Goal: Contribute content: Contribute content

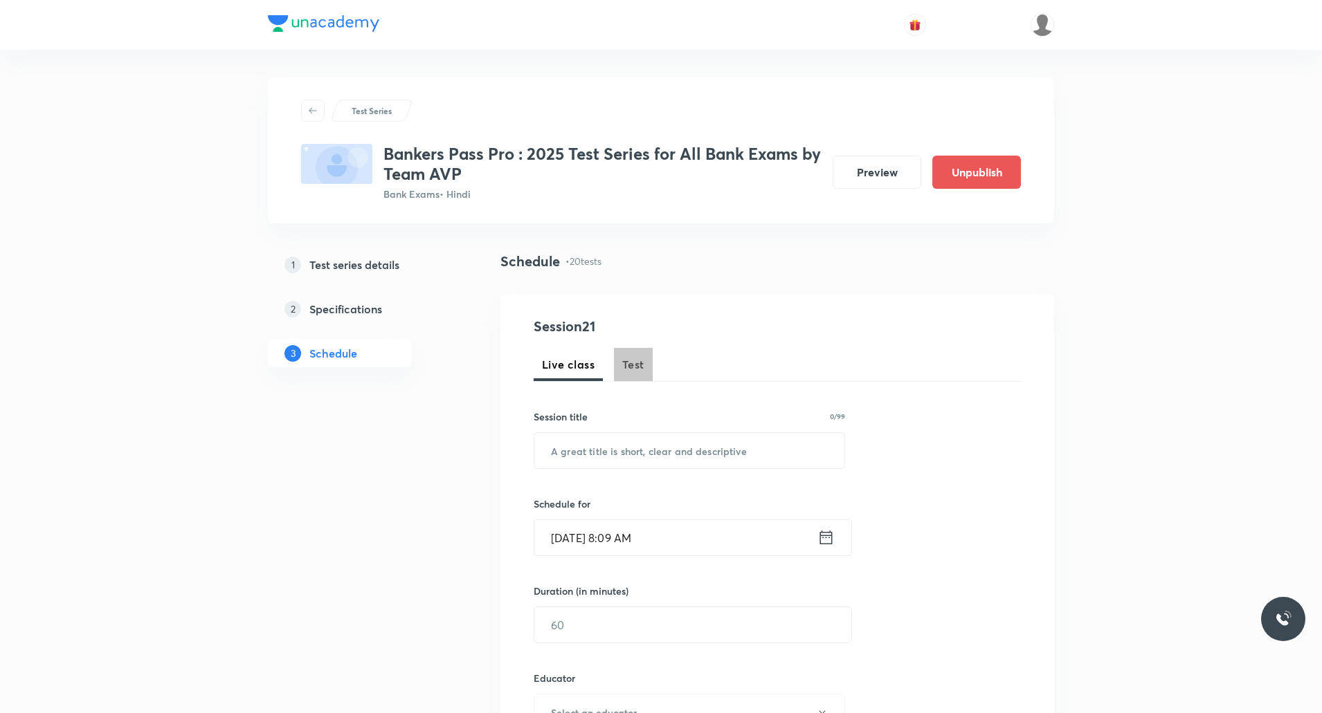
click at [628, 360] on span "Test" at bounding box center [633, 364] width 22 height 17
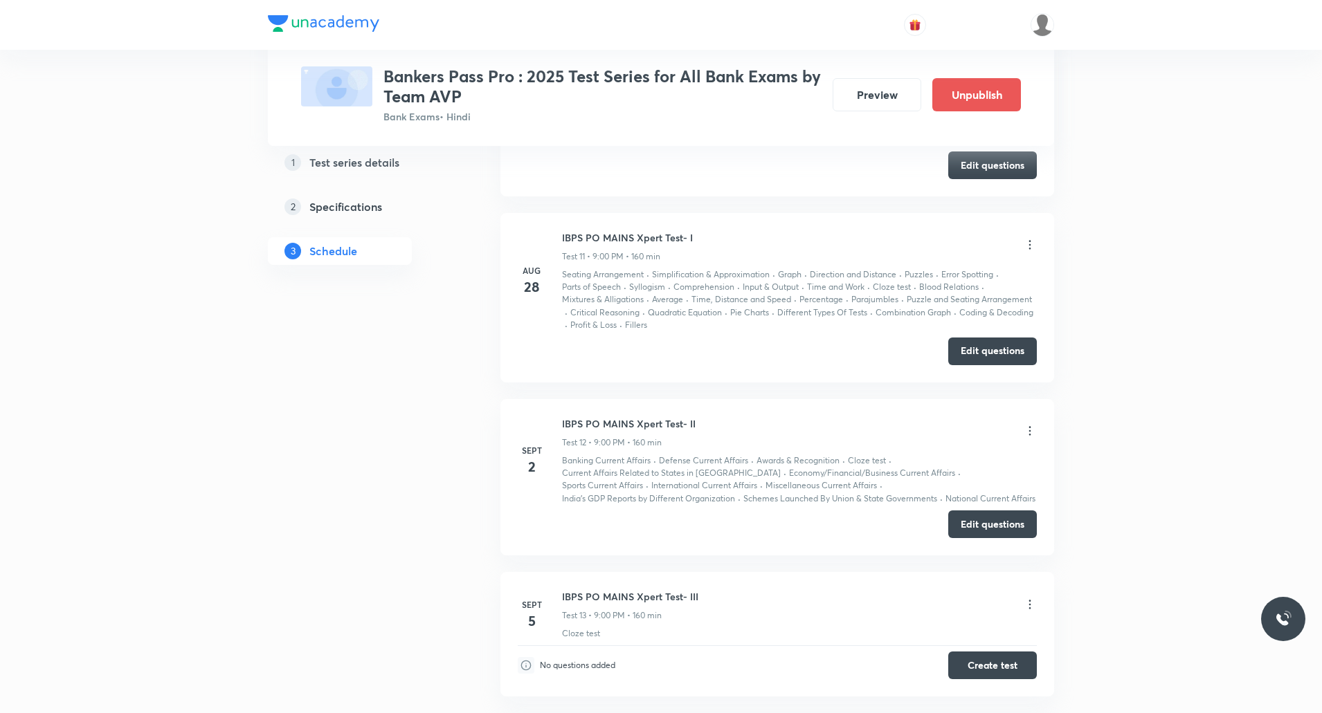
scroll to position [2616, 0]
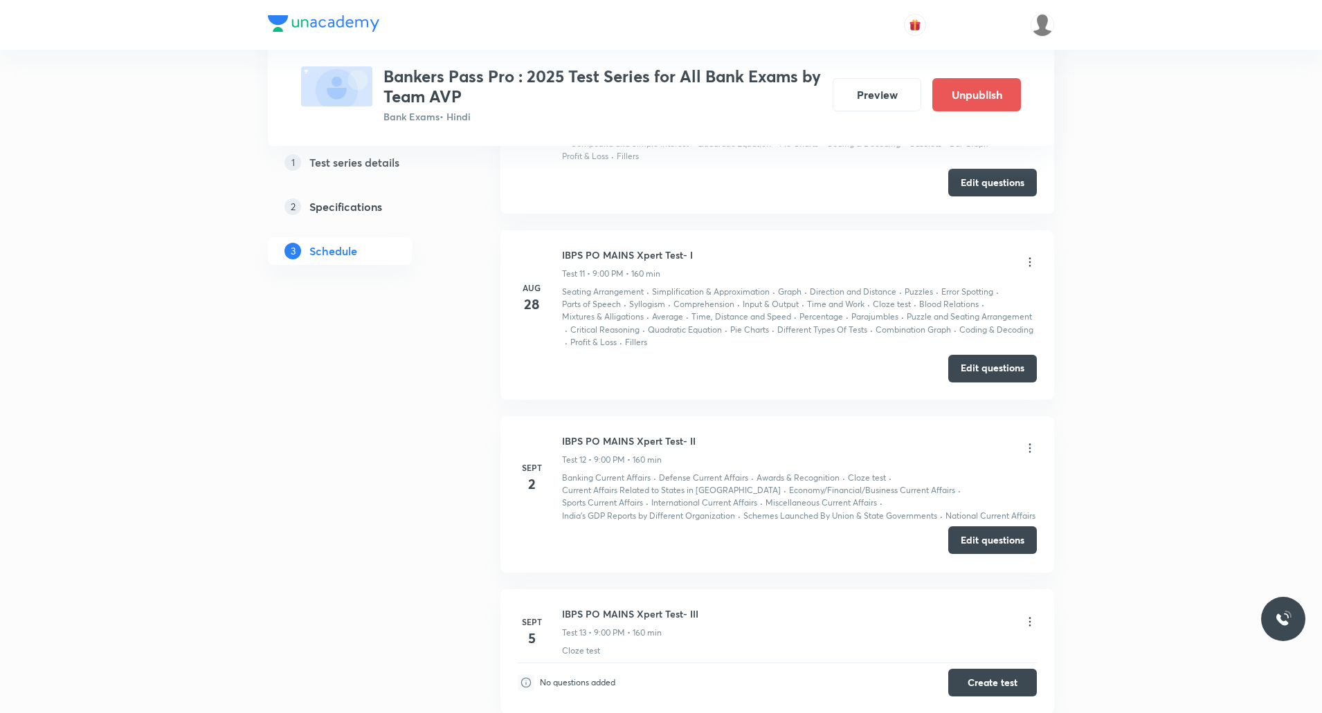
click at [999, 537] on button "Edit questions" at bounding box center [992, 541] width 89 height 28
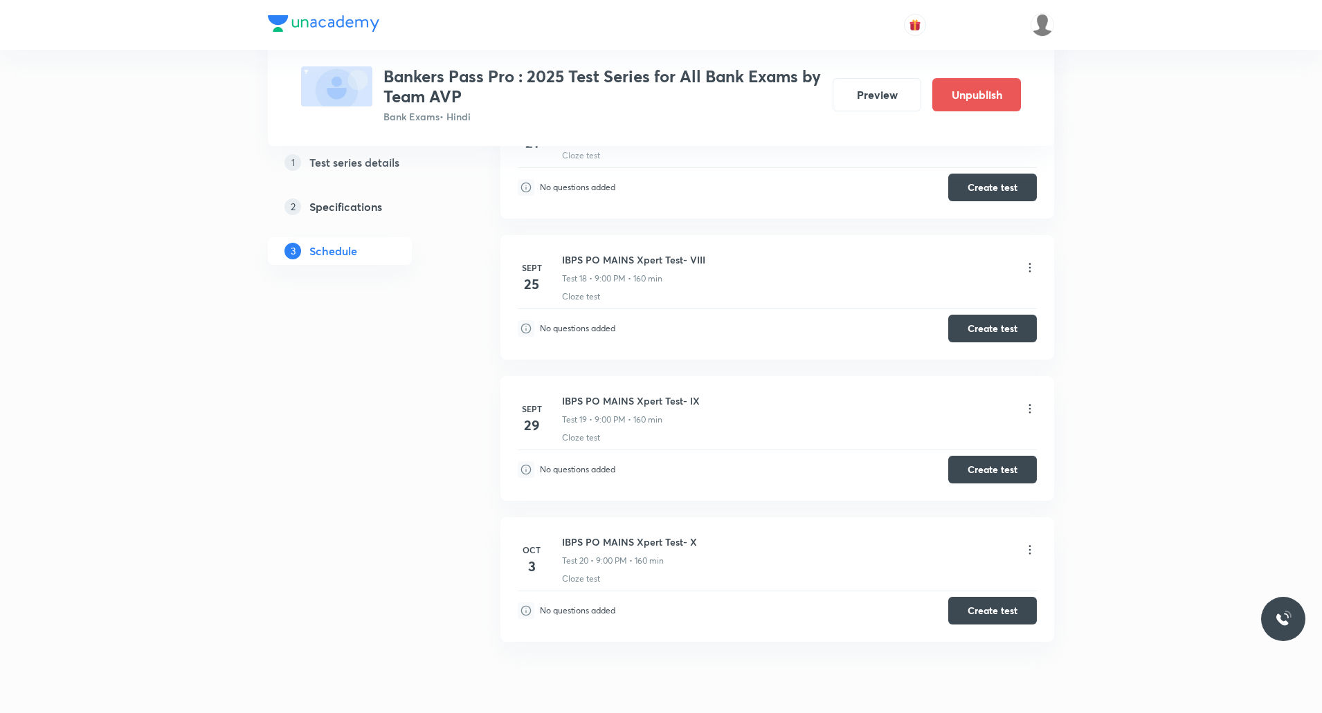
scroll to position [3735, 0]
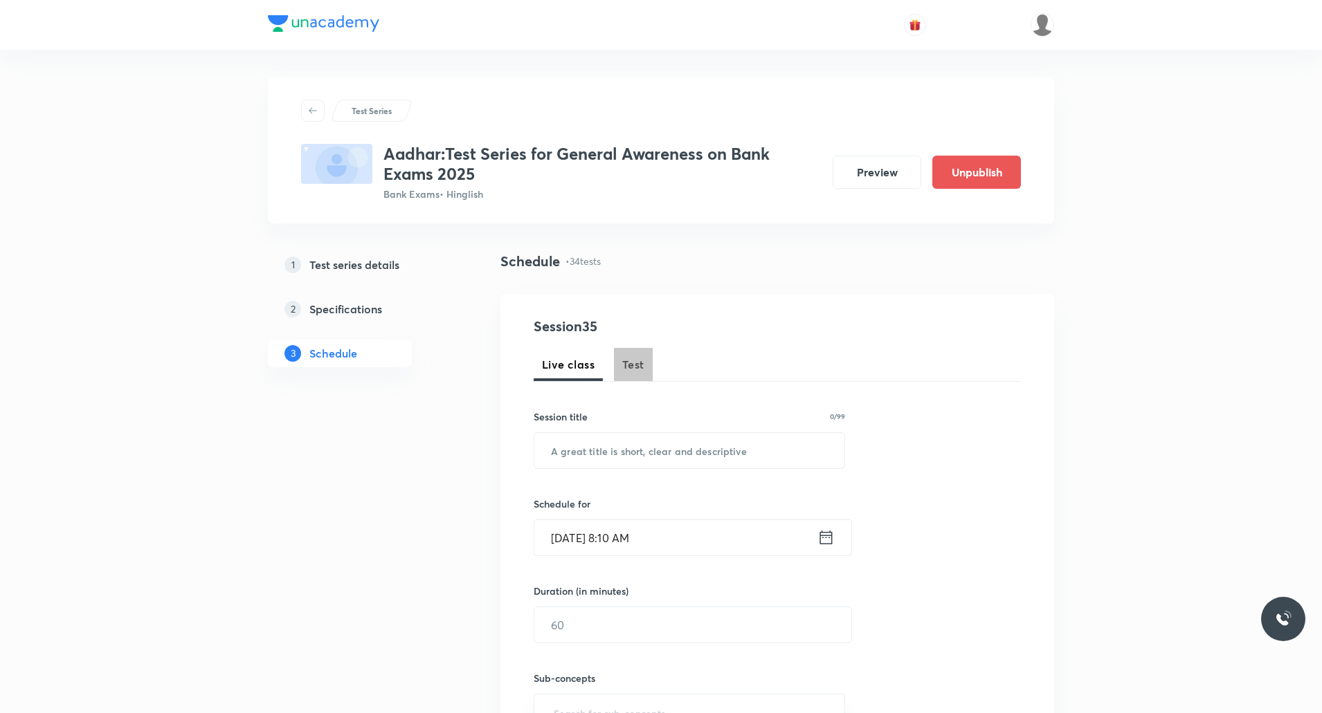
click at [644, 360] on span "Test" at bounding box center [633, 364] width 22 height 17
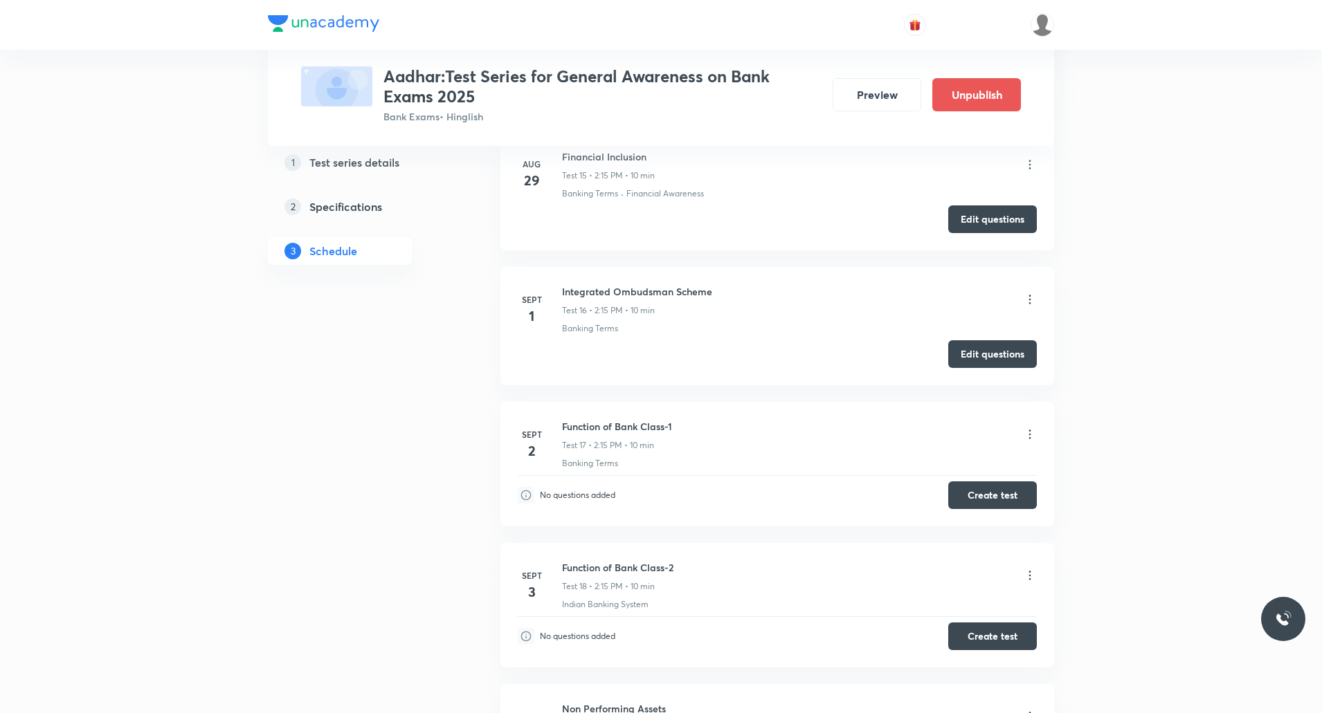
scroll to position [2675, 0]
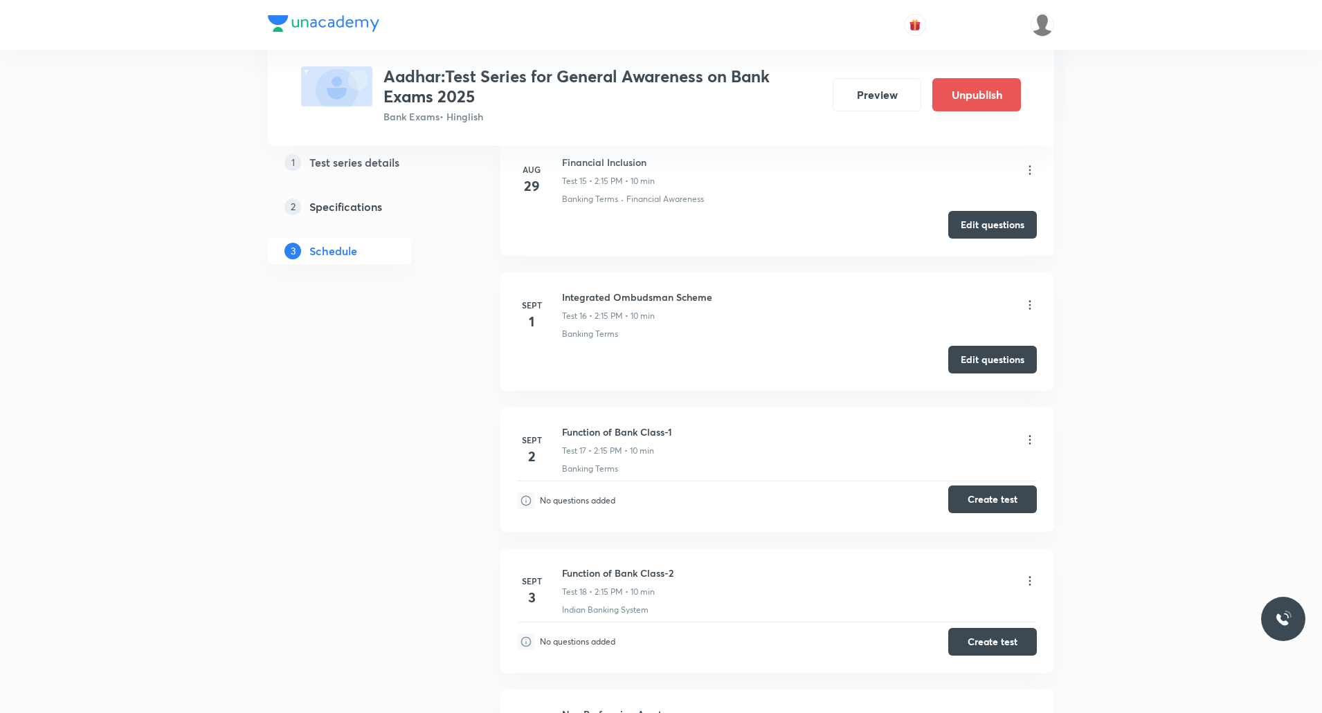
click at [1003, 499] on button "Create test" at bounding box center [992, 500] width 89 height 28
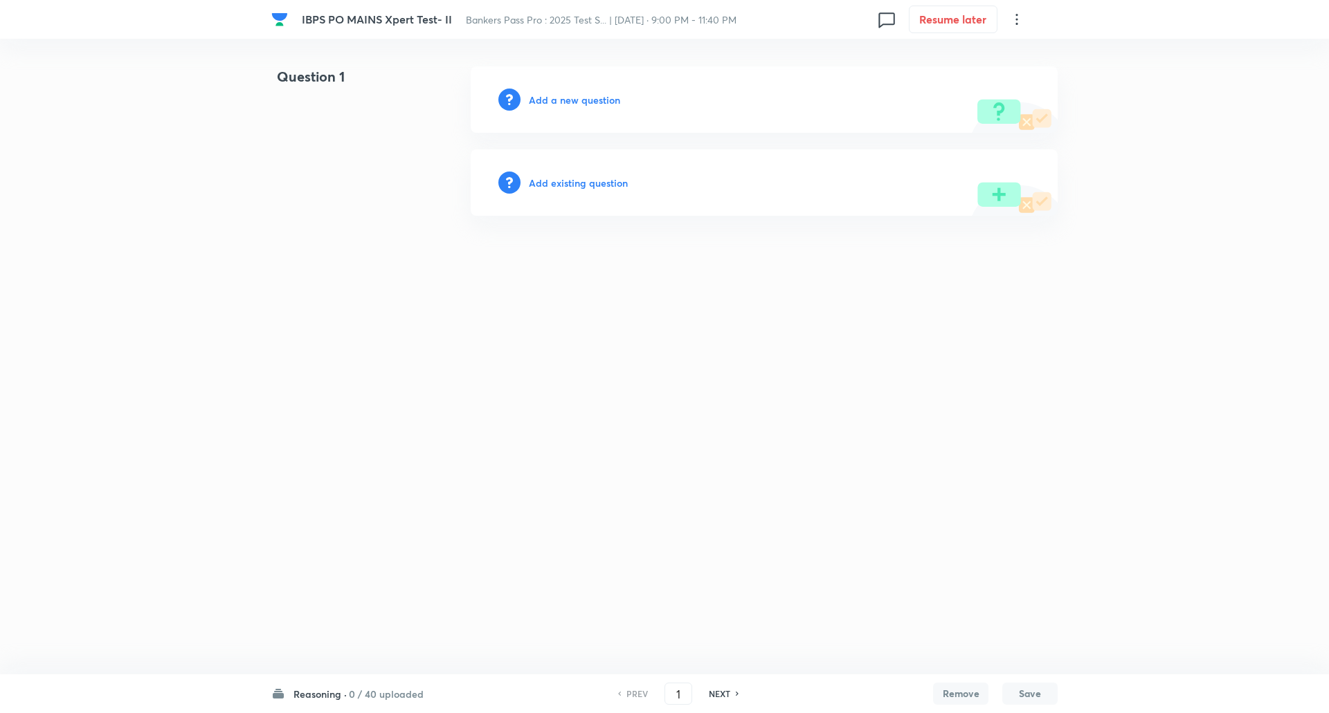
click at [337, 692] on h6 "Reasoning ·" at bounding box center [319, 694] width 53 height 15
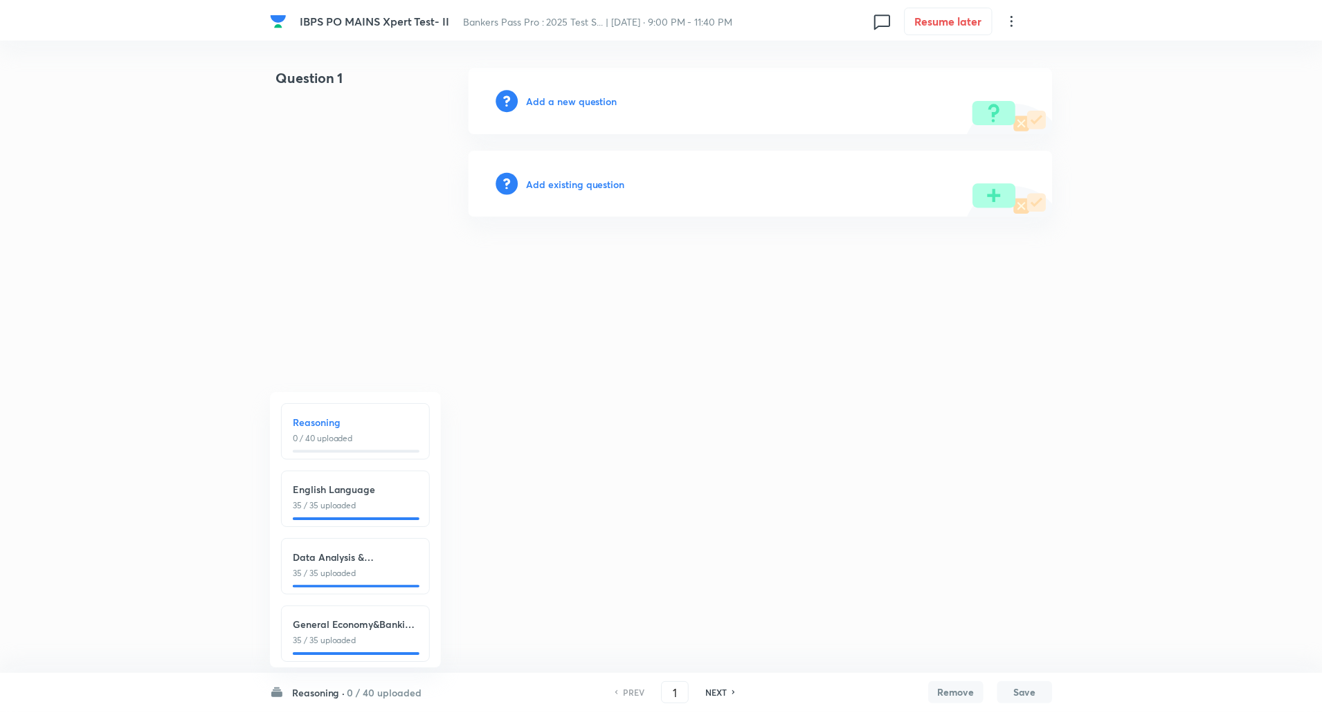
scroll to position [16, 0]
click at [355, 630] on p "35 / 35 uploaded" at bounding box center [357, 636] width 126 height 12
type input "111"
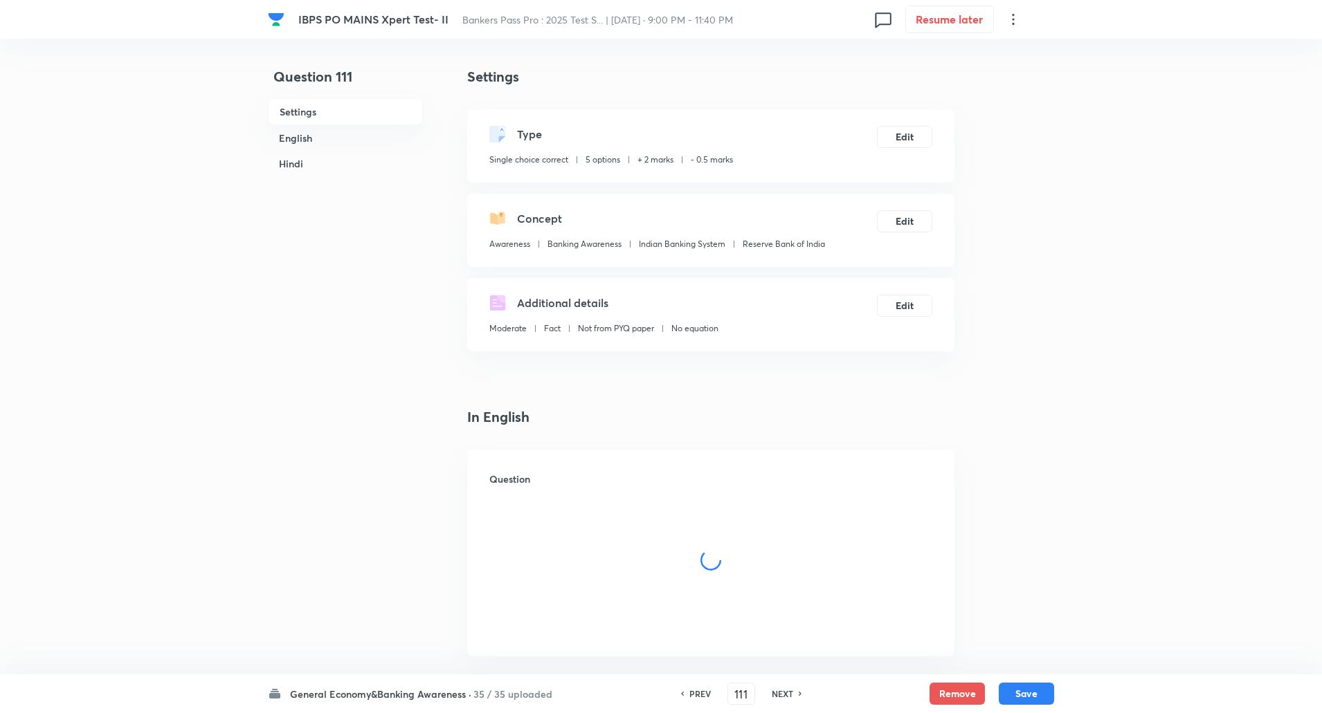
checkbox input "true"
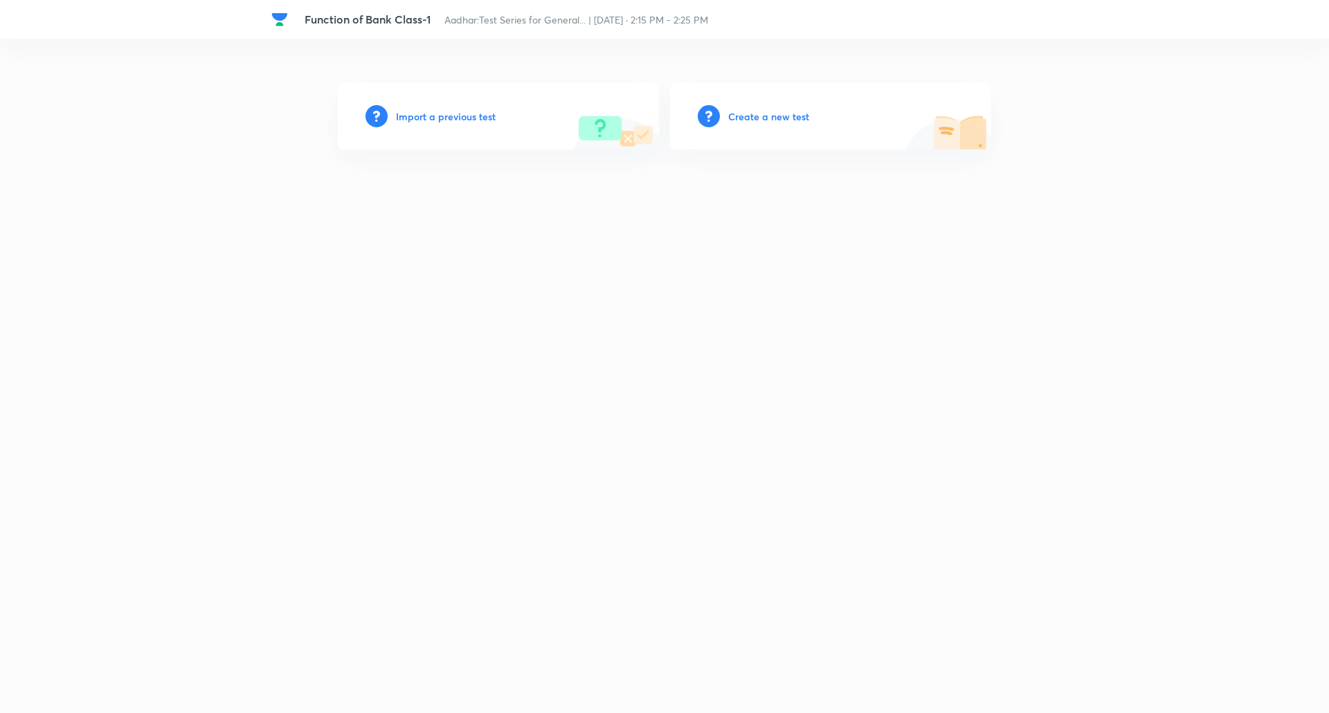
click at [767, 112] on h6 "Create a new test" at bounding box center [768, 116] width 81 height 15
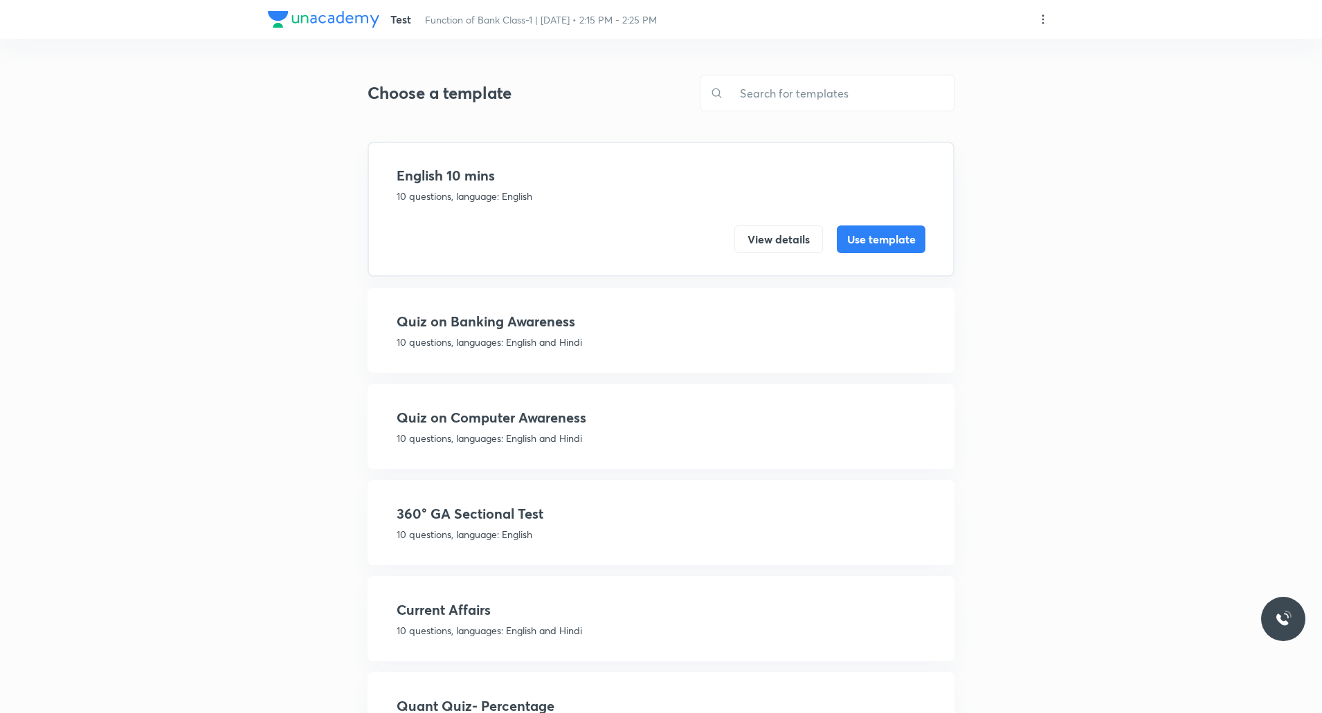
click at [491, 516] on h4 "360° GA Sectional Test" at bounding box center [661, 514] width 529 height 21
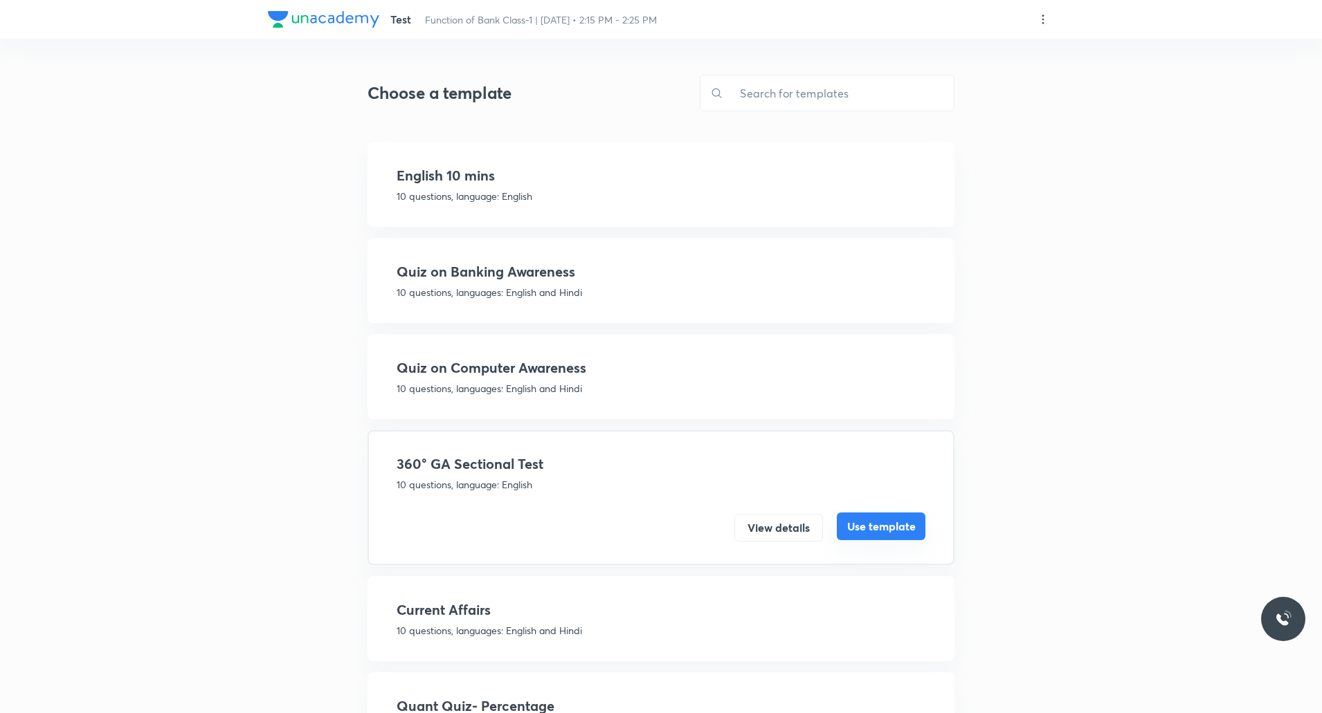
click at [904, 530] on button "Use template" at bounding box center [881, 527] width 89 height 28
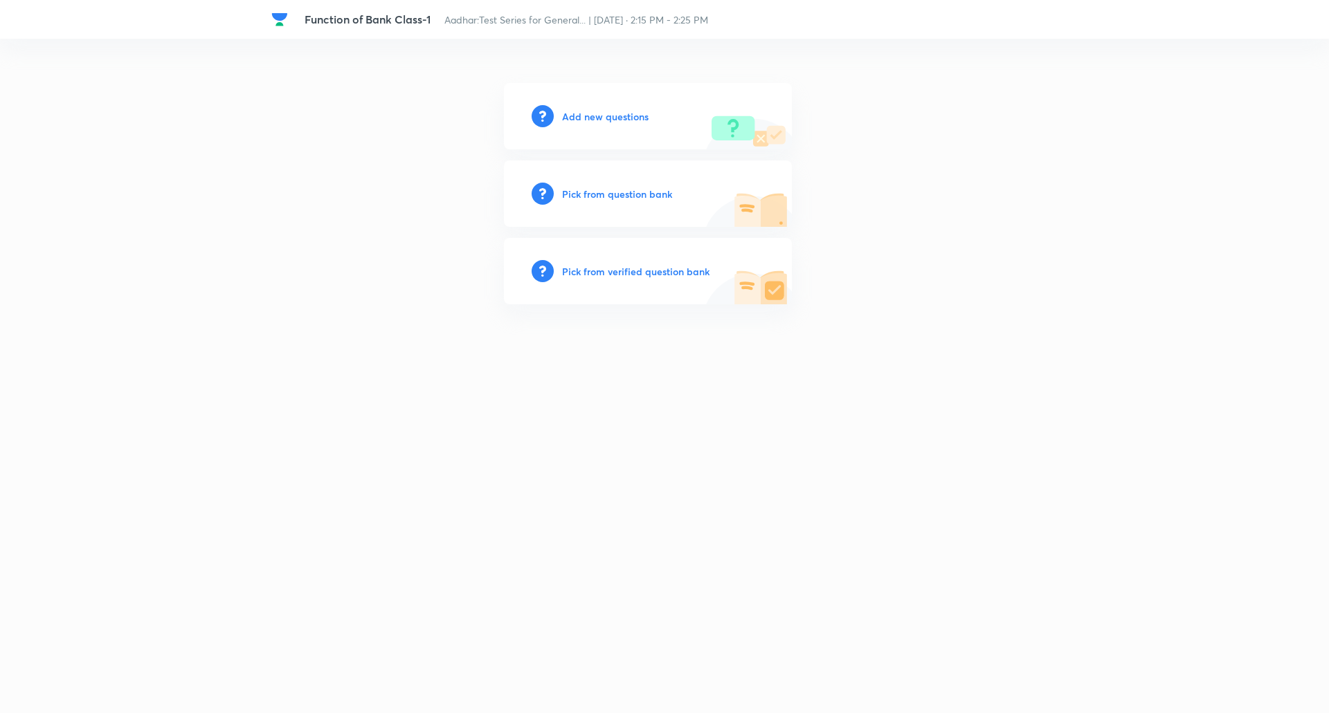
click at [623, 119] on h6 "Add new questions" at bounding box center [605, 116] width 86 height 15
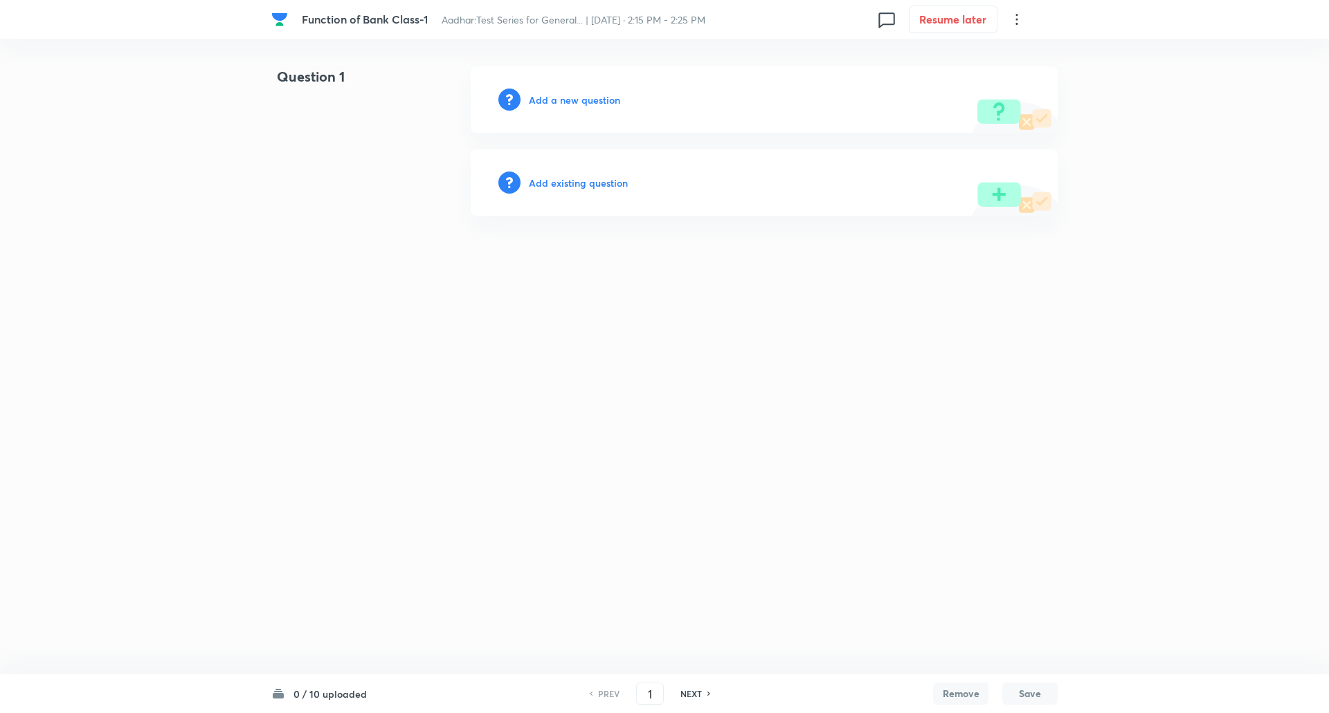
click at [585, 99] on h6 "Add a new question" at bounding box center [574, 100] width 91 height 15
click at [585, 99] on h6 "Choose a question type" at bounding box center [582, 100] width 107 height 15
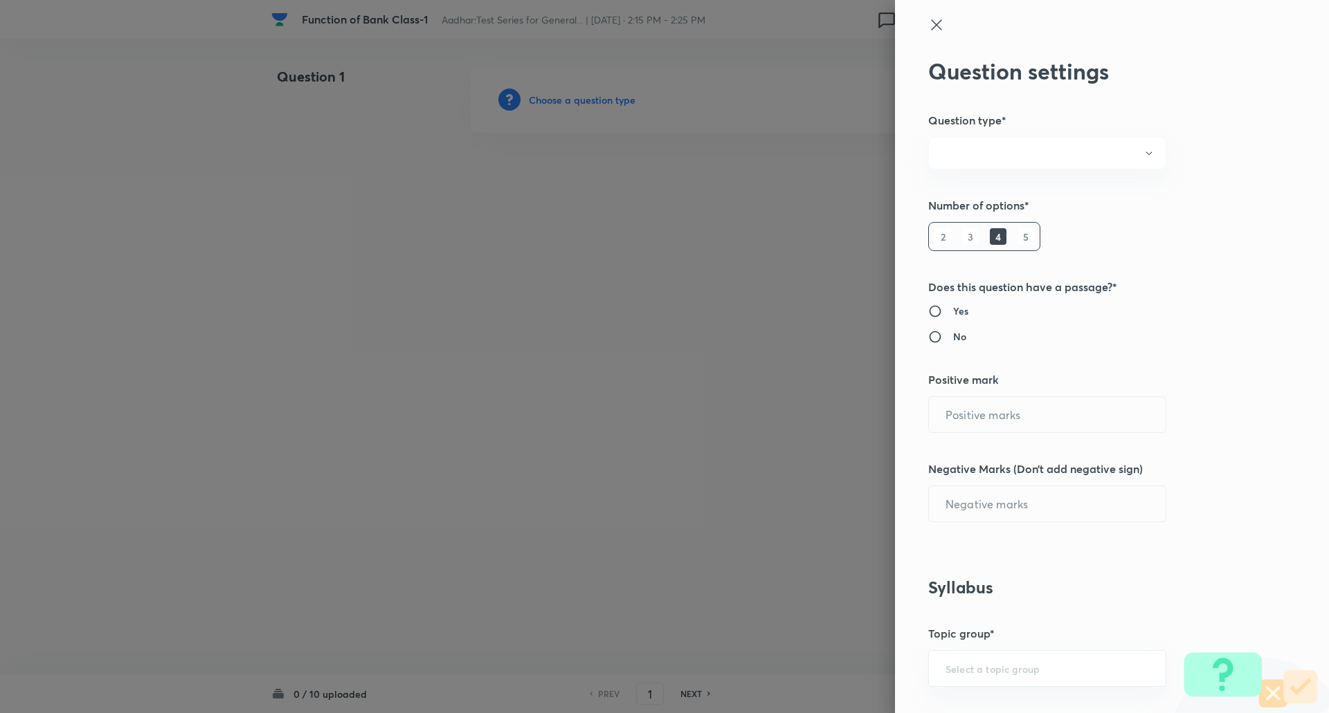
radio input "true"
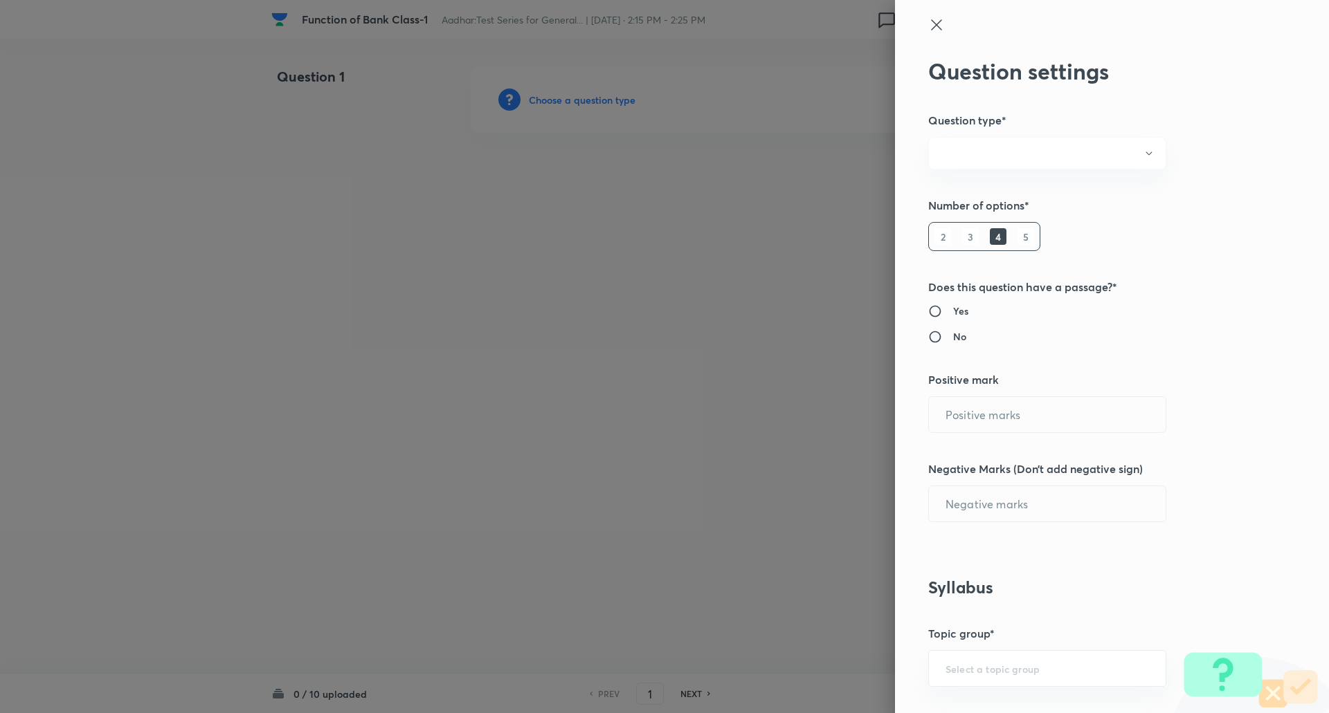
radio input "true"
type input "1"
click at [1023, 242] on h6 "5" at bounding box center [1025, 236] width 17 height 17
click at [999, 503] on input "0" at bounding box center [1047, 503] width 237 height 35
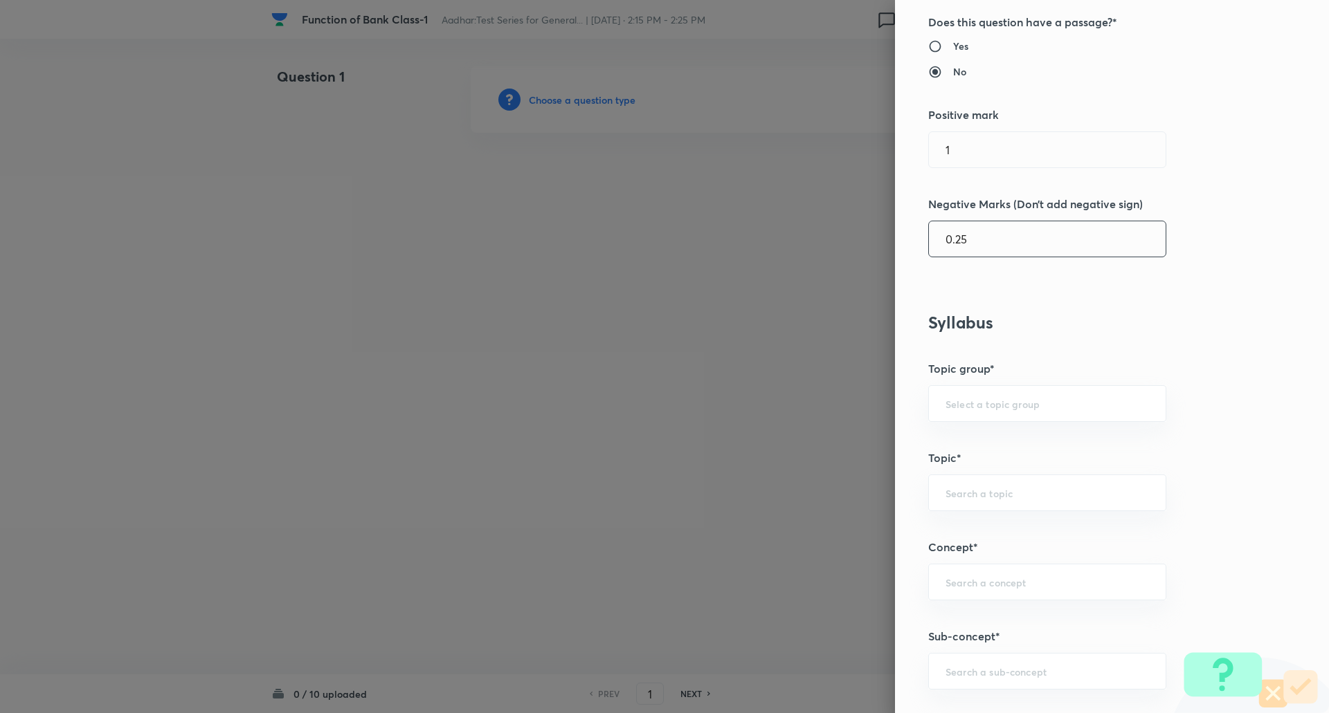
scroll to position [266, 0]
type input "0.25"
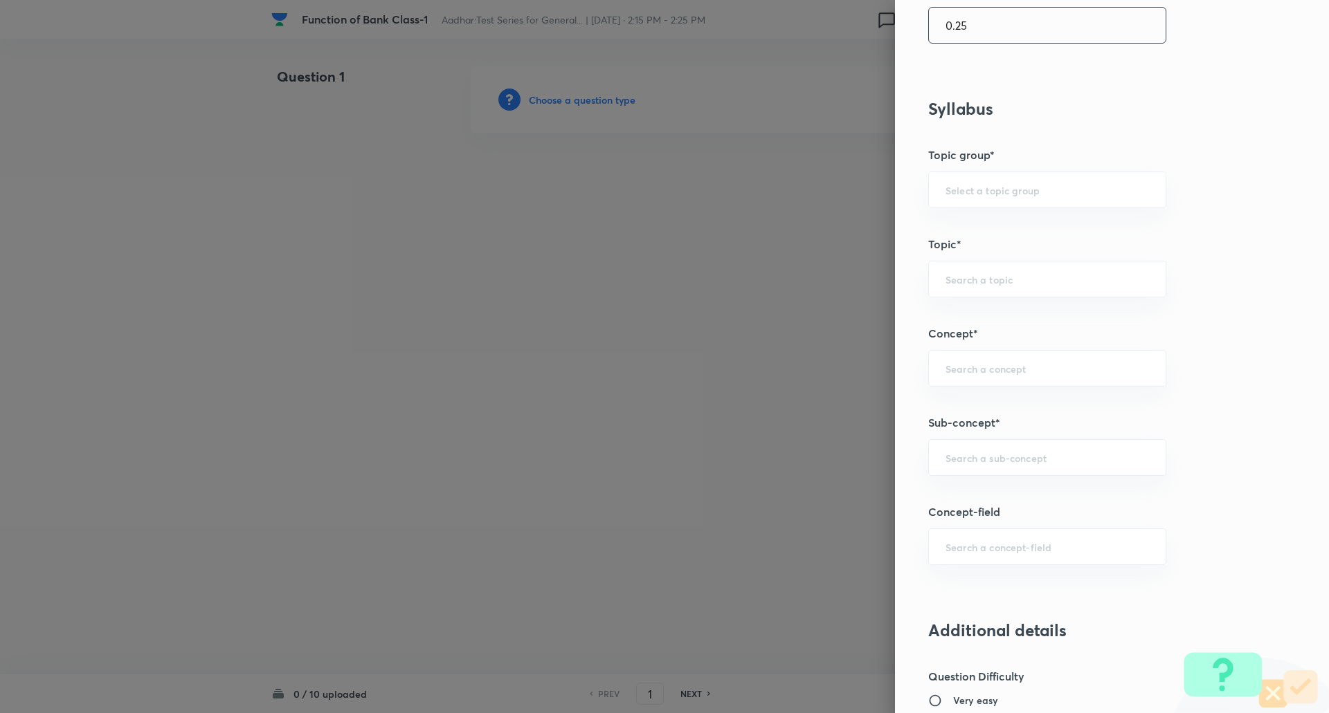
scroll to position [516, 0]
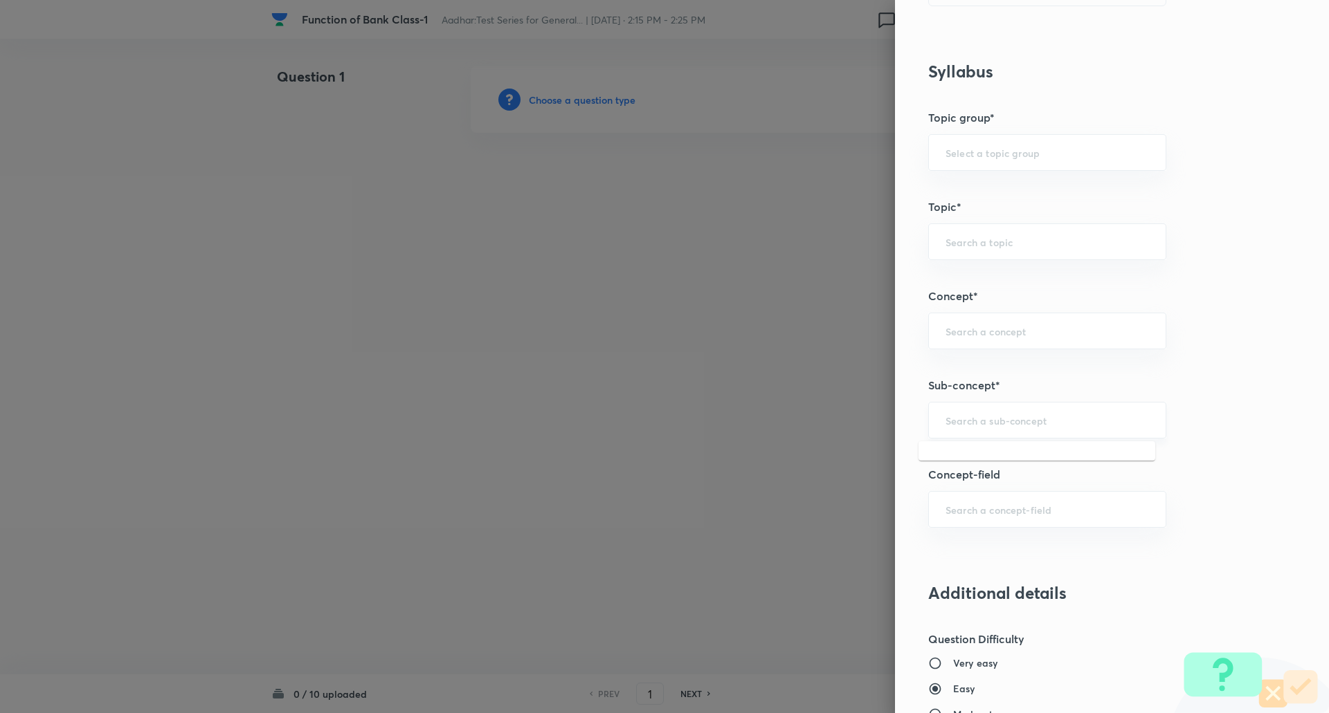
click at [983, 417] on input "text" at bounding box center [1046, 420] width 203 height 13
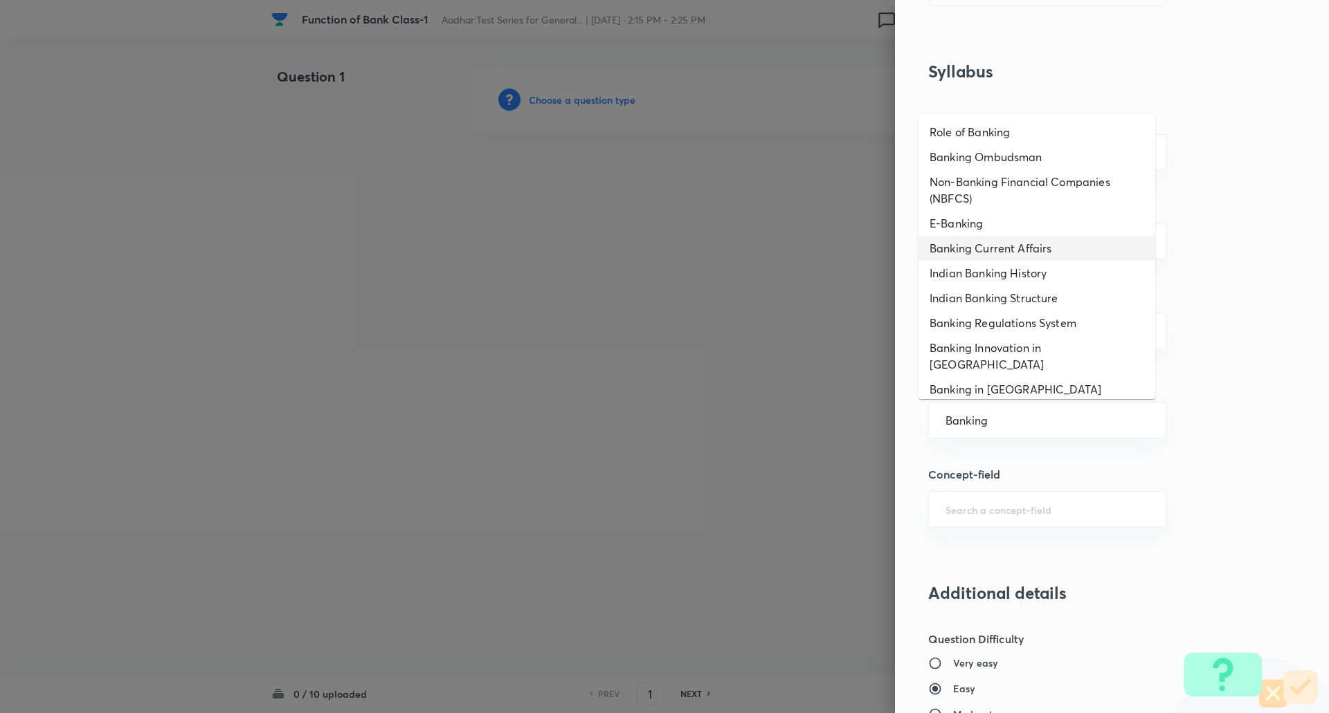
click at [977, 247] on li "Banking Current Affairs" at bounding box center [1036, 248] width 237 height 25
type input "Banking Current Affairs"
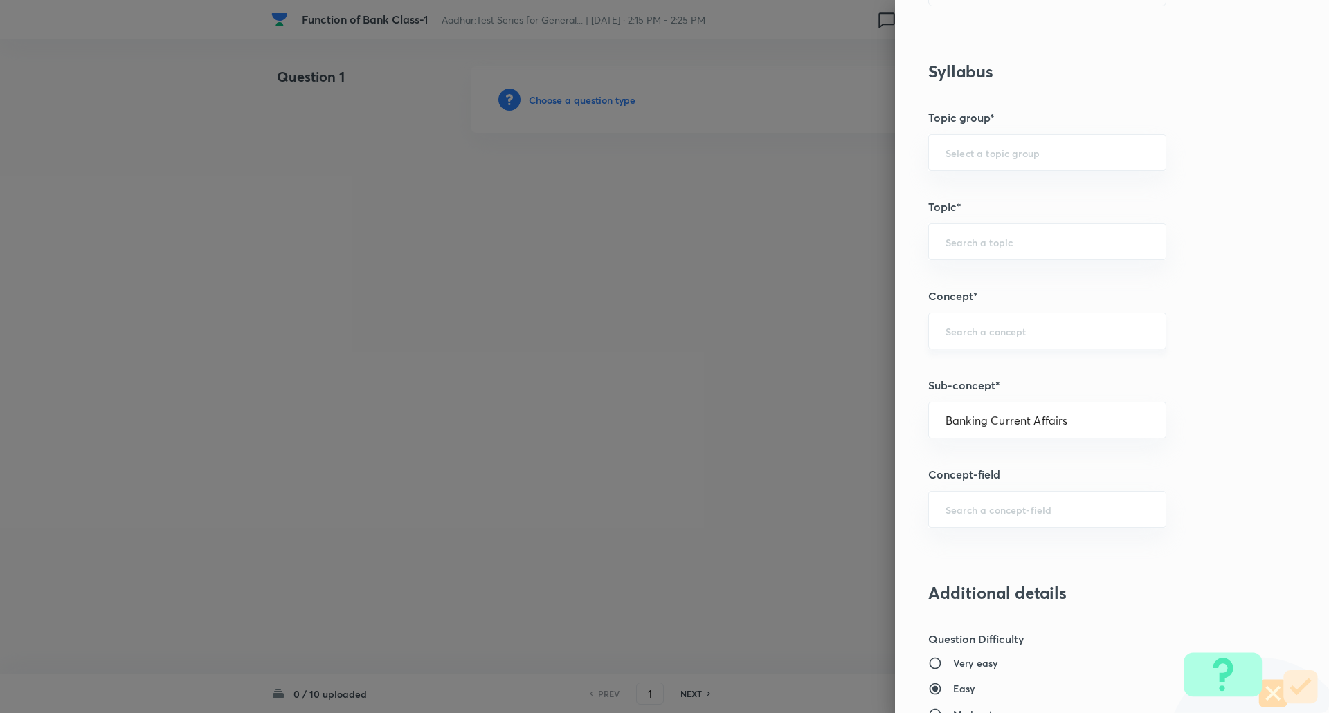
type input "Awareness"
type input "Current Affairs"
type input "Banking Current Affairs"
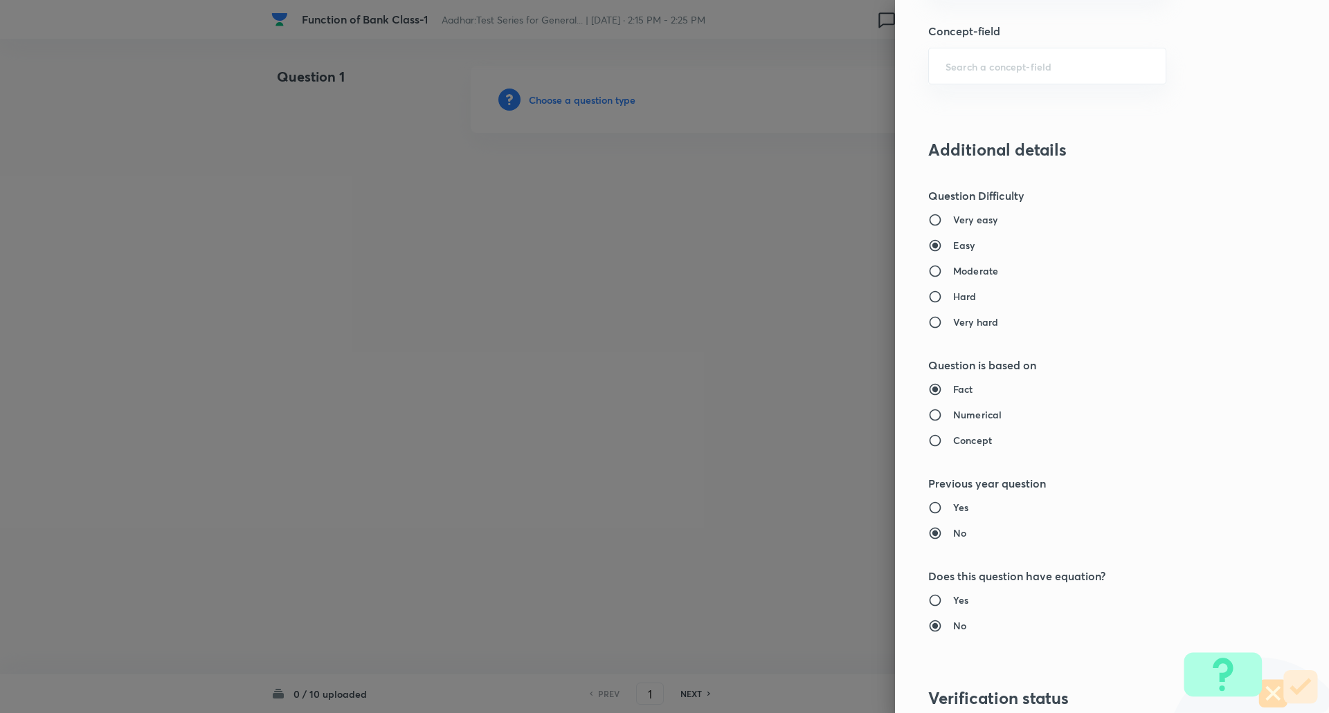
scroll to position [960, 0]
click at [928, 266] on input "Moderate" at bounding box center [940, 271] width 25 height 14
radio input "true"
radio input "false"
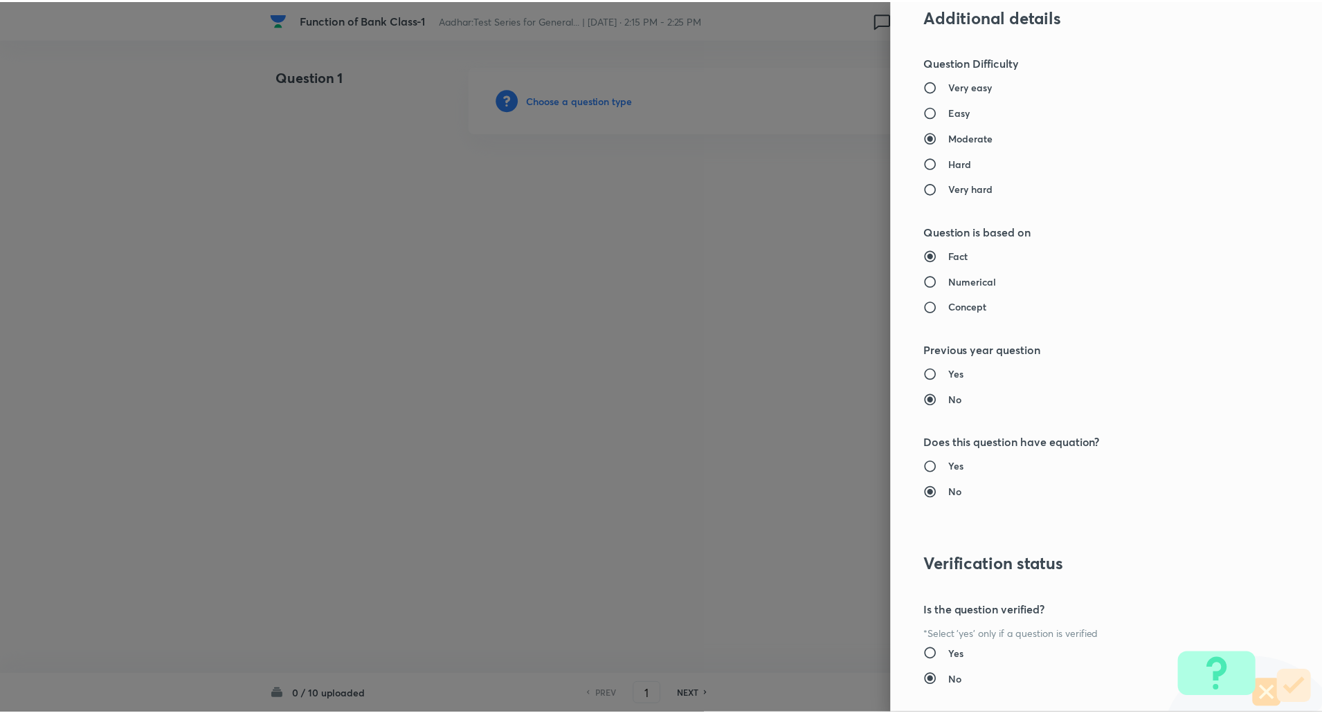
scroll to position [1173, 0]
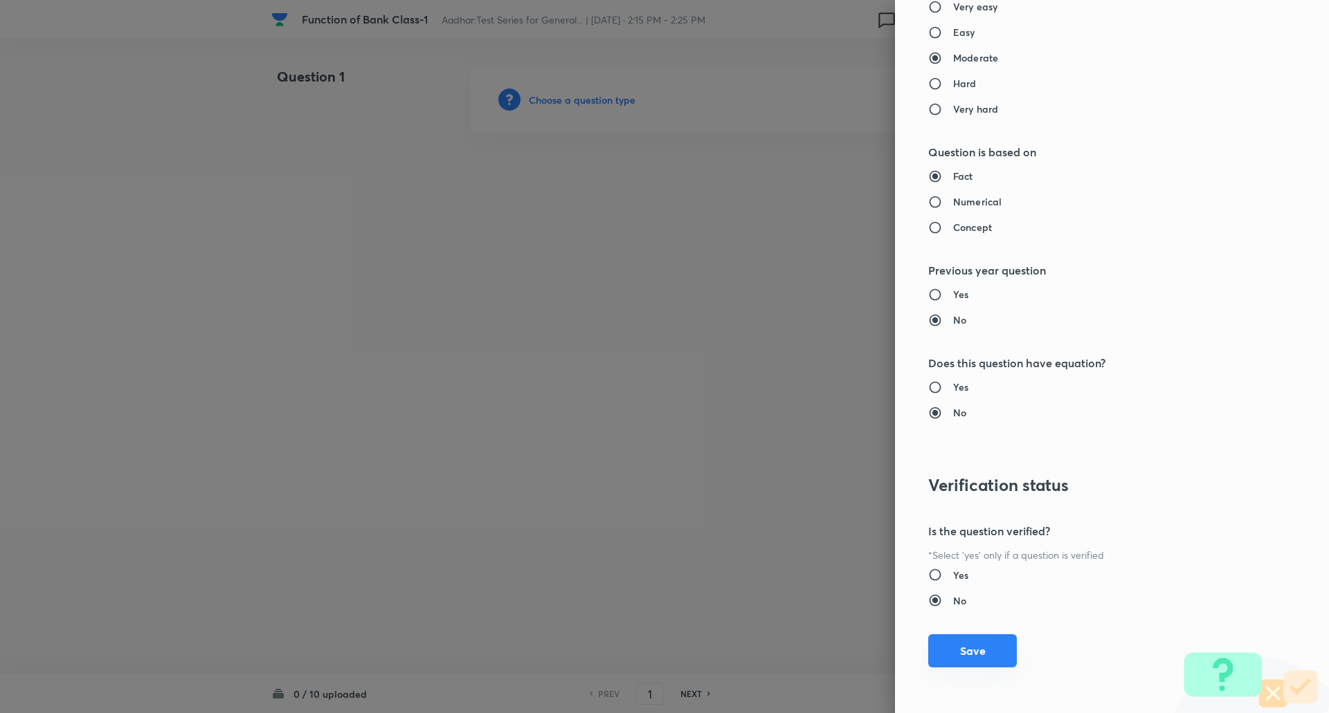
click at [981, 650] on button "Save" at bounding box center [972, 651] width 89 height 33
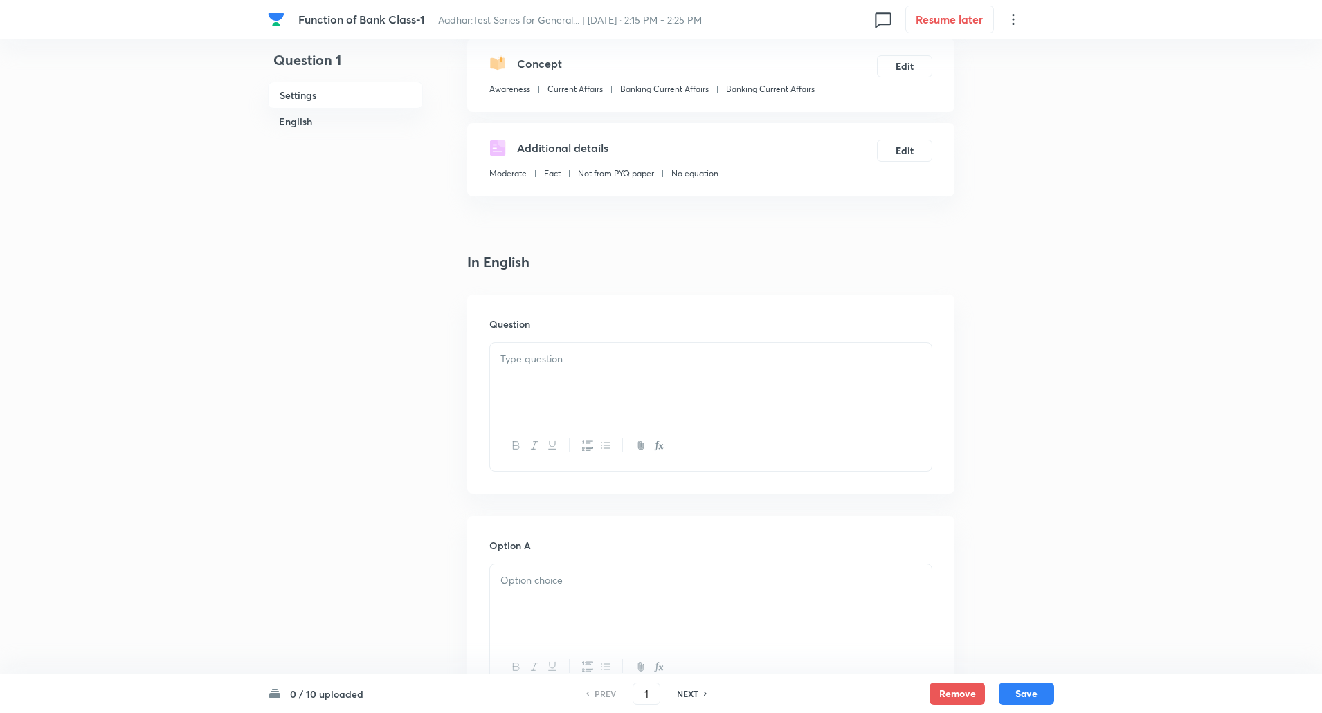
scroll to position [157, 0]
click at [572, 371] on div at bounding box center [710, 380] width 441 height 78
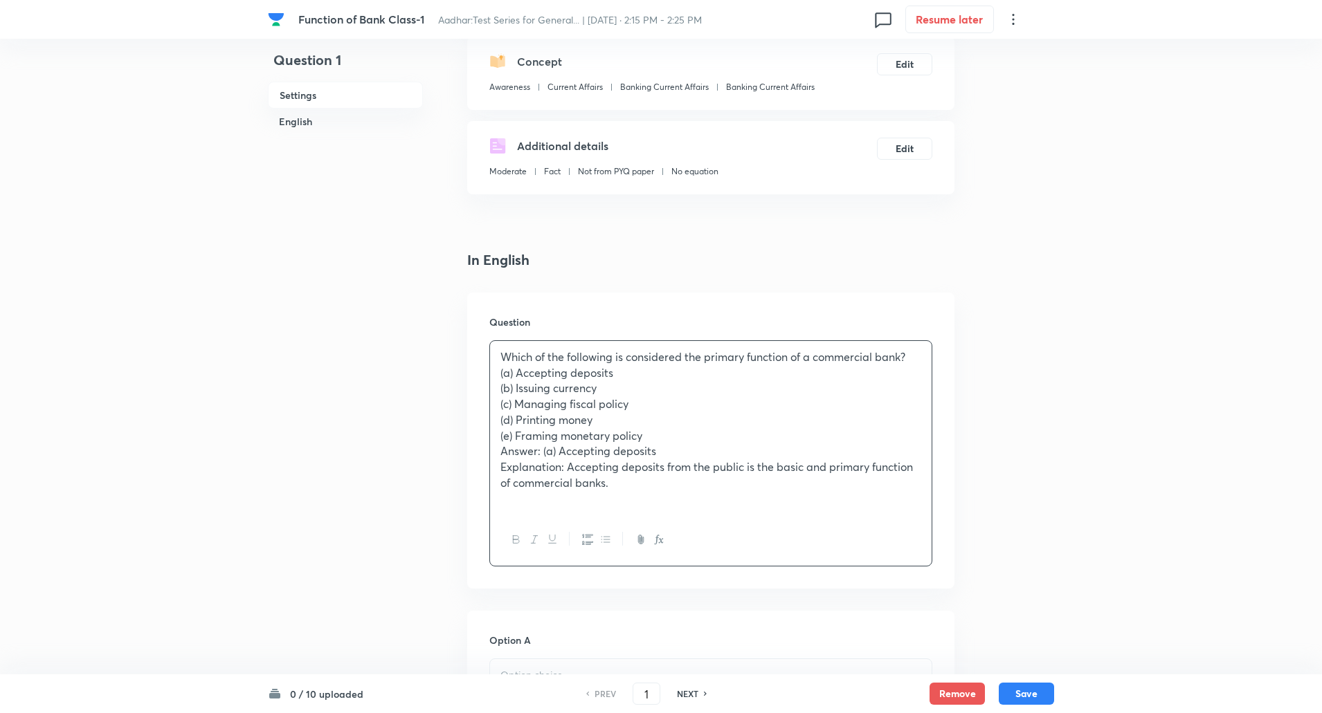
click at [495, 352] on div "Which of the following is considered the primary function of a commercial bank?…" at bounding box center [710, 428] width 441 height 174
copy p "Which of the following is considered the primary function of a commercial bank?"
click at [498, 379] on div "Which of the following is considered the primary function of a commercial bank?…" at bounding box center [710, 428] width 441 height 174
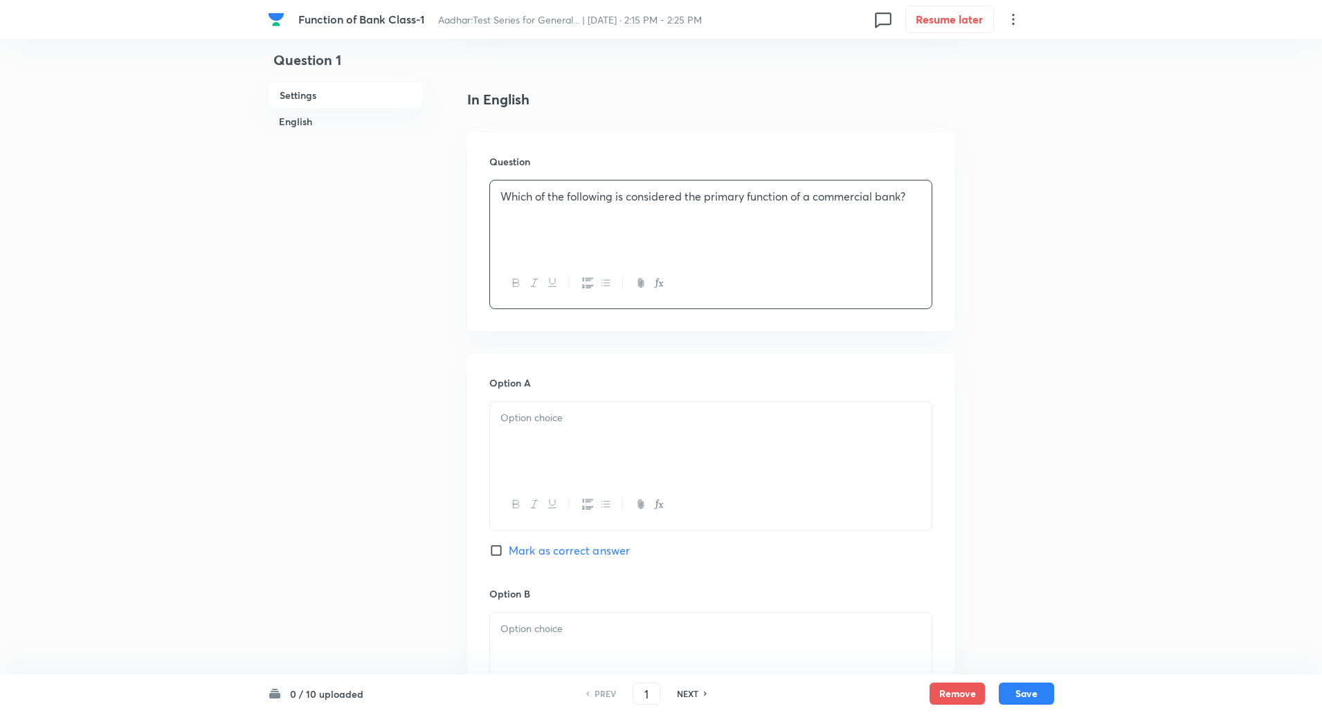
scroll to position [340, 0]
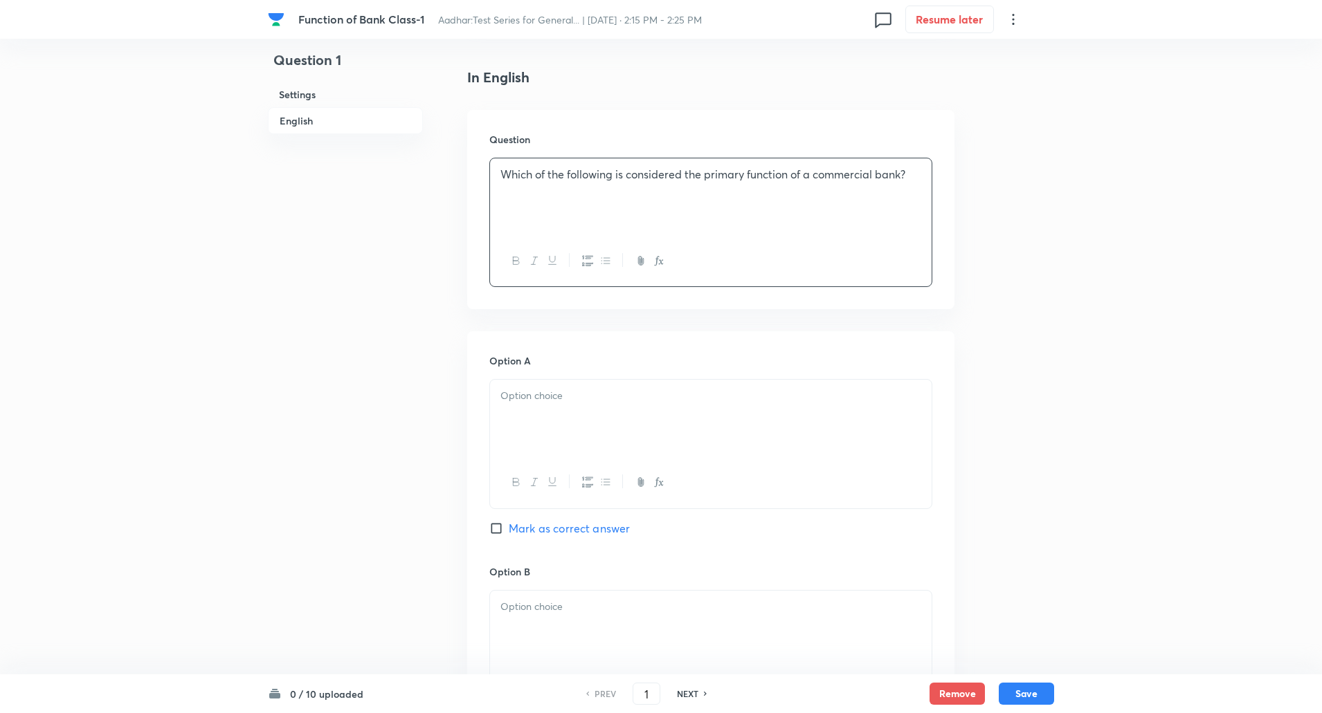
click at [511, 409] on div at bounding box center [710, 419] width 441 height 78
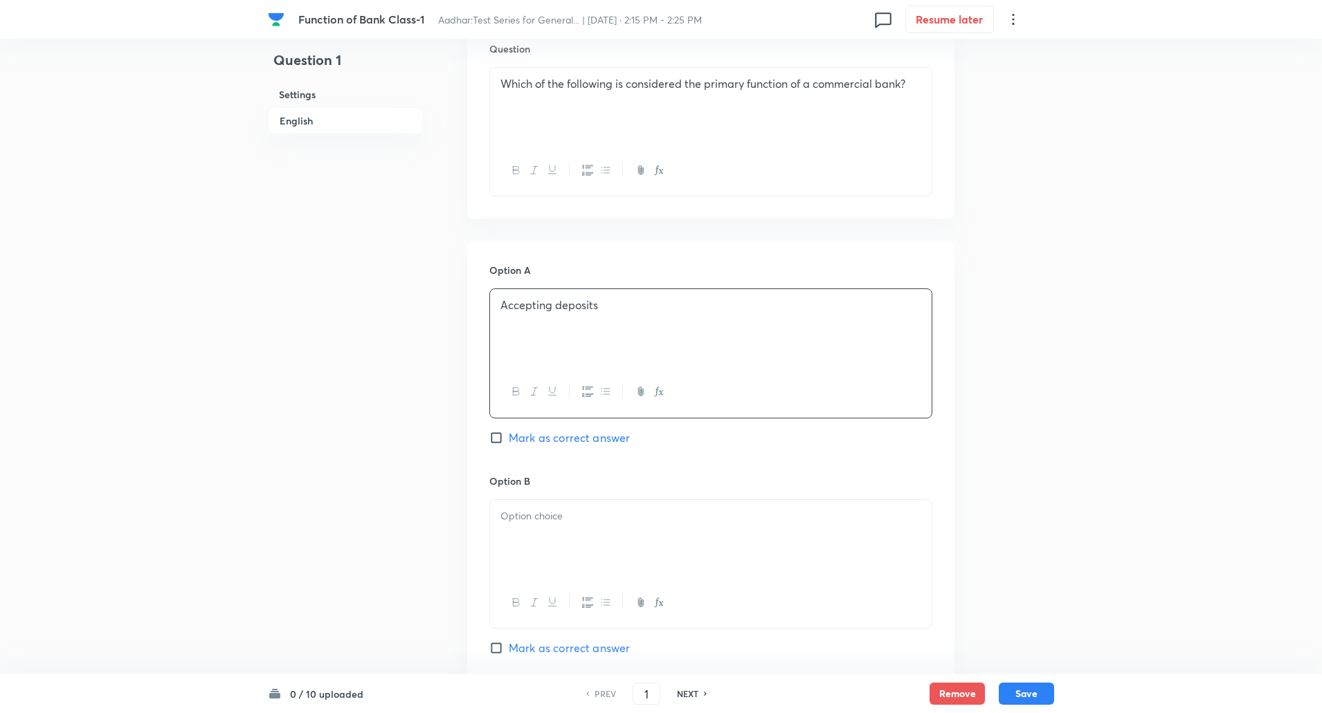
scroll to position [561, 0]
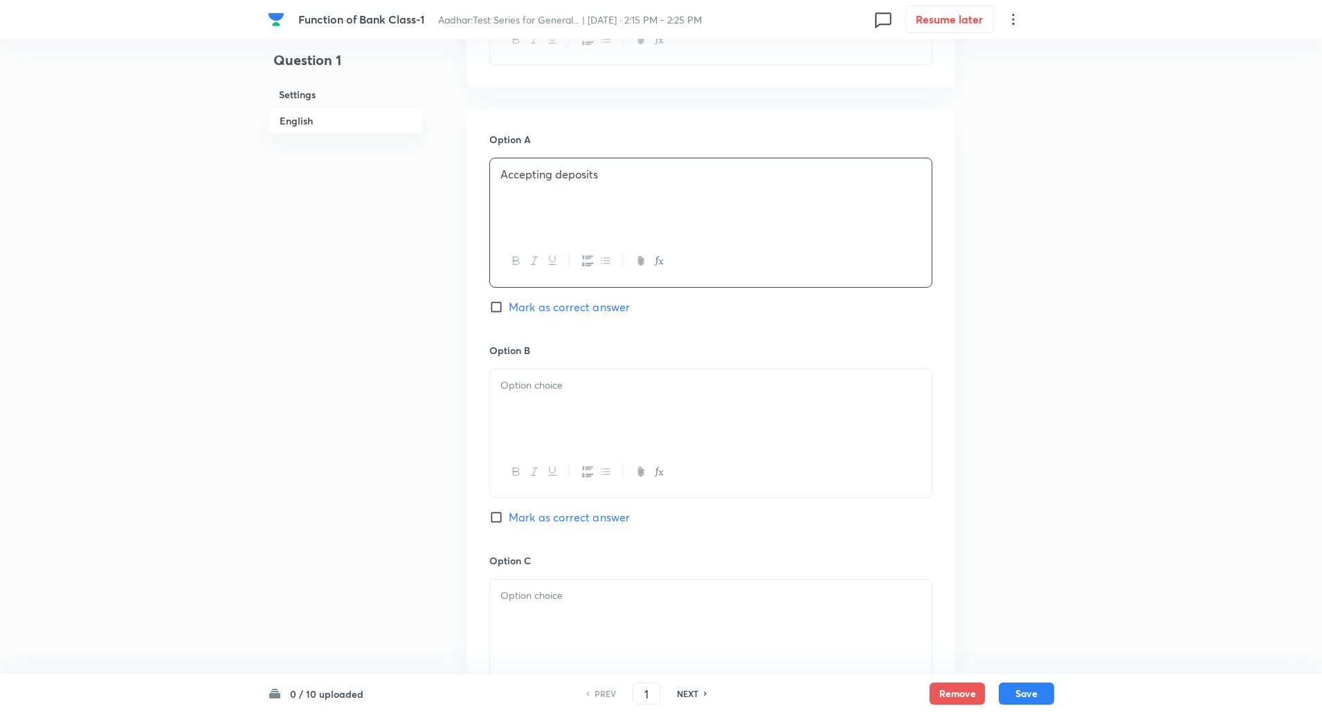
click at [519, 405] on div at bounding box center [710, 409] width 441 height 78
click at [500, 306] on input "Mark as correct answer" at bounding box center [498, 307] width 19 height 14
checkbox input "true"
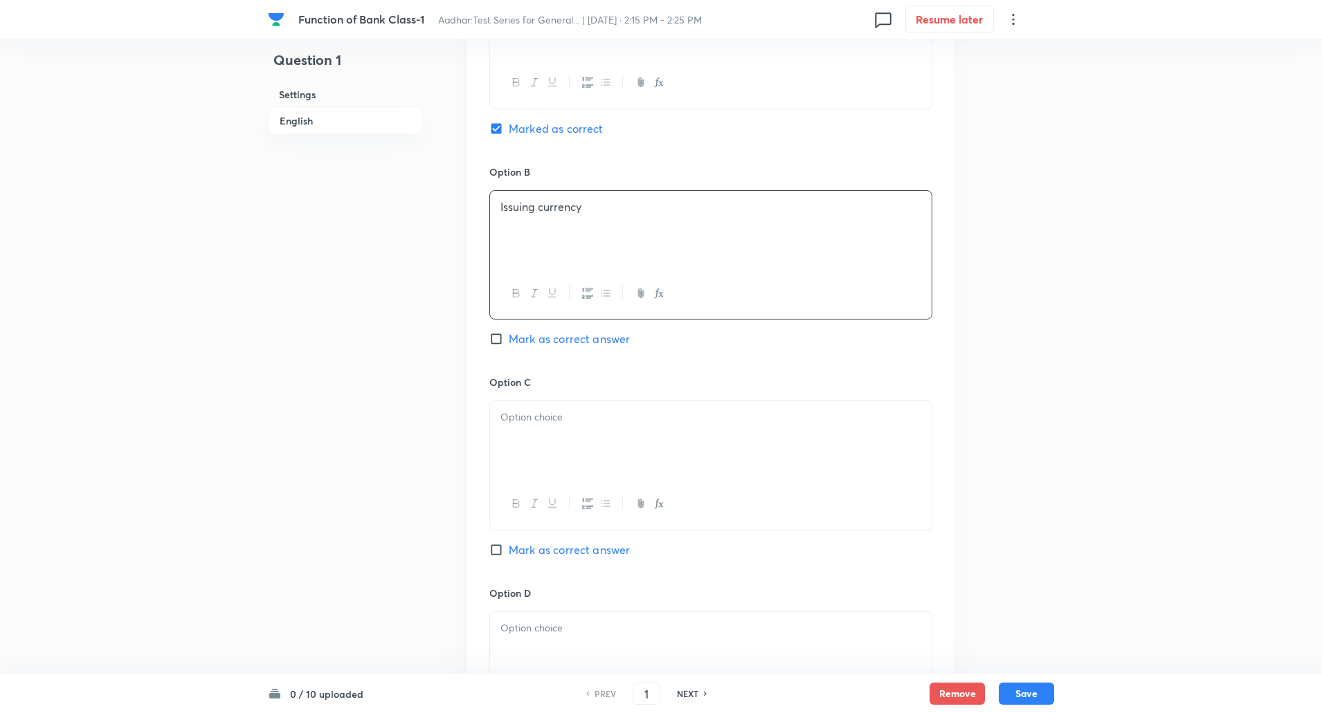
scroll to position [767, 0]
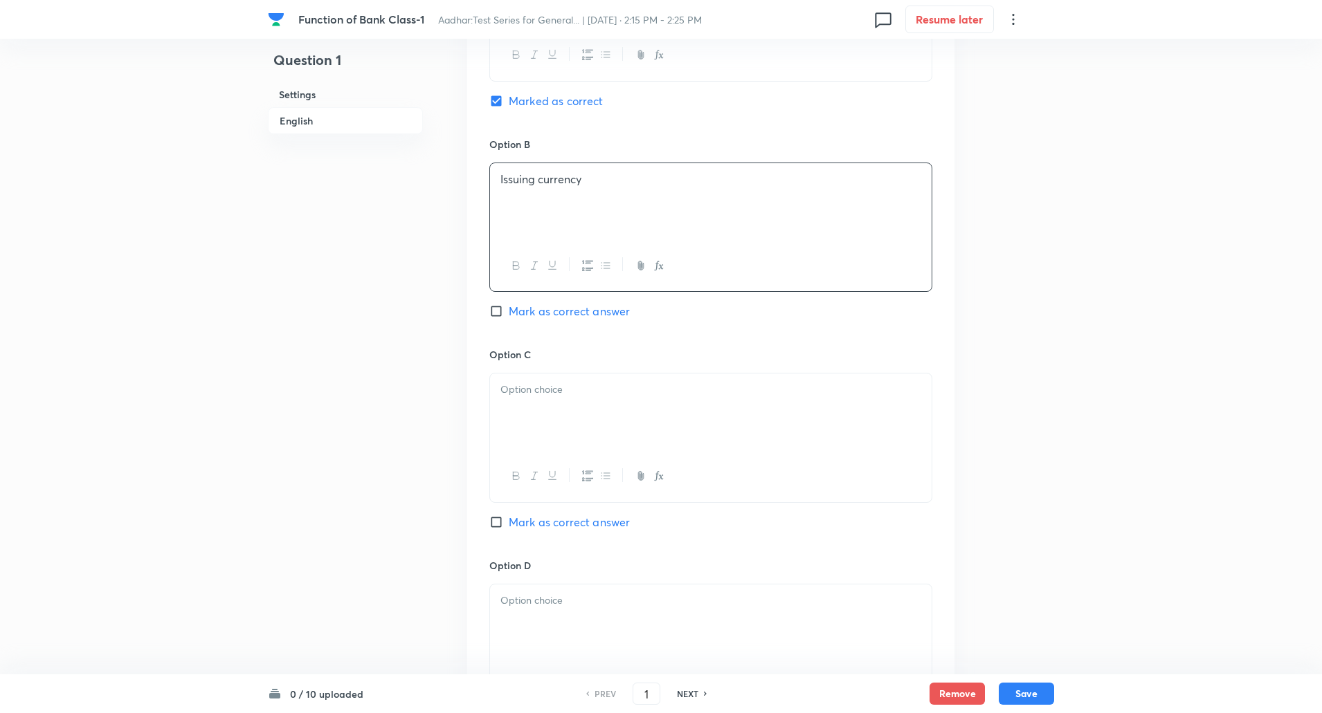
click at [559, 376] on div at bounding box center [710, 413] width 441 height 78
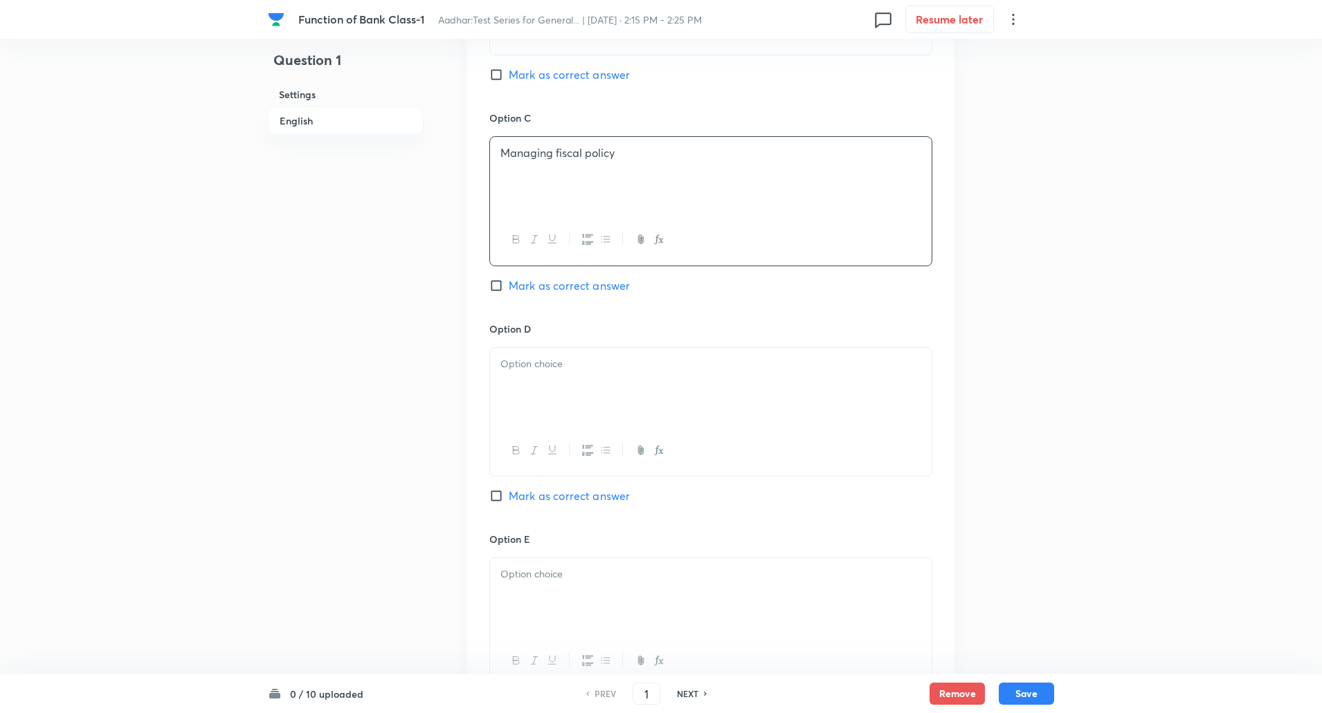
scroll to position [1005, 0]
click at [550, 367] on p at bounding box center [710, 364] width 421 height 16
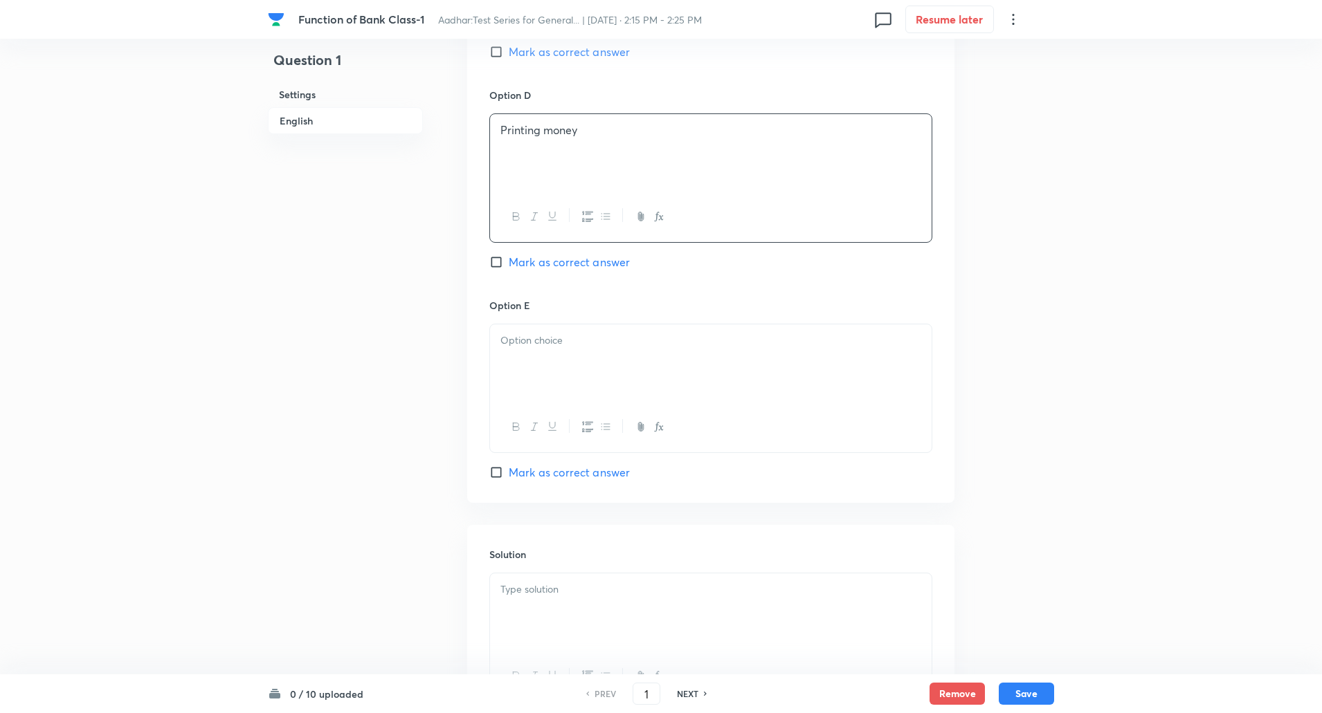
scroll to position [1242, 0]
click at [545, 363] on div at bounding box center [710, 359] width 441 height 78
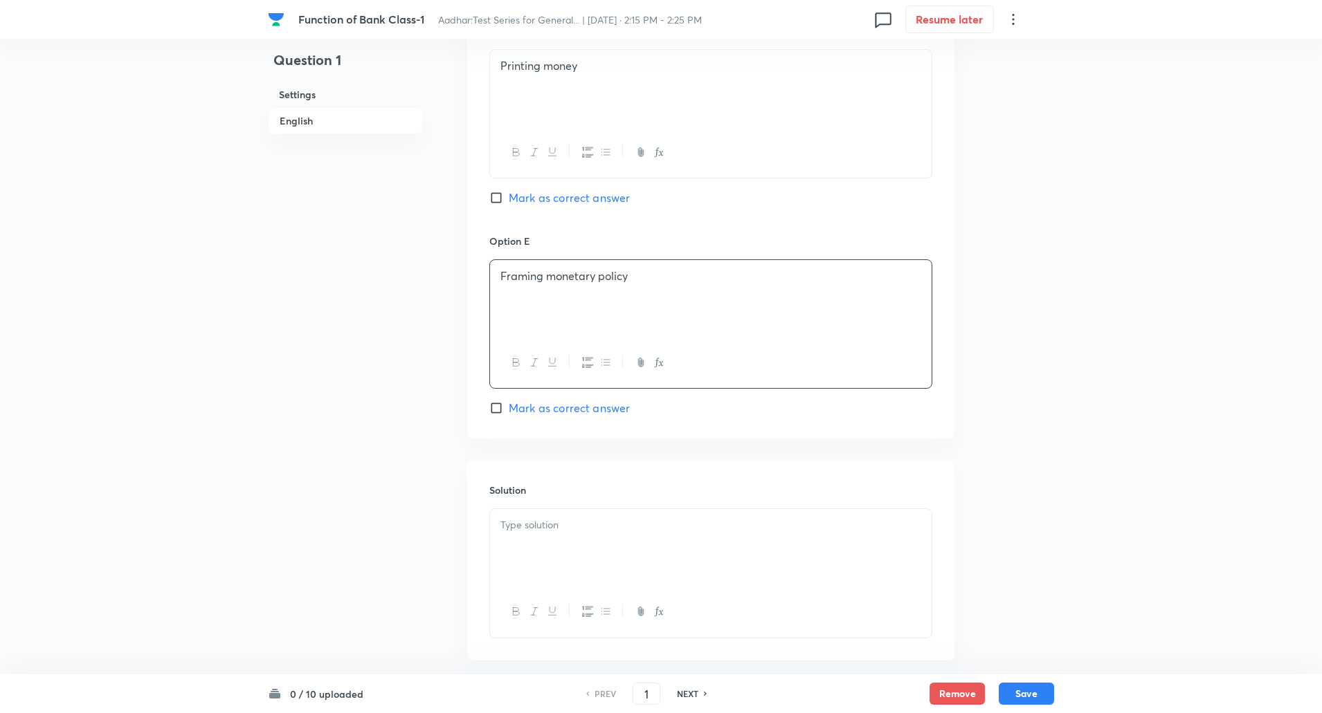
scroll to position [1371, 0]
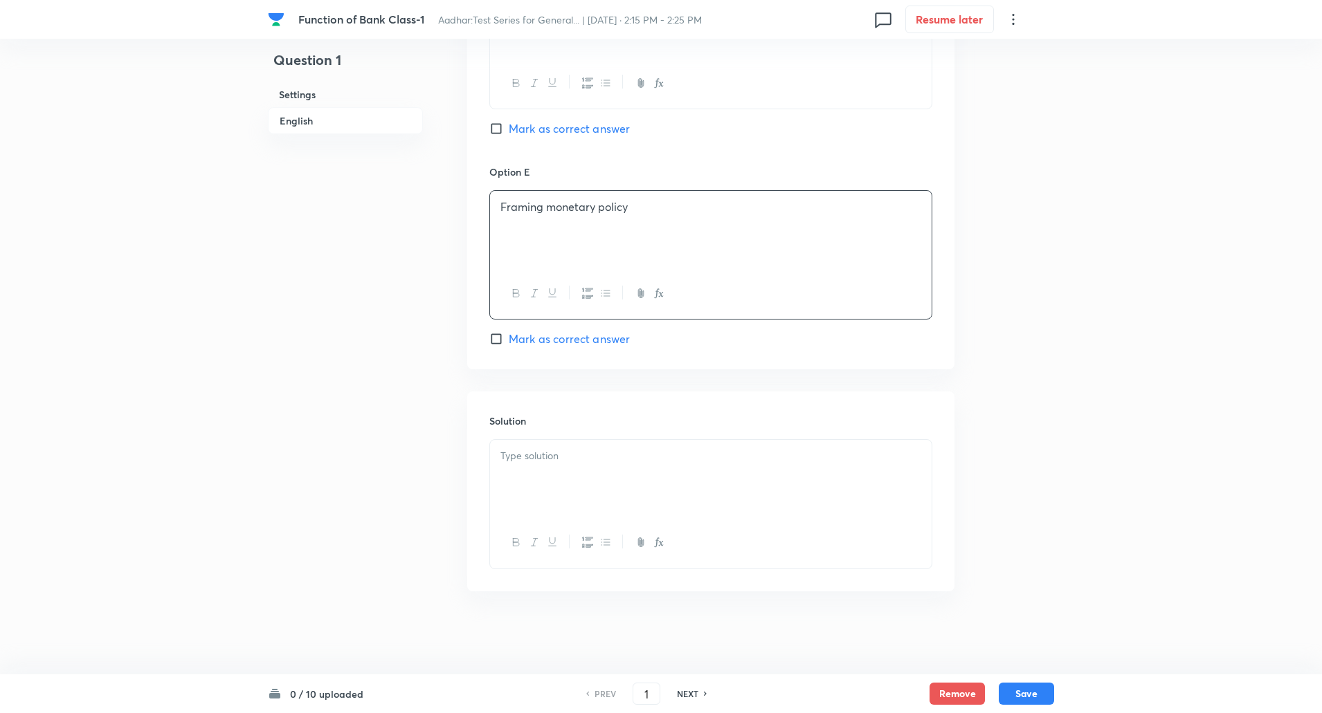
click at [534, 477] on div at bounding box center [710, 479] width 441 height 78
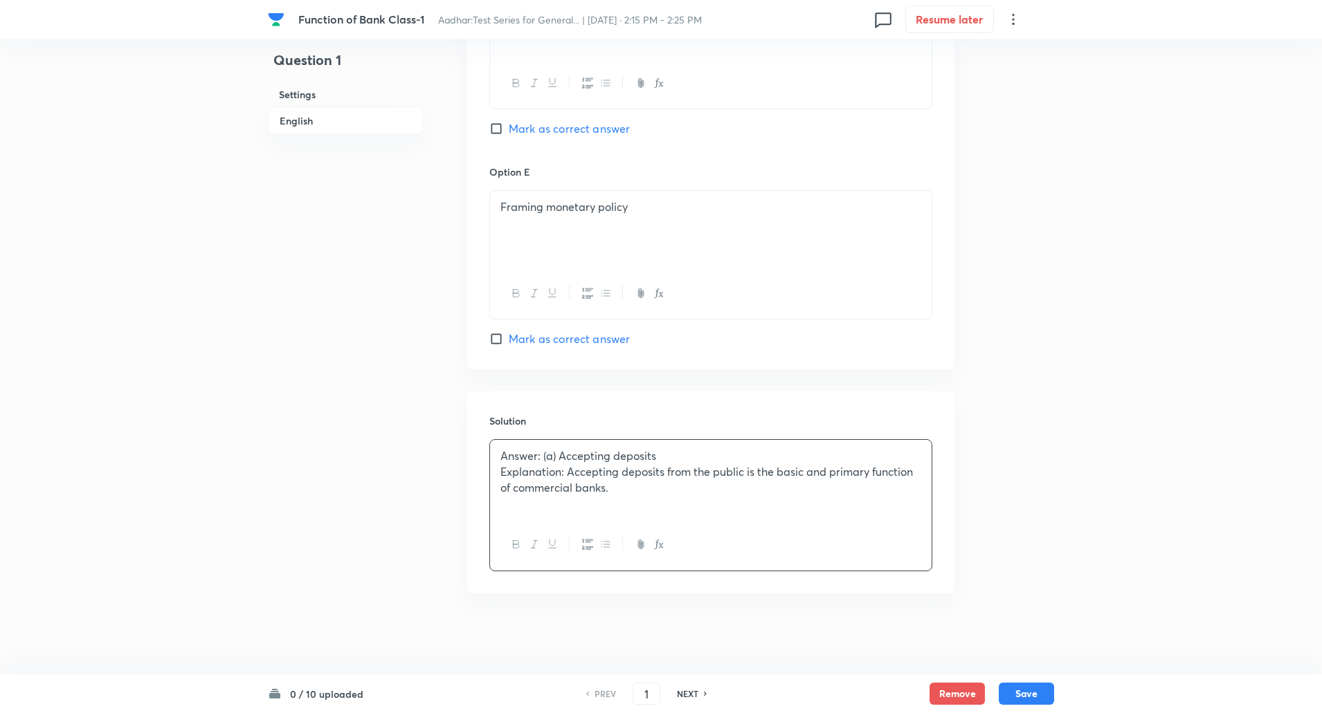
click at [570, 474] on p "Explanation: Accepting deposits from the public is the basic and primary functi…" at bounding box center [710, 479] width 421 height 31
click at [1030, 689] on button "Save" at bounding box center [1026, 693] width 55 height 22
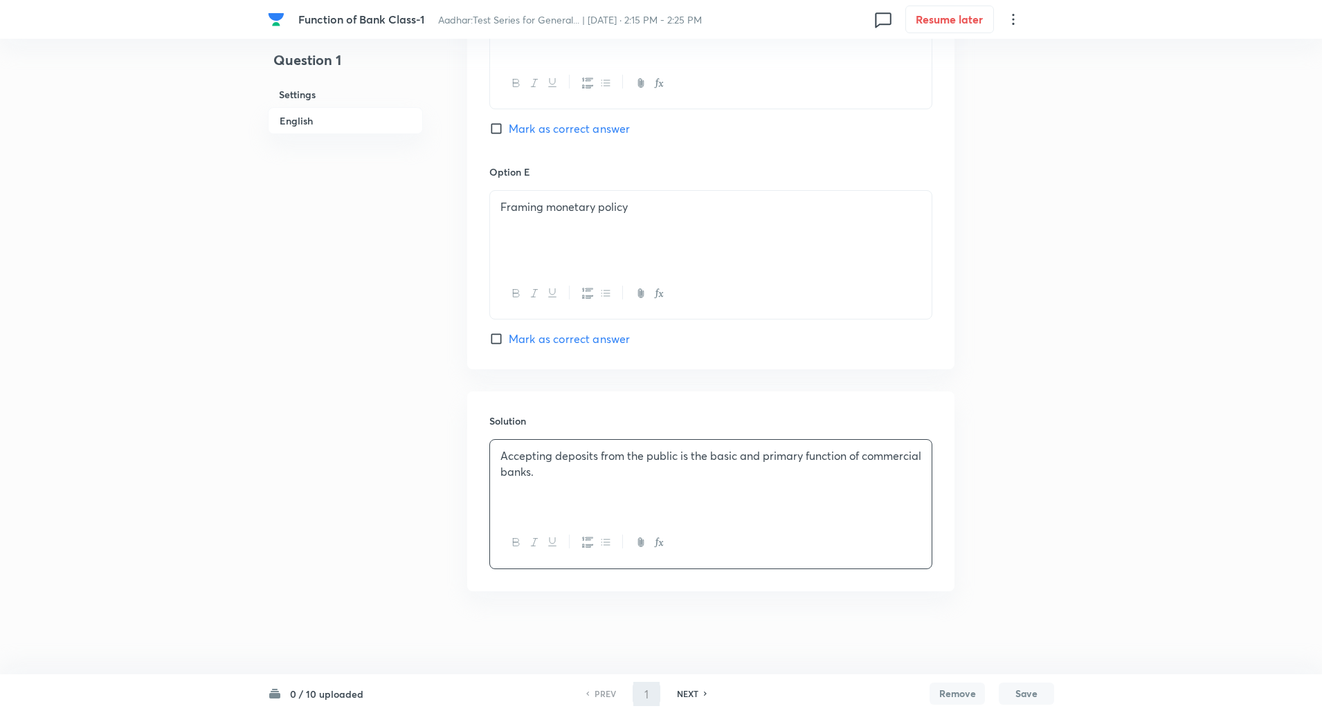
type input "2"
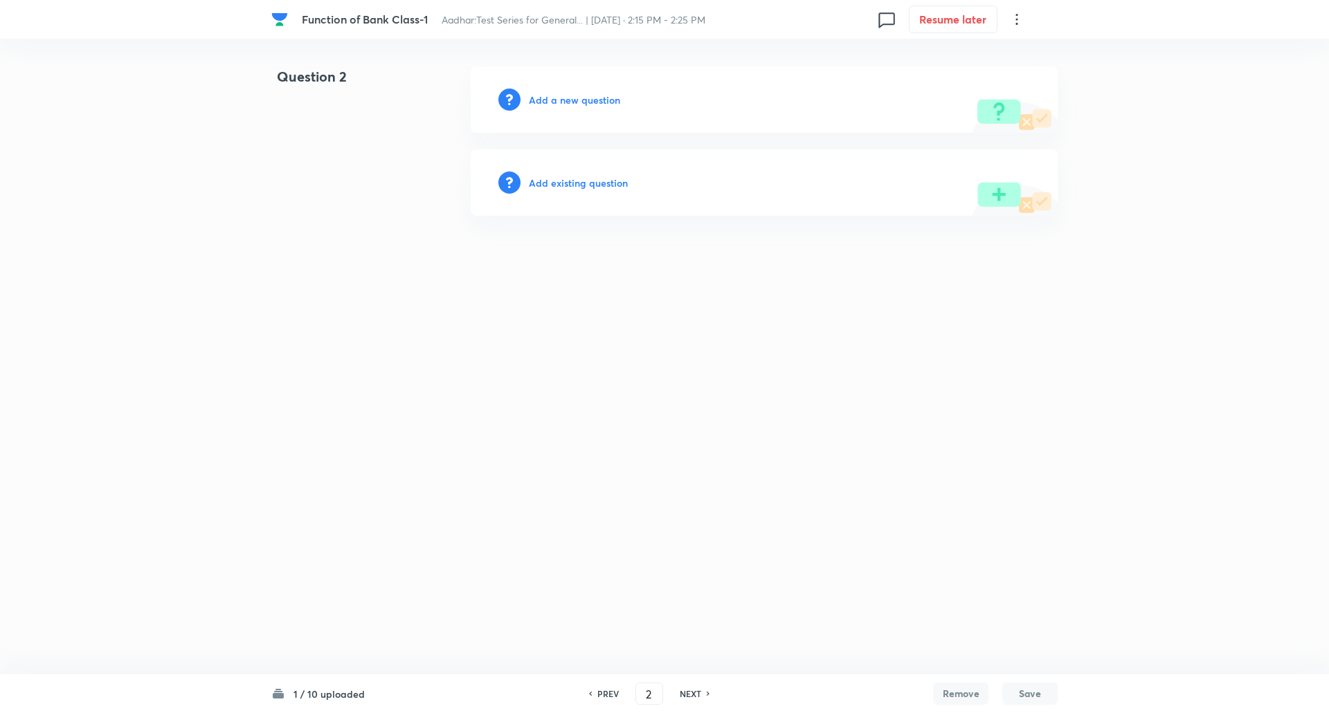
click at [571, 99] on h6 "Add a new question" at bounding box center [574, 100] width 91 height 15
click at [571, 99] on h6 "Choose a question type" at bounding box center [582, 100] width 107 height 15
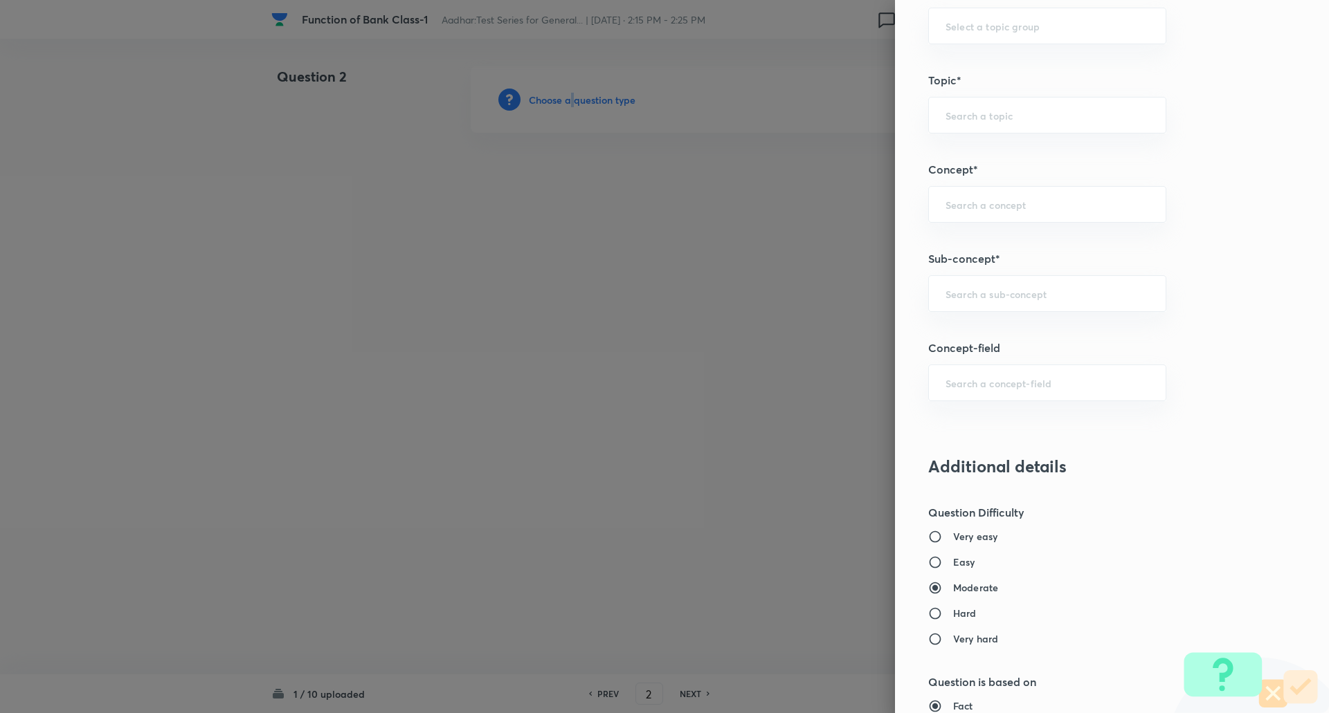
scroll to position [644, 0]
click at [997, 291] on input "text" at bounding box center [1046, 292] width 203 height 13
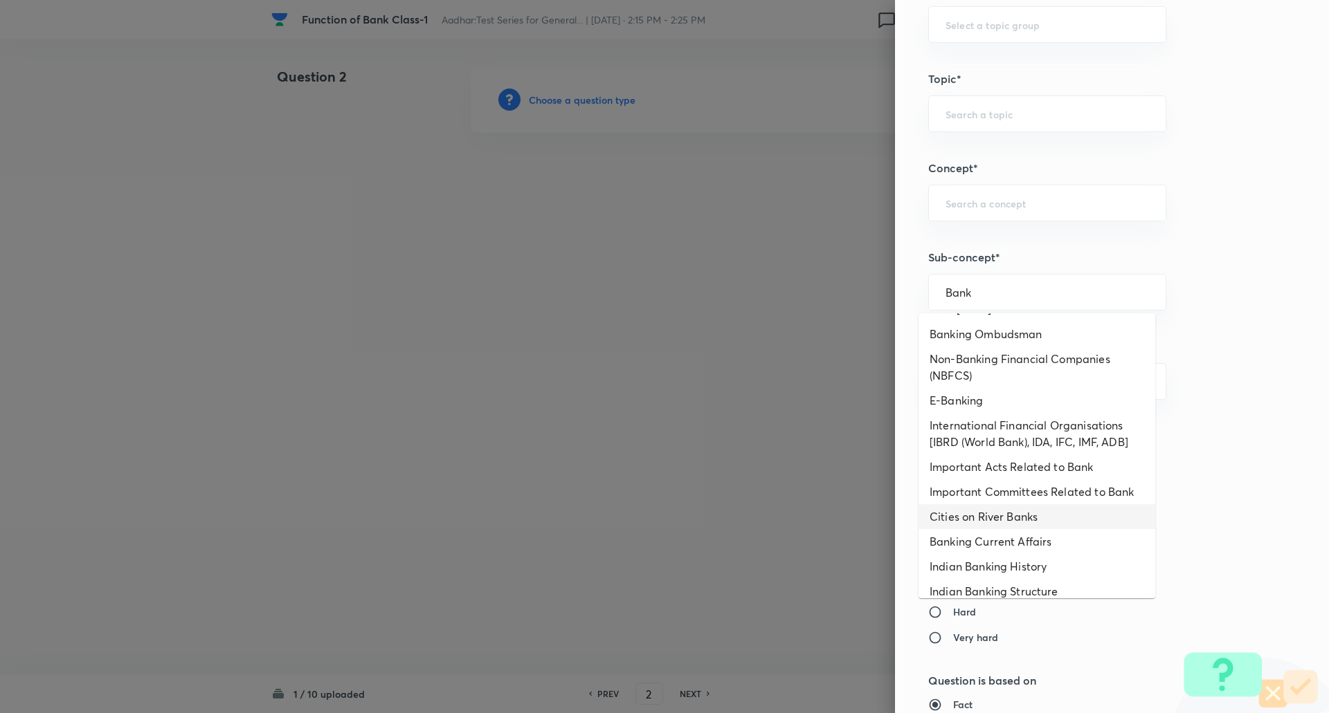
scroll to position [325, 0]
click at [1041, 531] on li "Banking Current Affairs" at bounding box center [1036, 538] width 237 height 25
type input "Banking Current Affairs"
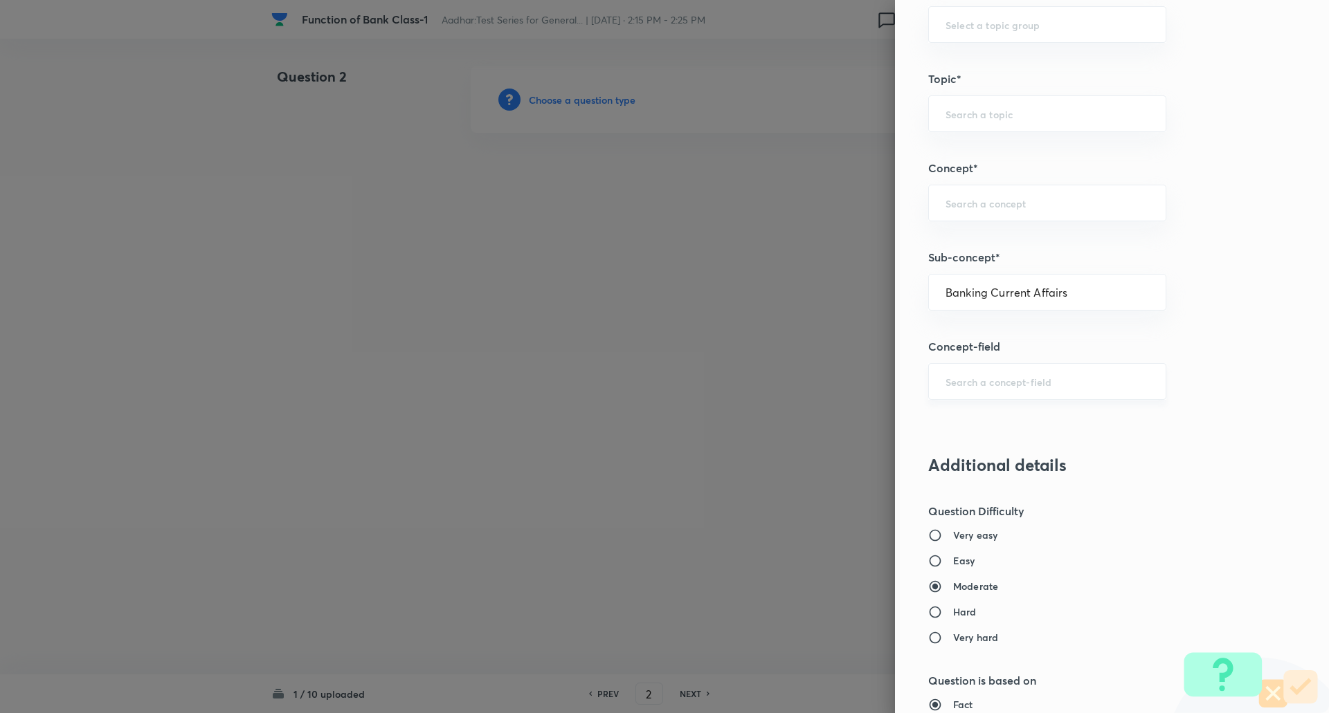
type input "Awareness"
type input "Current Affairs"
type input "Banking Current Affairs"
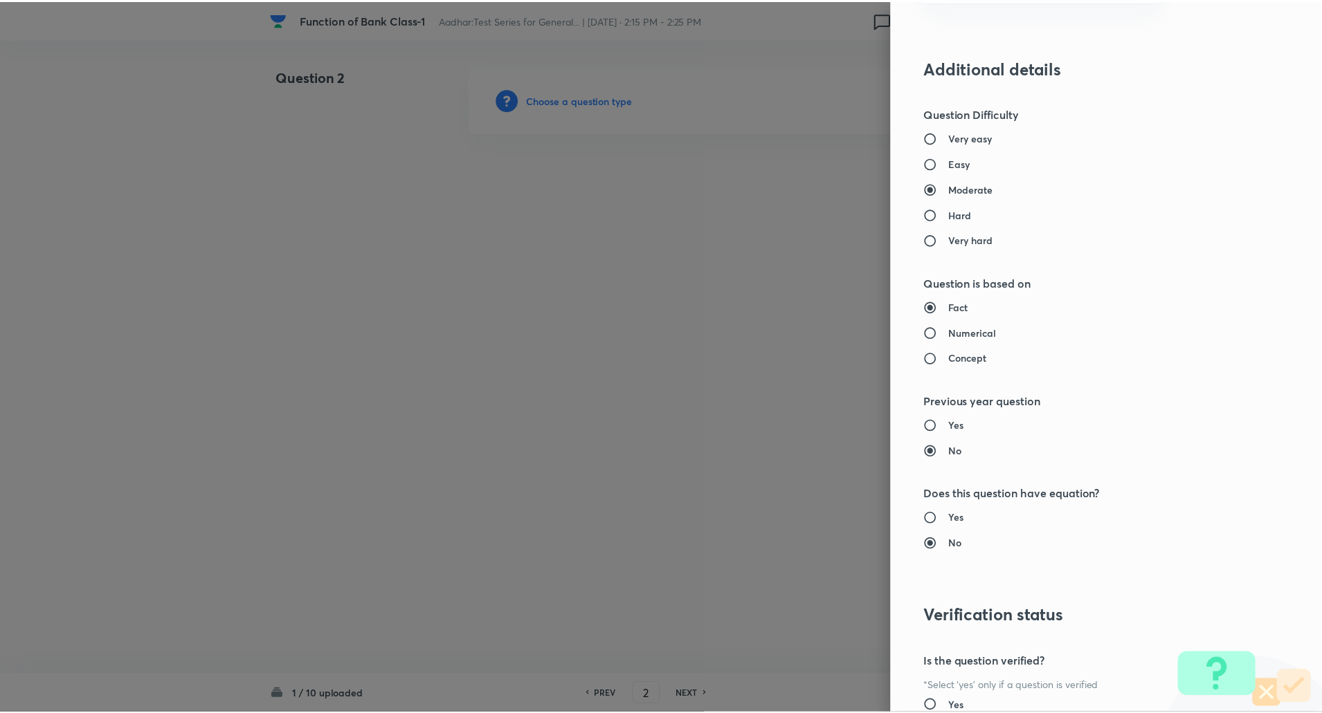
scroll to position [1173, 0]
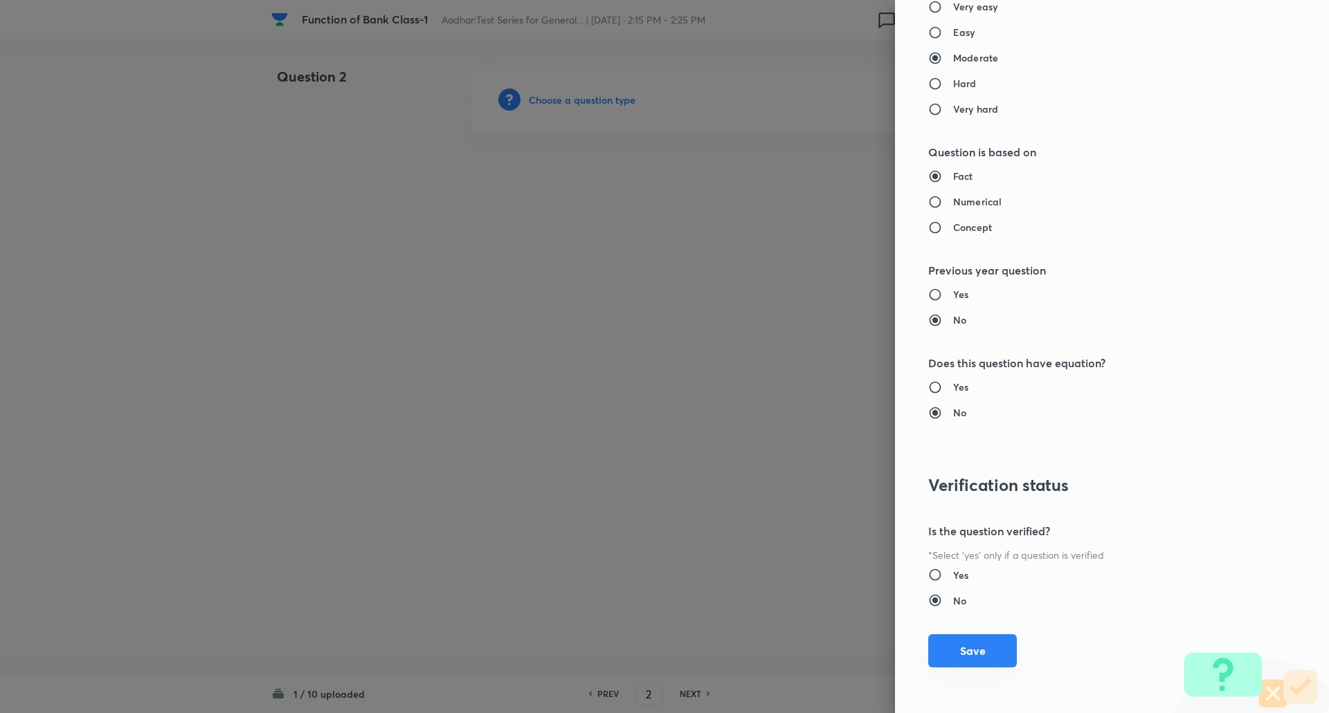
click at [977, 651] on button "Save" at bounding box center [972, 651] width 89 height 33
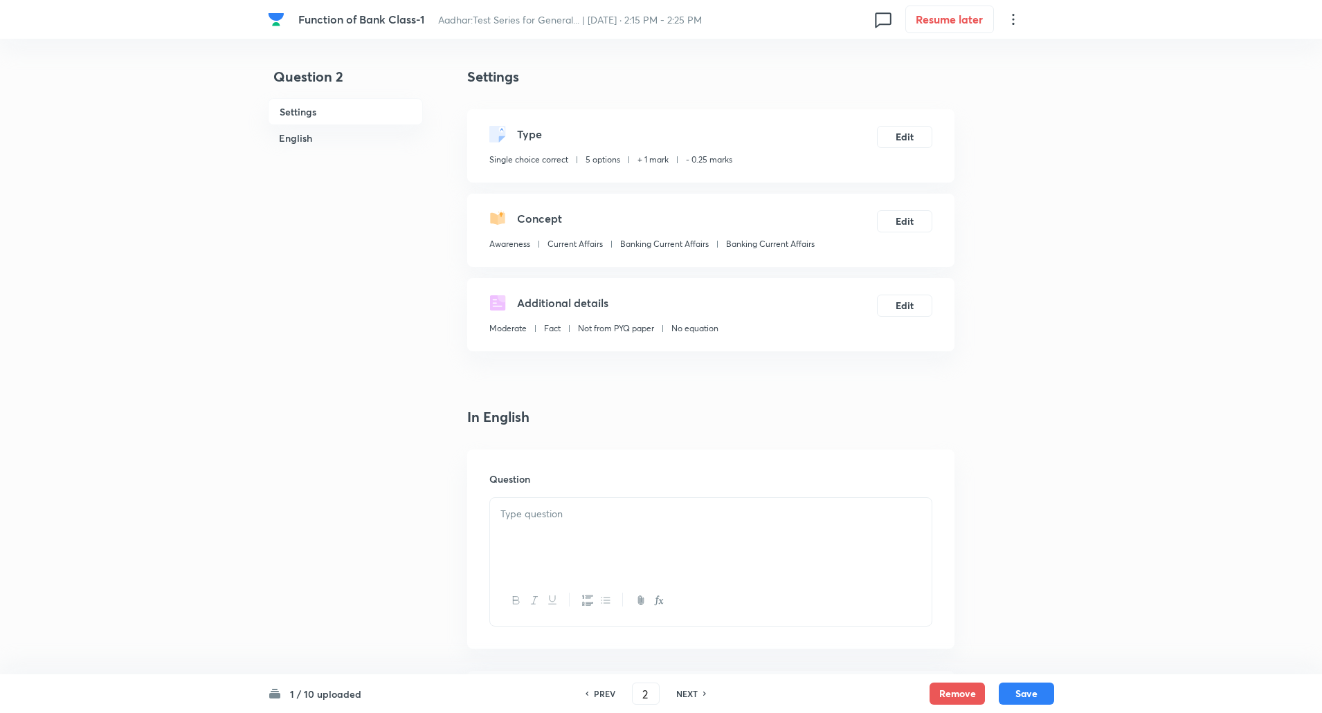
scroll to position [103, 0]
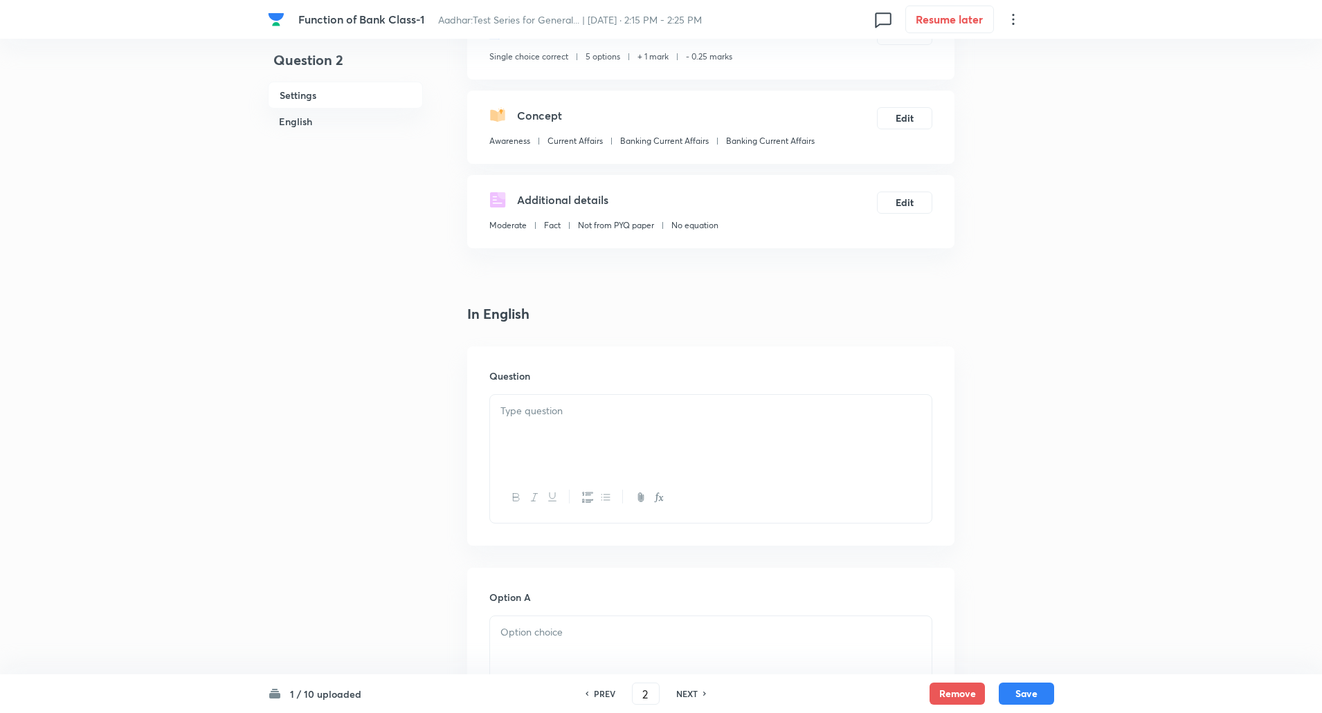
click at [521, 437] on div at bounding box center [710, 434] width 441 height 78
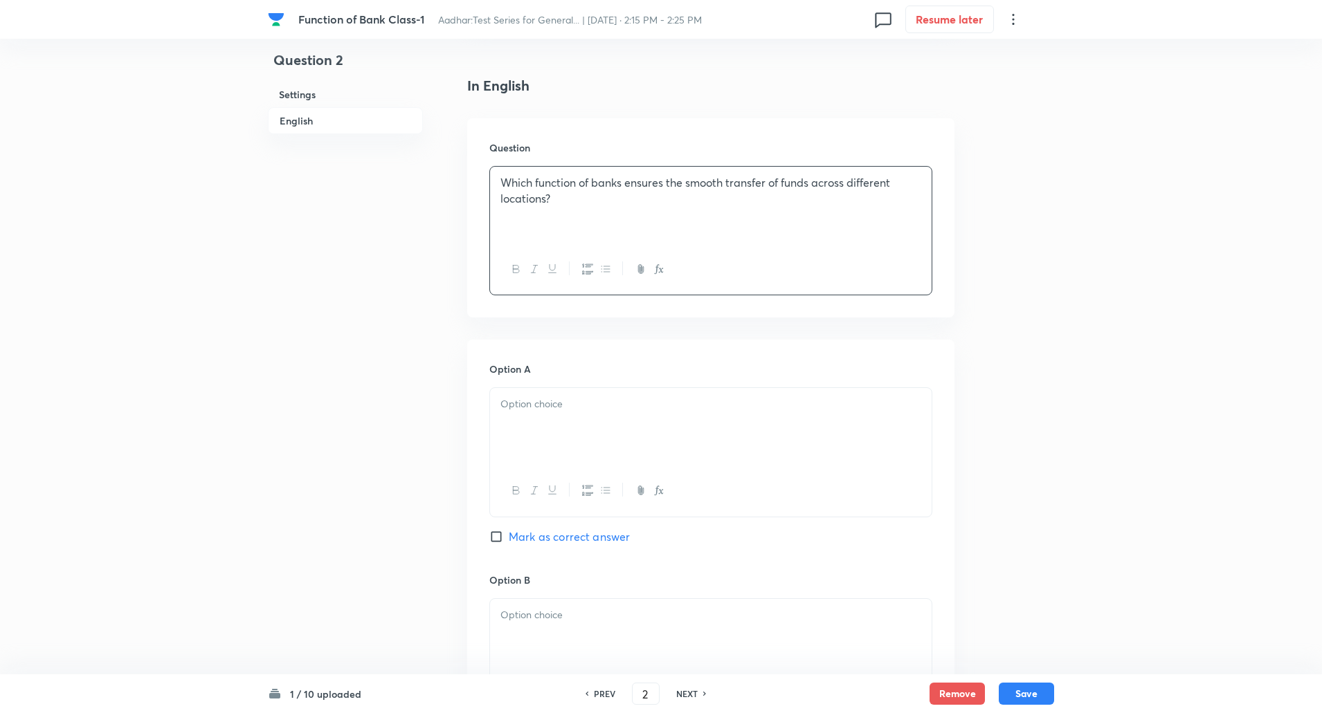
click at [534, 455] on div at bounding box center [710, 427] width 441 height 78
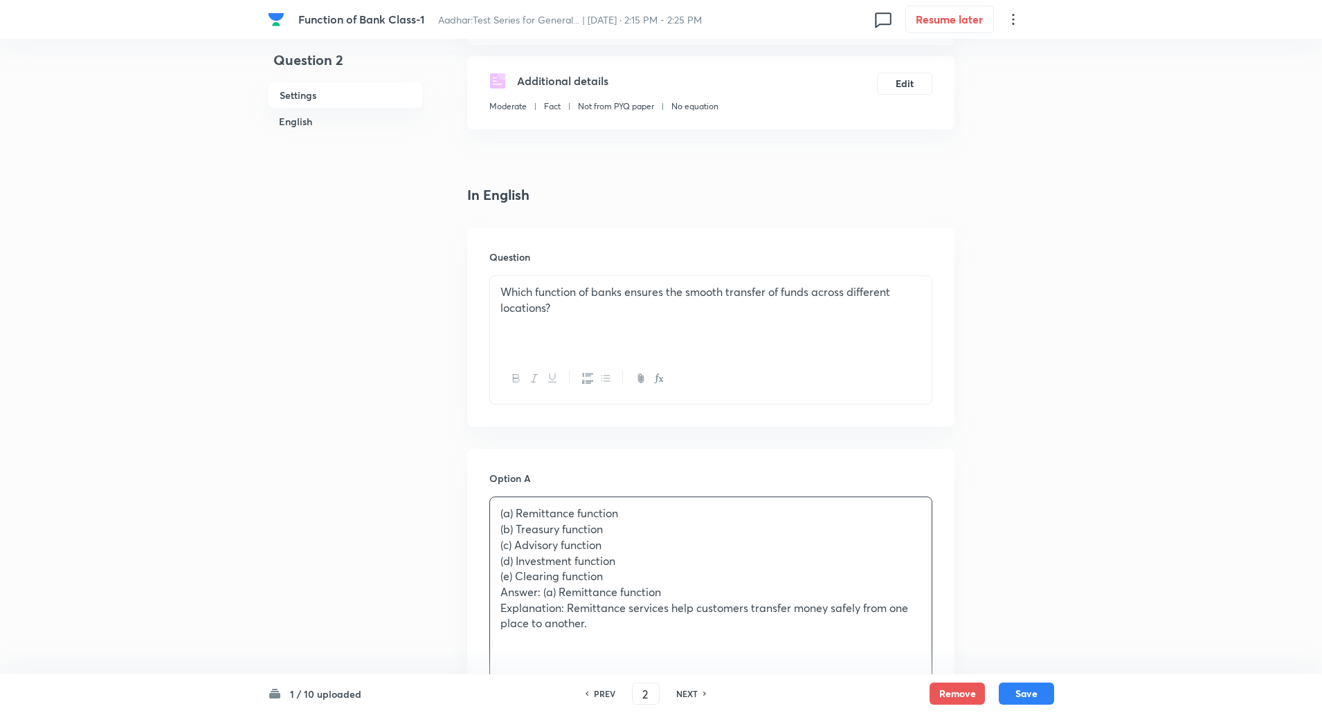
scroll to position [161, 0]
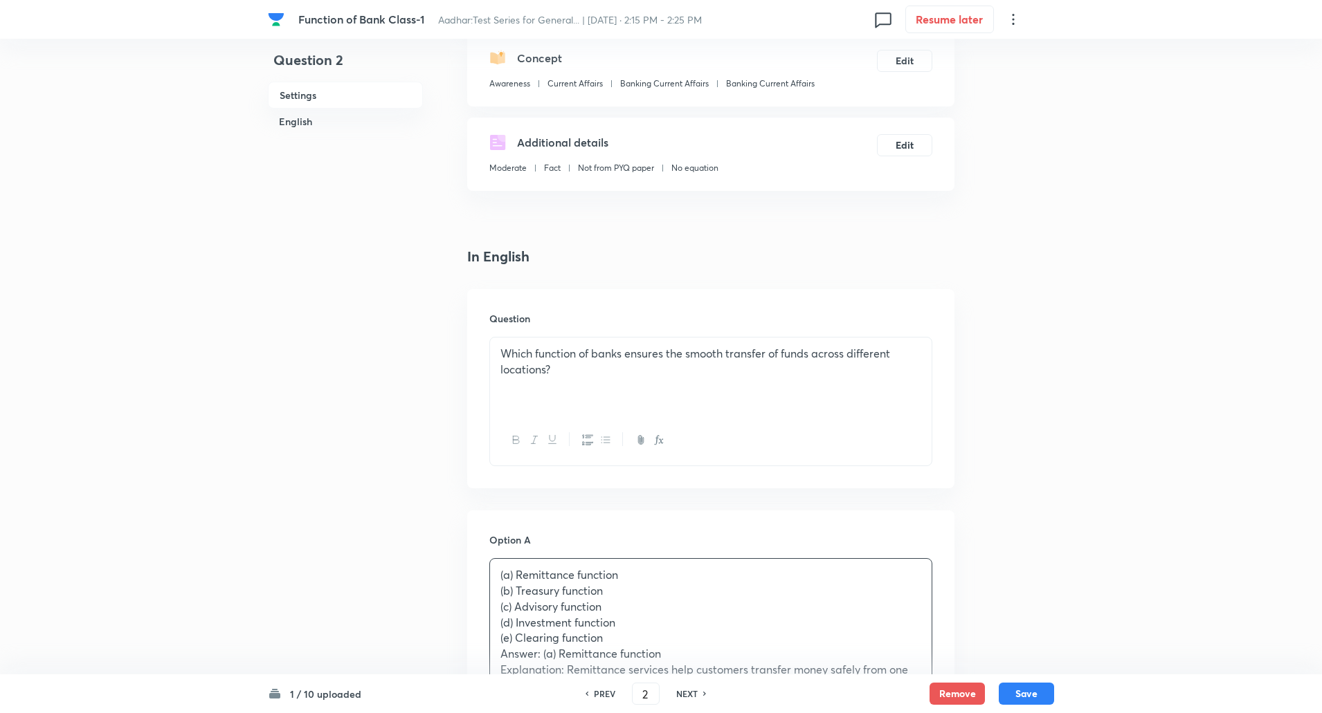
click at [500, 364] on div "Which function of banks ensures the smooth transfer of funds across different l…" at bounding box center [710, 377] width 441 height 78
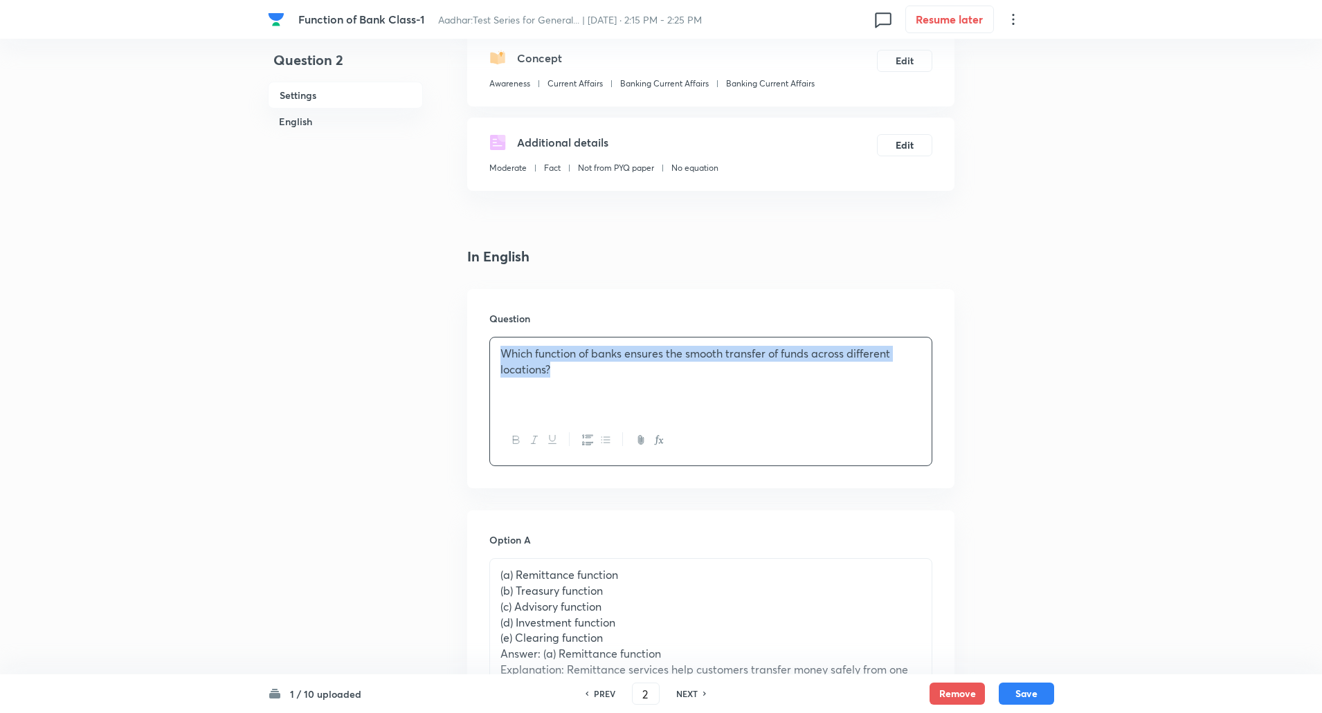
copy p "Which function of banks ensures the smooth transfer of funds across different l…"
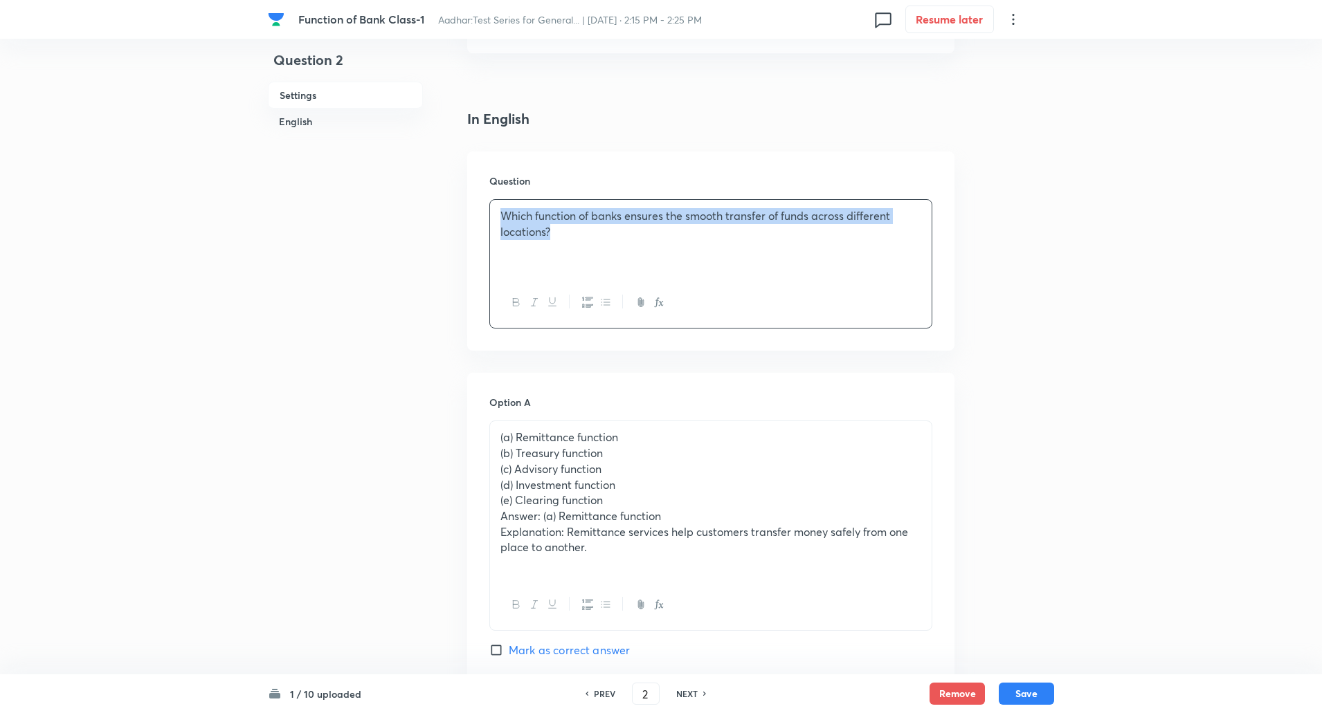
scroll to position [307, 0]
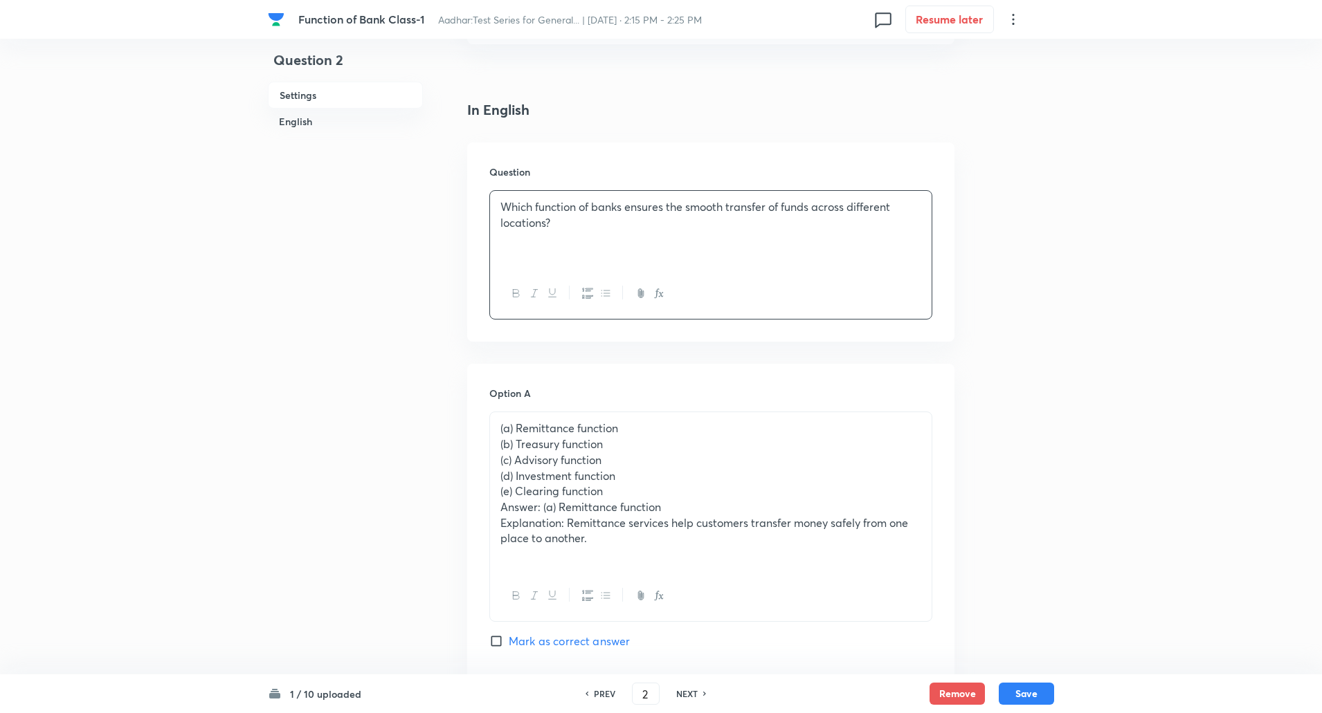
click at [501, 447] on p "(b) Treasury function" at bounding box center [710, 445] width 421 height 16
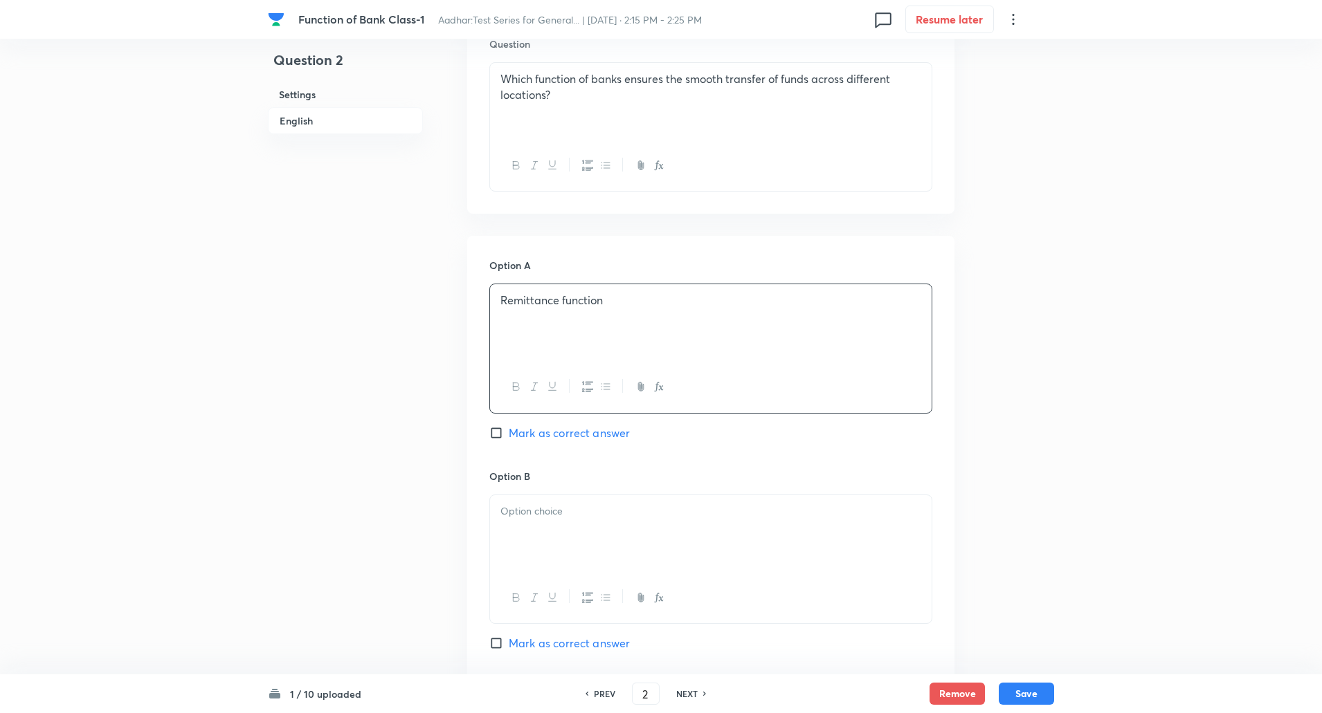
scroll to position [553, 0]
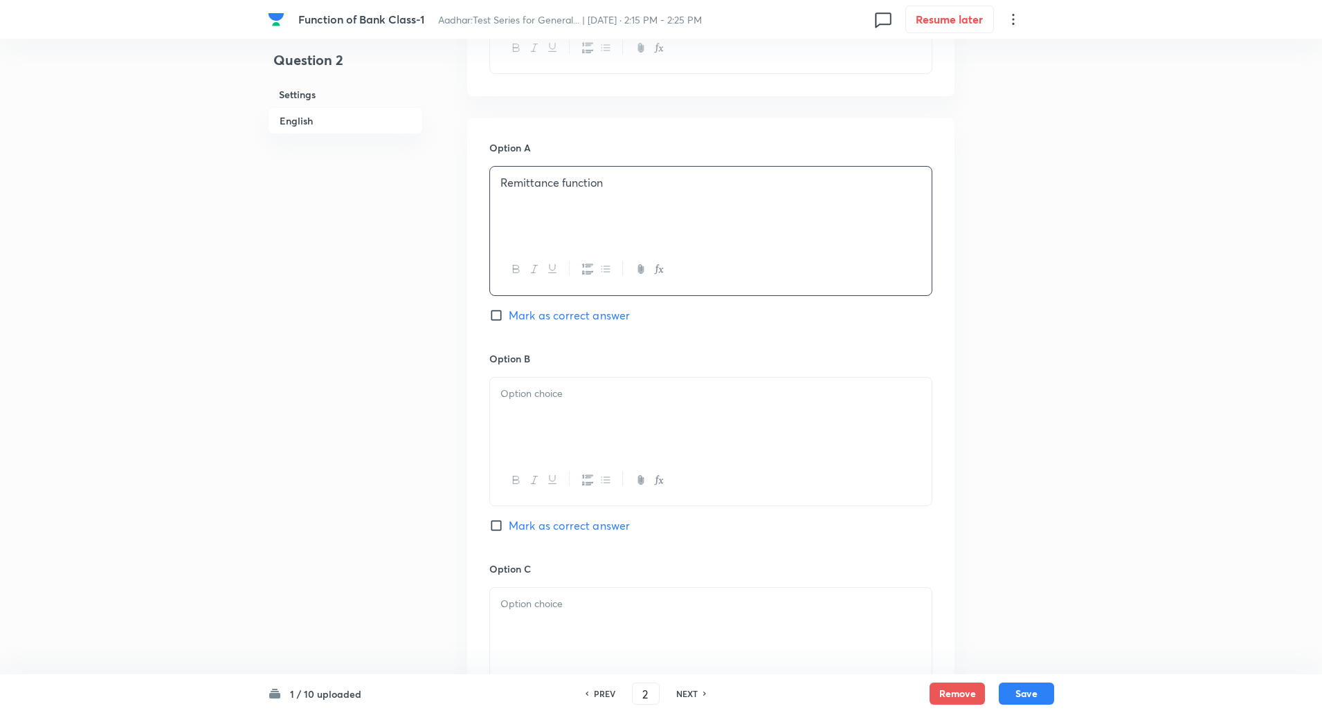
click at [529, 439] on div at bounding box center [710, 417] width 441 height 78
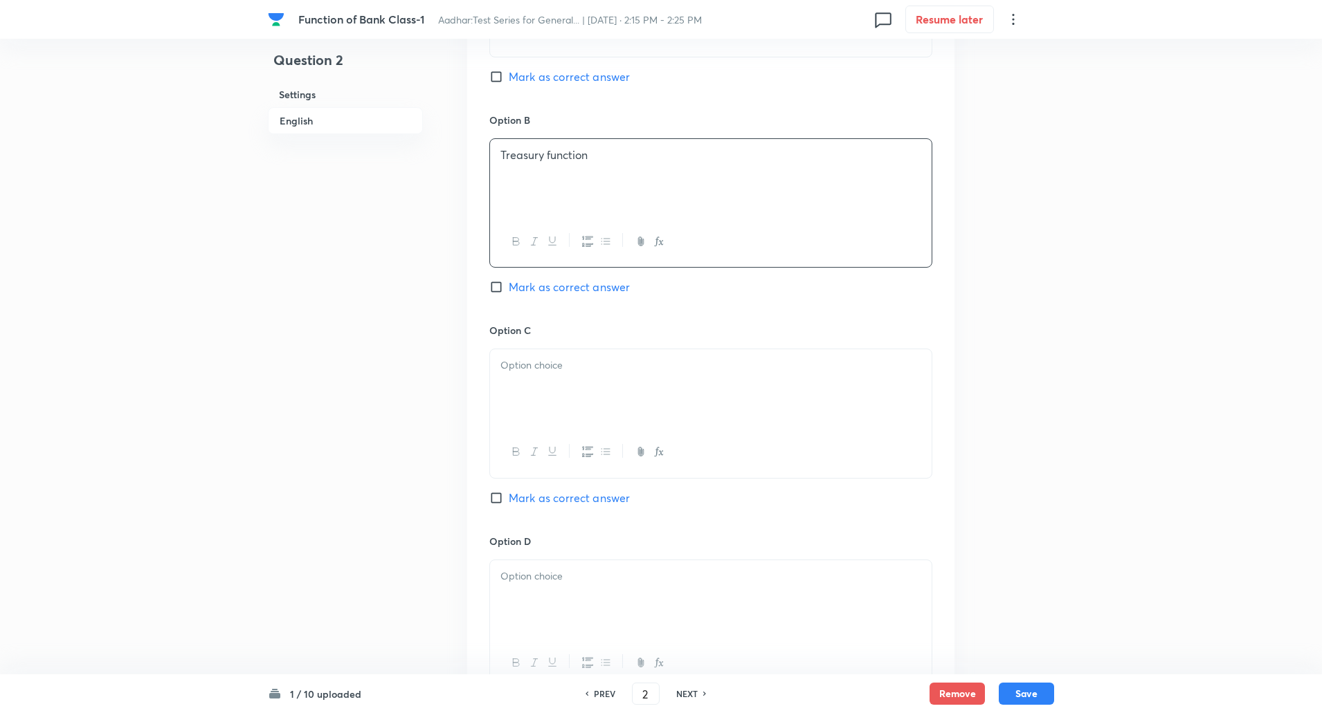
scroll to position [792, 0]
drag, startPoint x: 529, startPoint y: 432, endPoint x: 529, endPoint y: 410, distance: 22.1
click at [529, 410] on div at bounding box center [710, 412] width 443 height 129
click at [529, 410] on div at bounding box center [710, 388] width 441 height 78
paste div
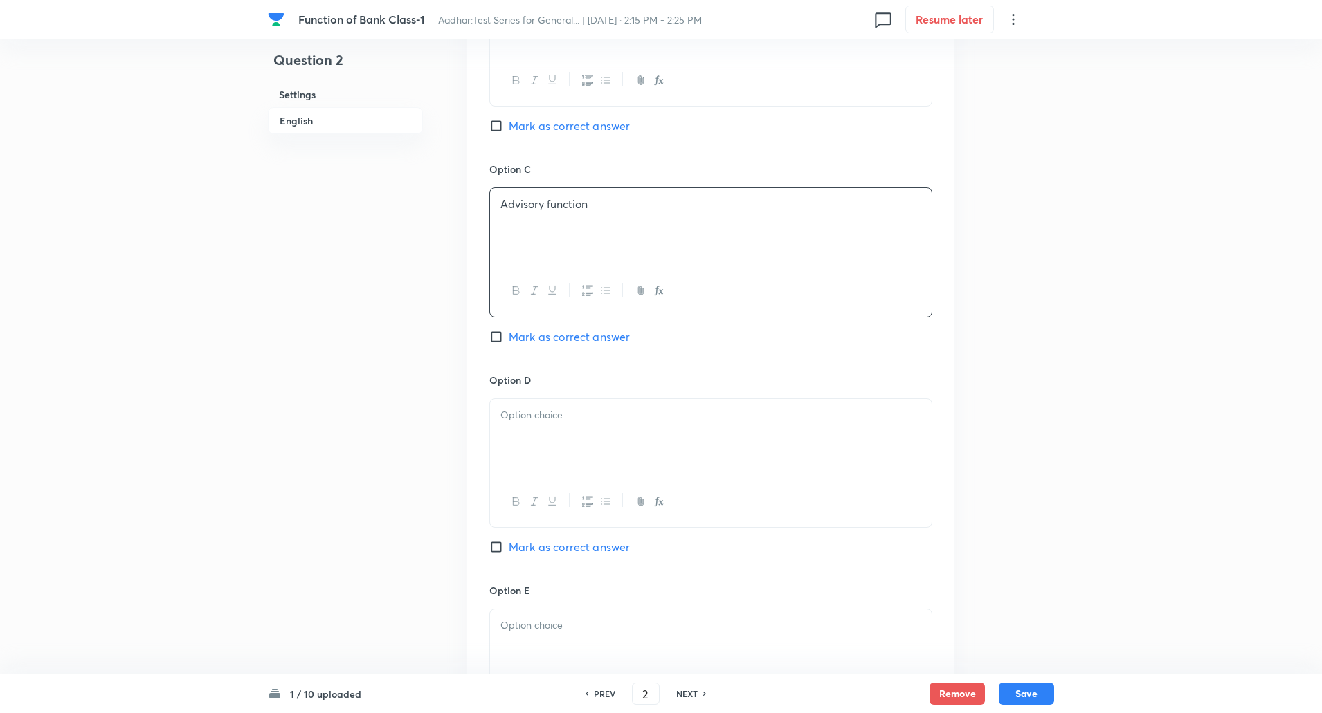
scroll to position [965, 0]
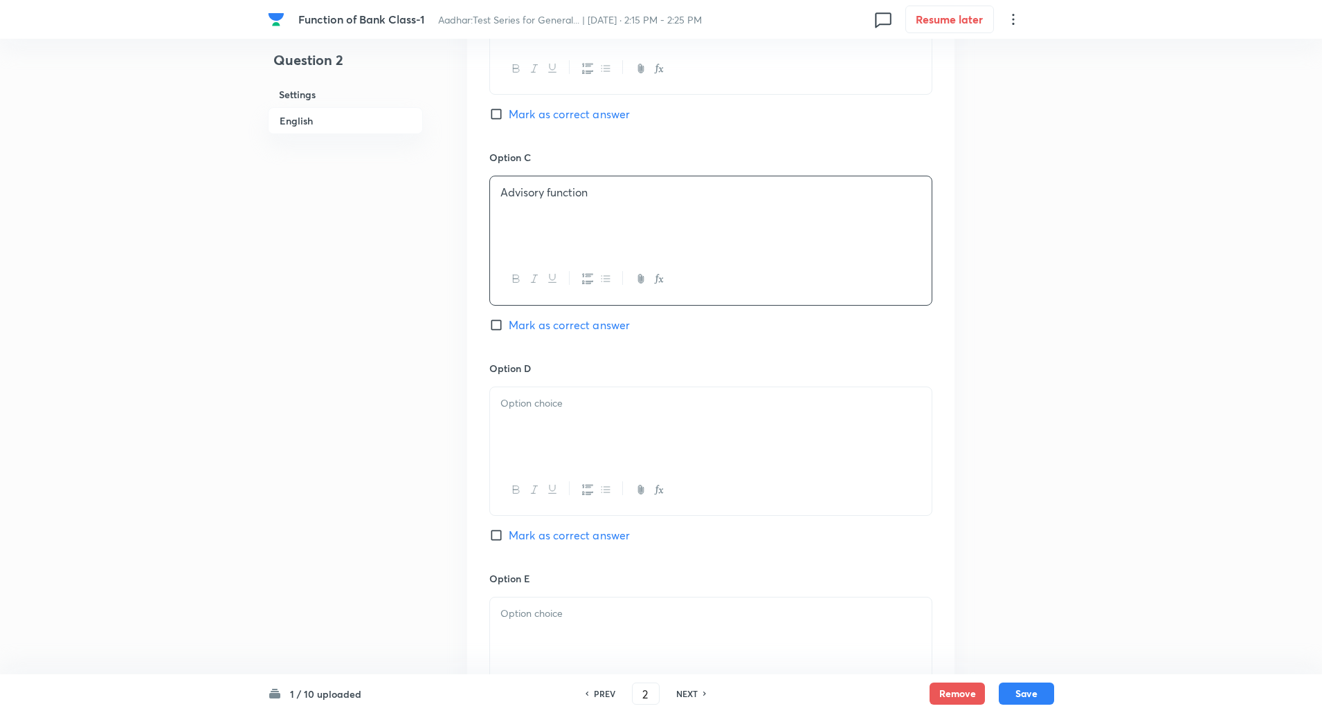
click at [525, 406] on p at bounding box center [710, 404] width 421 height 16
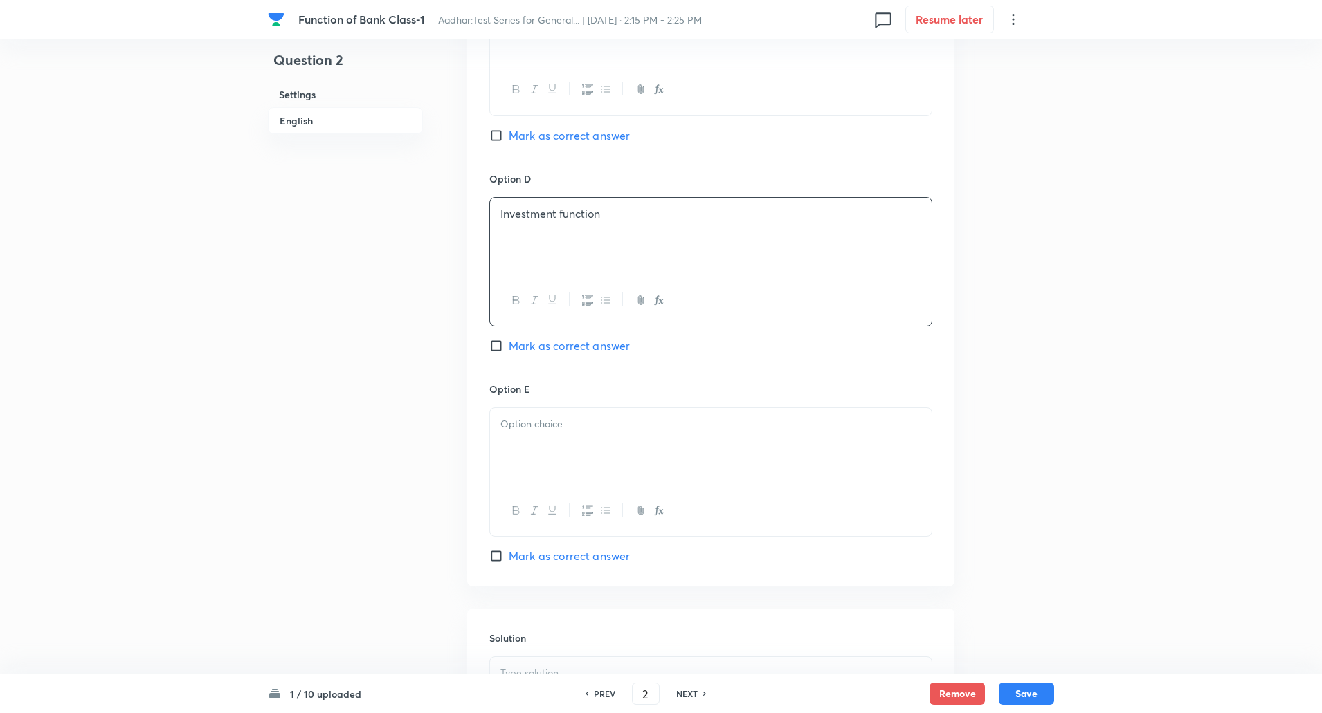
scroll to position [1182, 0]
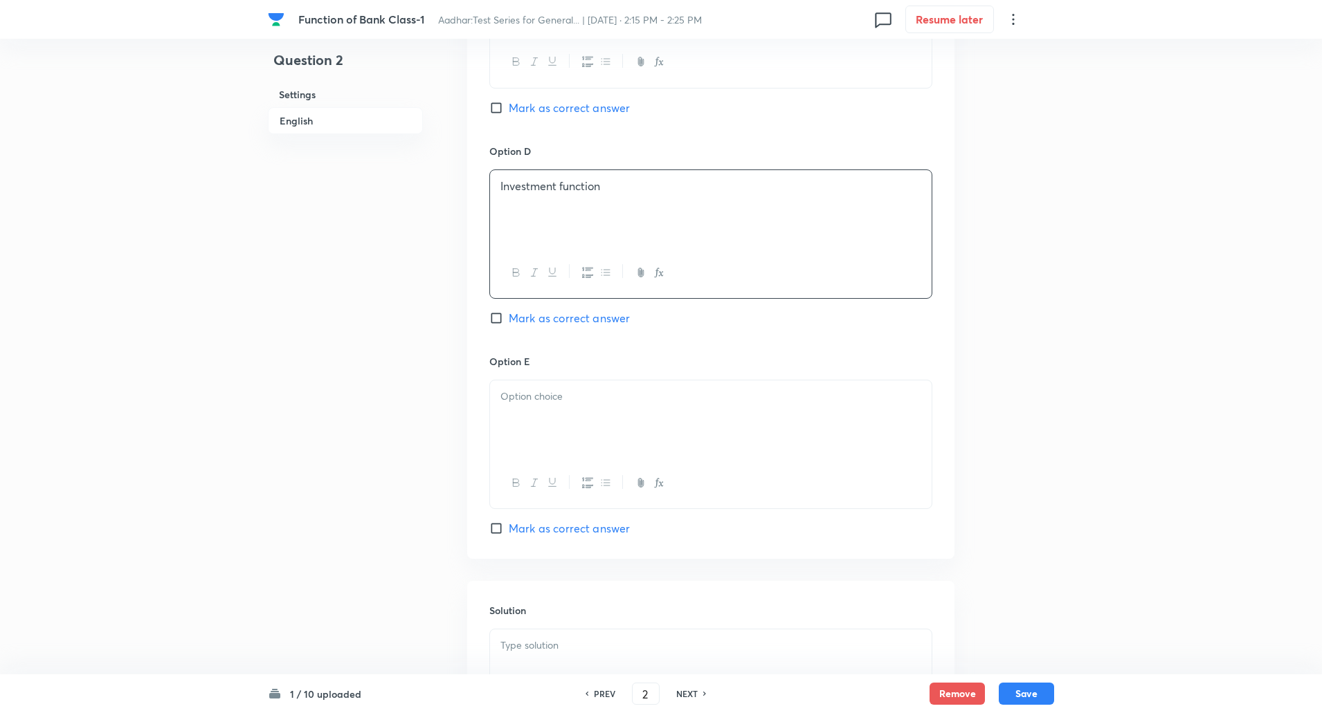
click at [548, 407] on div at bounding box center [710, 420] width 441 height 78
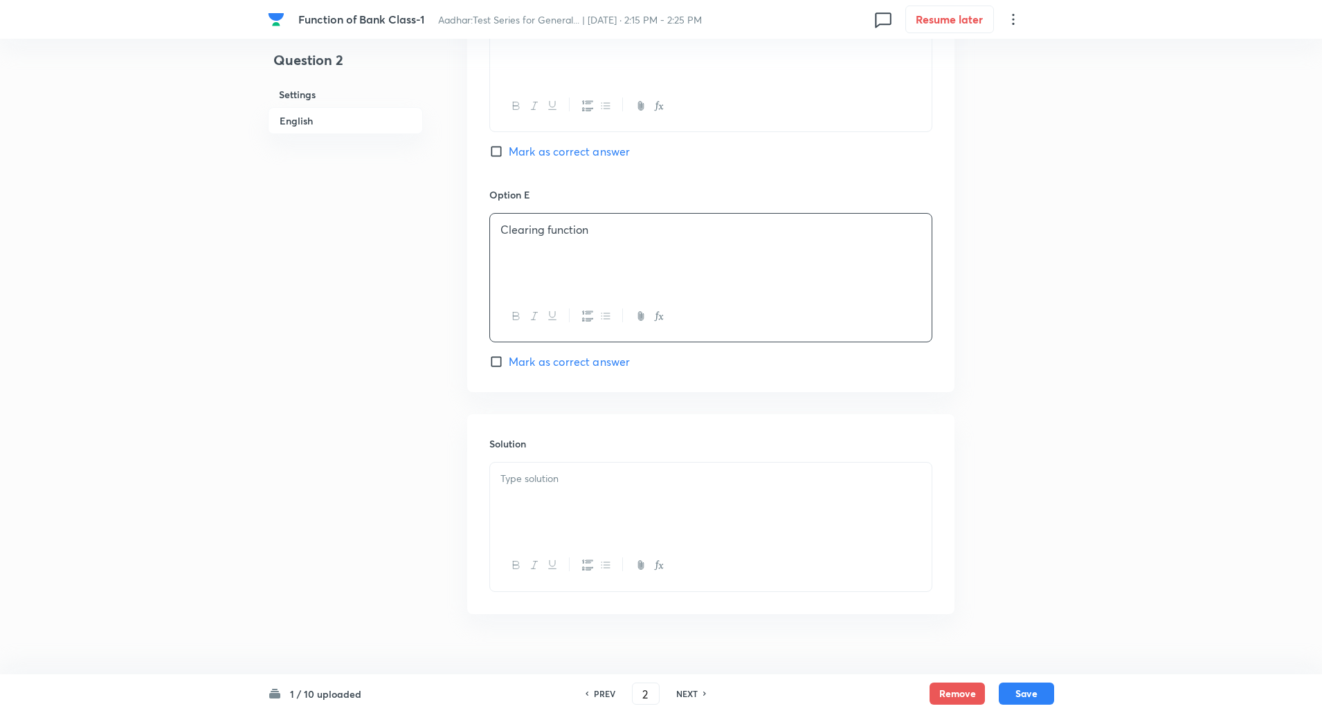
scroll to position [1371, 0]
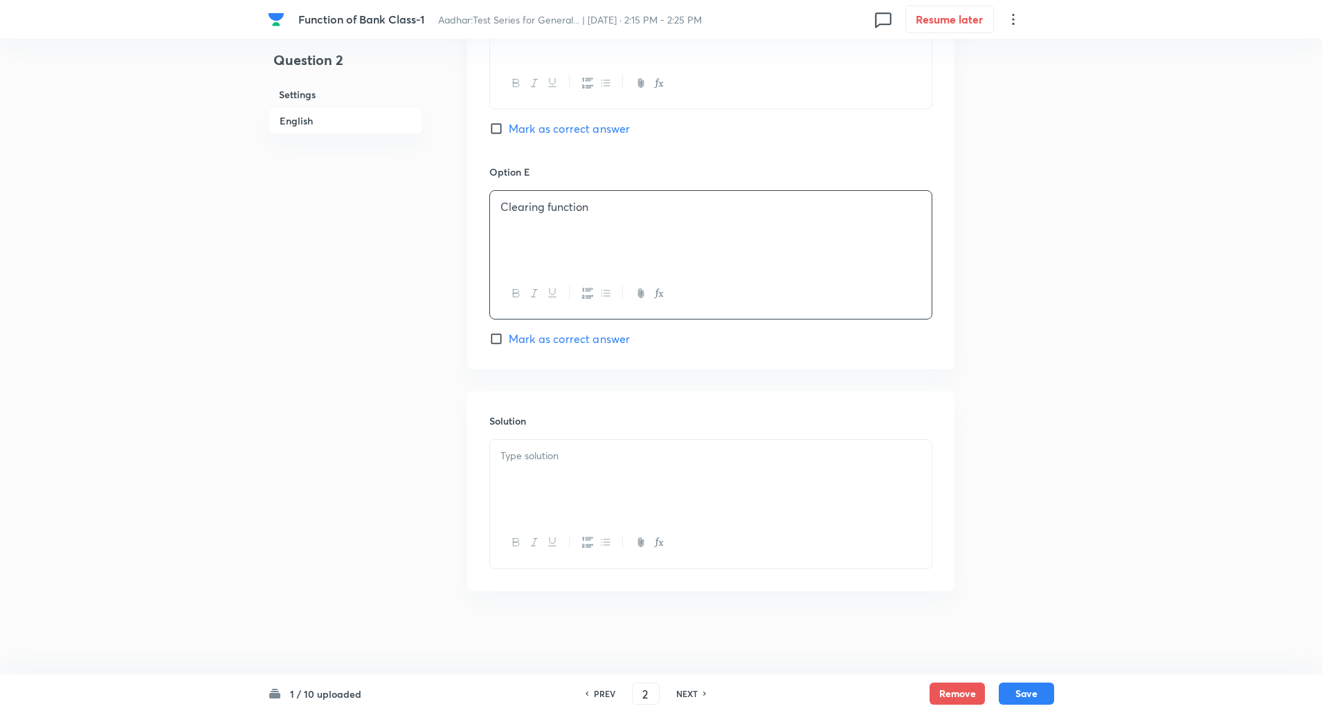
click at [545, 448] on div at bounding box center [710, 479] width 441 height 78
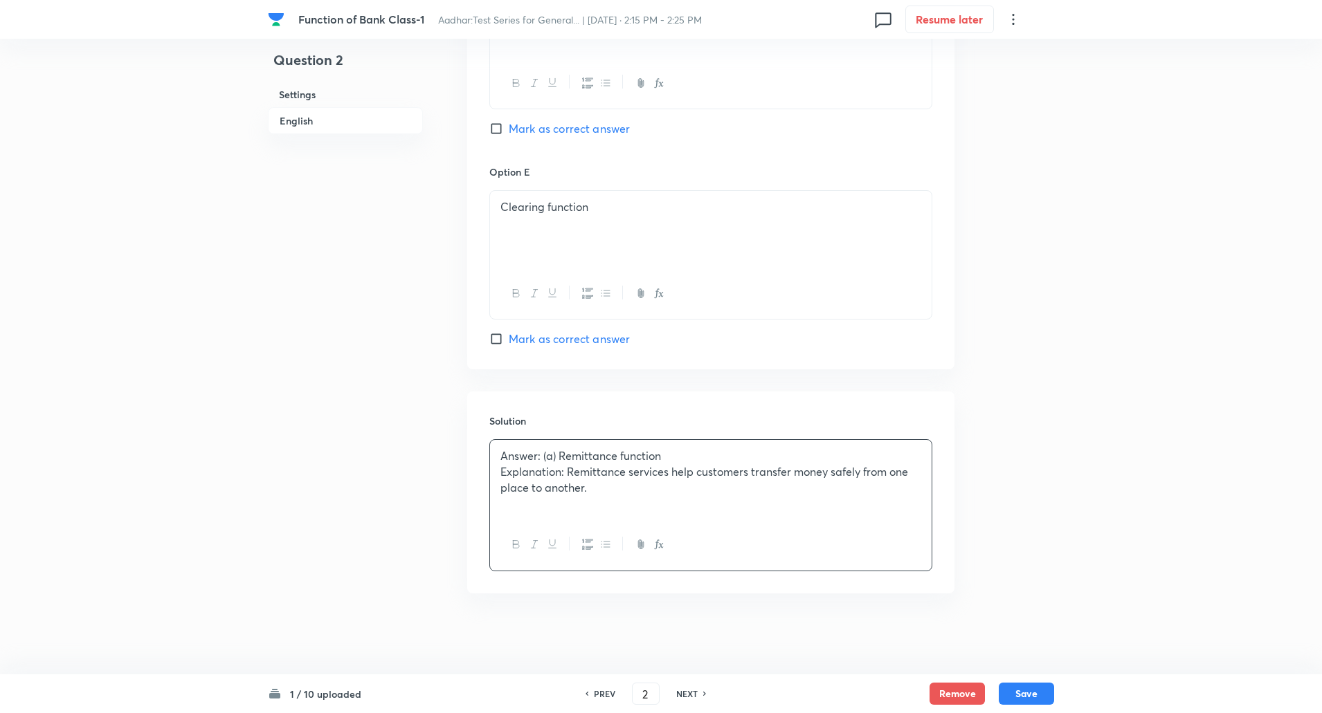
click at [565, 471] on p "Explanation: Remittance services help customers transfer money safely from one …" at bounding box center [710, 479] width 421 height 31
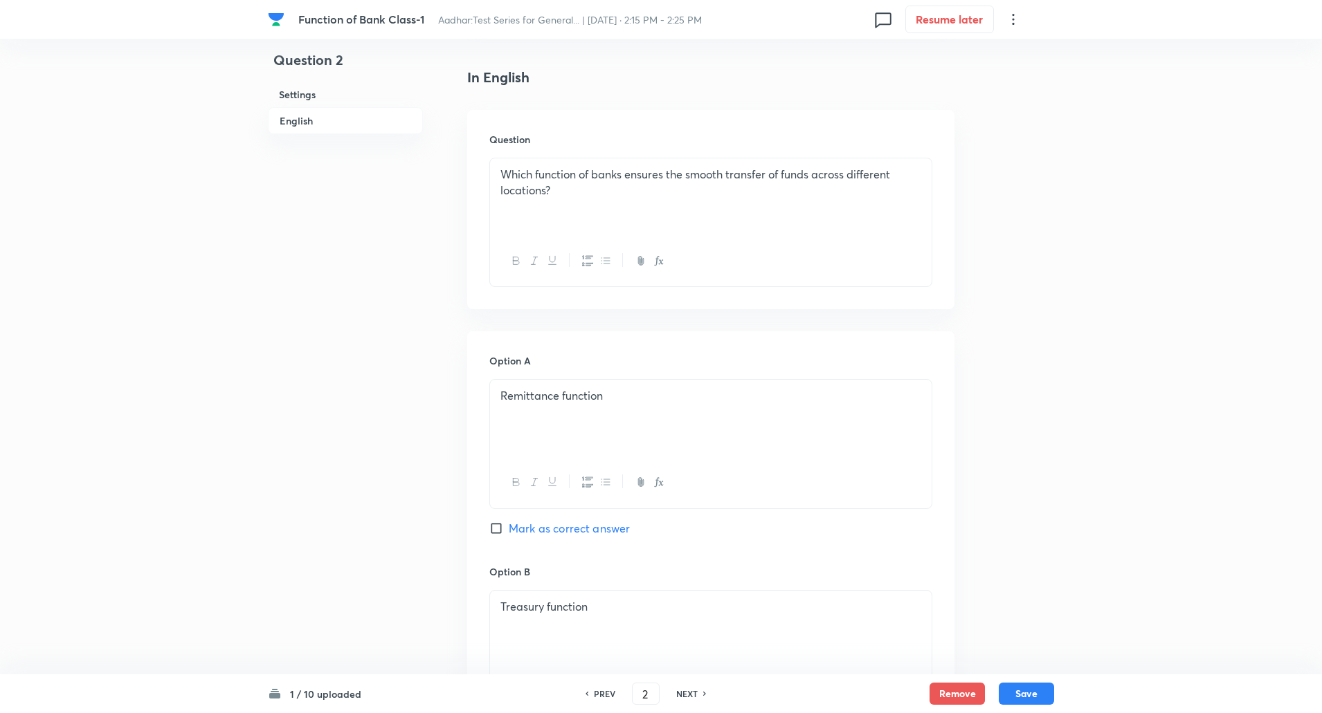
scroll to position [343, 0]
click at [500, 524] on input "Mark as correct answer" at bounding box center [498, 525] width 19 height 14
checkbox input "true"
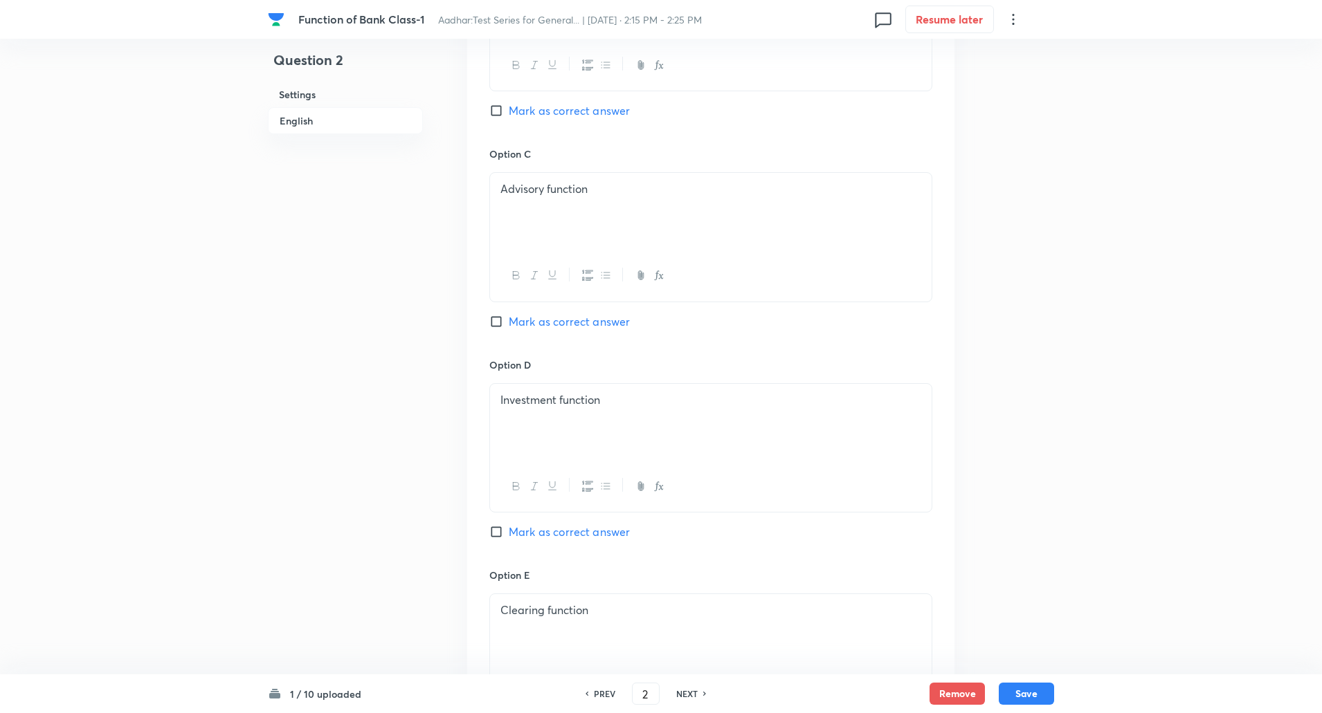
scroll to position [1371, 0]
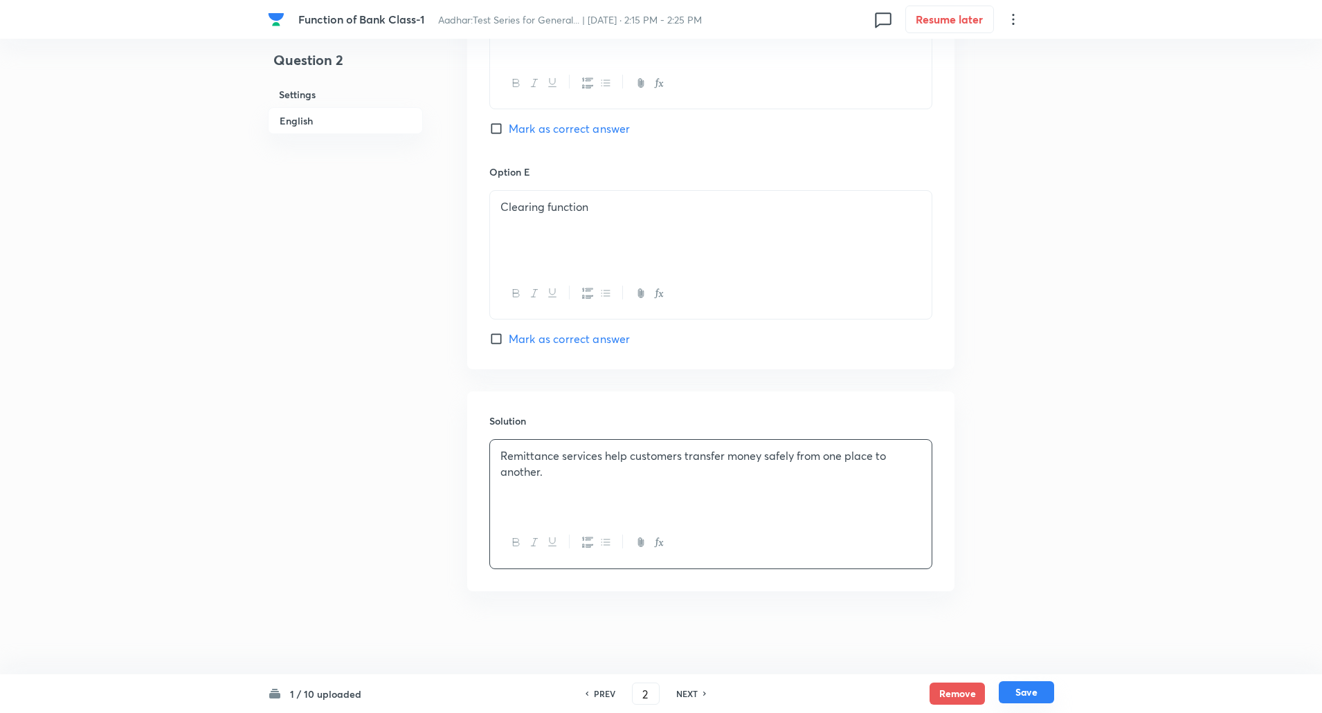
click at [1017, 699] on button "Save" at bounding box center [1026, 693] width 55 height 22
type input "3"
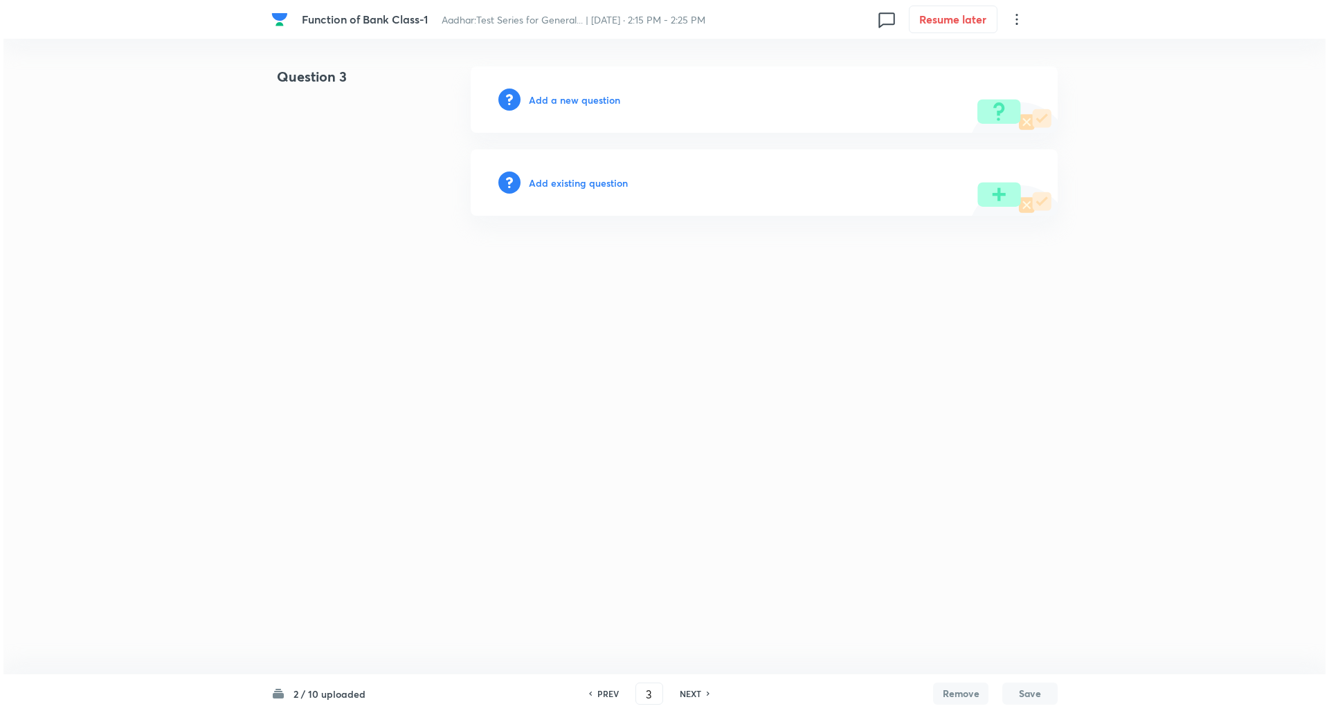
scroll to position [0, 0]
click at [580, 99] on h6 "Add a new question" at bounding box center [574, 100] width 91 height 15
click at [580, 99] on h6 "Choose a question type" at bounding box center [582, 100] width 107 height 15
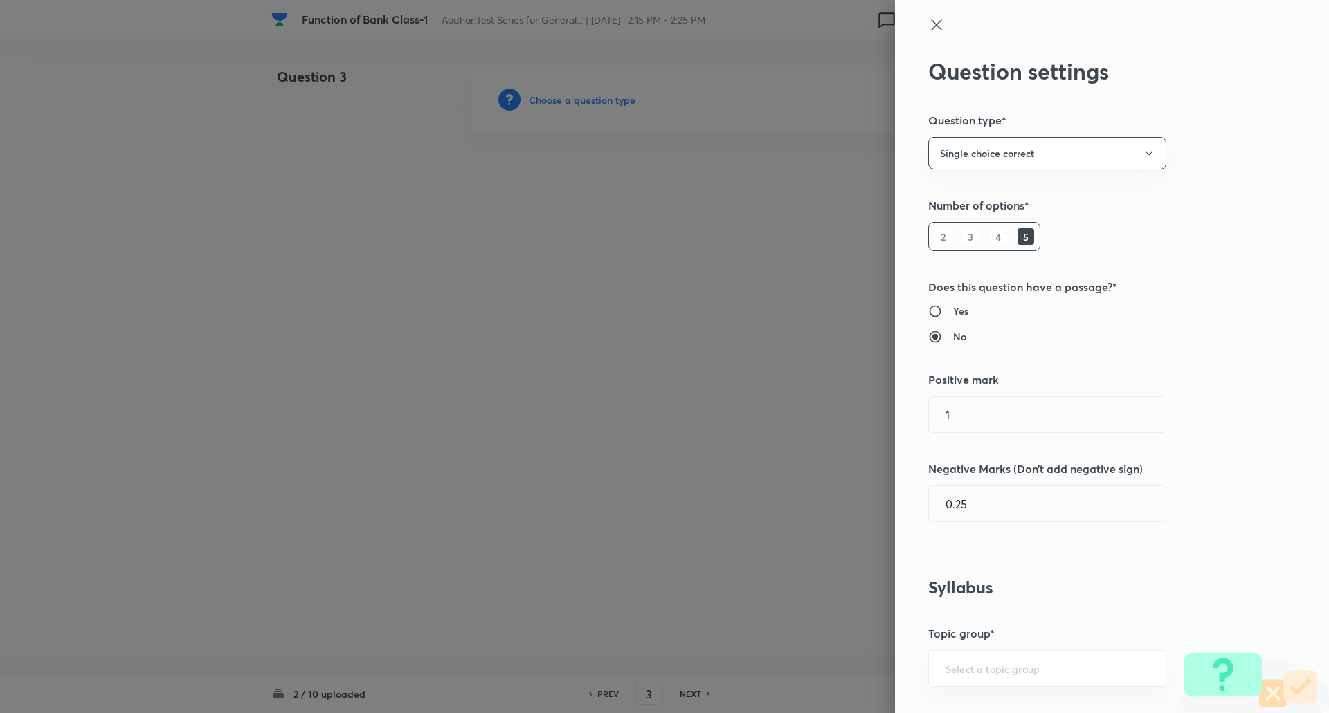
click at [580, 99] on div at bounding box center [664, 356] width 1329 height 713
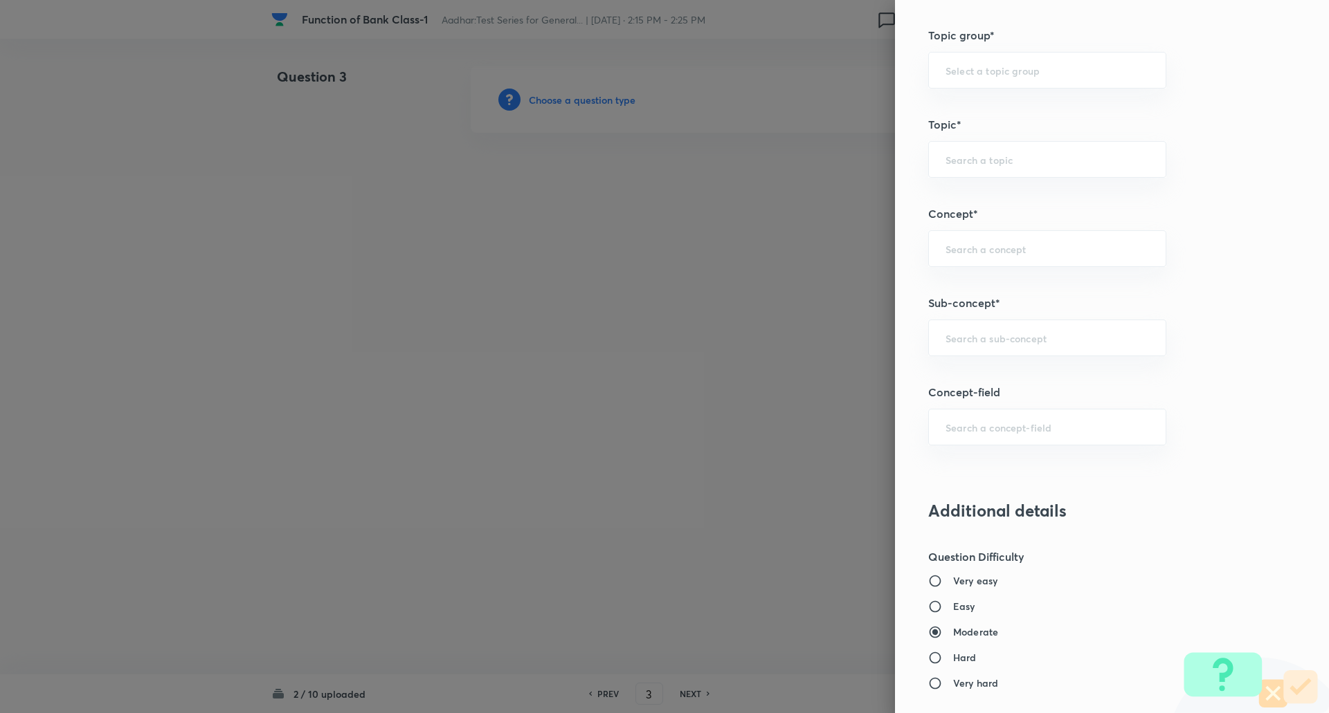
scroll to position [689, 0]
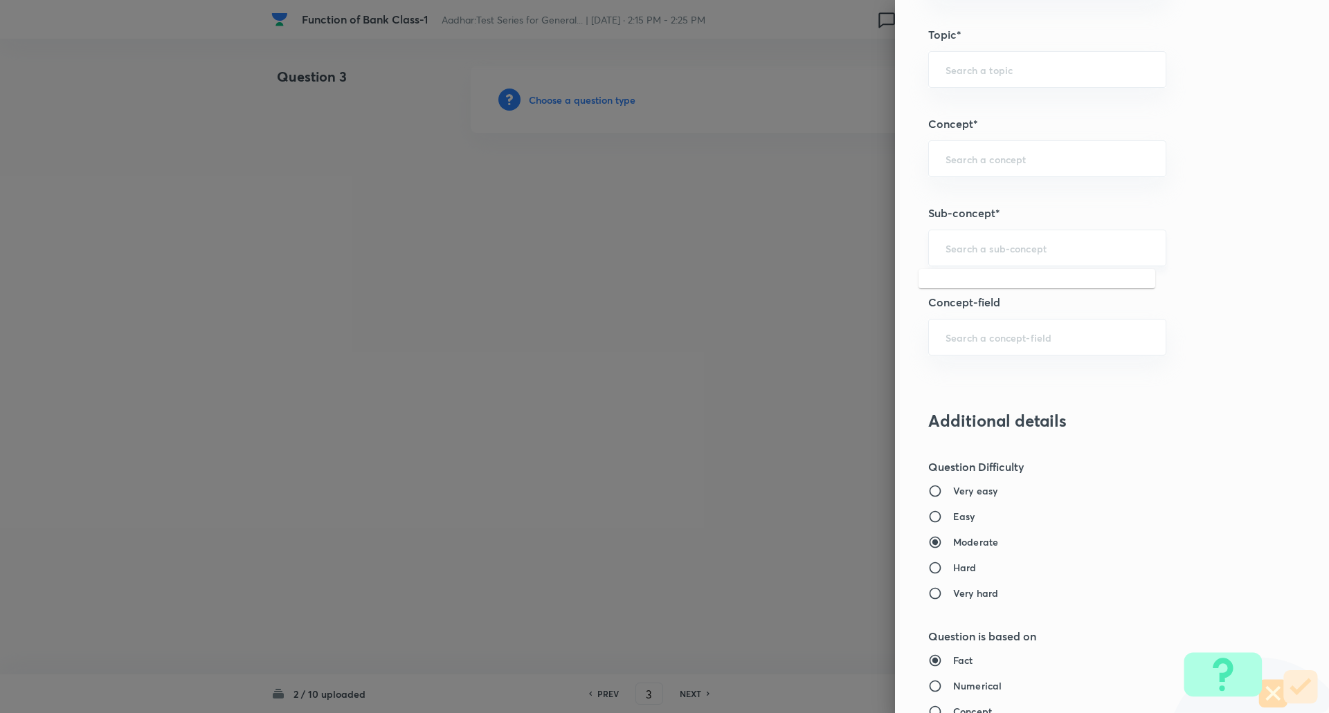
click at [954, 248] on input "text" at bounding box center [1046, 247] width 203 height 13
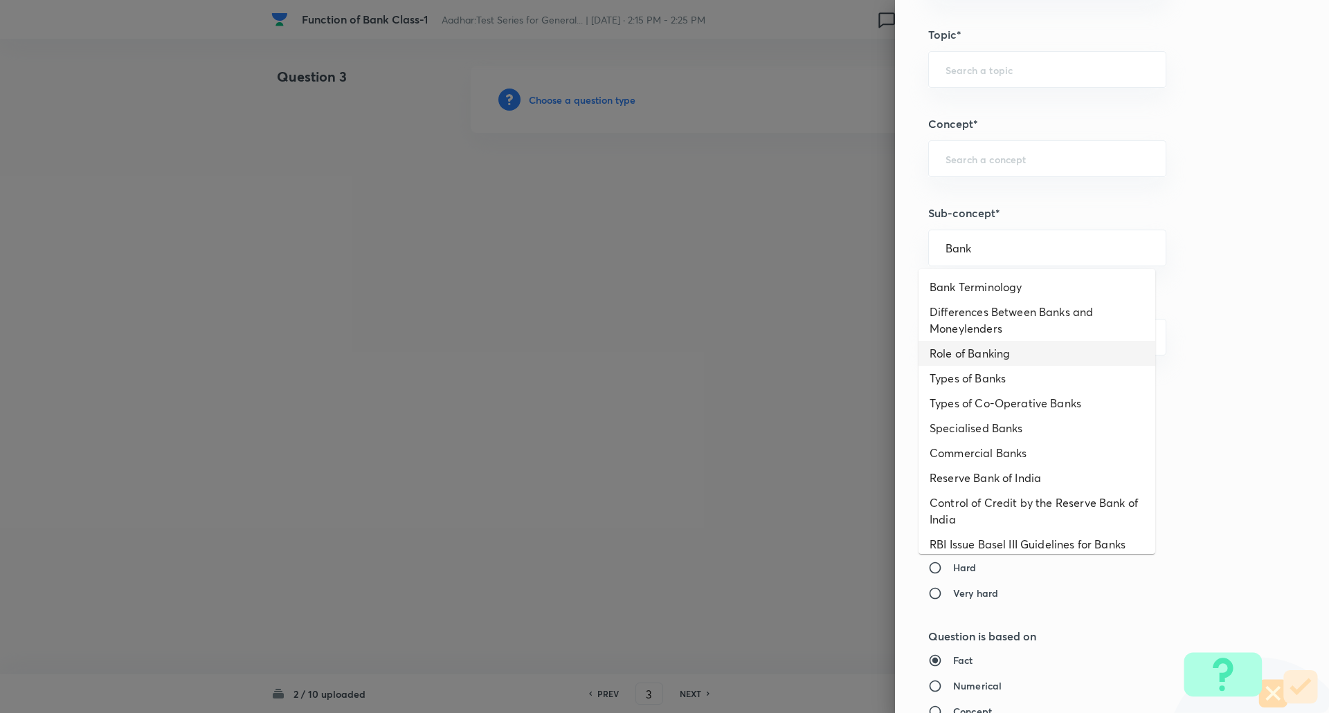
click at [998, 358] on li "Role of Banking" at bounding box center [1036, 353] width 237 height 25
type input "Role of Banking"
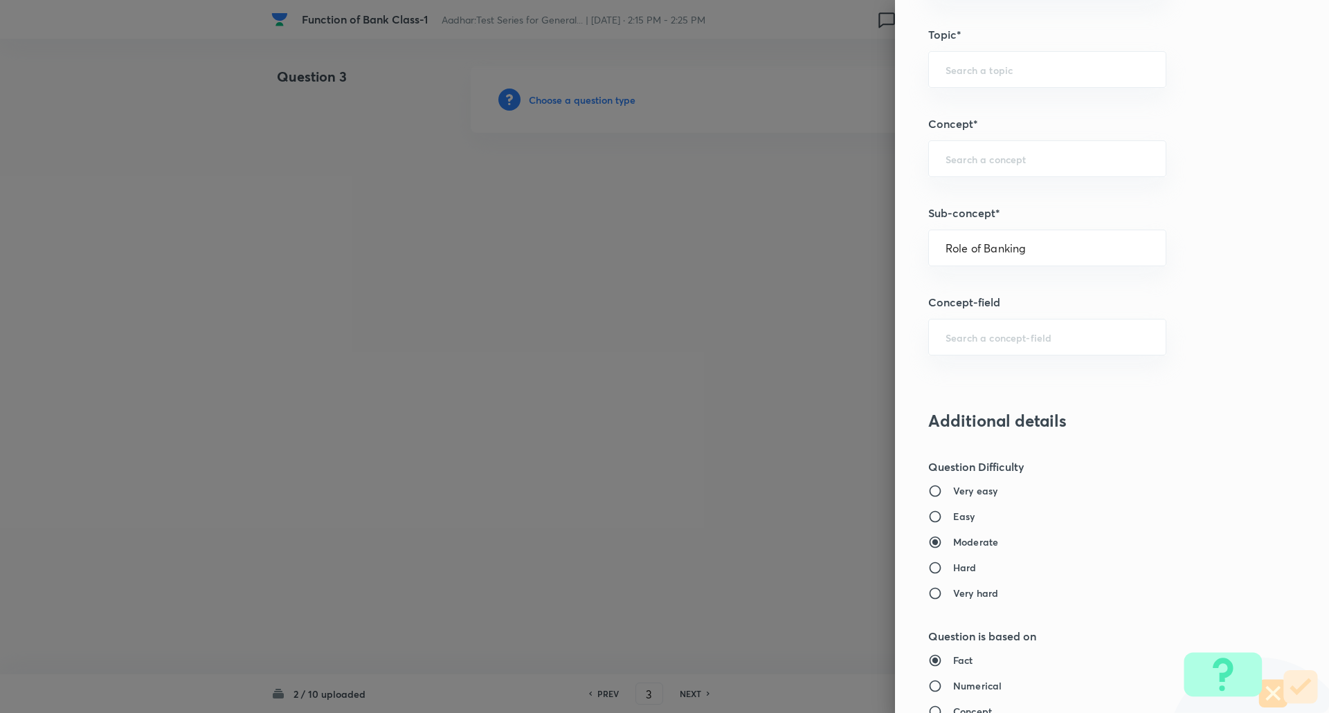
type input "Awareness"
type input "Banking Awareness"
type input "Banking Terms"
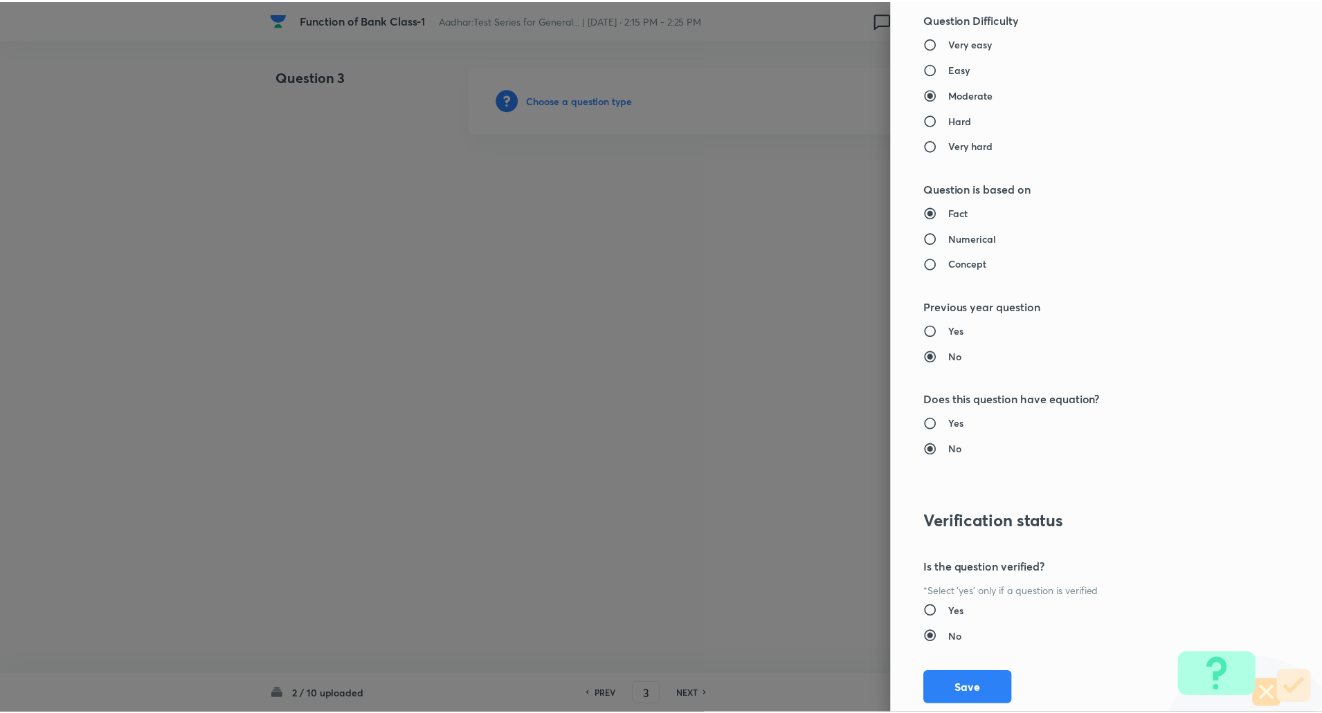
scroll to position [1173, 0]
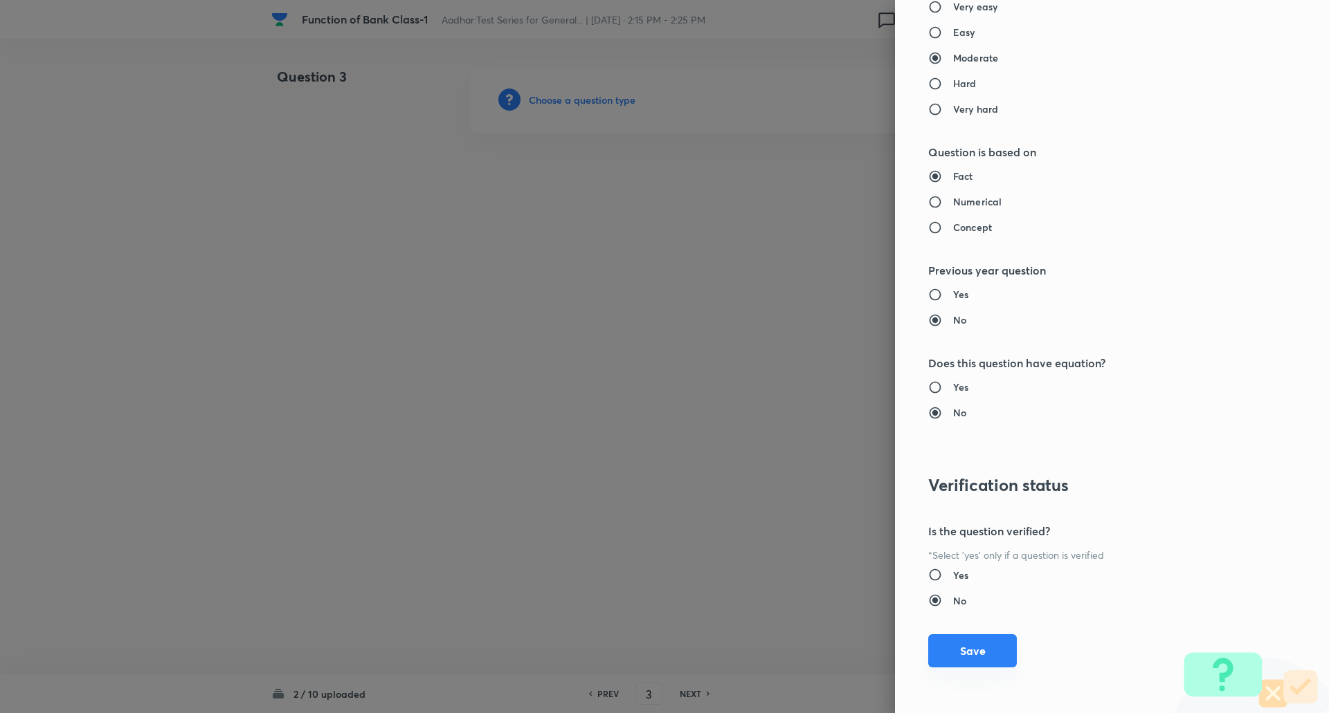
click at [958, 661] on button "Save" at bounding box center [972, 651] width 89 height 33
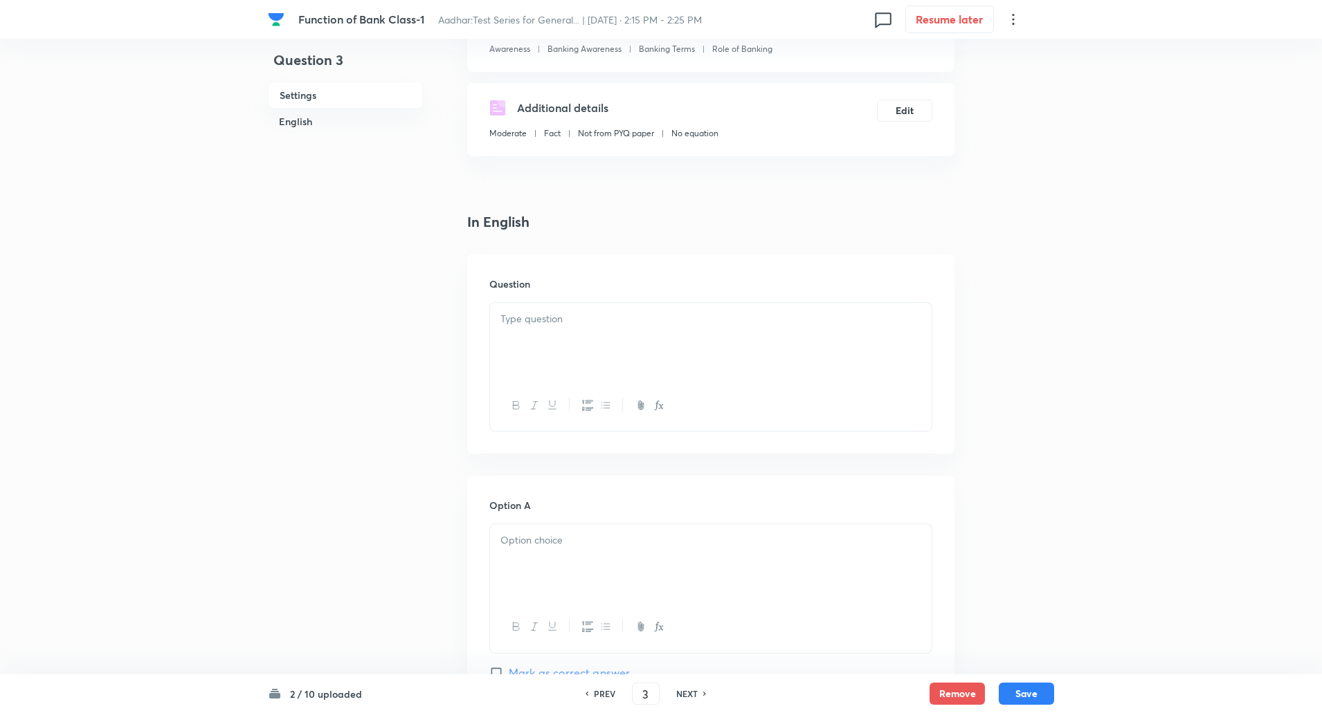
scroll to position [197, 0]
click at [536, 371] on div at bounding box center [710, 341] width 441 height 78
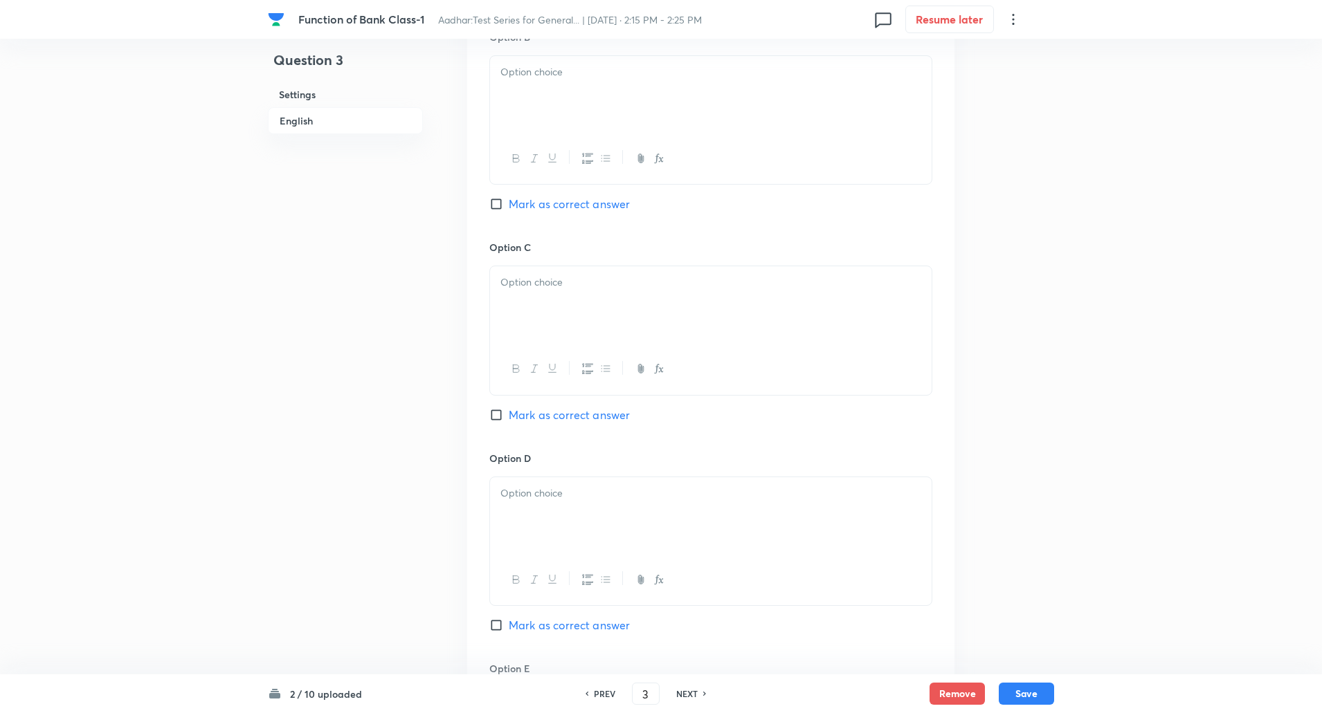
scroll to position [875, 0]
click at [500, 417] on input "Mark as correct answer" at bounding box center [498, 415] width 19 height 14
checkbox input "true"
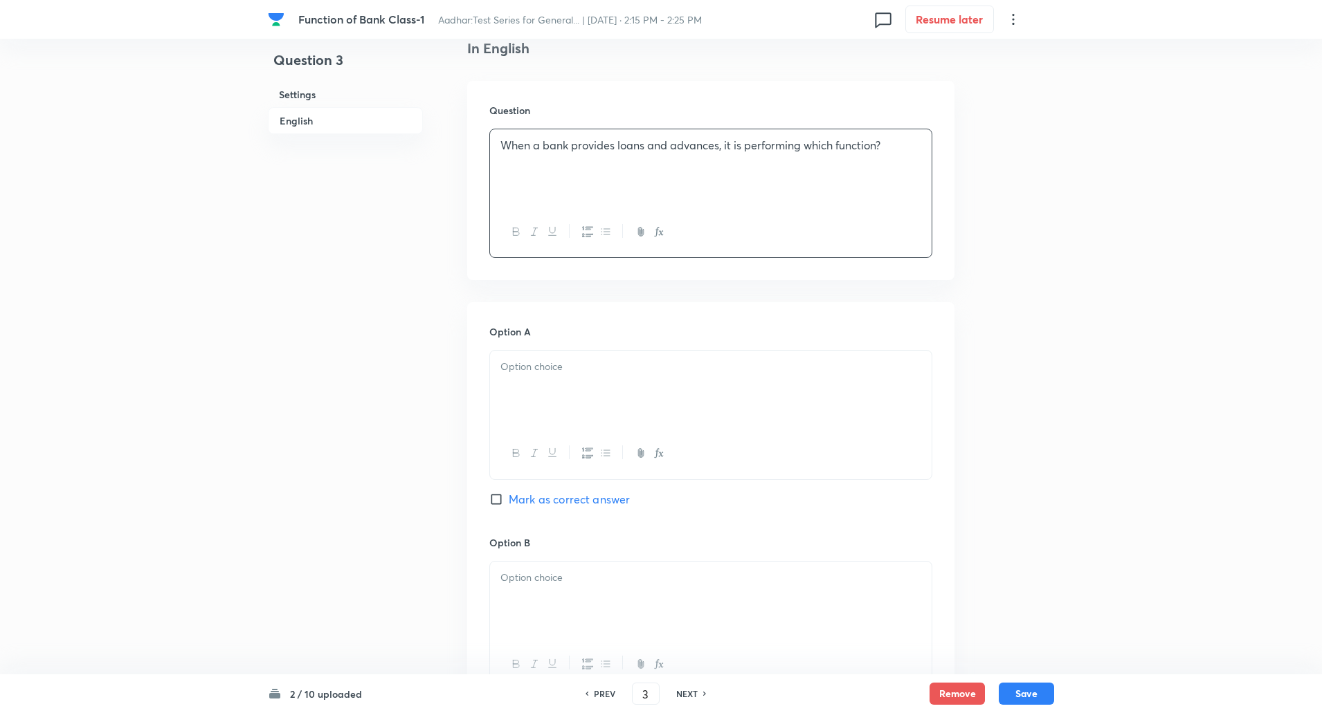
scroll to position [368, 0]
click at [551, 385] on div at bounding box center [710, 391] width 441 height 78
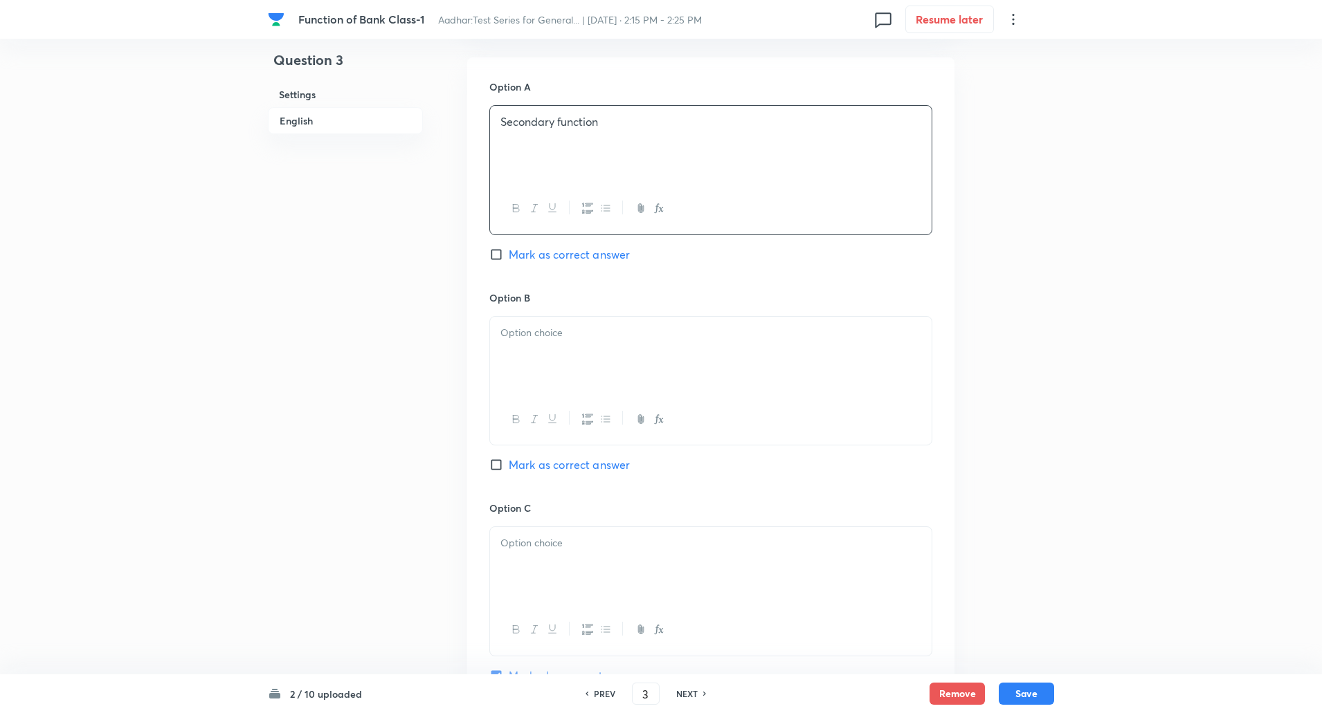
scroll to position [632, 0]
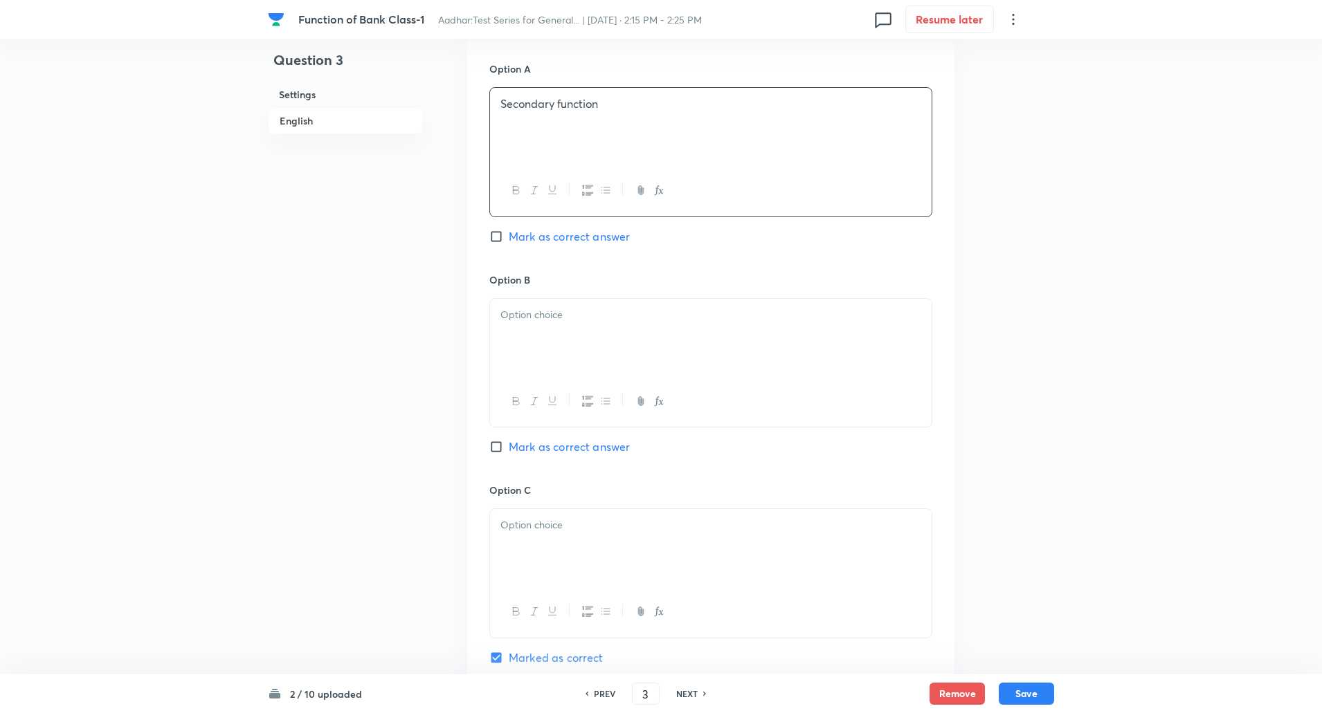
click at [543, 336] on div at bounding box center [710, 338] width 441 height 78
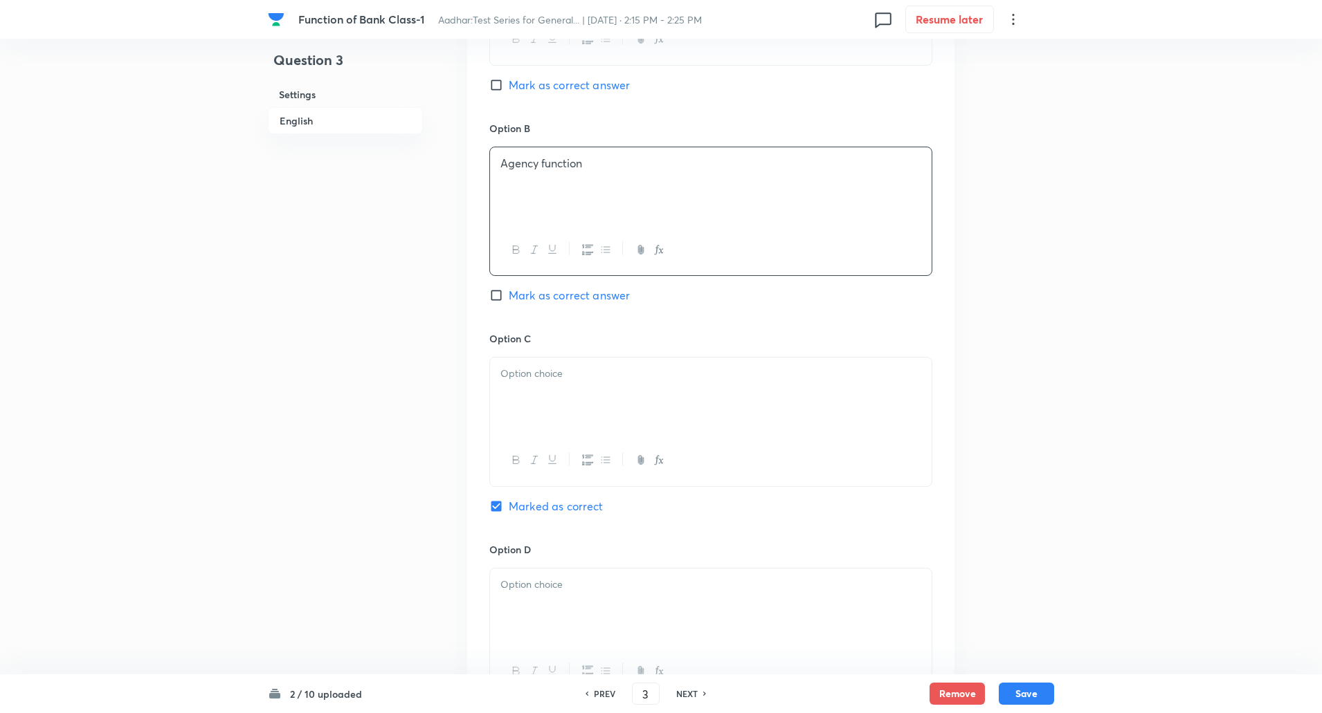
scroll to position [785, 0]
click at [554, 403] on div at bounding box center [710, 395] width 441 height 78
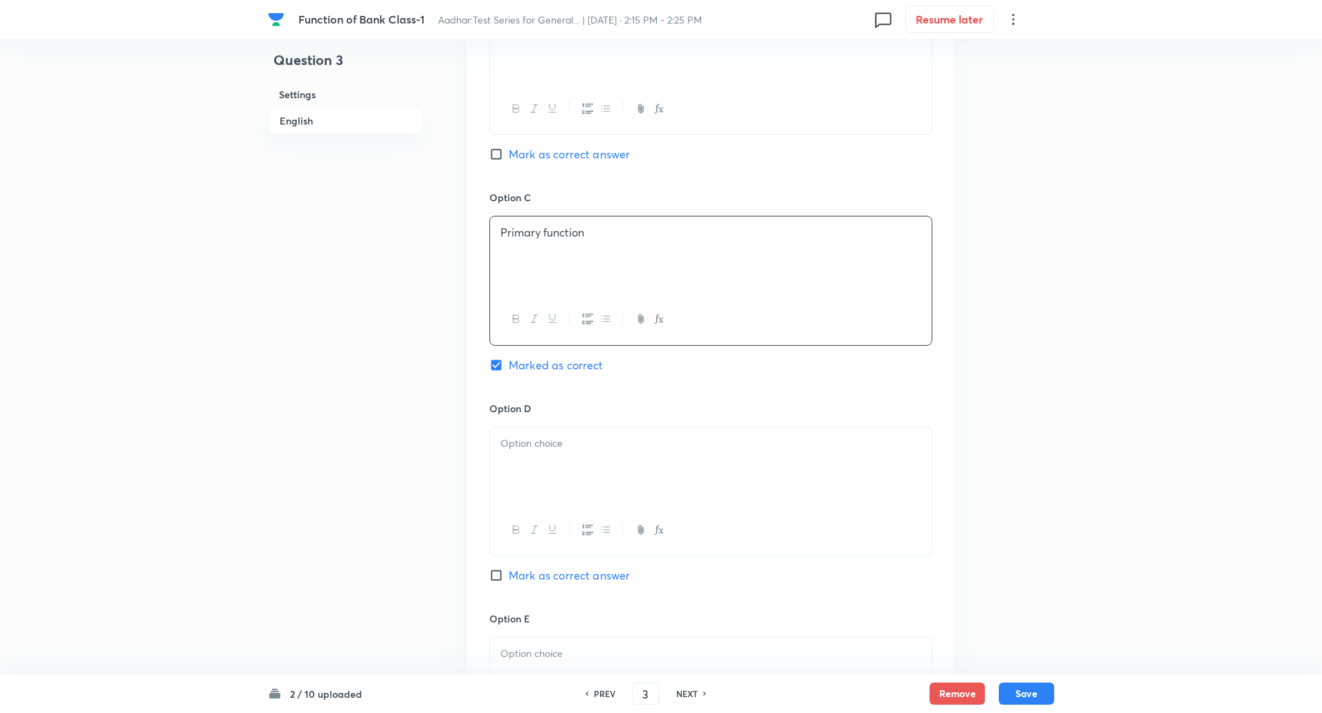
scroll to position [1000, 0]
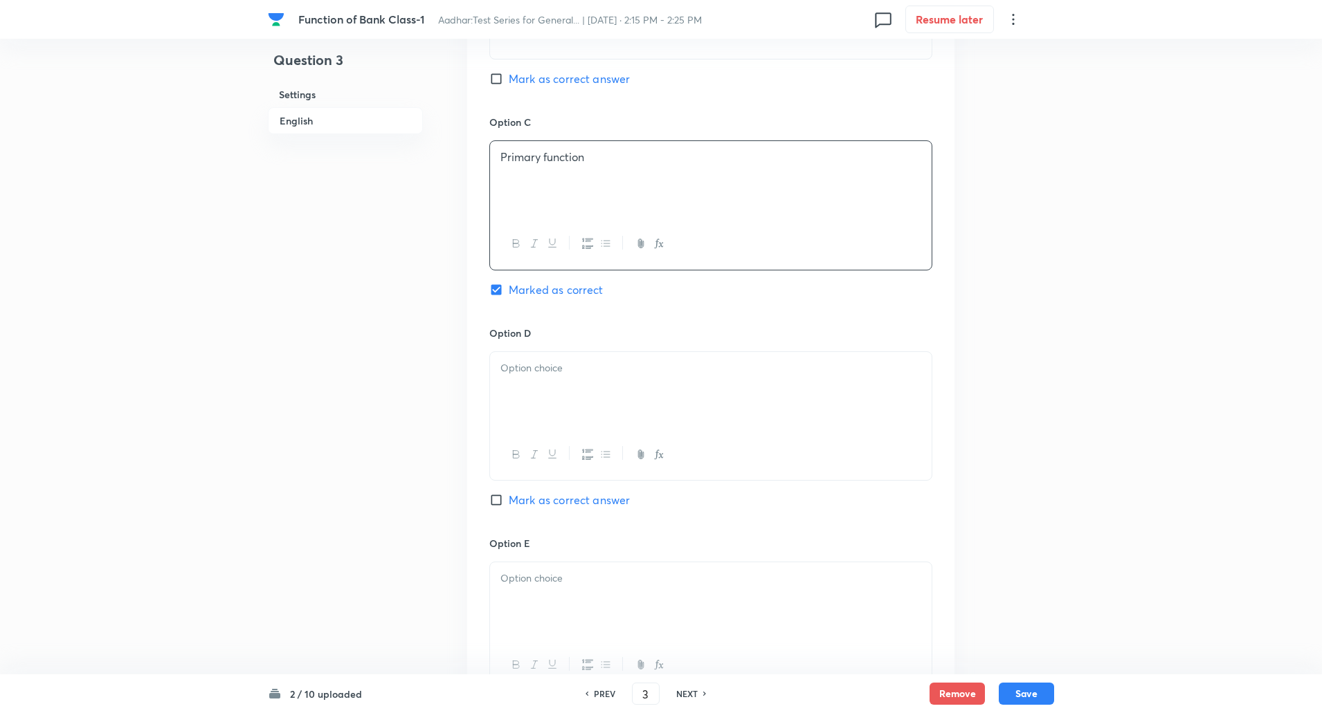
click at [555, 397] on div at bounding box center [710, 391] width 441 height 78
paste div
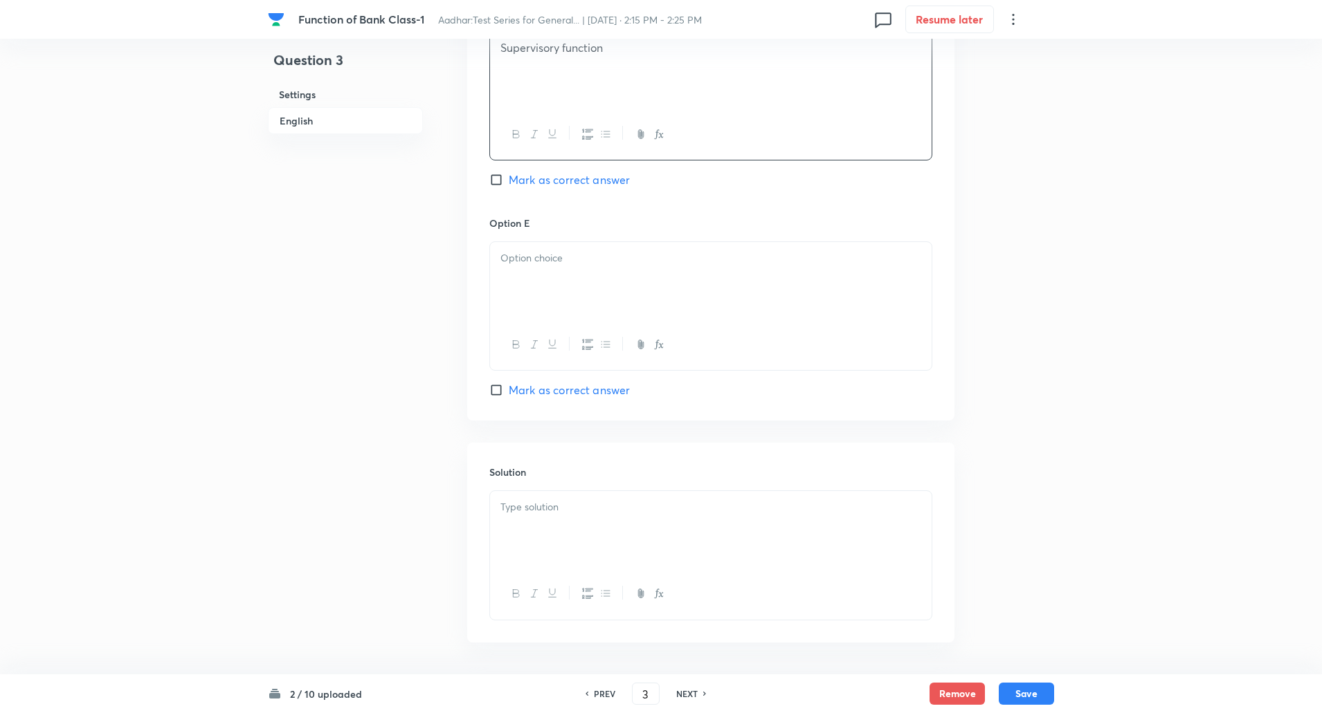
scroll to position [1321, 0]
click at [554, 284] on div at bounding box center [710, 280] width 441 height 78
paste div
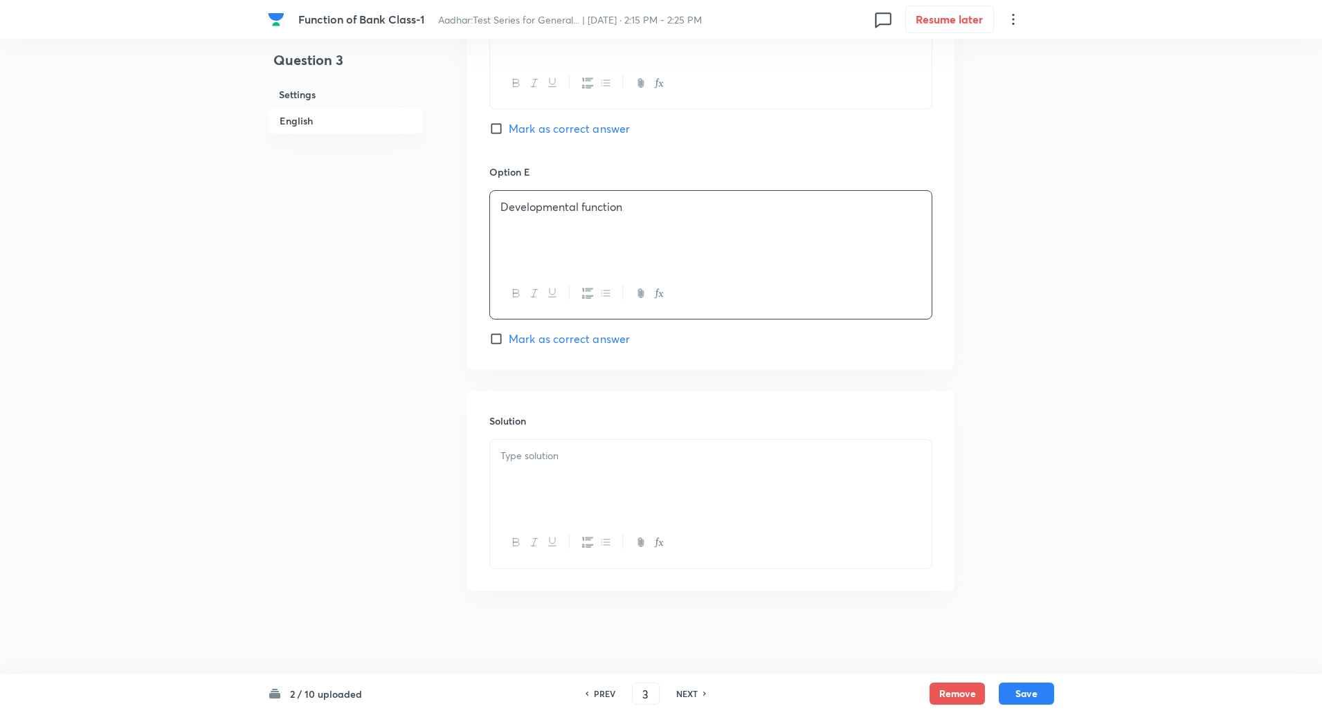
click at [553, 457] on p at bounding box center [710, 456] width 421 height 16
click at [567, 473] on p "Explanation: Lending loans and advances is the core primary function of commerc…" at bounding box center [710, 479] width 421 height 31
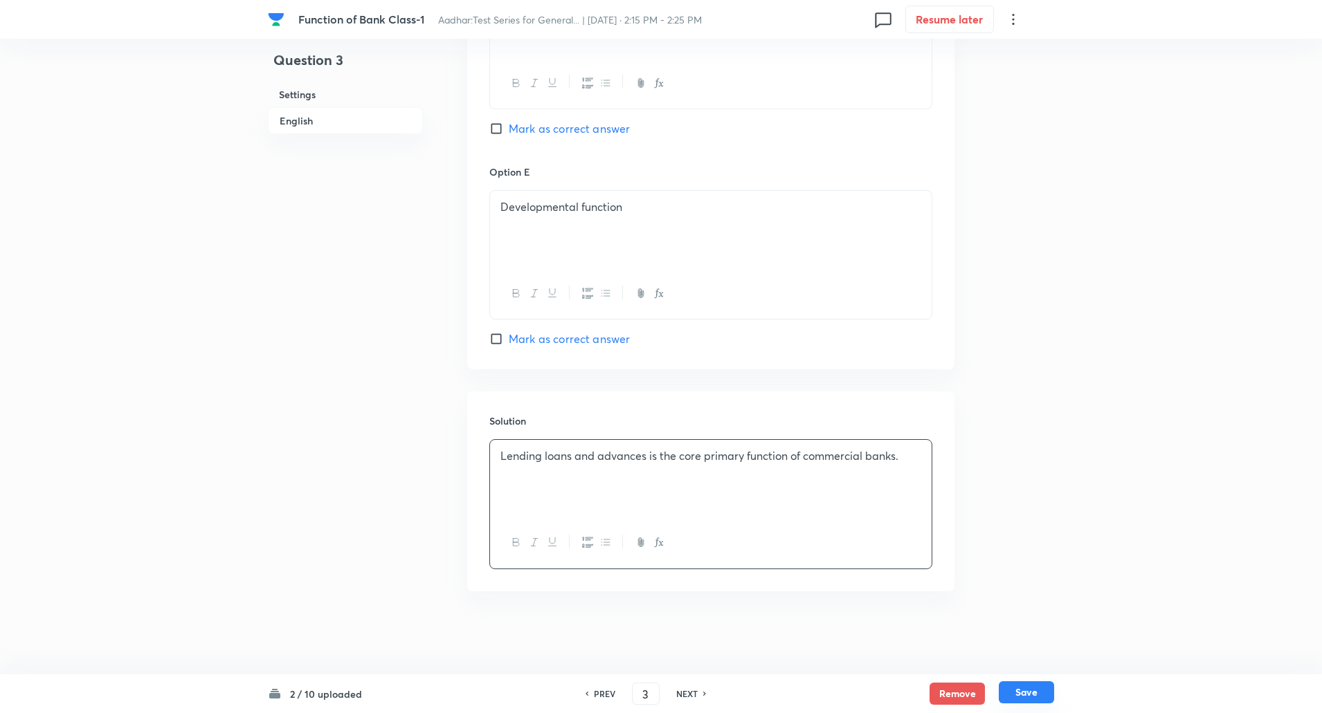
click at [1037, 685] on button "Save" at bounding box center [1026, 693] width 55 height 22
type input "4"
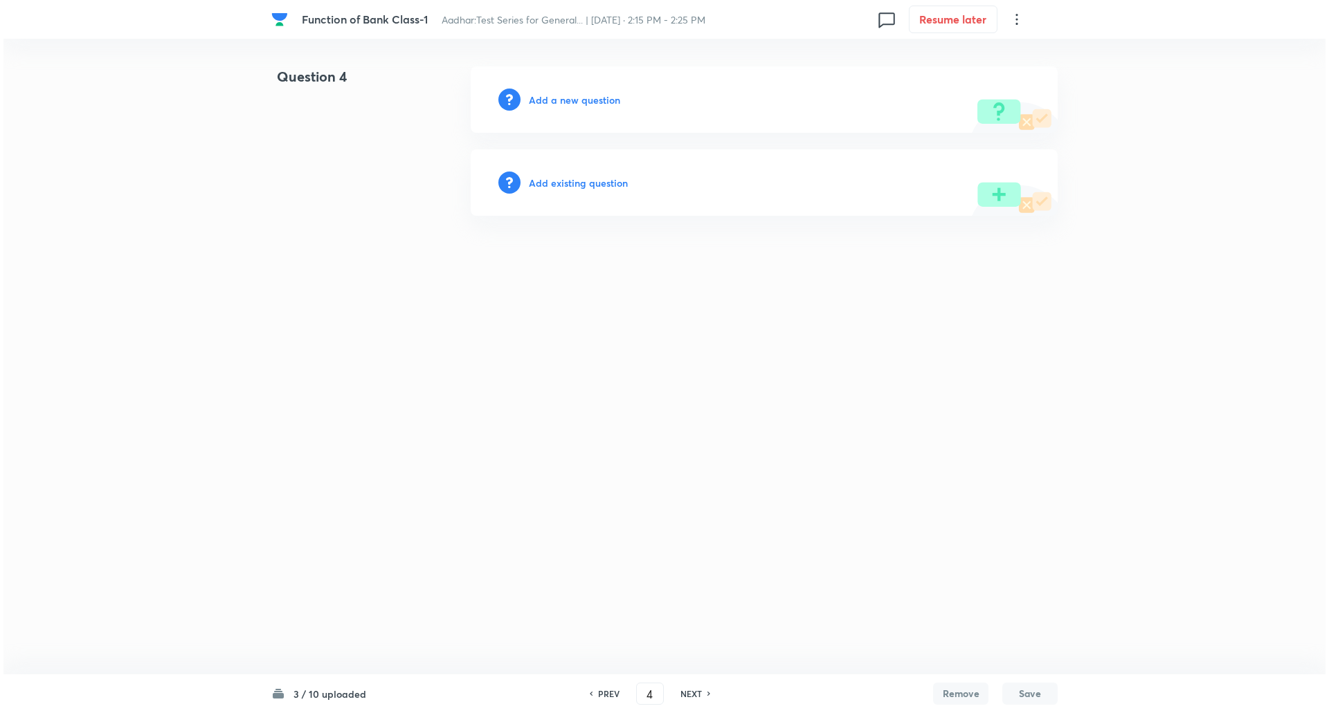
scroll to position [0, 0]
click at [576, 93] on h6 "Add a new question" at bounding box center [574, 100] width 91 height 15
click at [576, 93] on h6 "Choose a question type" at bounding box center [582, 100] width 107 height 15
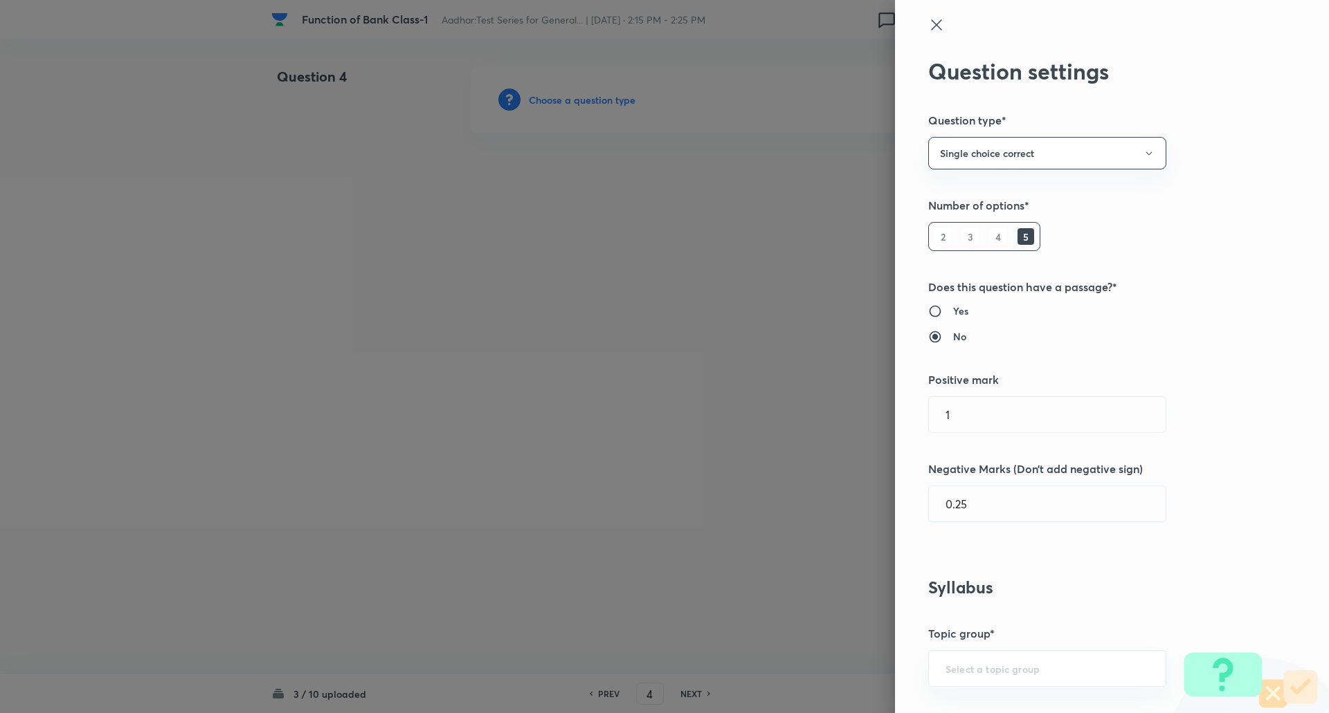
click at [576, 92] on div at bounding box center [664, 356] width 1329 height 713
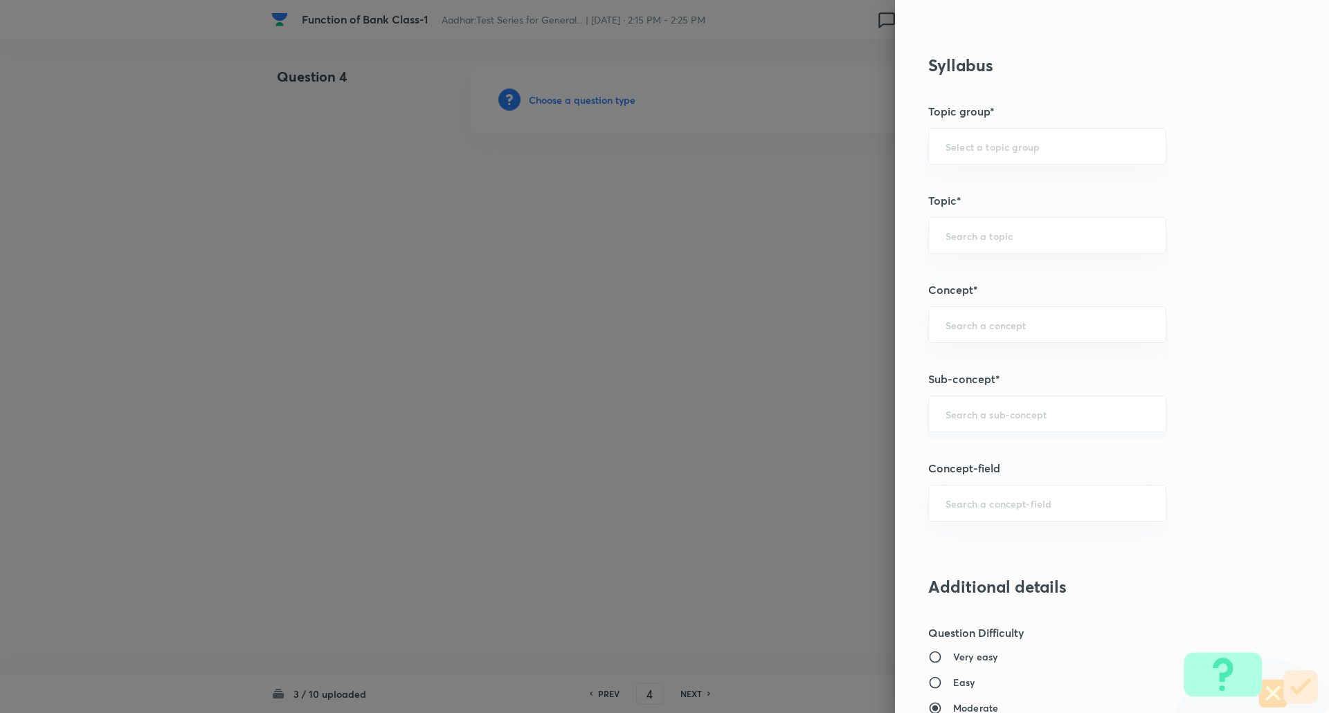
scroll to position [576, 0]
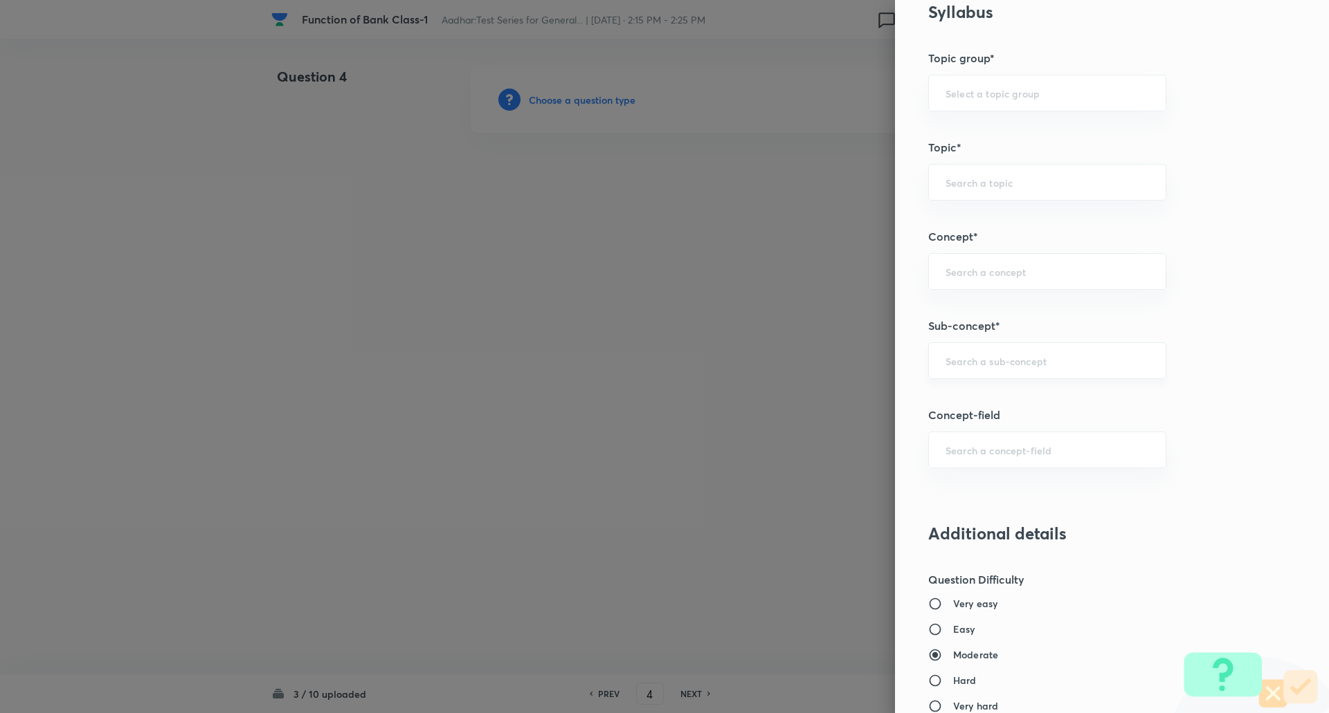
click at [945, 356] on input "text" at bounding box center [1046, 360] width 203 height 13
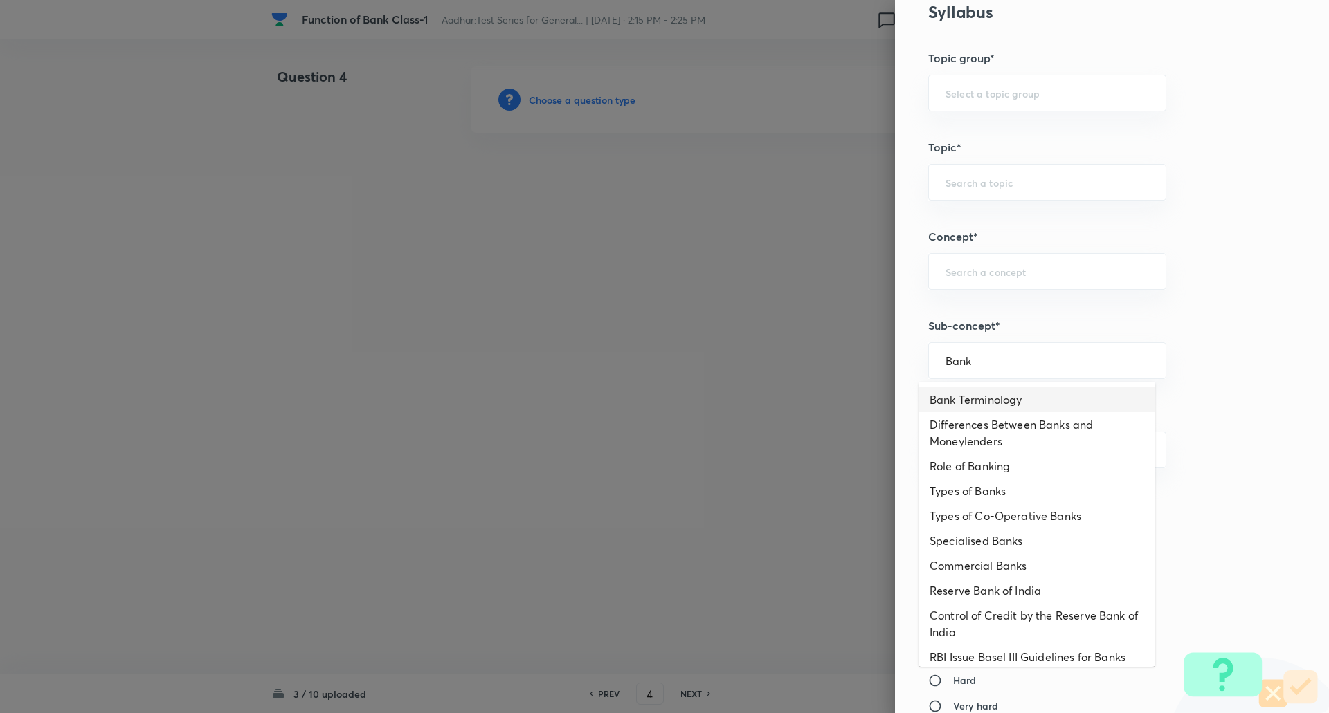
click at [992, 408] on li "Bank Terminology" at bounding box center [1036, 400] width 237 height 25
type input "Bank Terminology"
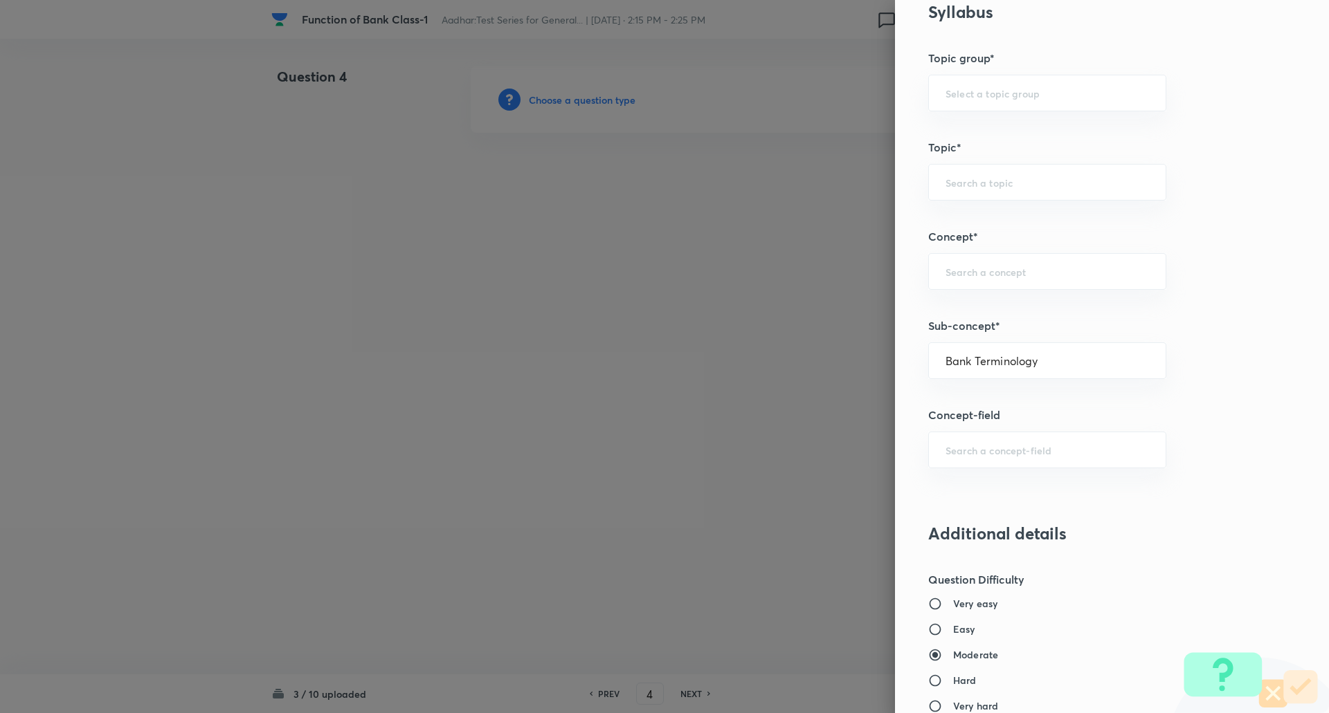
type input "Awareness"
type input "Banking Awareness"
type input "Banking Terms"
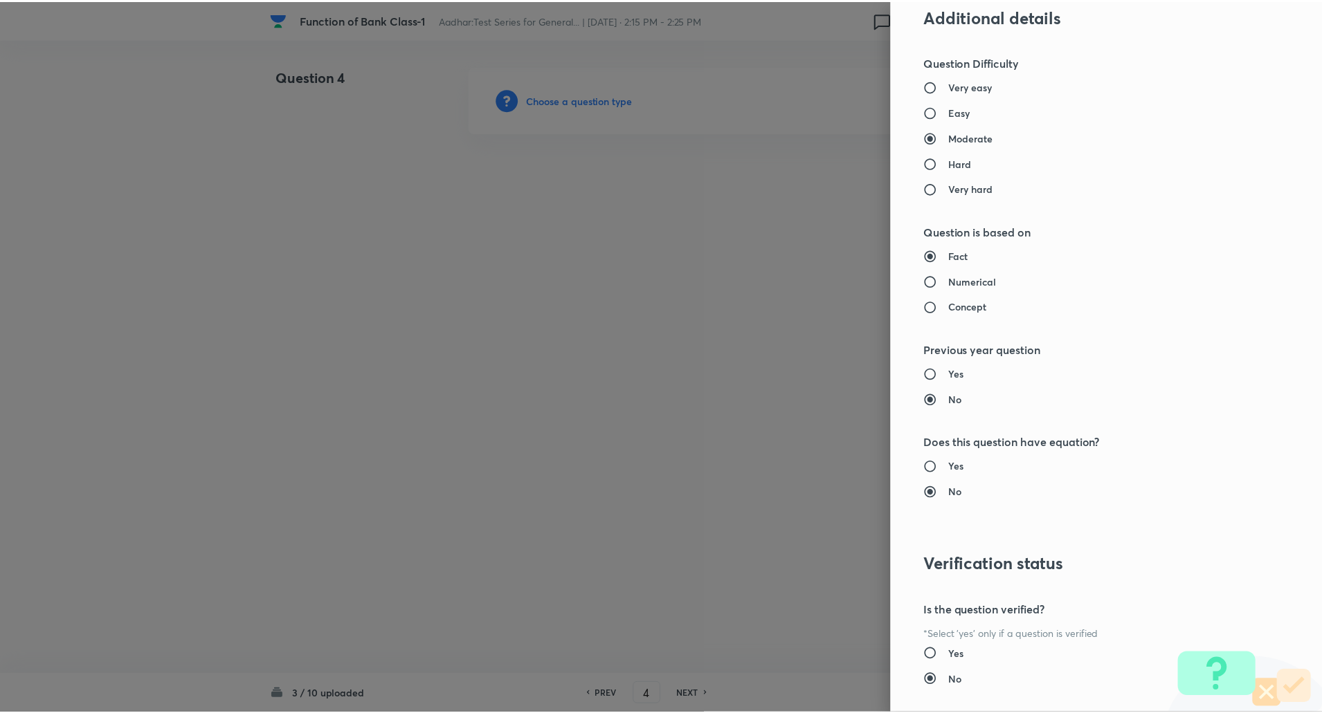
scroll to position [1173, 0]
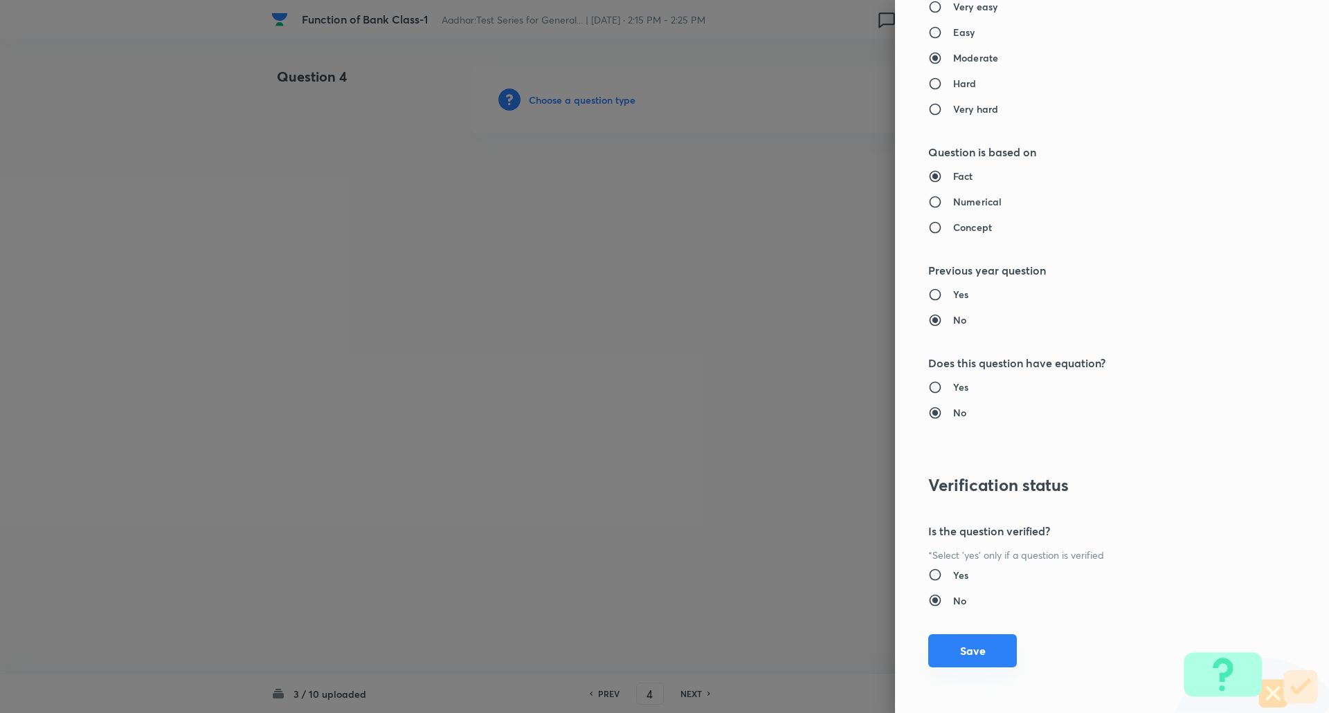
click at [968, 649] on button "Save" at bounding box center [972, 651] width 89 height 33
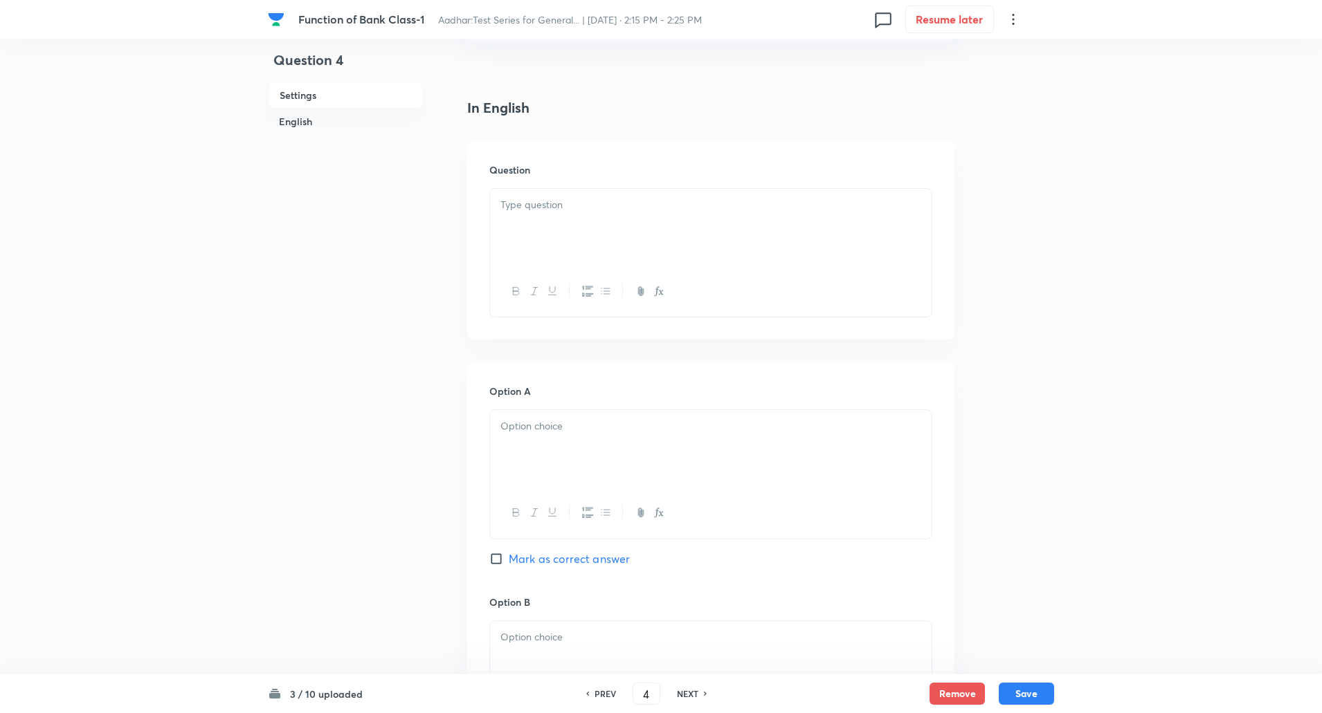
scroll to position [311, 0]
click at [558, 215] on div at bounding box center [710, 227] width 441 height 78
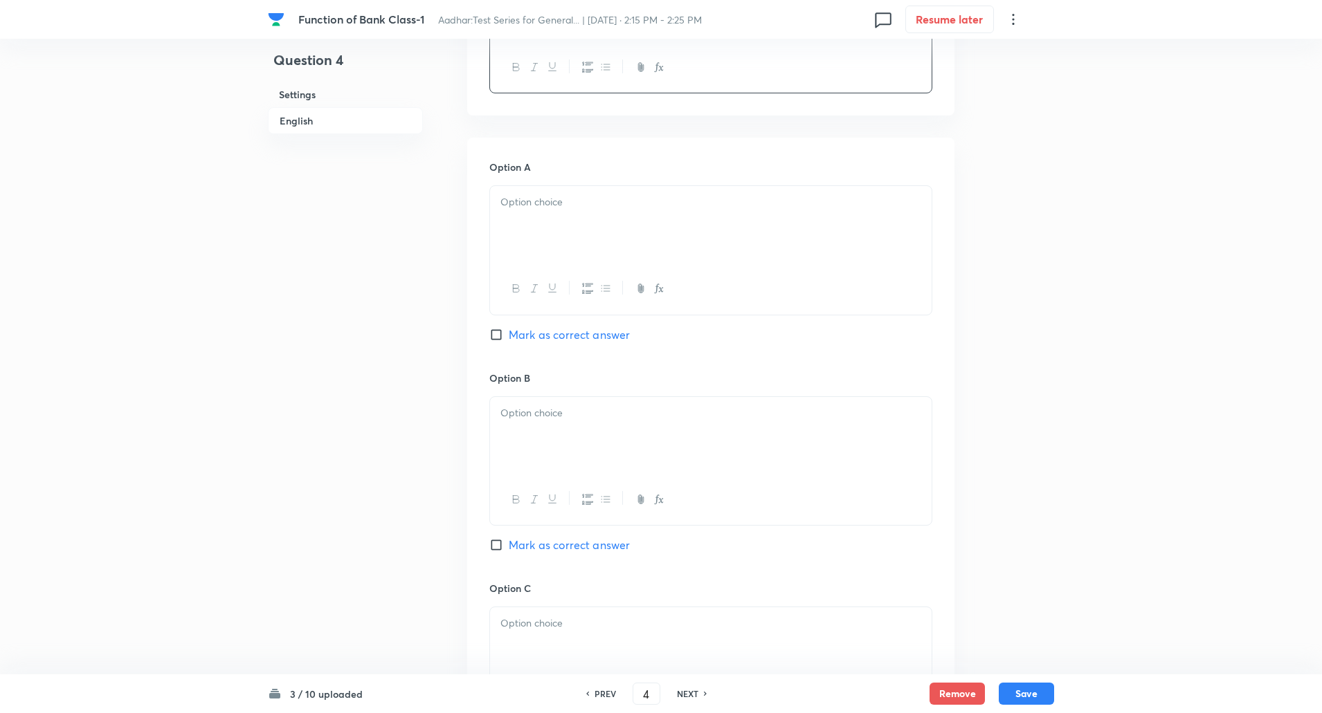
click at [493, 543] on input "Mark as correct answer" at bounding box center [498, 545] width 19 height 14
checkbox input "true"
click at [548, 242] on div at bounding box center [710, 225] width 441 height 78
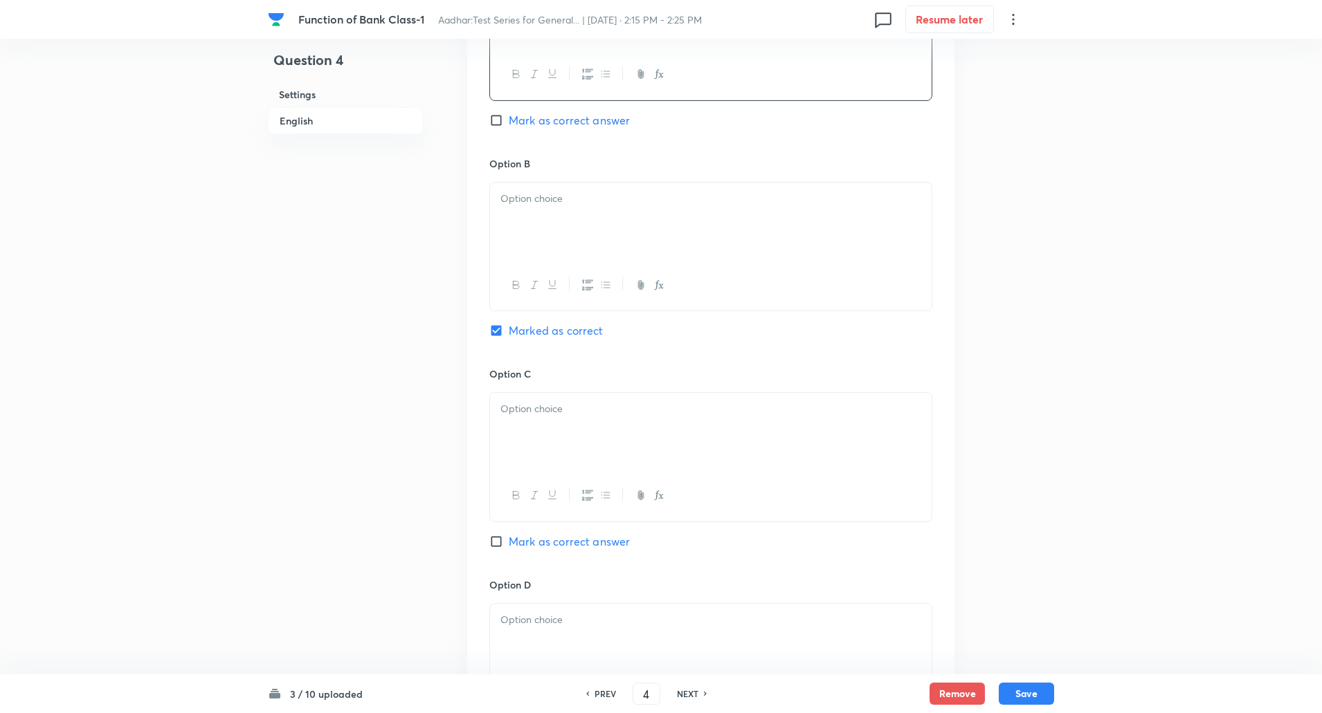
scroll to position [749, 0]
click at [543, 227] on div at bounding box center [710, 221] width 441 height 78
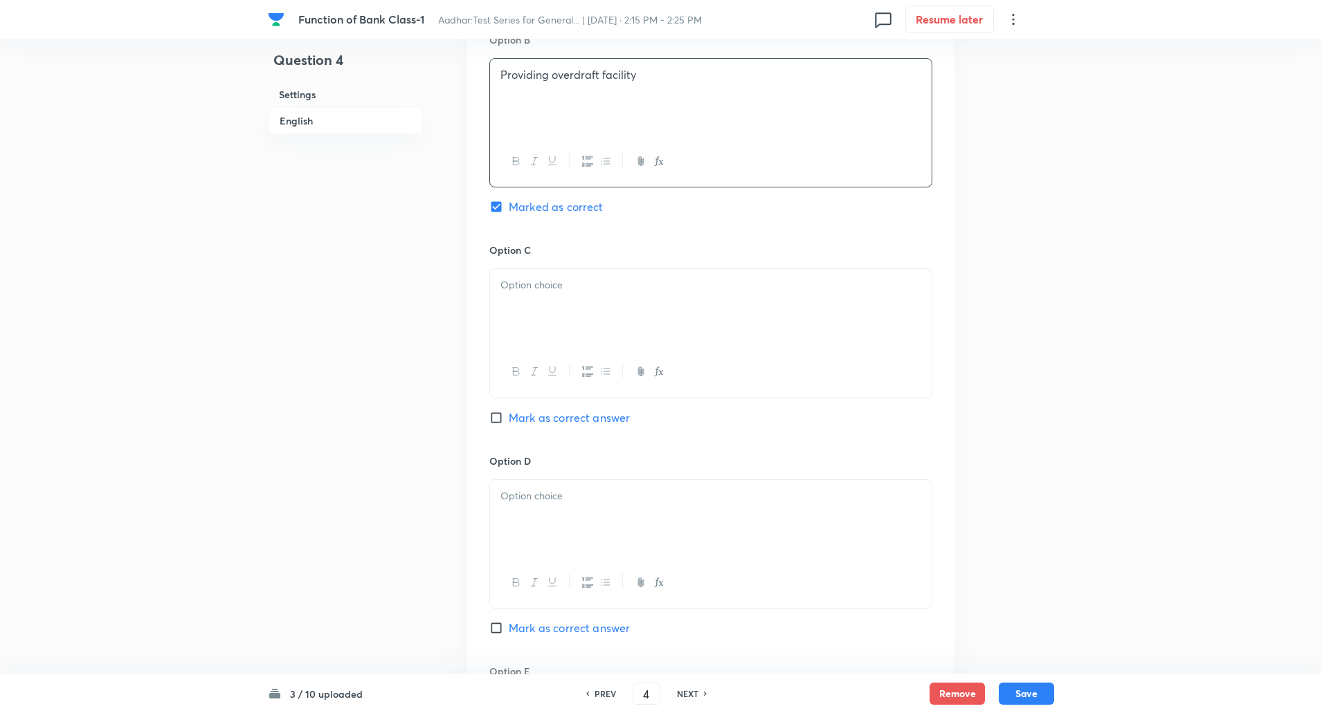
click at [551, 294] on div at bounding box center [710, 308] width 441 height 78
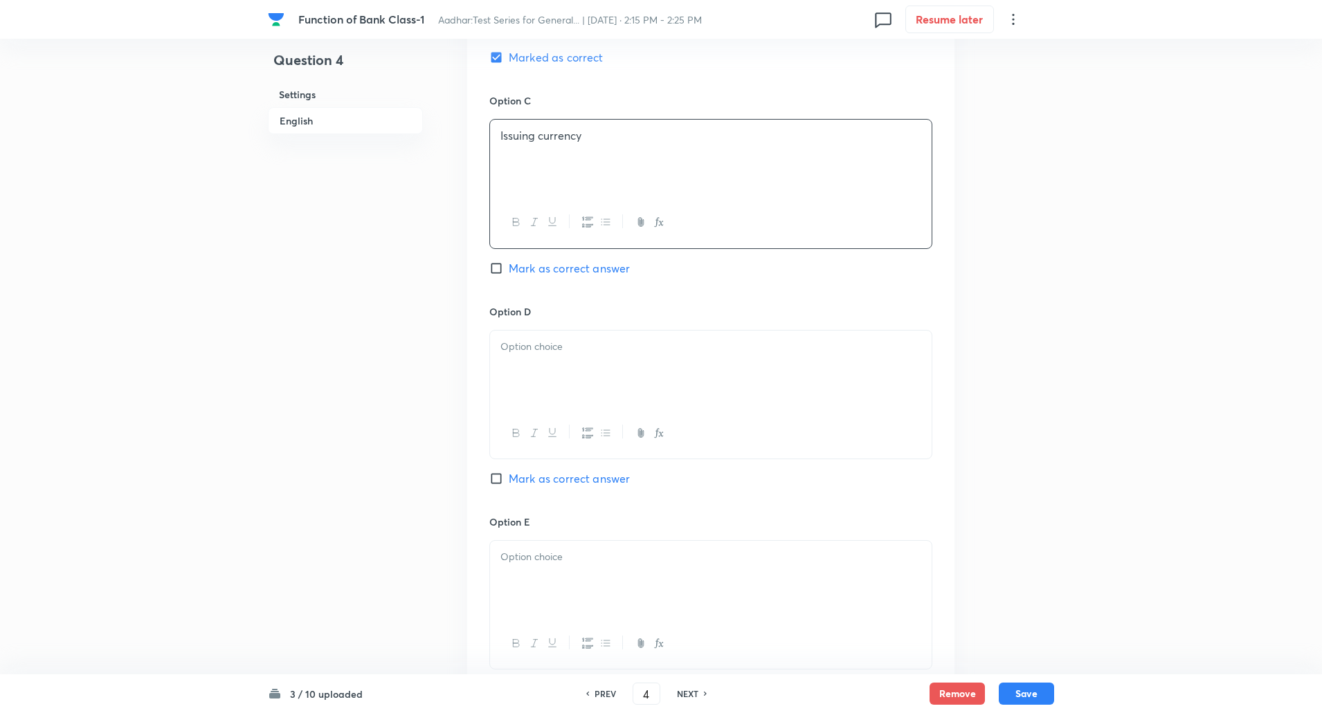
scroll to position [1065, 0]
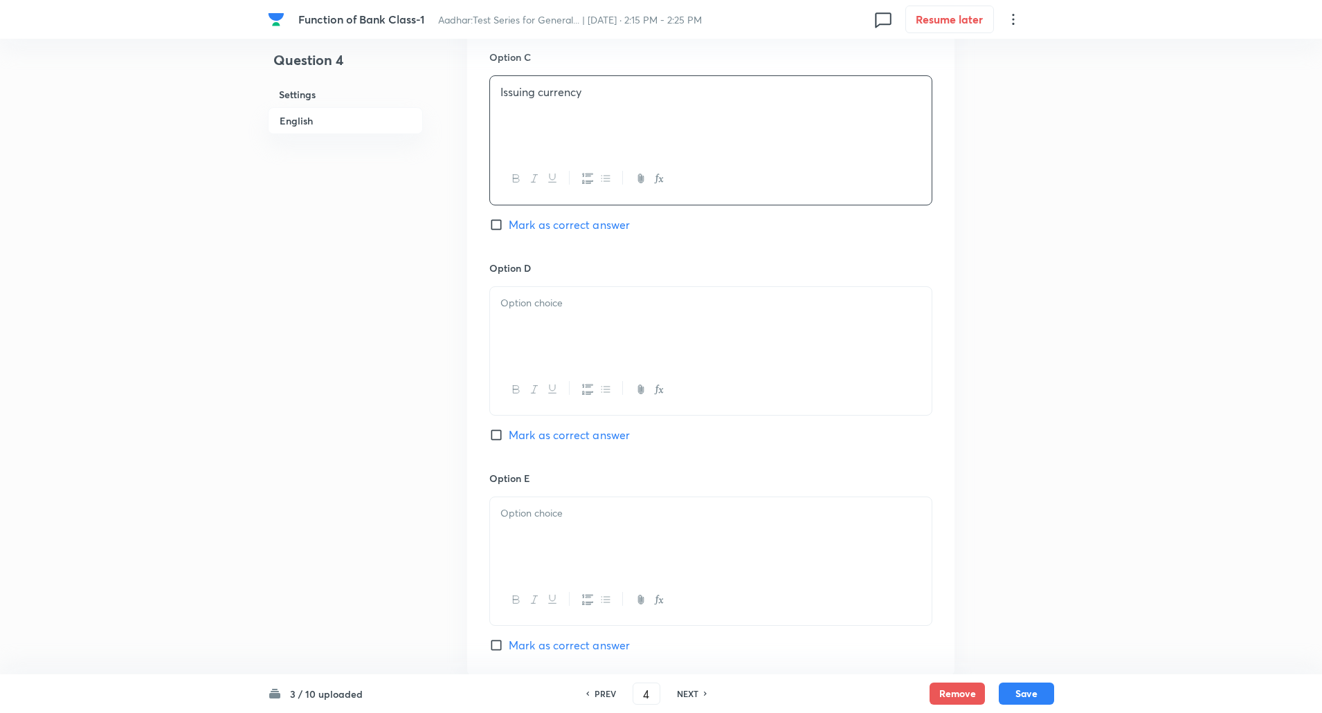
click at [548, 311] on div at bounding box center [710, 326] width 441 height 78
paste div
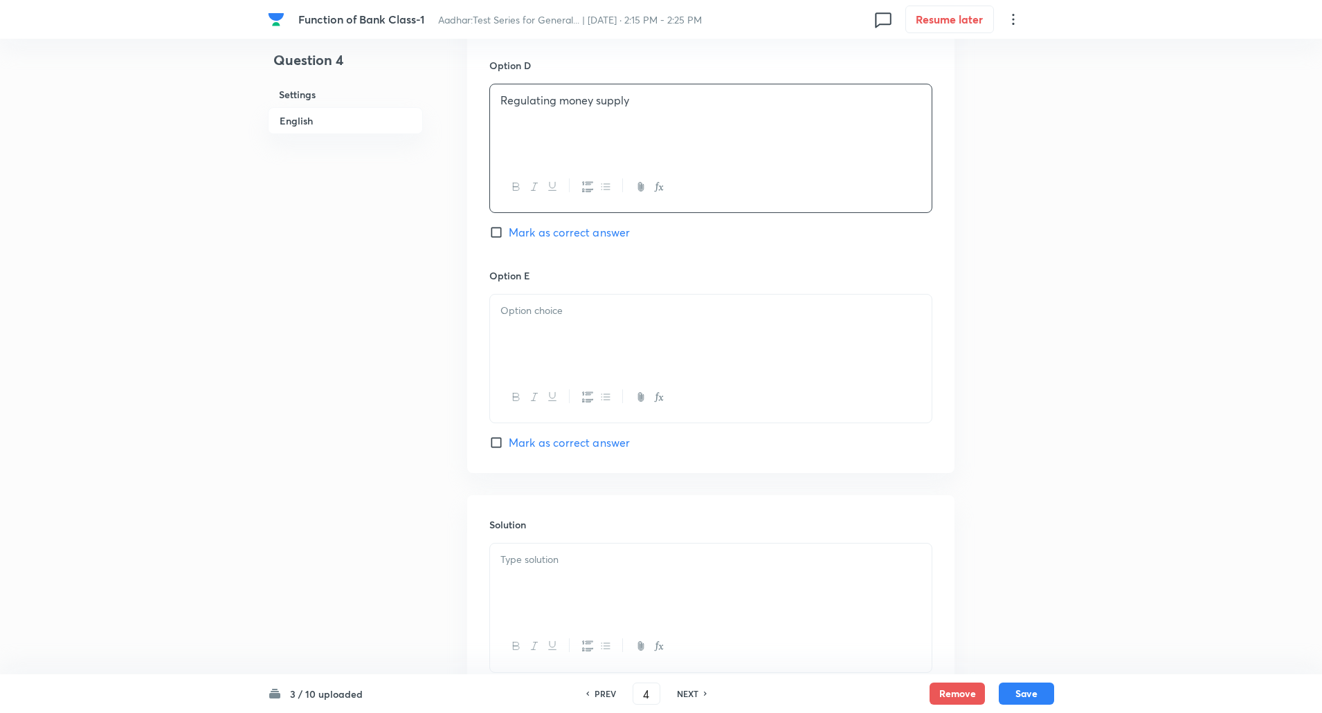
scroll to position [1371, 0]
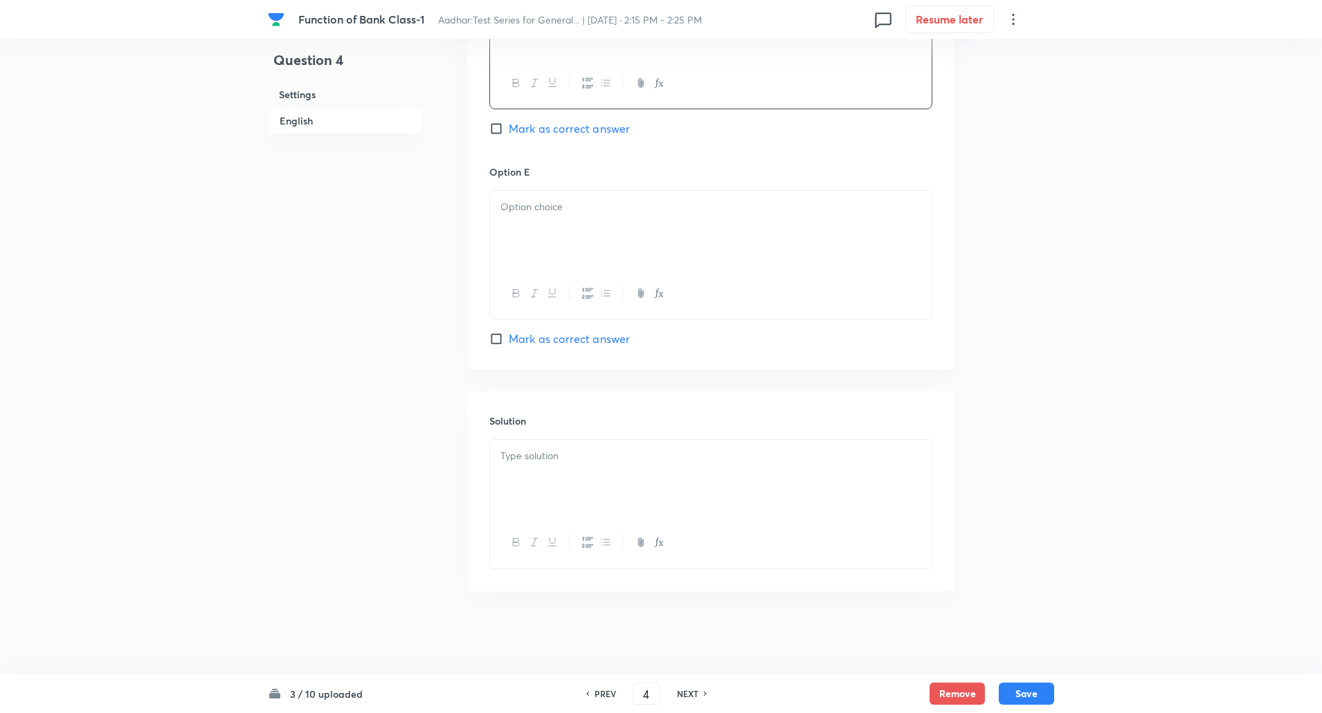
click at [576, 208] on p at bounding box center [710, 207] width 421 height 16
paste div
click at [560, 441] on div at bounding box center [710, 479] width 441 height 78
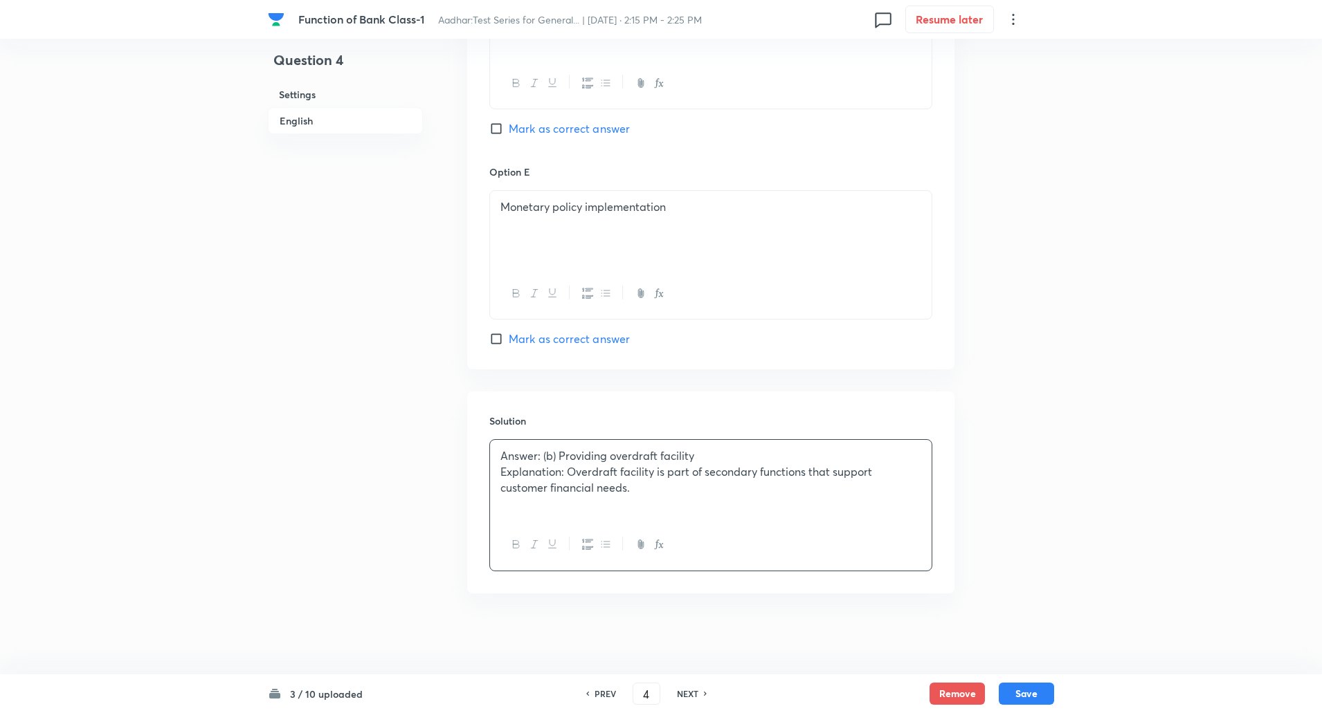
click at [565, 471] on p "Explanation: Overdraft facility is part of secondary functions that support cus…" at bounding box center [710, 479] width 421 height 31
click at [1028, 682] on button "Save" at bounding box center [1026, 693] width 55 height 22
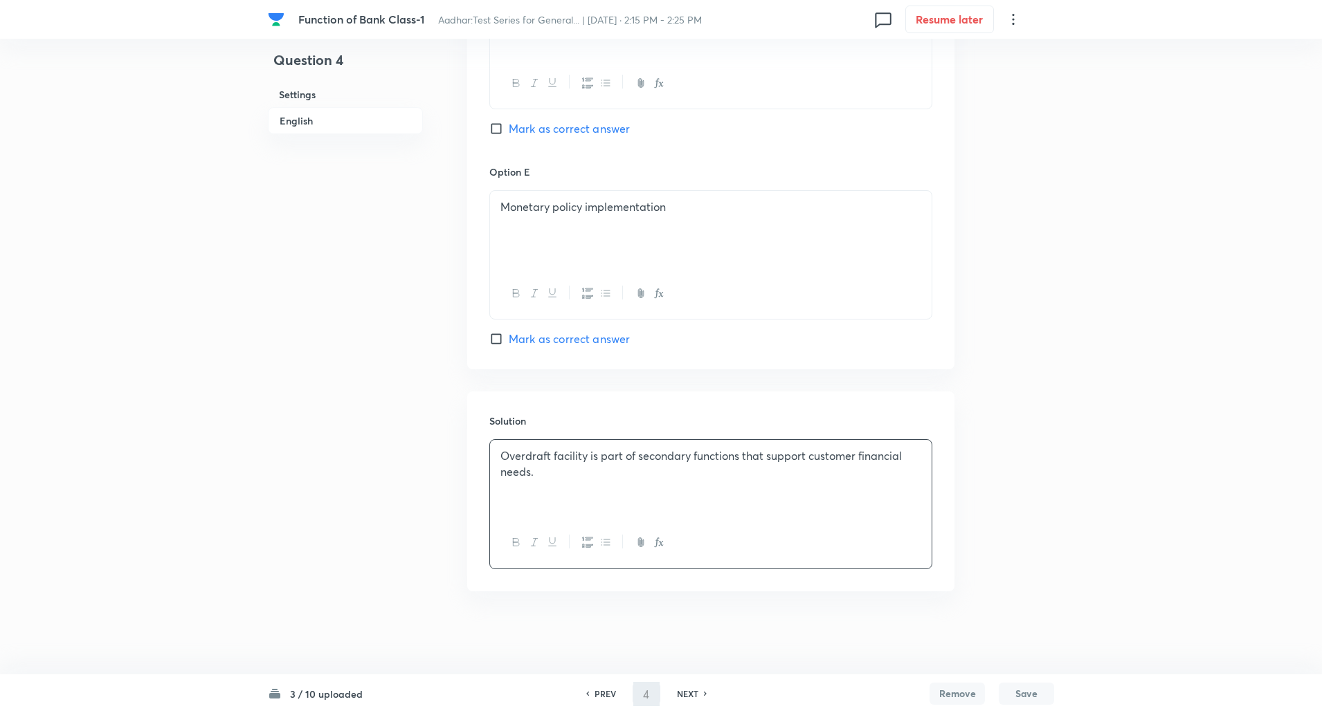
type input "5"
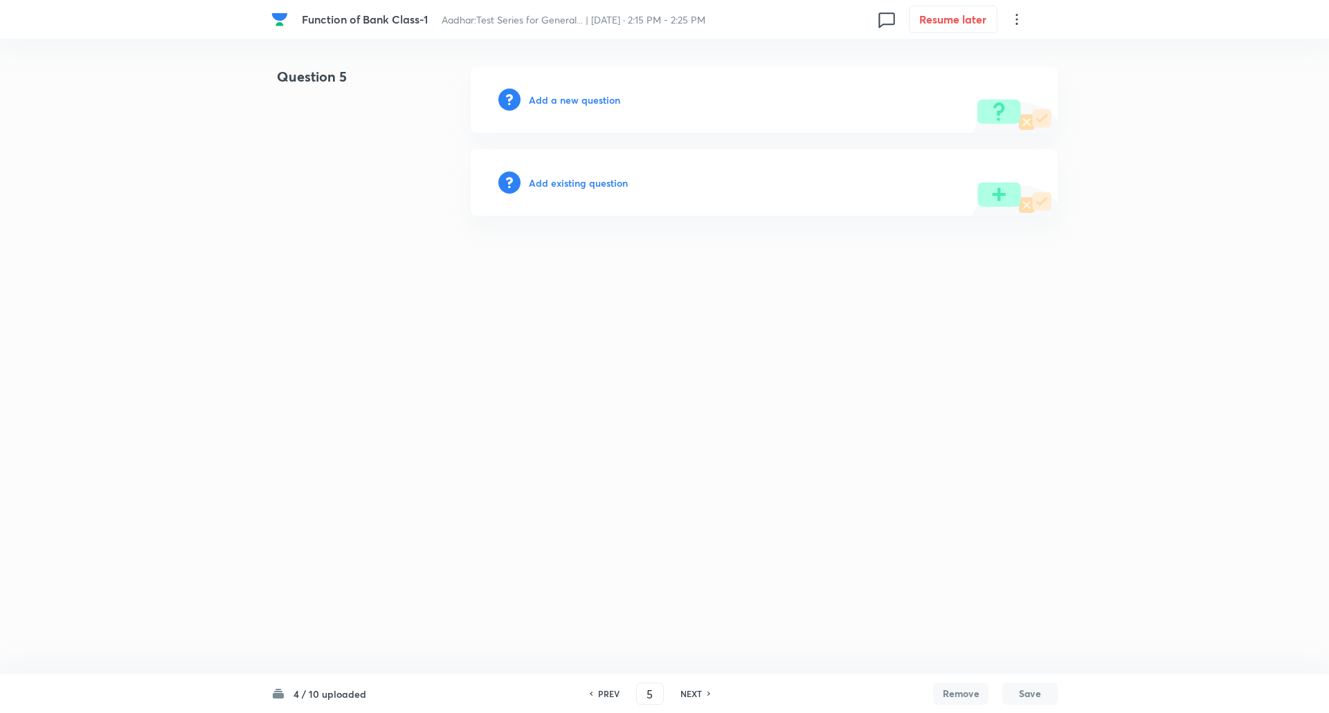
click at [582, 98] on h6 "Add a new question" at bounding box center [574, 100] width 91 height 15
click at [582, 98] on h6 "Choose a question type" at bounding box center [582, 100] width 107 height 15
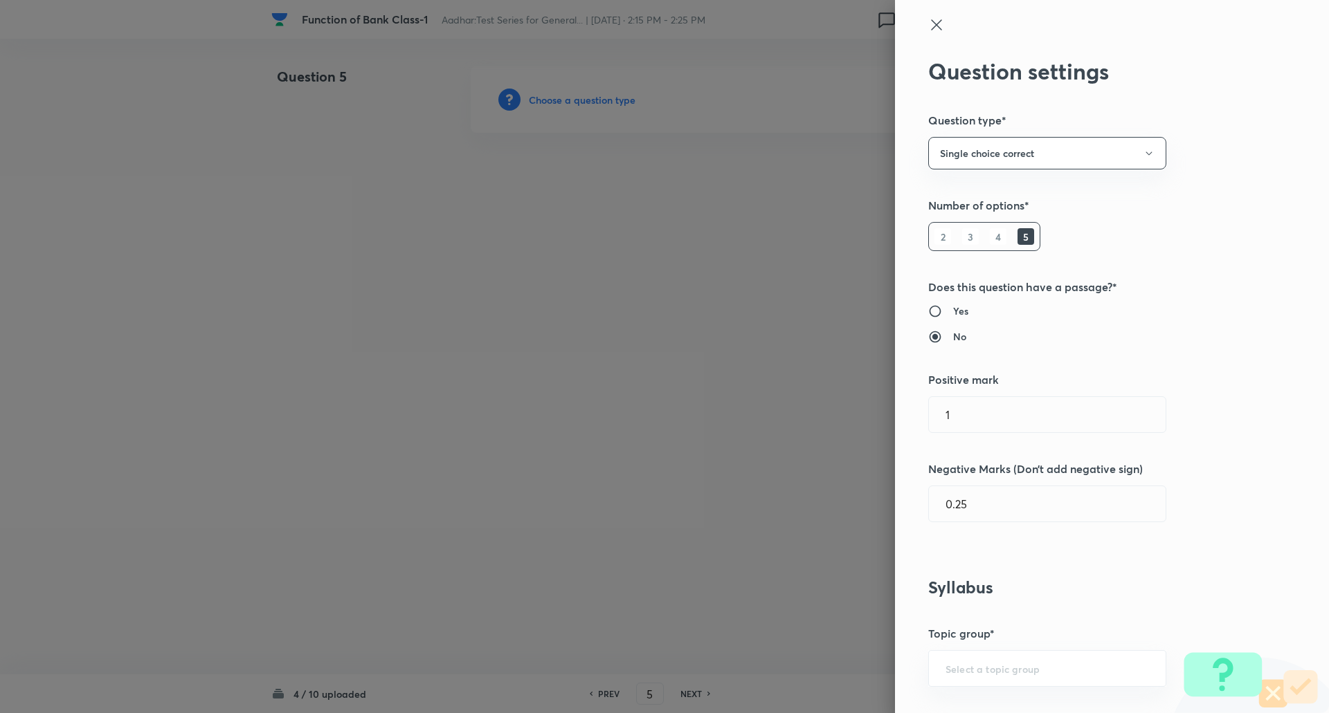
click at [582, 98] on div at bounding box center [664, 356] width 1329 height 713
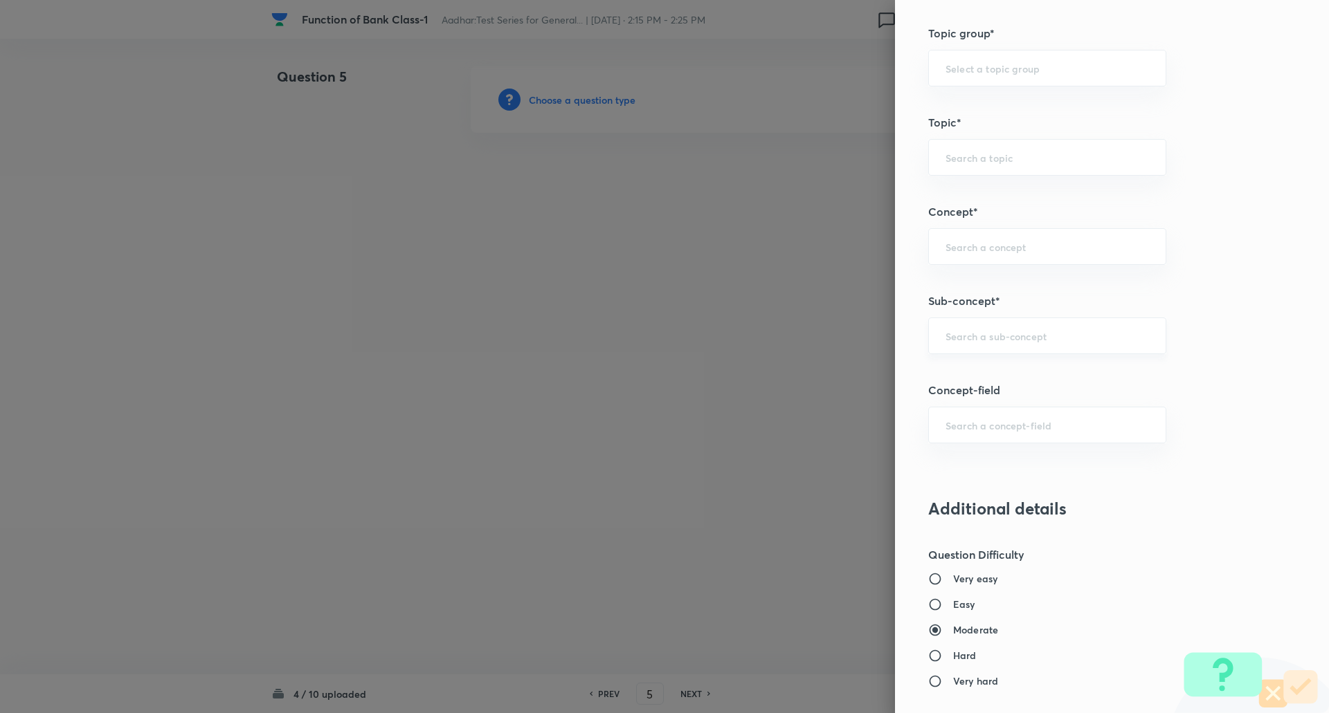
scroll to position [644, 0]
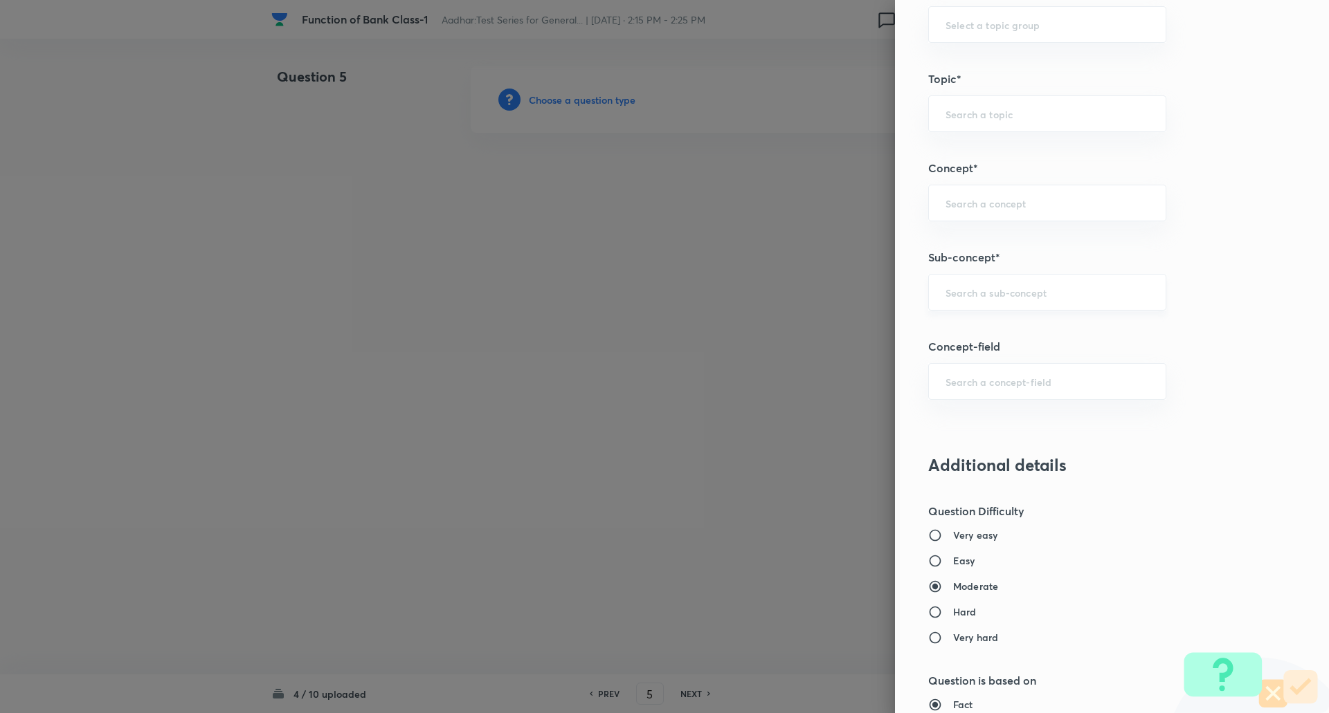
click at [983, 302] on div "​" at bounding box center [1047, 292] width 238 height 37
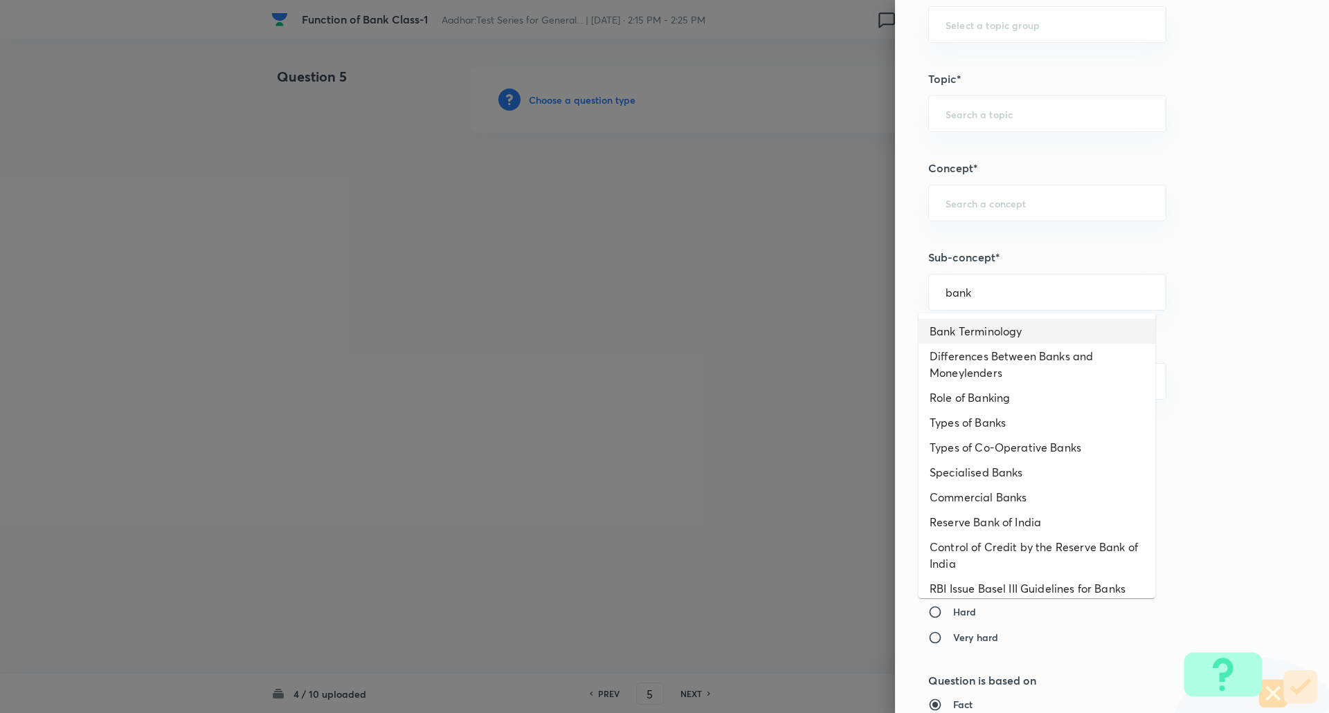
click at [979, 333] on li "Bank Terminology" at bounding box center [1036, 331] width 237 height 25
type input "Bank Terminology"
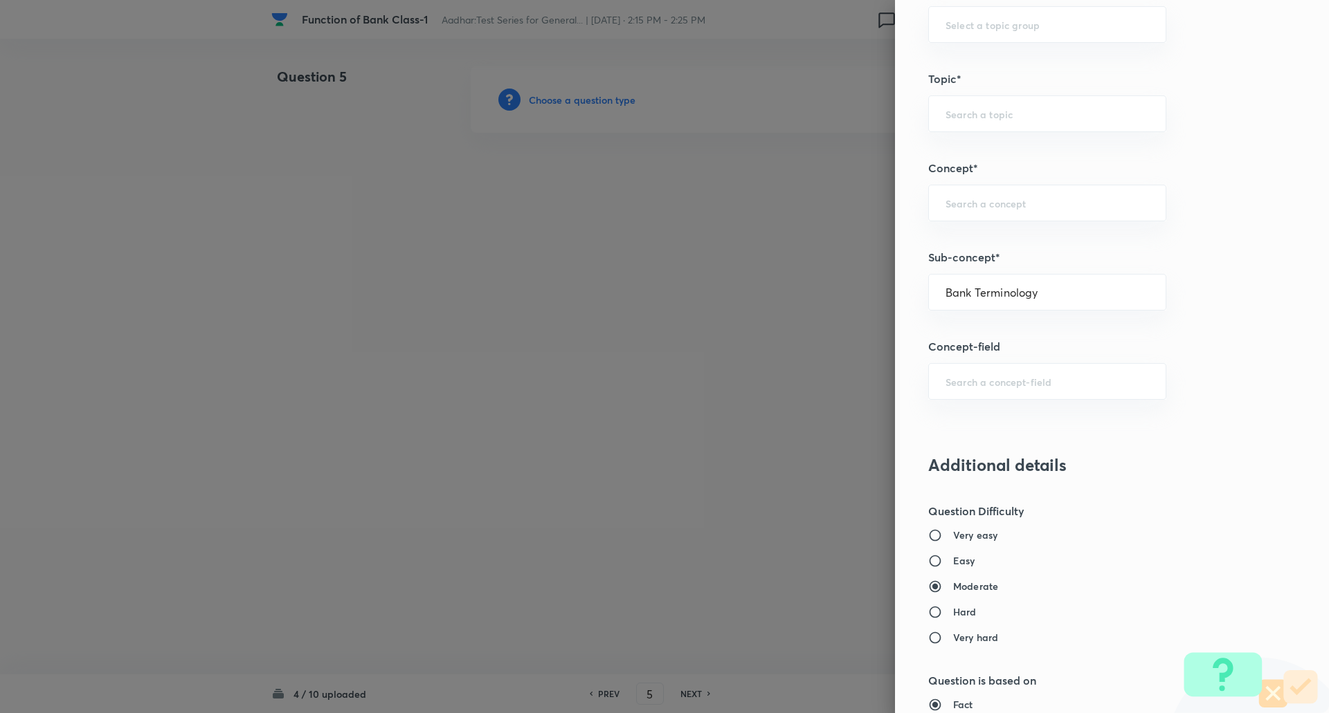
type input "Awareness"
type input "Banking Awareness"
type input "Banking Terms"
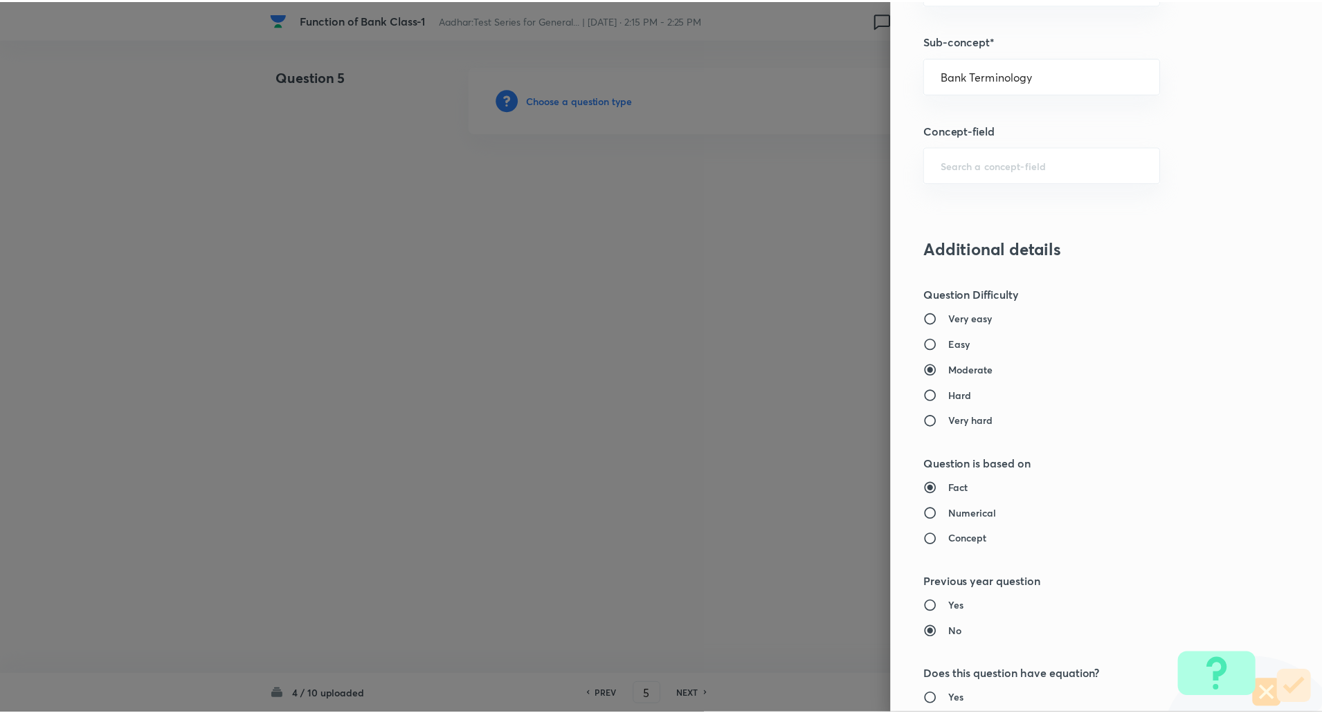
scroll to position [1173, 0]
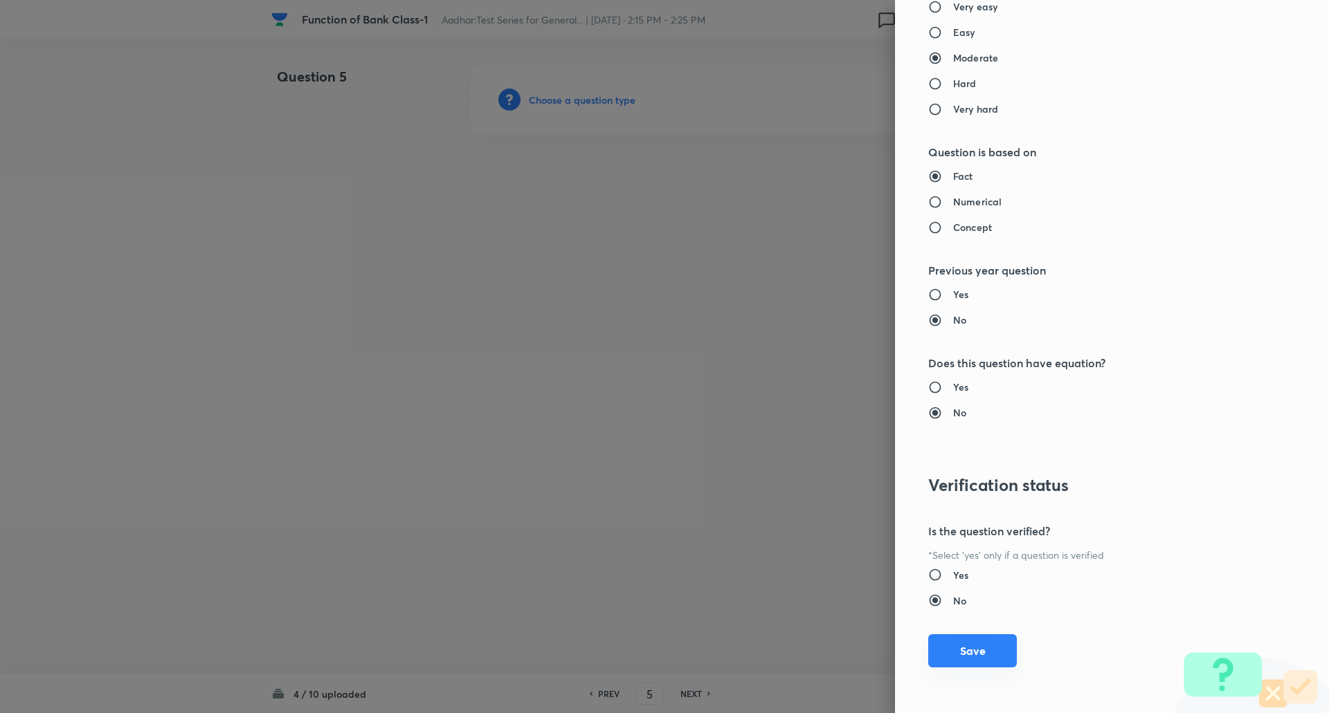
click at [940, 653] on button "Save" at bounding box center [972, 651] width 89 height 33
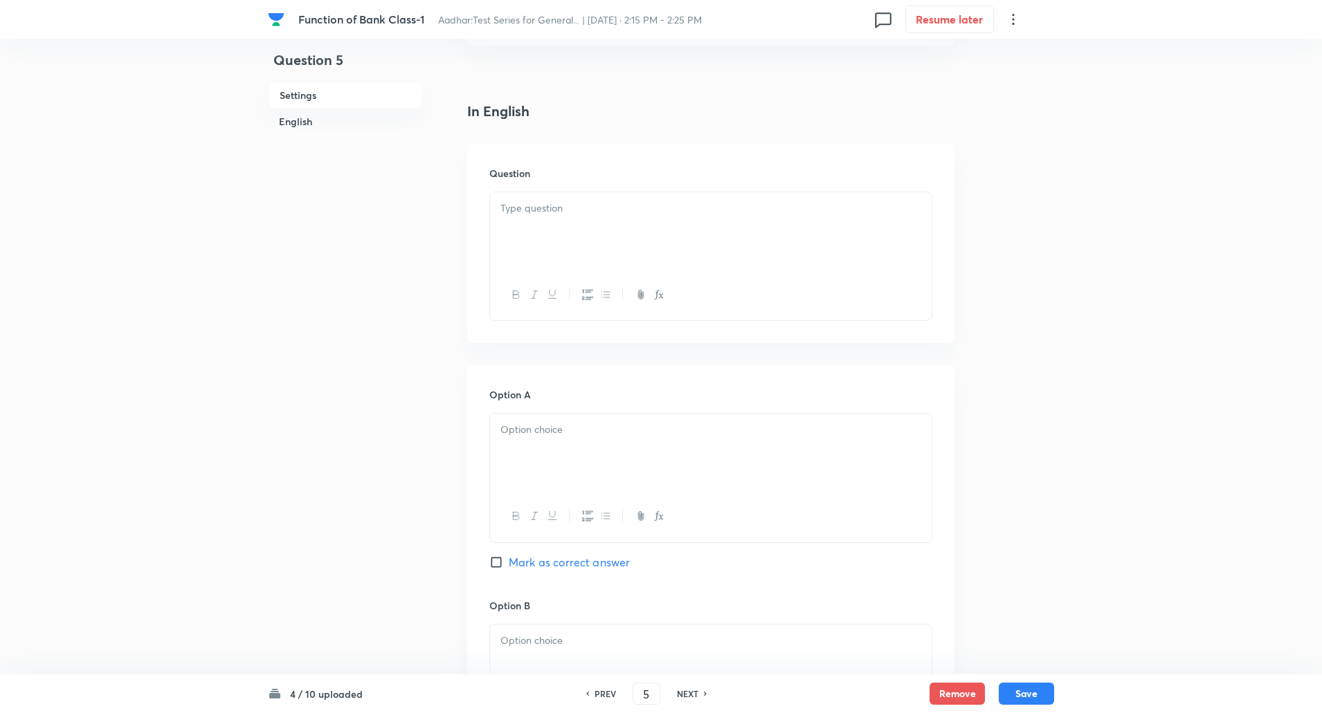
scroll to position [317, 0]
click at [612, 236] on div at bounding box center [710, 220] width 441 height 78
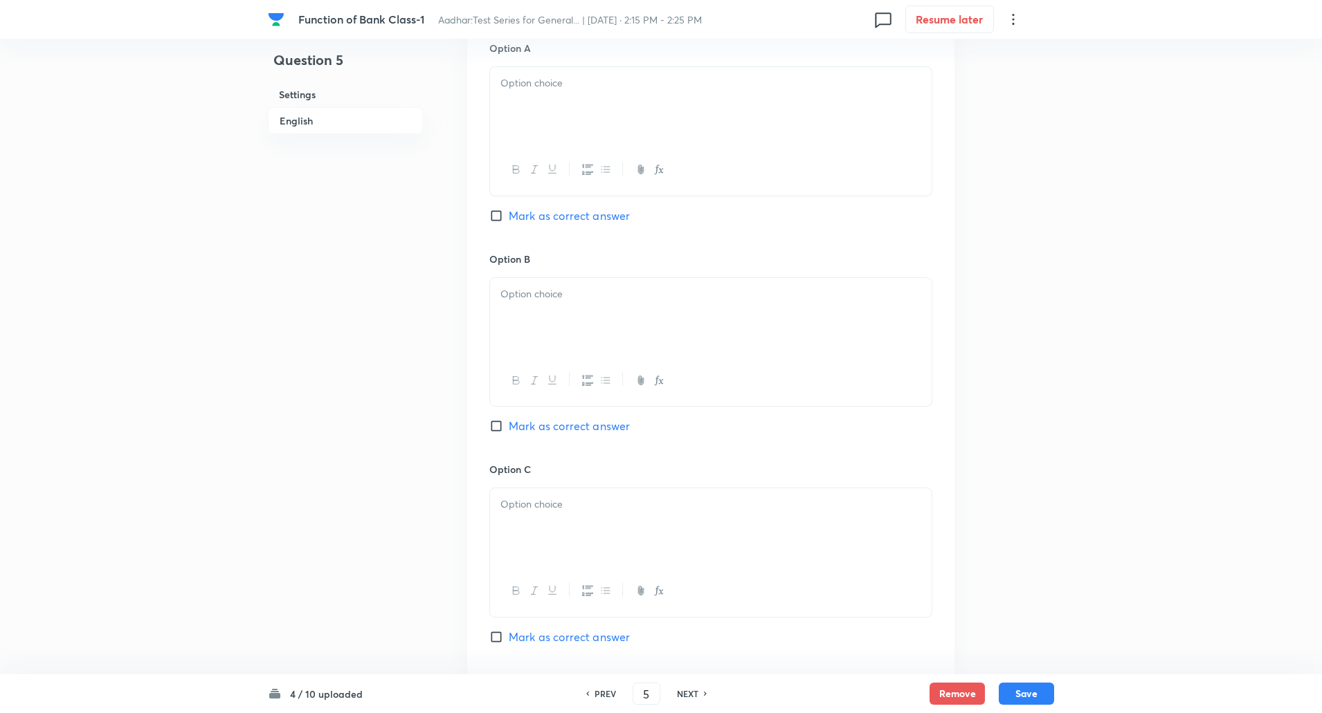
scroll to position [653, 0]
click at [497, 428] on input "Mark as correct answer" at bounding box center [498, 426] width 19 height 14
checkbox input "true"
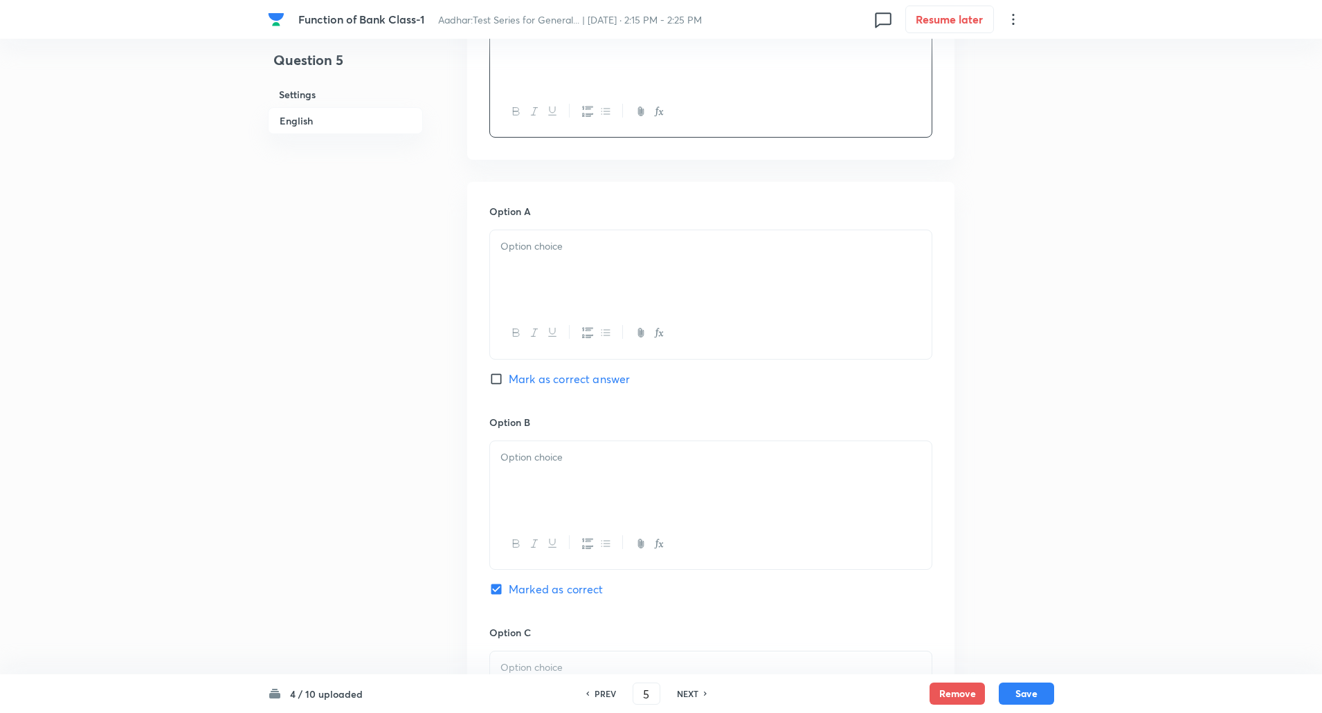
scroll to position [484, 0]
click at [583, 252] on p at bounding box center [710, 252] width 421 height 16
click at [562, 235] on p at bounding box center [710, 240] width 421 height 16
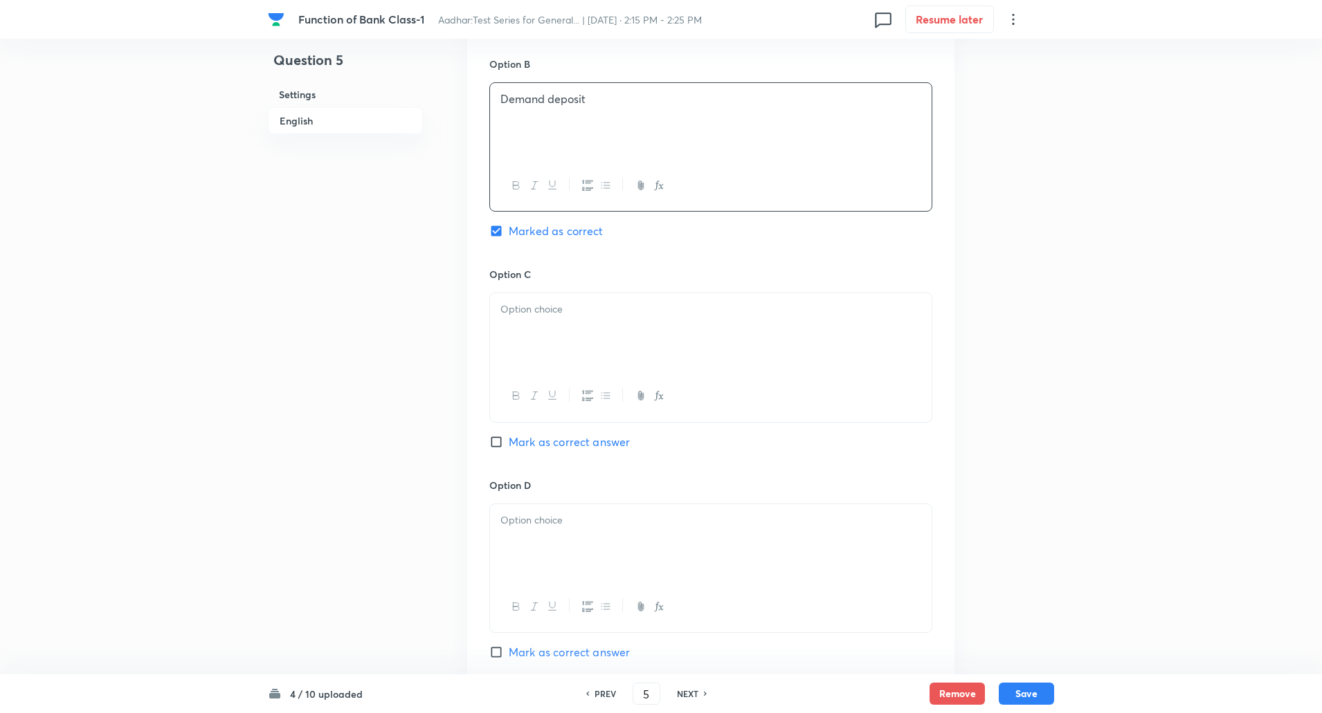
scroll to position [923, 0]
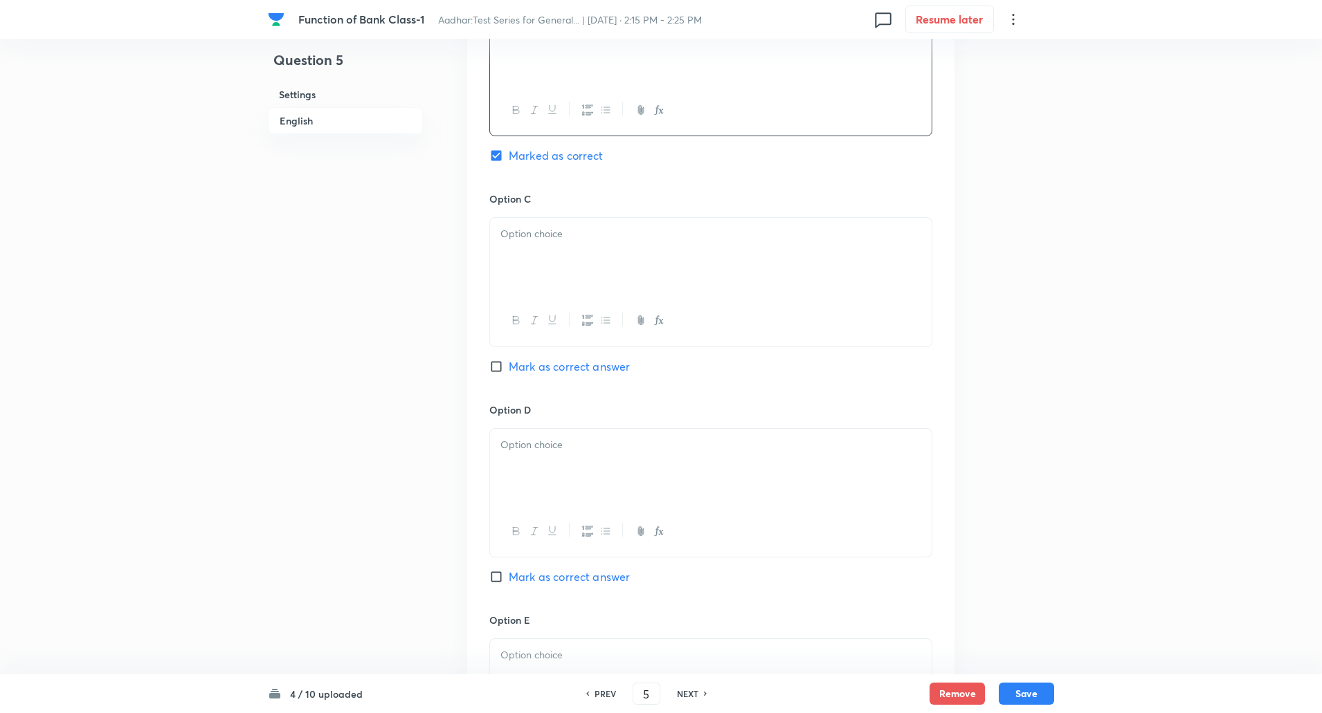
click at [554, 234] on p at bounding box center [710, 234] width 421 height 16
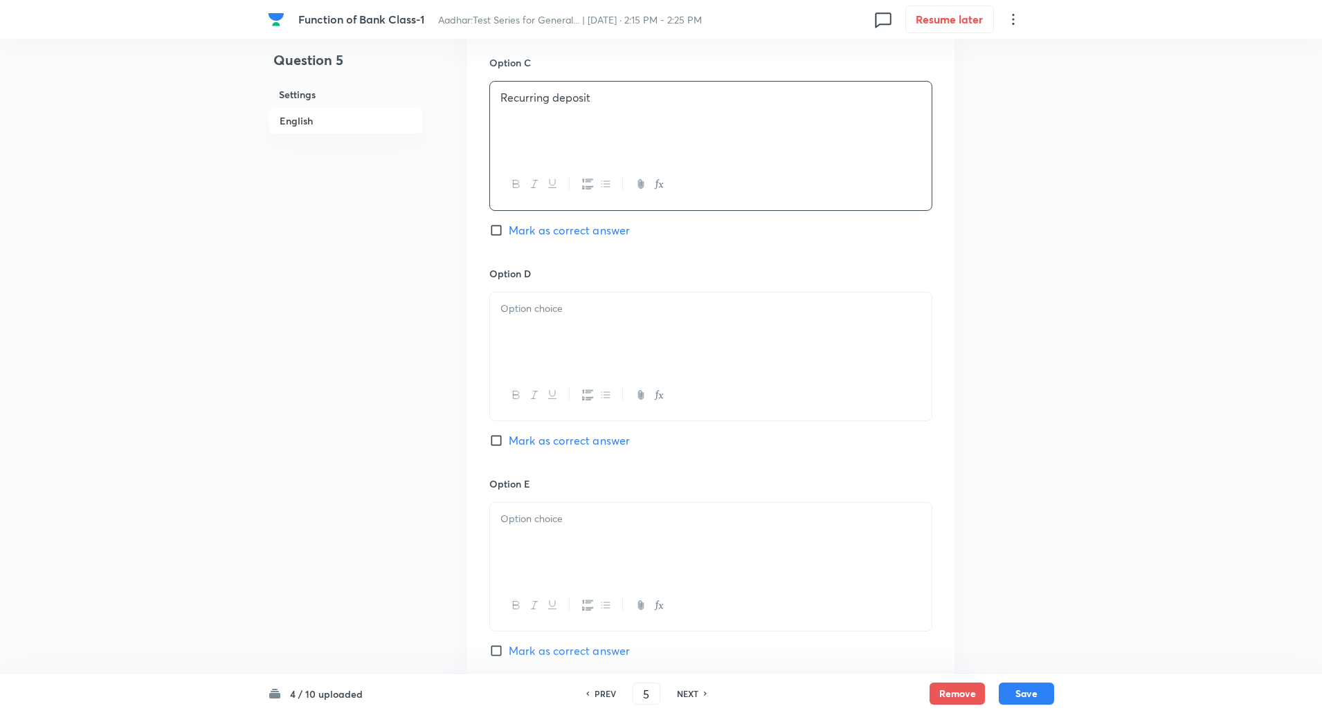
scroll to position [1171, 0]
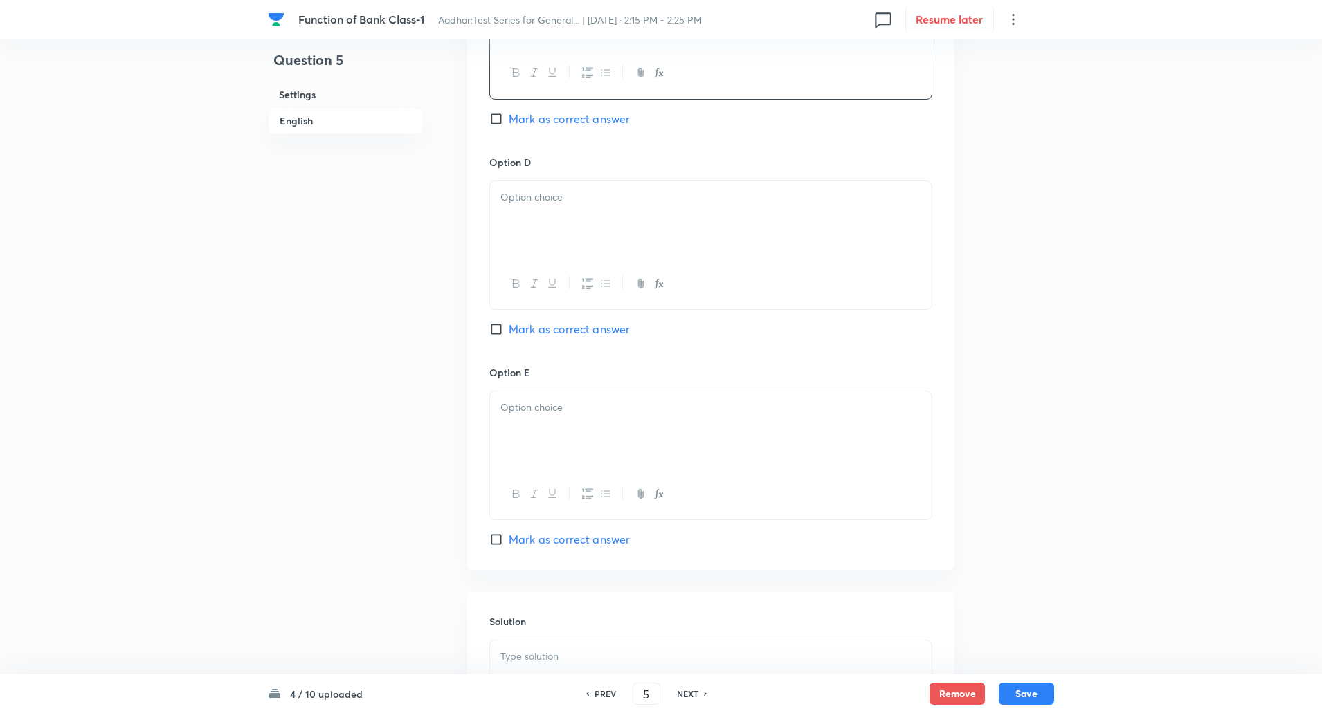
click at [549, 232] on div at bounding box center [710, 220] width 441 height 78
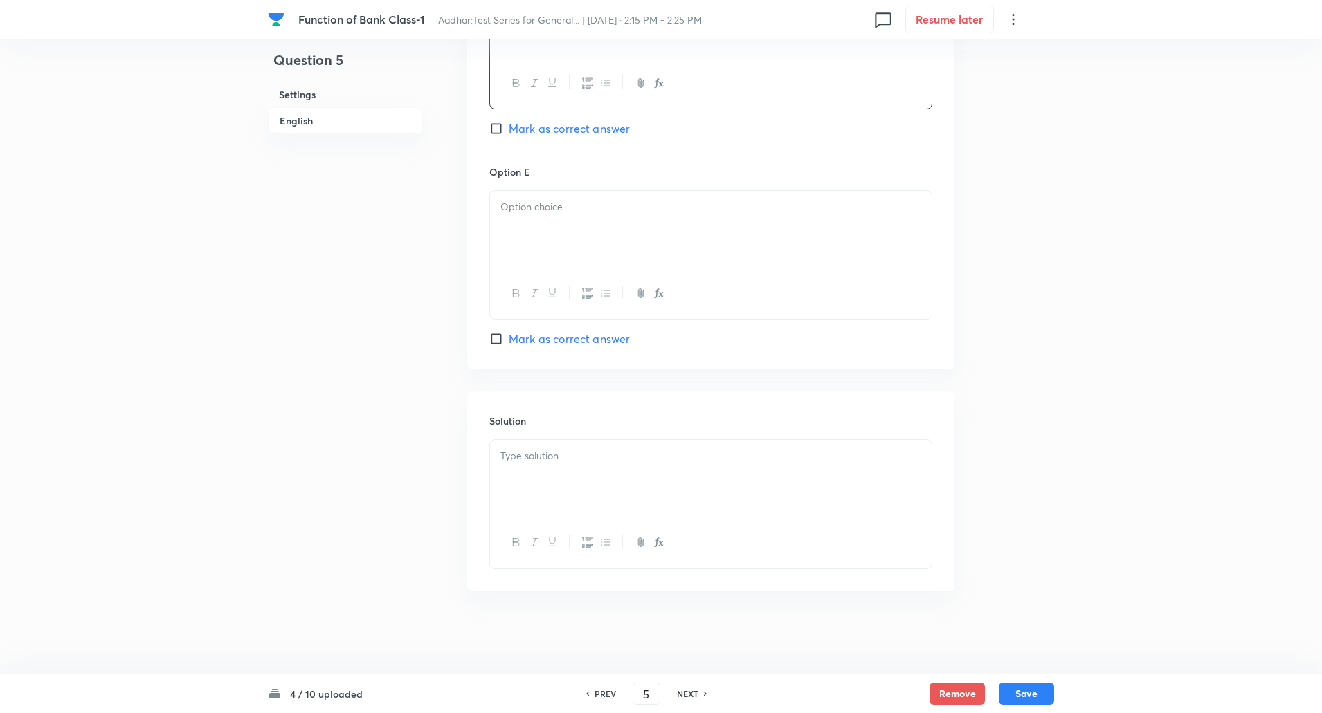
click at [538, 230] on div at bounding box center [710, 230] width 441 height 78
paste div
click at [536, 469] on div at bounding box center [710, 479] width 441 height 78
click at [569, 468] on p "Explanation: Demand deposits can be withdrawn on demand, usually through cheque…" at bounding box center [710, 479] width 421 height 31
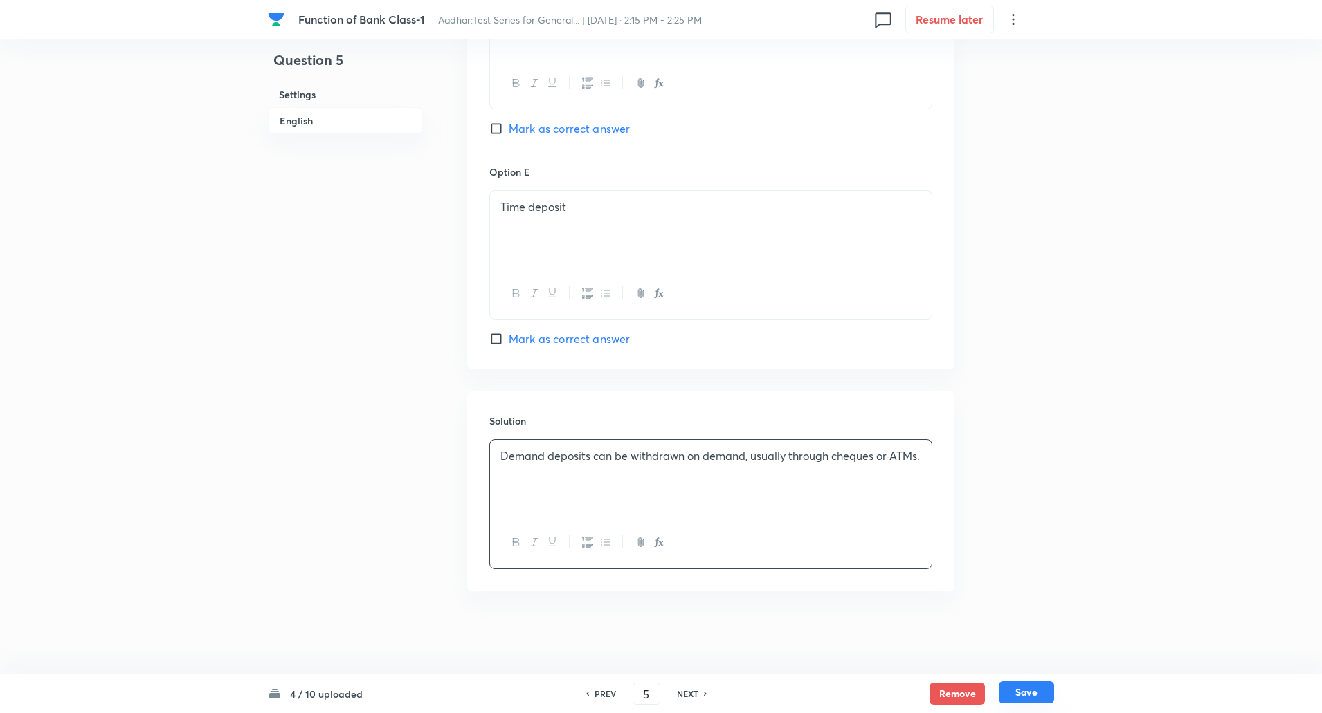
click at [1032, 698] on button "Save" at bounding box center [1026, 693] width 55 height 22
type input "6"
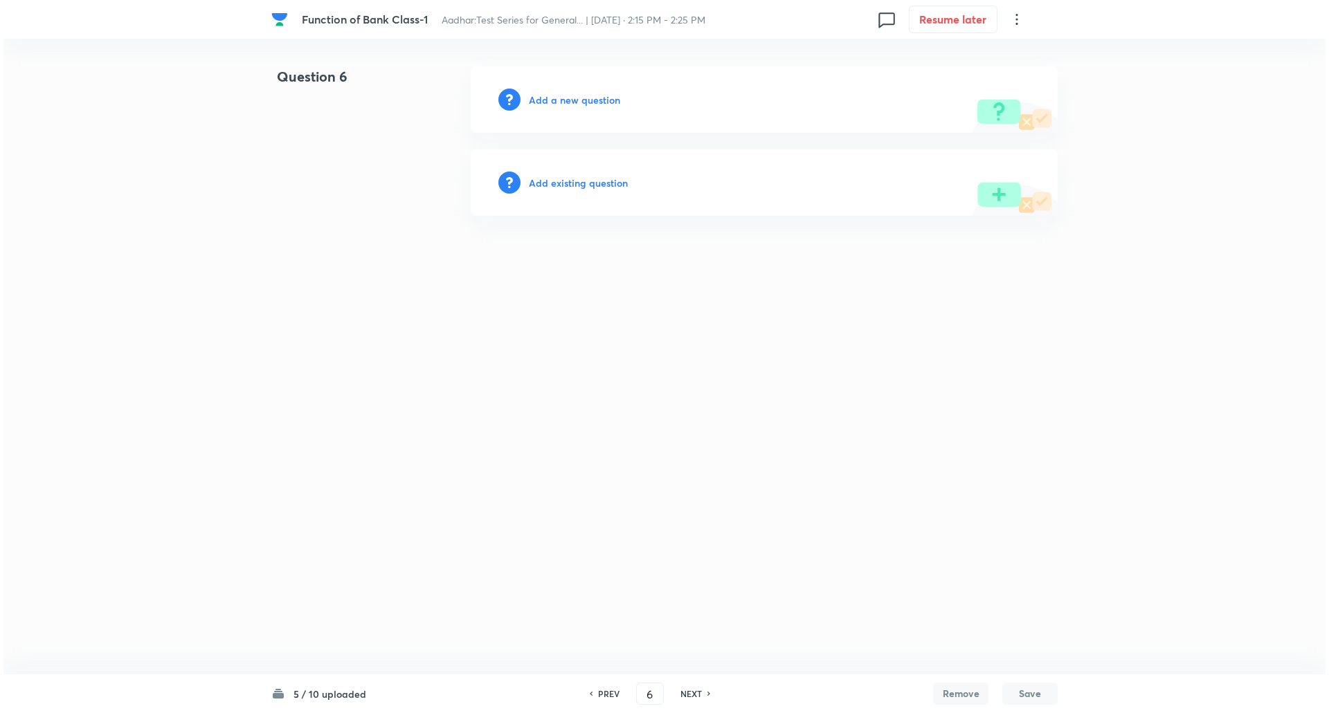
scroll to position [0, 0]
click at [583, 95] on h6 "Add a new question" at bounding box center [574, 100] width 91 height 15
click at [583, 95] on h6 "Choose a question type" at bounding box center [582, 100] width 107 height 15
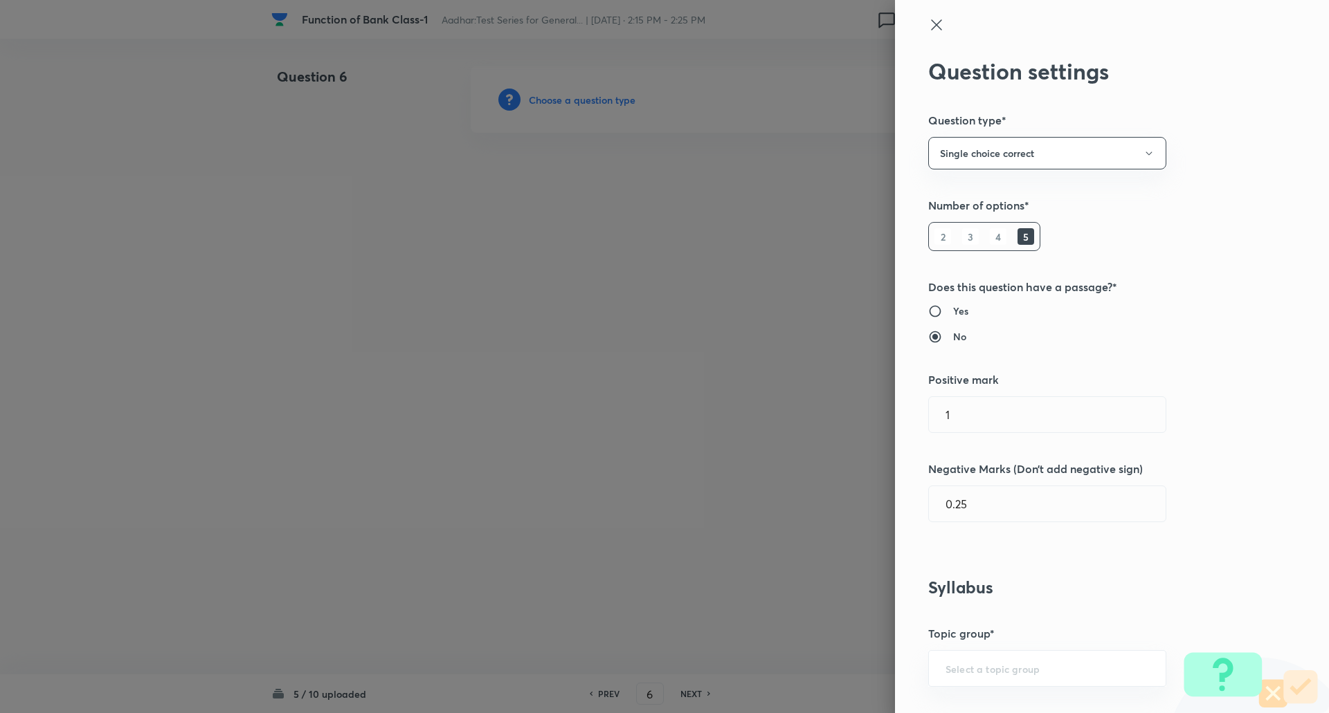
click at [583, 95] on div at bounding box center [664, 356] width 1329 height 713
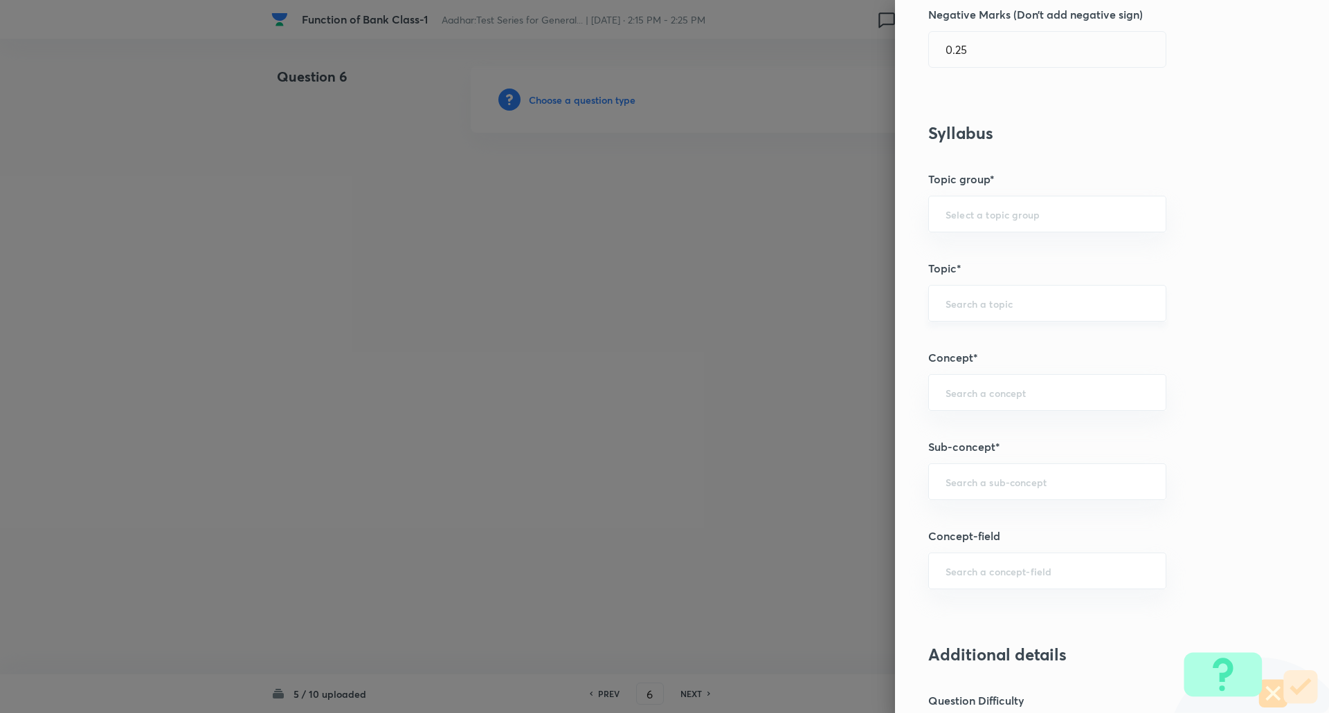
scroll to position [507, 0]
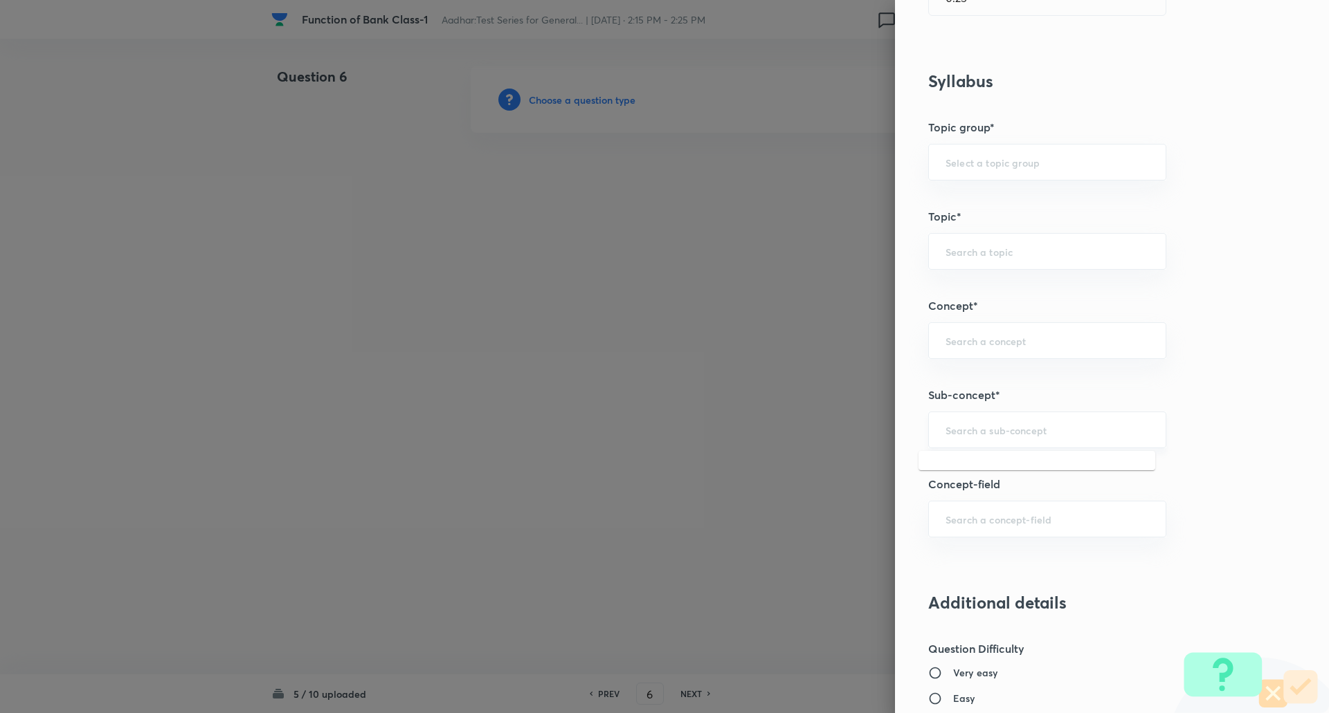
click at [972, 425] on input "text" at bounding box center [1046, 429] width 203 height 13
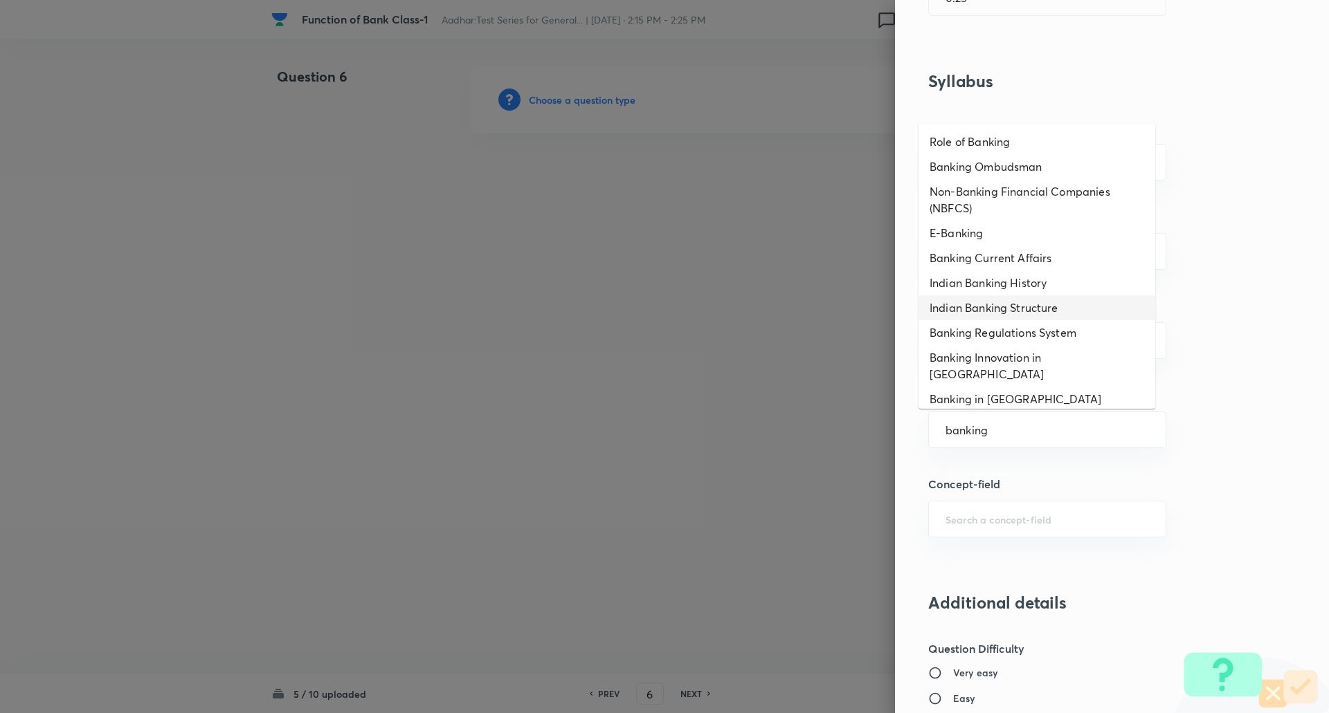
click at [1013, 313] on li "Indian Banking Structure" at bounding box center [1036, 307] width 237 height 25
type input "Indian Banking Structure"
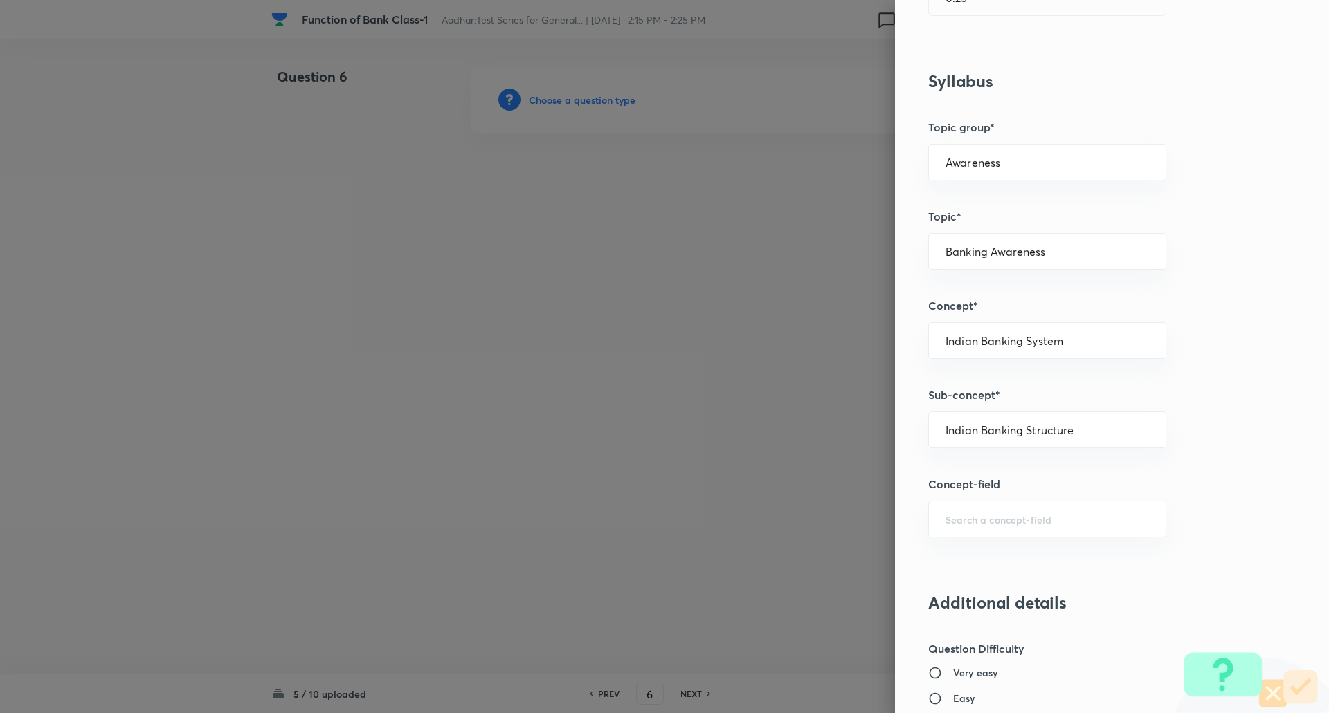
type input "Awareness"
type input "Banking Awareness"
type input "Indian Banking System"
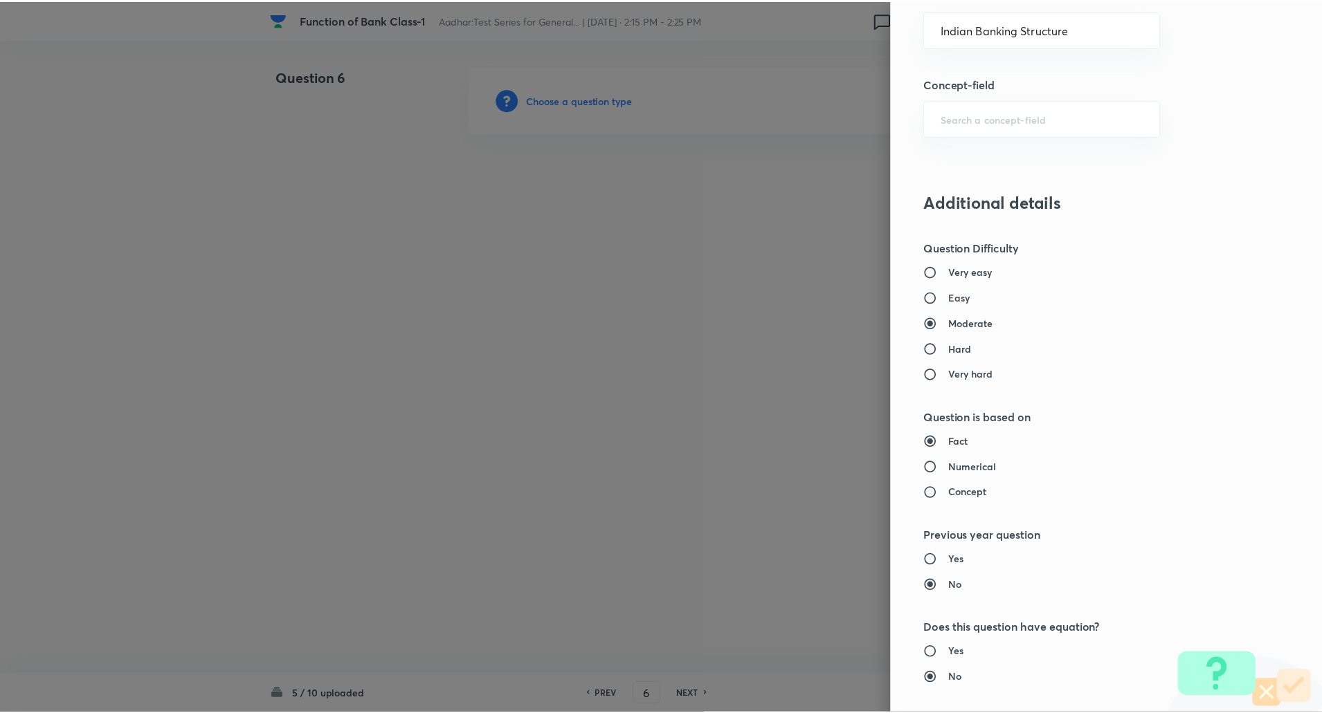
scroll to position [1173, 0]
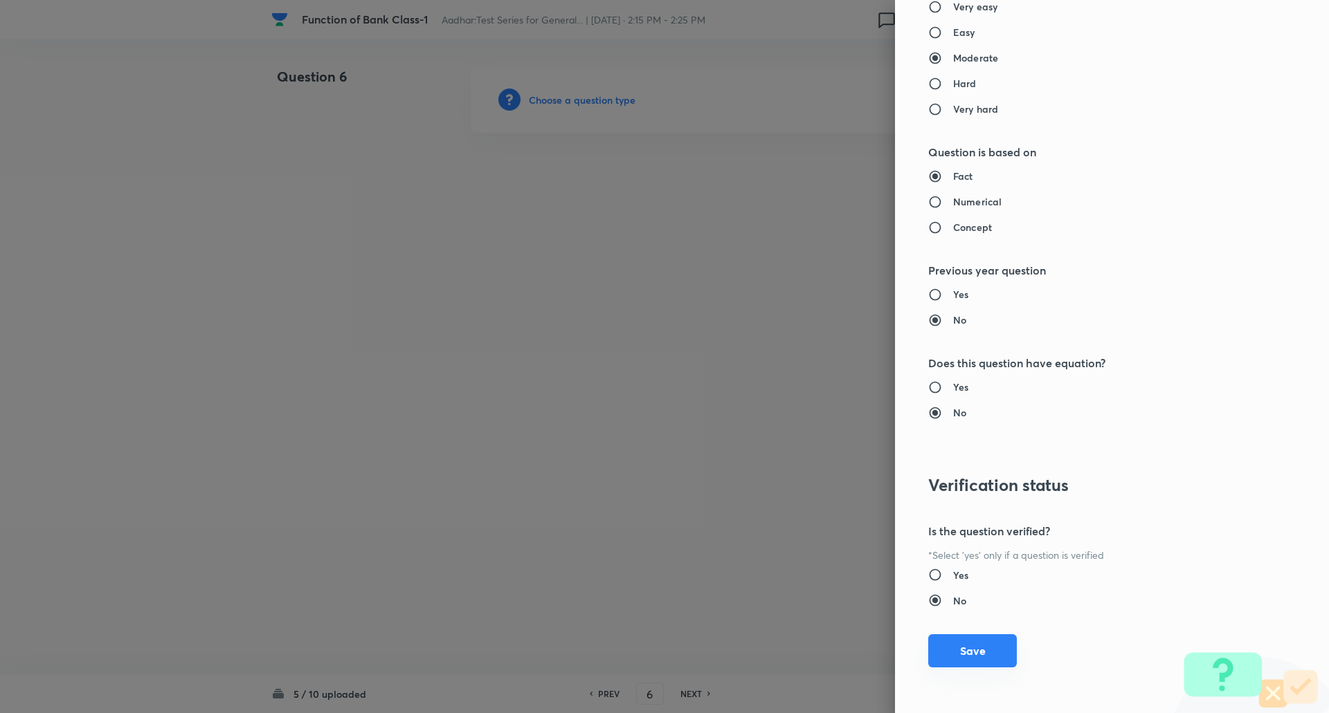
click at [962, 646] on button "Save" at bounding box center [972, 651] width 89 height 33
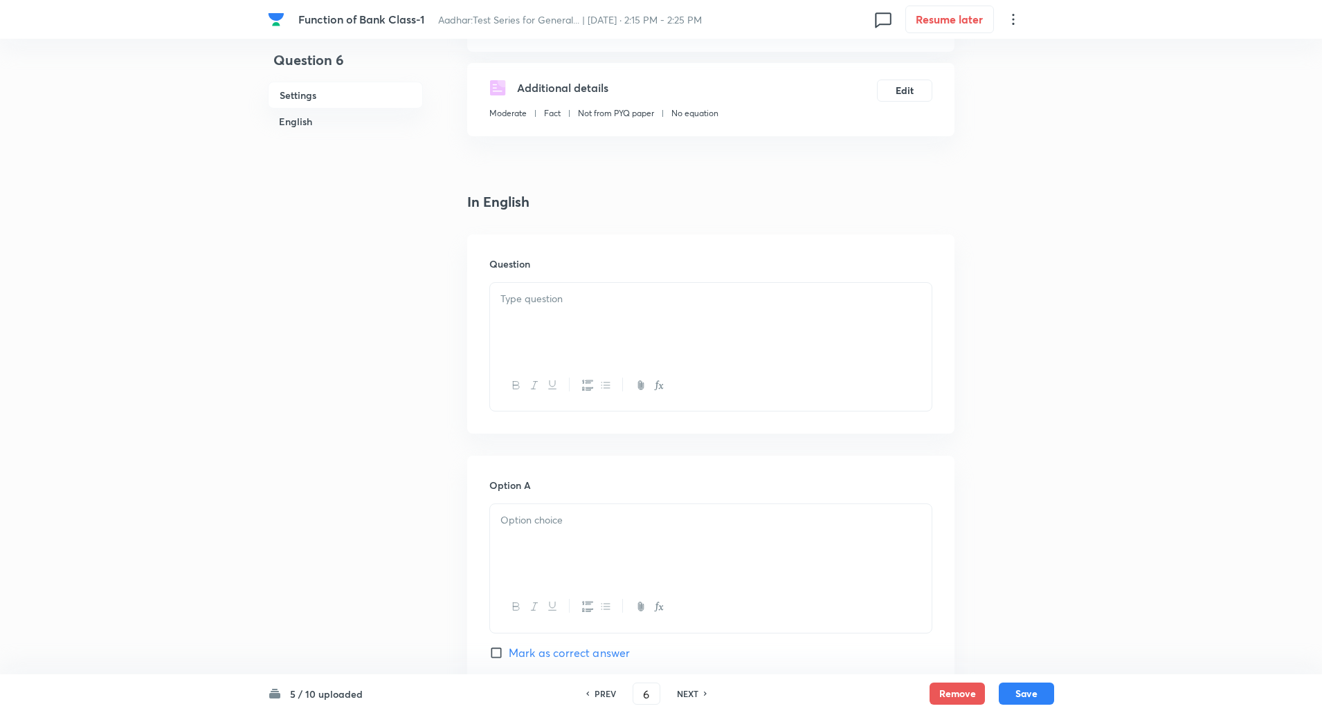
scroll to position [223, 0]
click at [541, 289] on p at bounding box center [710, 292] width 421 height 16
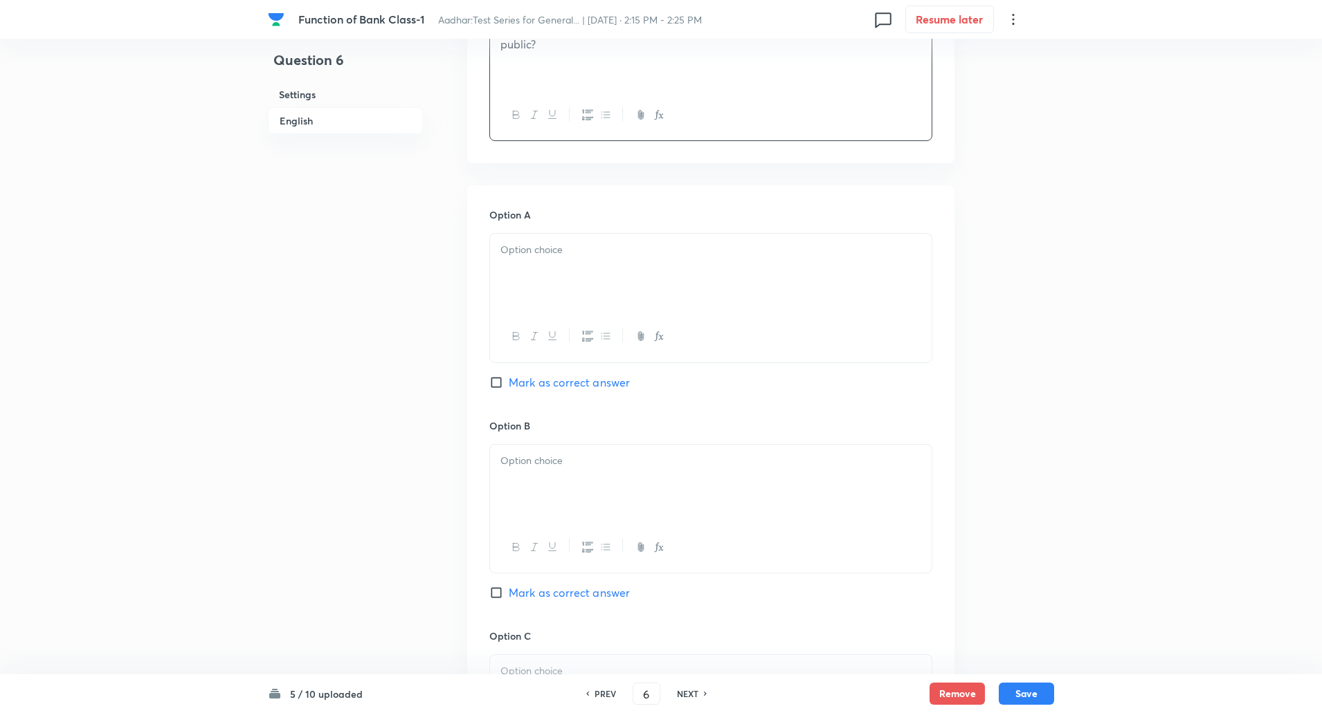
scroll to position [498, 0]
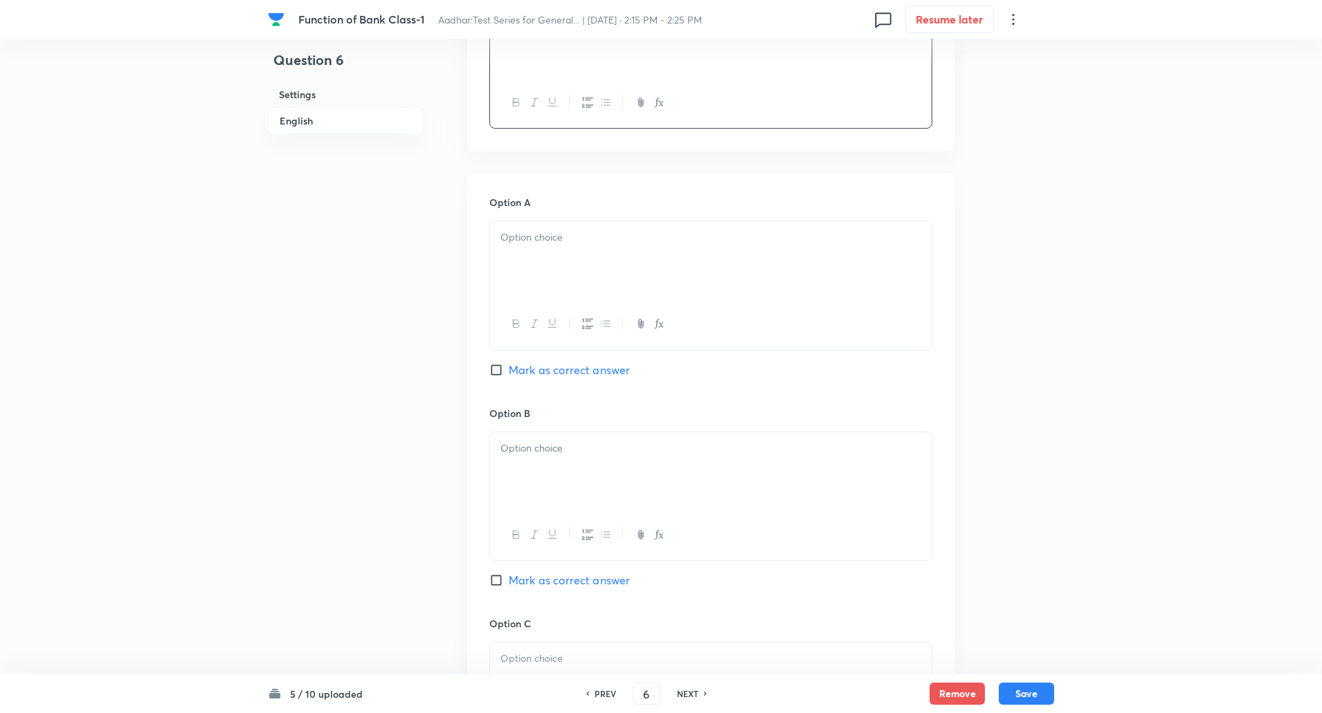
click at [549, 260] on div at bounding box center [710, 260] width 441 height 78
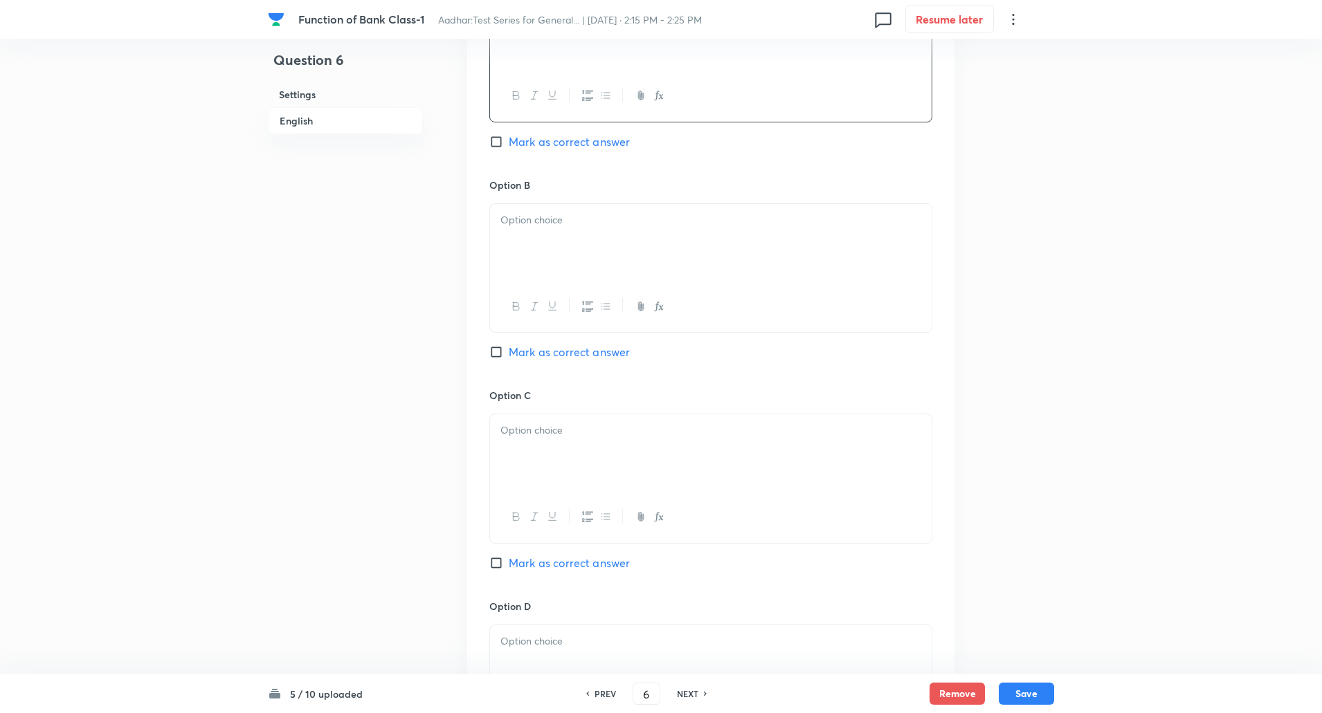
click at [535, 213] on p at bounding box center [710, 220] width 421 height 16
click at [497, 355] on input "Mark as correct answer" at bounding box center [498, 352] width 19 height 14
checkbox input "true"
click at [539, 430] on p at bounding box center [710, 431] width 421 height 16
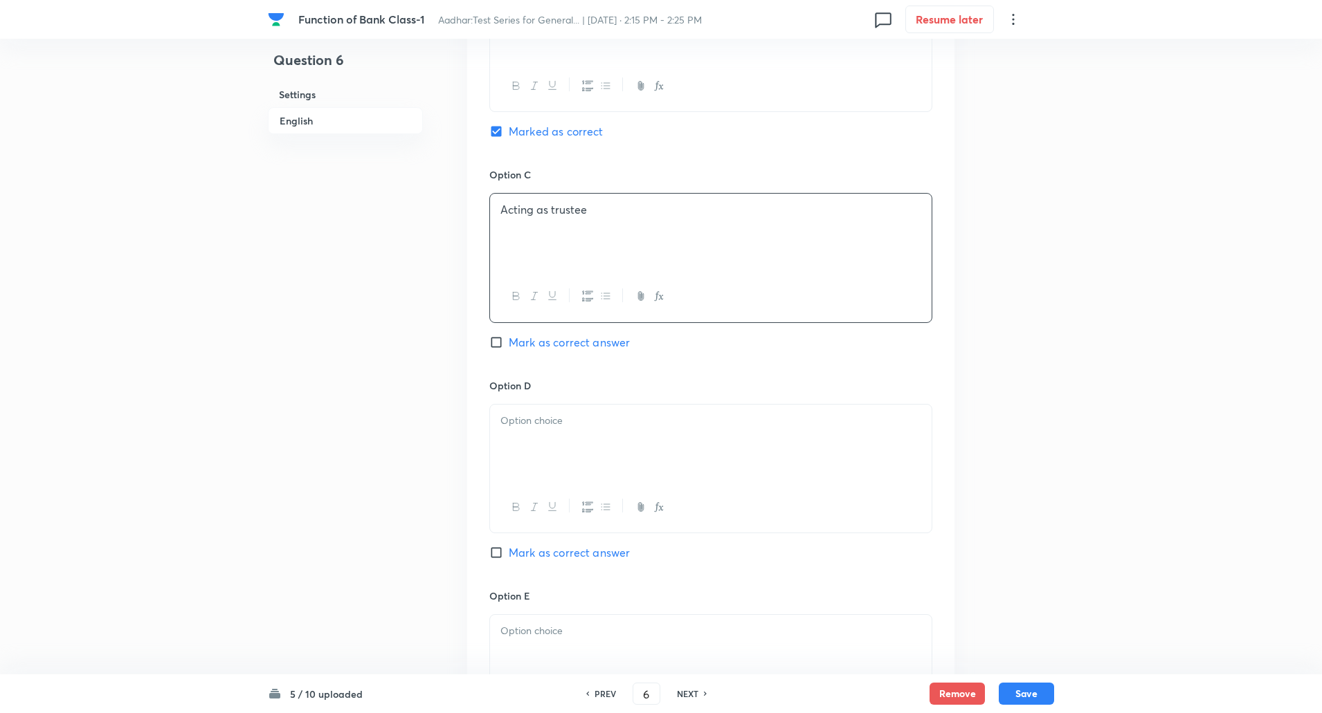
click at [543, 399] on div "Option D Mark as correct answer" at bounding box center [710, 484] width 443 height 210
click at [543, 417] on p at bounding box center [710, 421] width 421 height 16
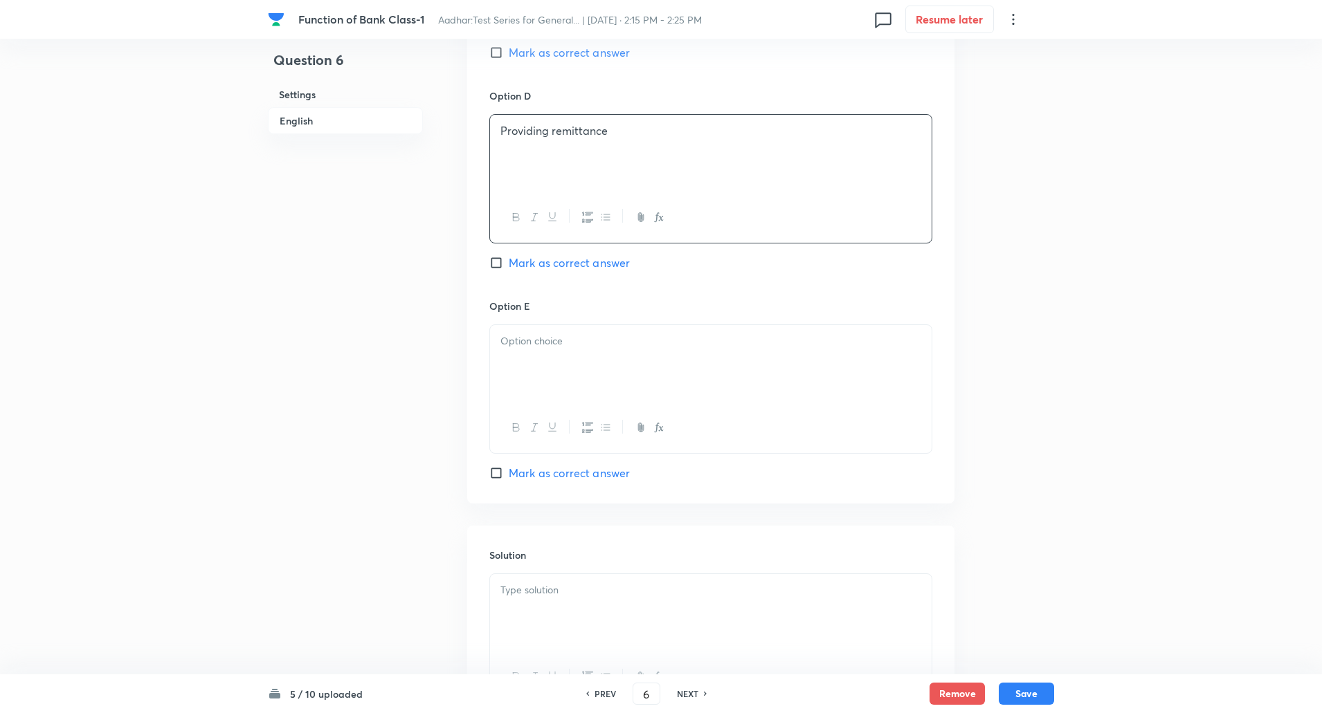
click at [531, 370] on div at bounding box center [710, 364] width 441 height 78
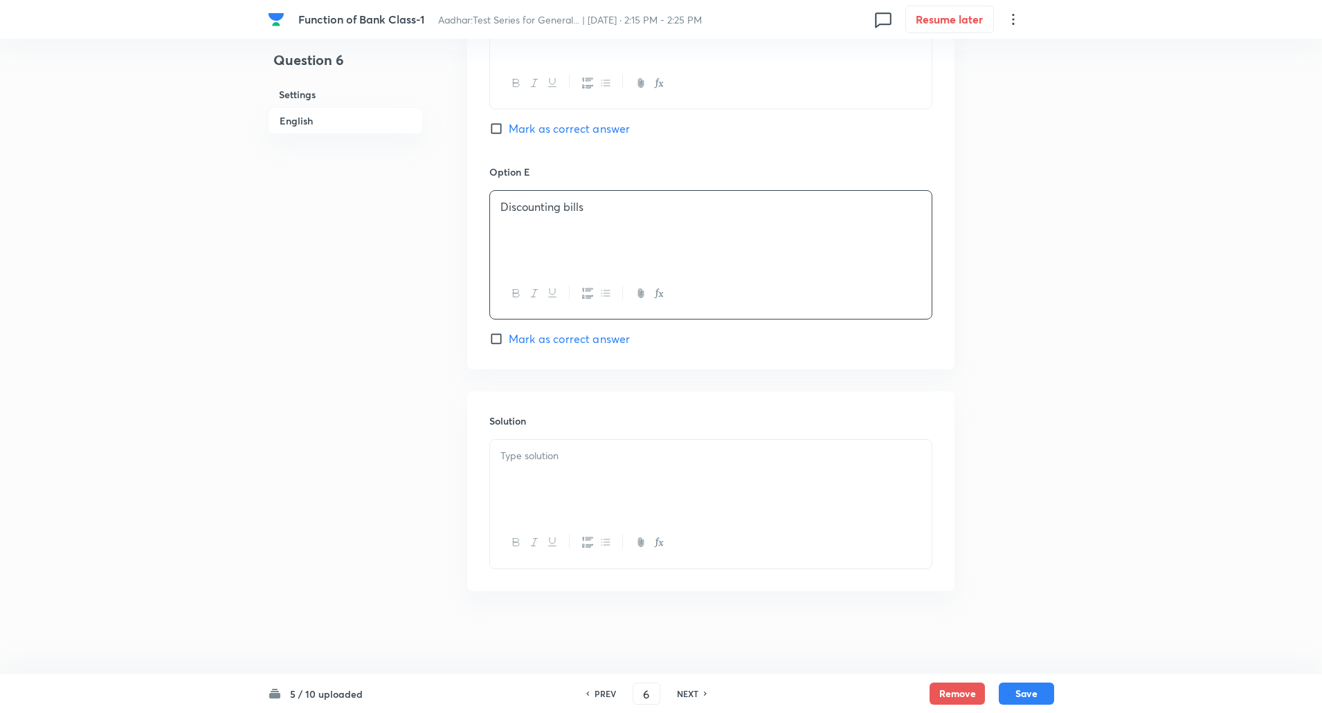
click at [531, 449] on p at bounding box center [710, 456] width 421 height 16
click at [568, 473] on p "Explanation: Accepting deposits encourages saving habits among the public." at bounding box center [710, 472] width 421 height 16
click at [1024, 698] on button "Save" at bounding box center [1026, 693] width 55 height 22
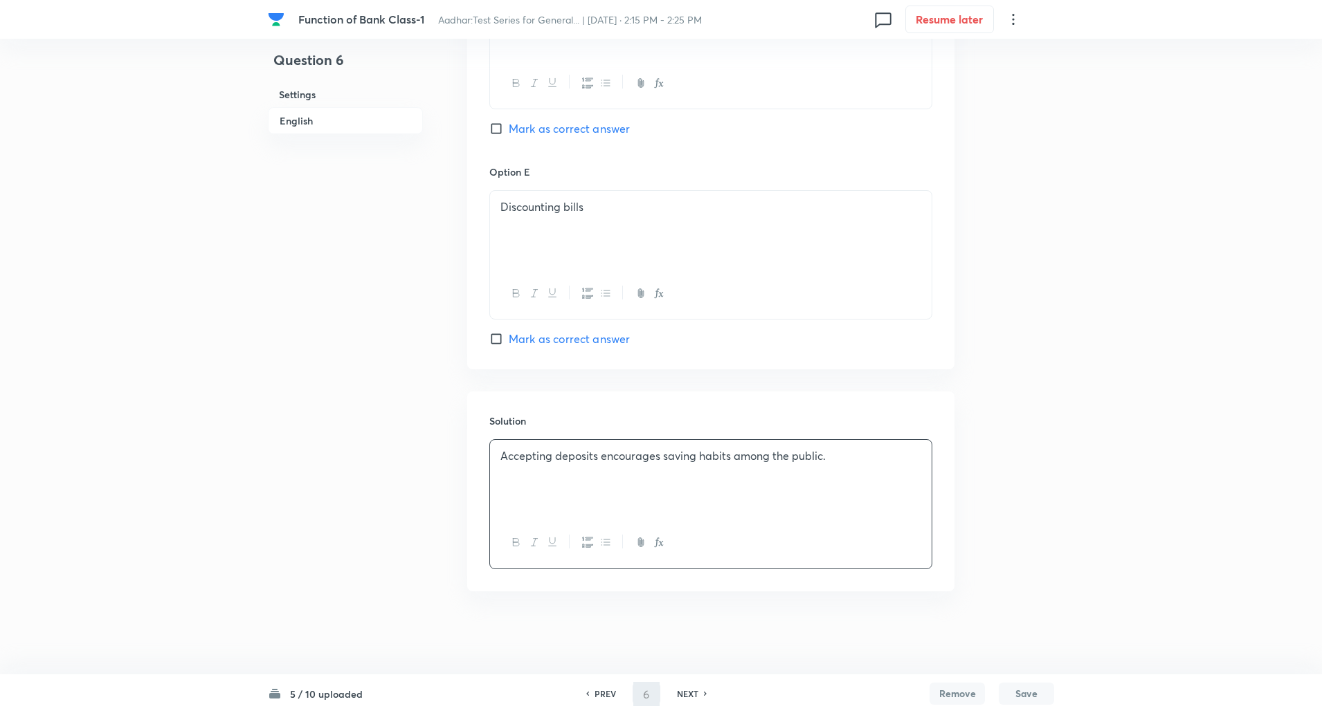
type input "7"
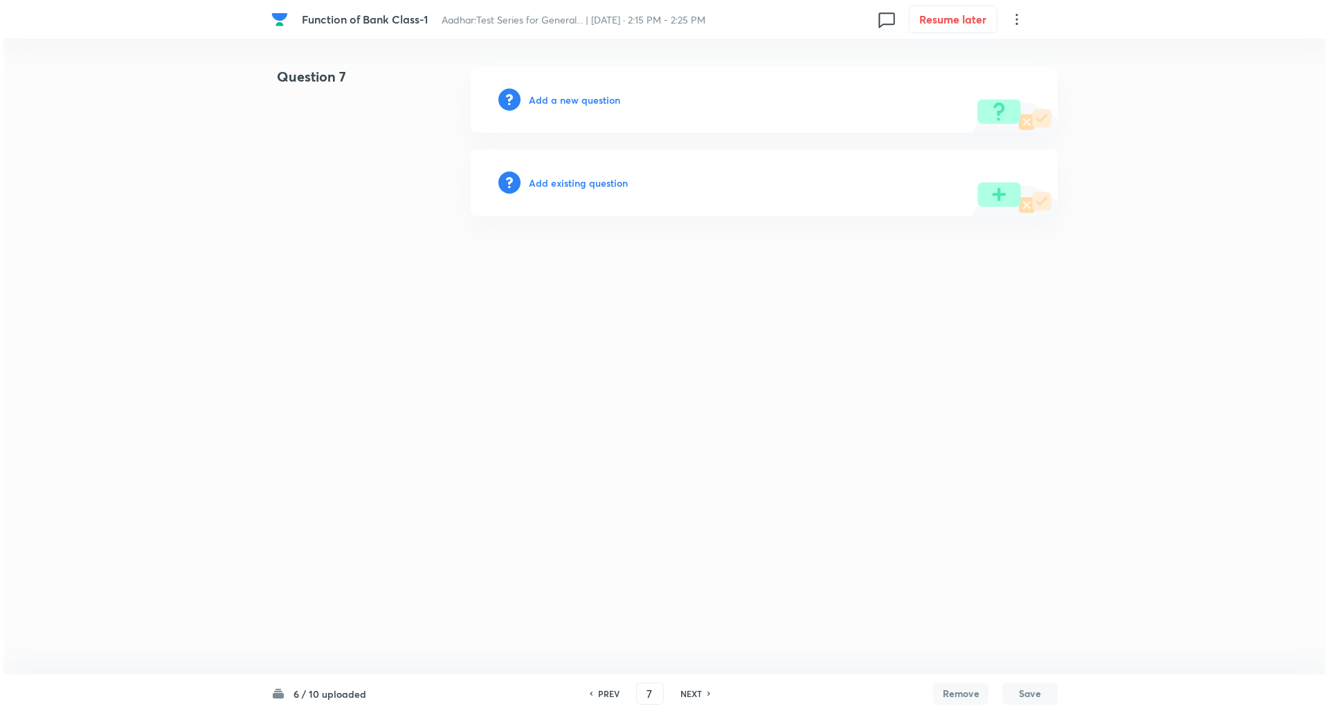
scroll to position [0, 0]
click at [592, 97] on h6 "Add a new question" at bounding box center [574, 100] width 91 height 15
click at [592, 97] on h6 "Choose a question type" at bounding box center [582, 100] width 107 height 15
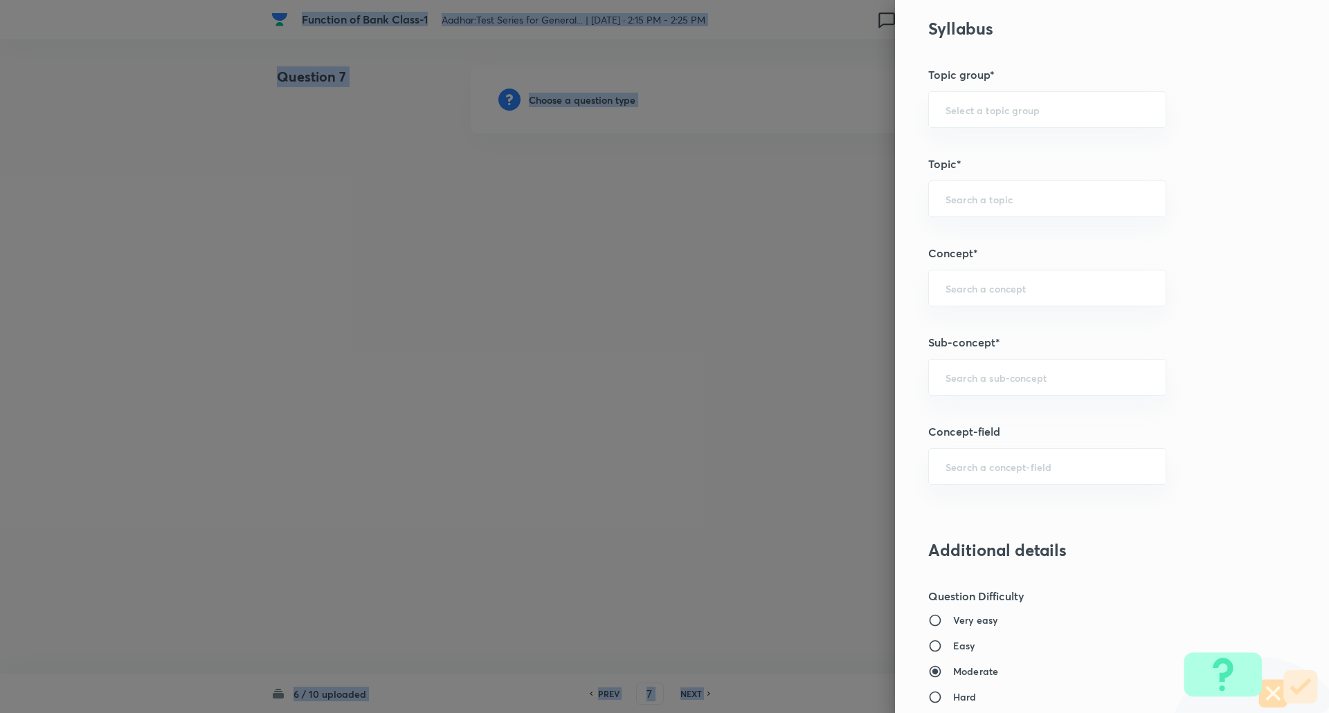
scroll to position [635, 0]
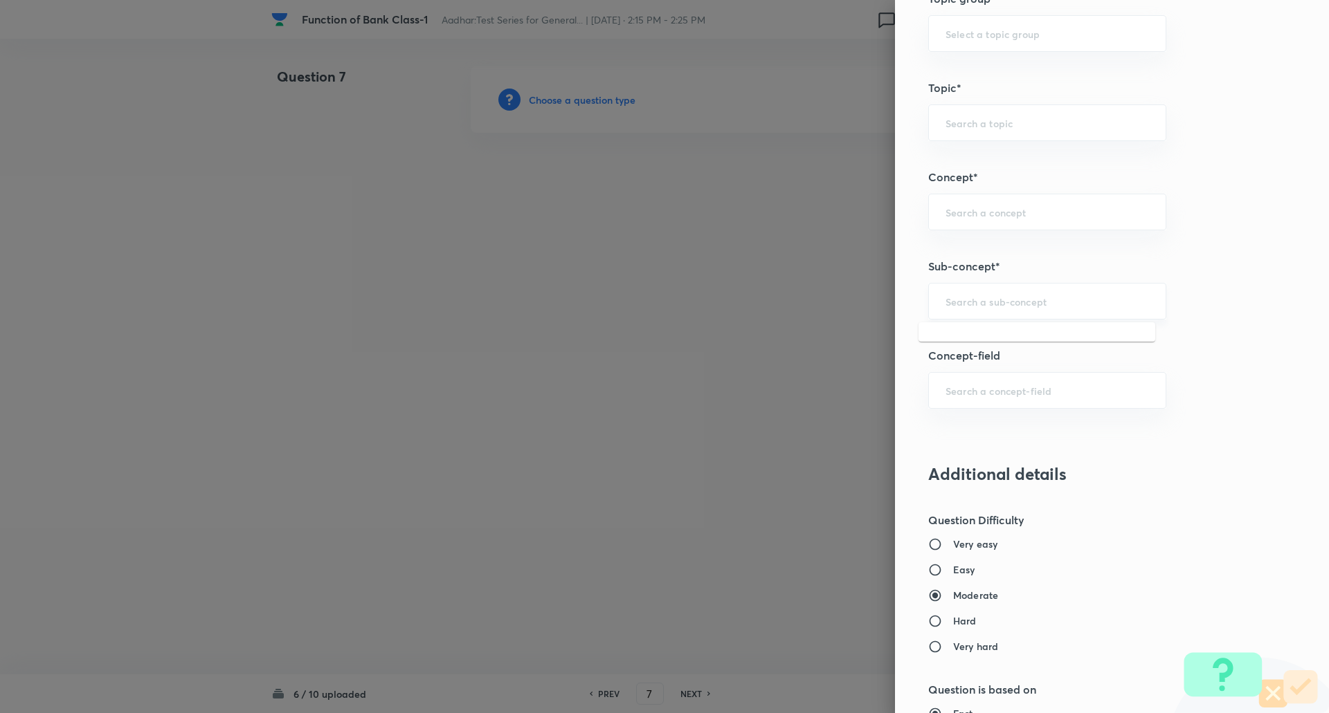
click at [974, 303] on input "text" at bounding box center [1046, 301] width 203 height 13
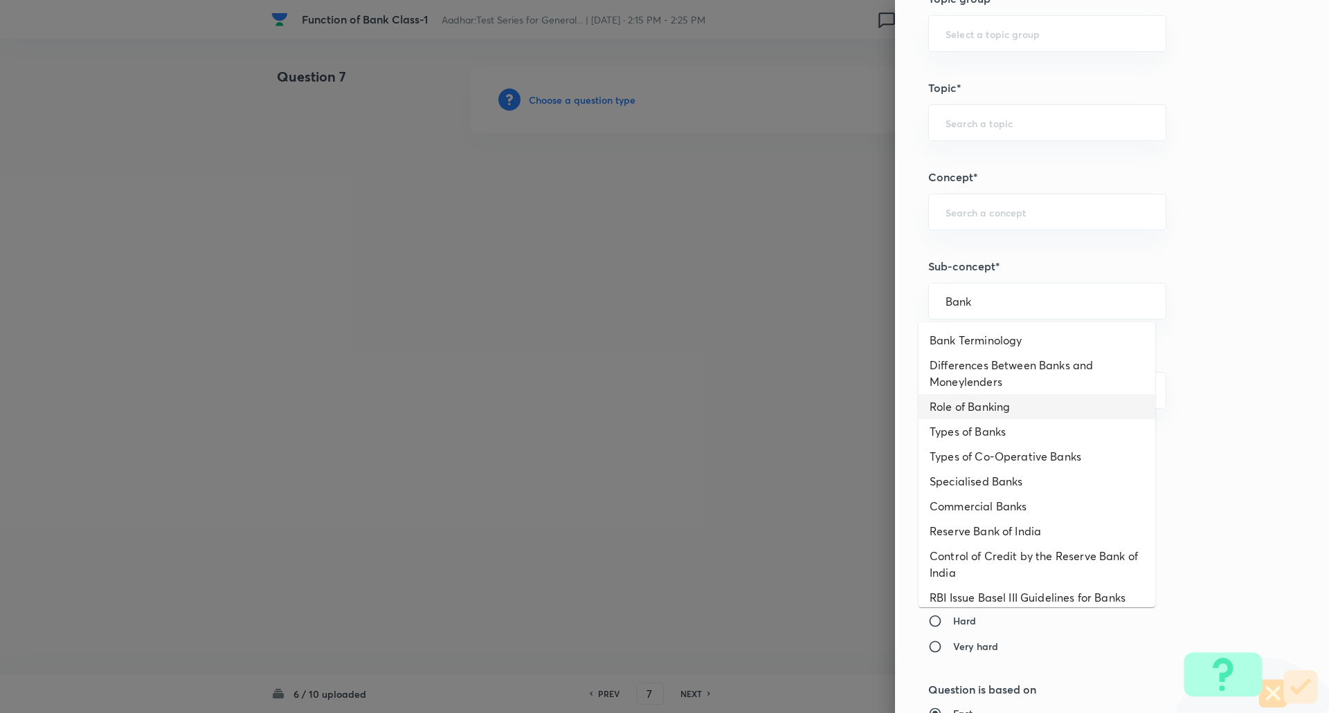
click at [993, 402] on li "Role of Banking" at bounding box center [1036, 406] width 237 height 25
type input "Role of Banking"
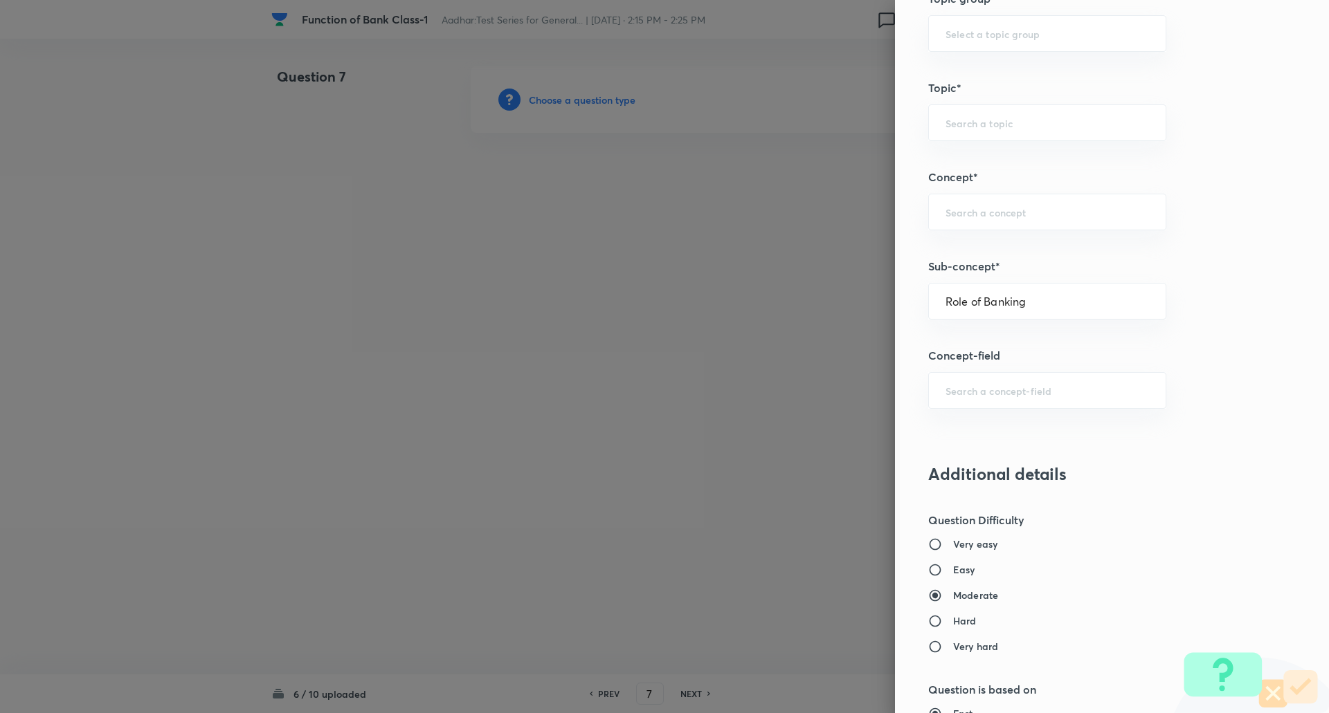
type input "Awareness"
type input "Banking Awareness"
type input "Banking Terms"
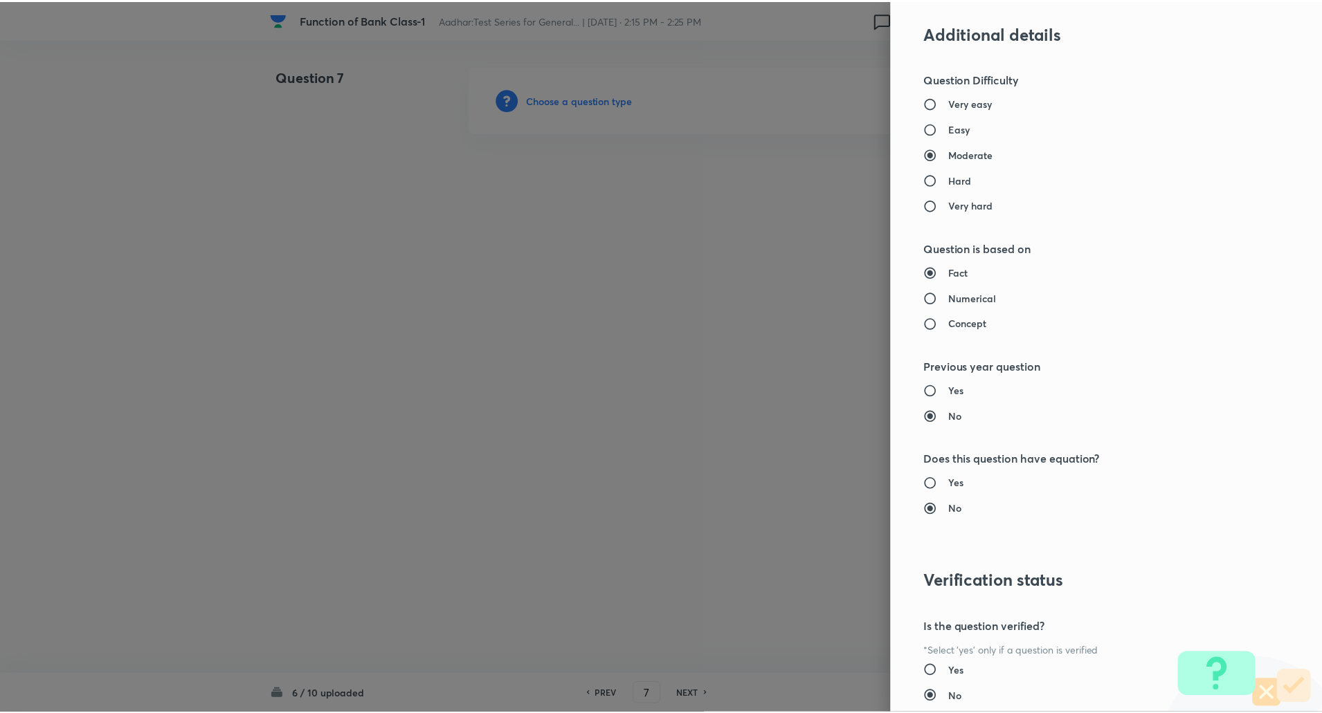
scroll to position [1173, 0]
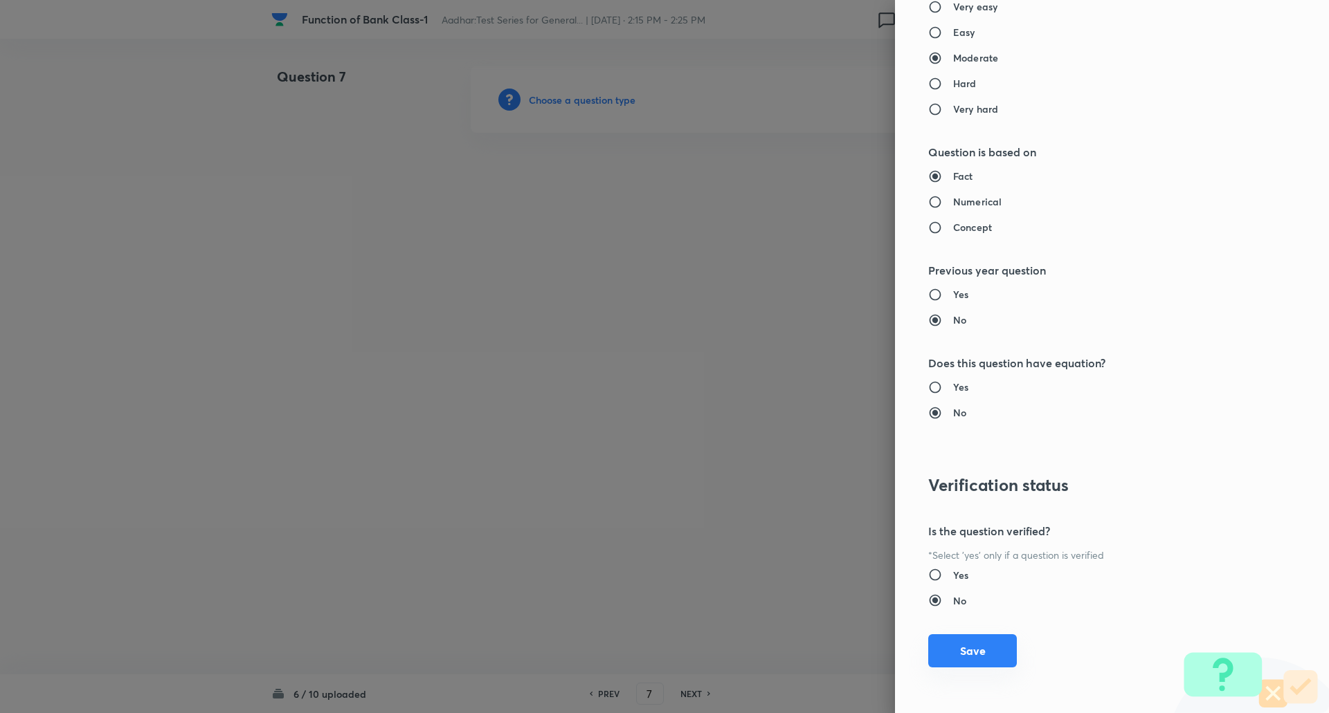
click at [963, 661] on button "Save" at bounding box center [972, 651] width 89 height 33
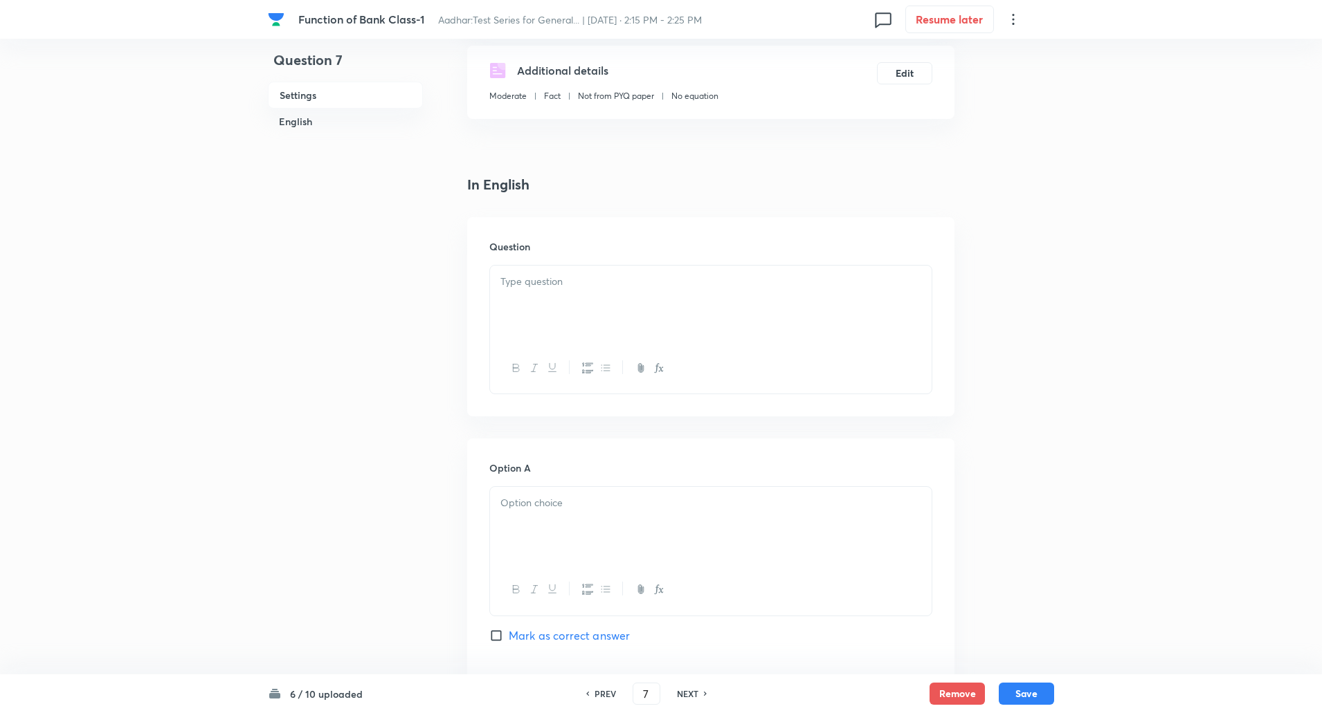
scroll to position [233, 0]
click at [598, 321] on div at bounding box center [710, 304] width 441 height 78
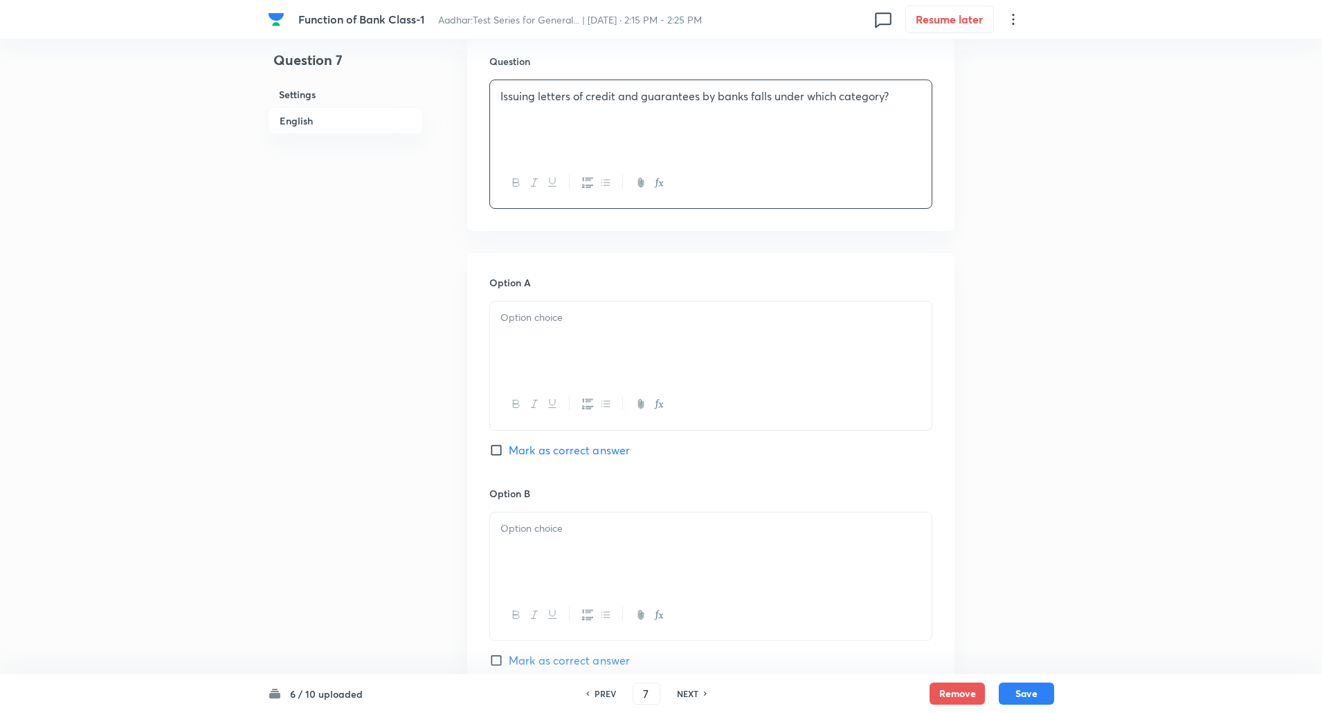
scroll to position [421, 0]
click at [574, 329] on div at bounding box center [710, 337] width 441 height 78
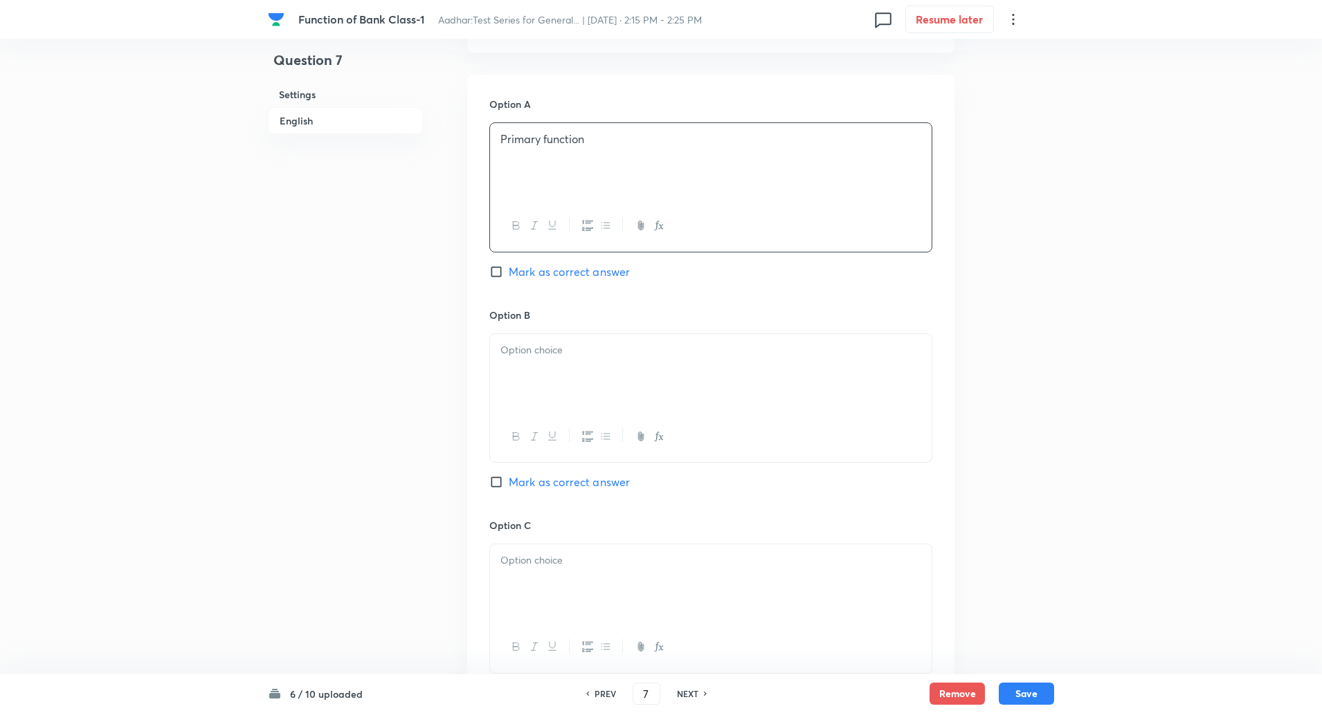
scroll to position [603, 0]
click at [567, 379] on div at bounding box center [710, 367] width 441 height 78
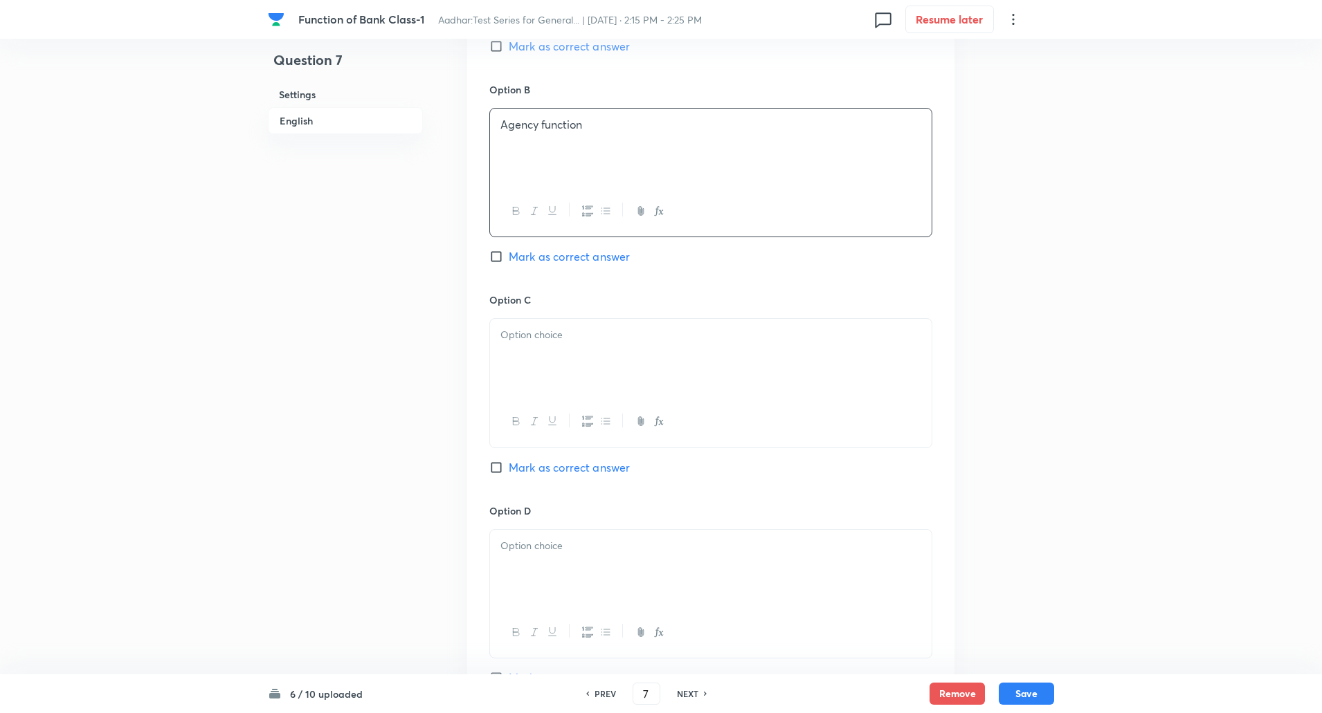
scroll to position [830, 0]
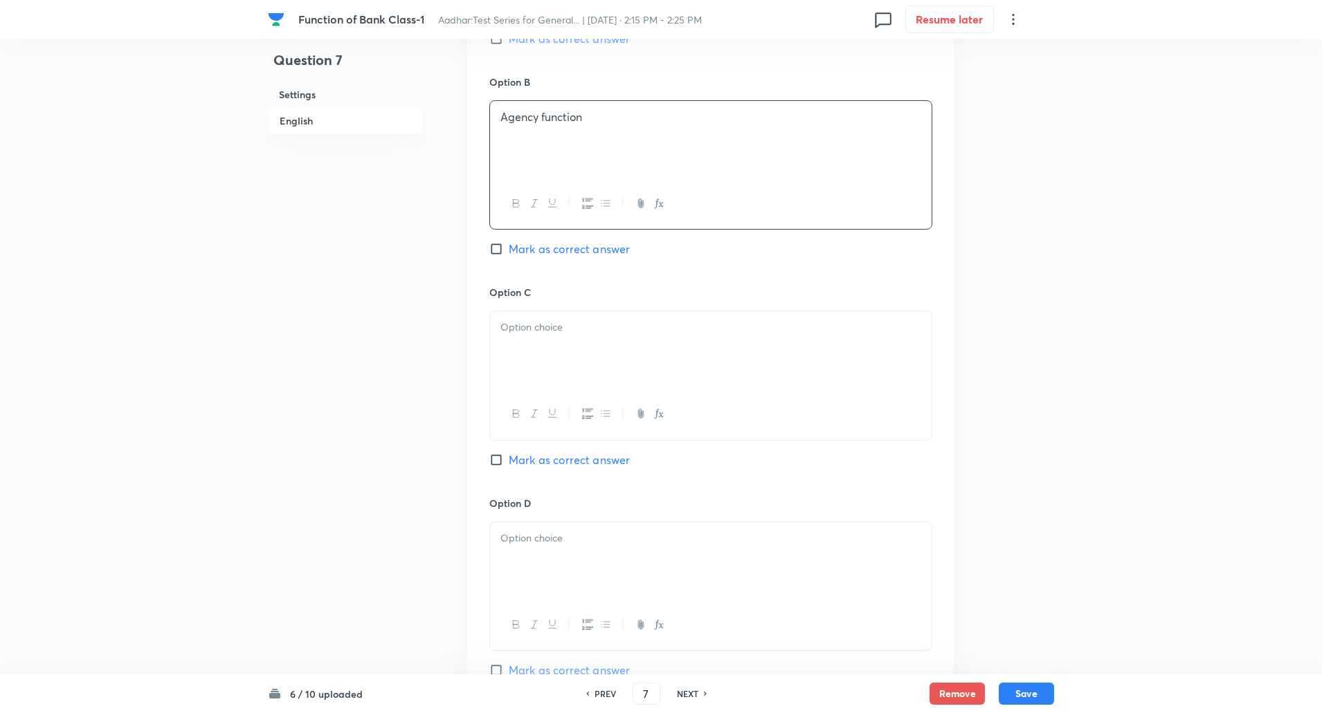
click at [565, 383] on div at bounding box center [710, 350] width 441 height 78
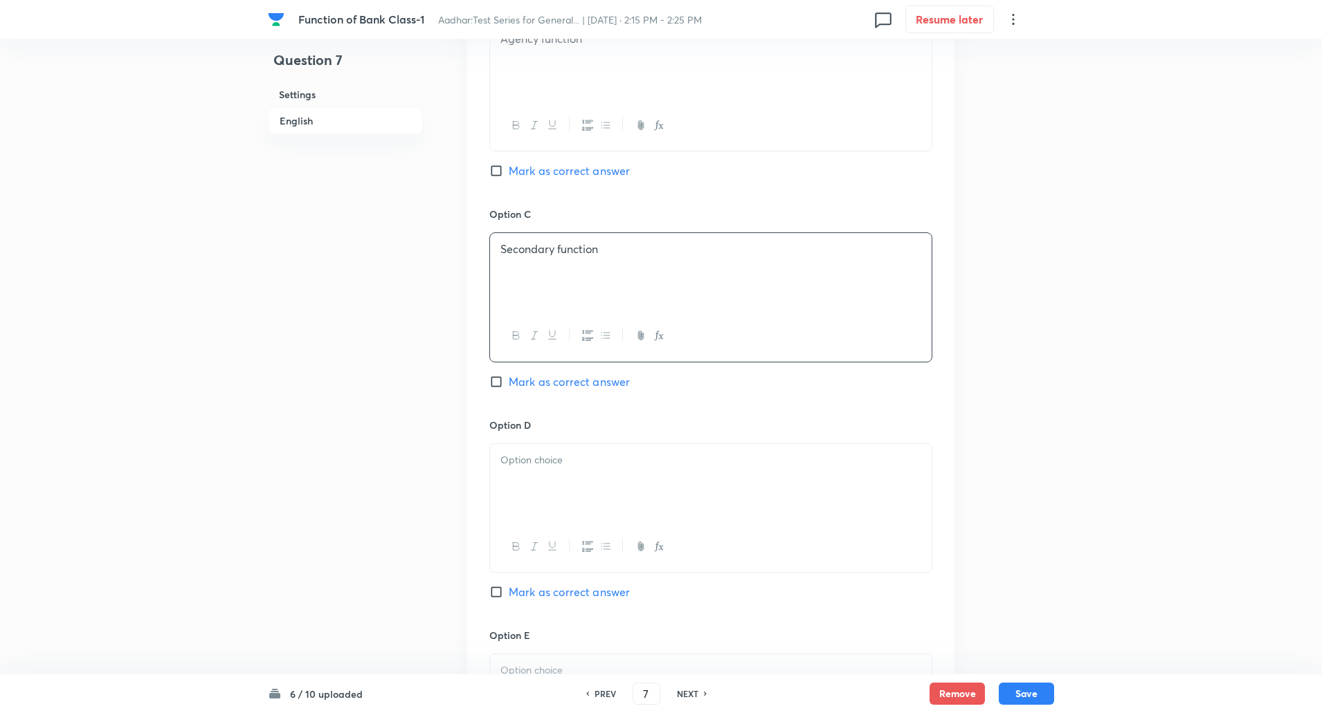
scroll to position [1010, 0]
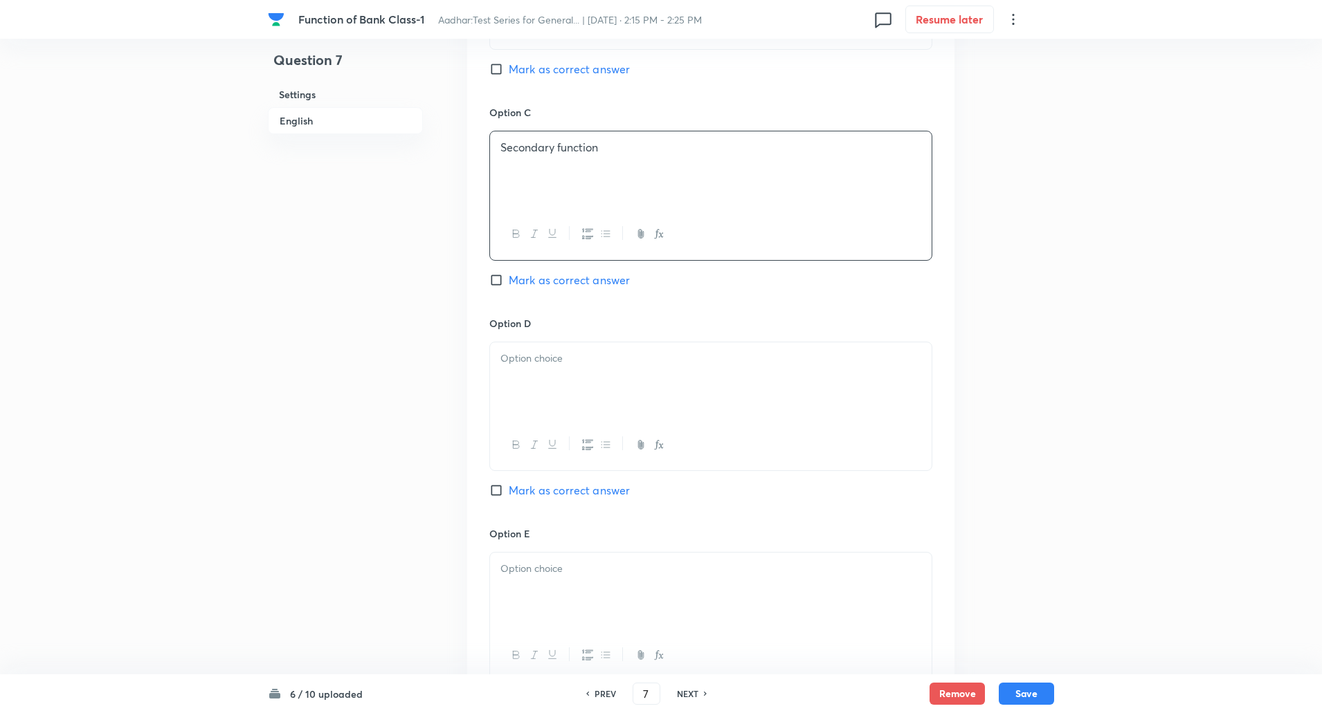
click at [553, 397] on div at bounding box center [710, 382] width 441 height 78
paste div
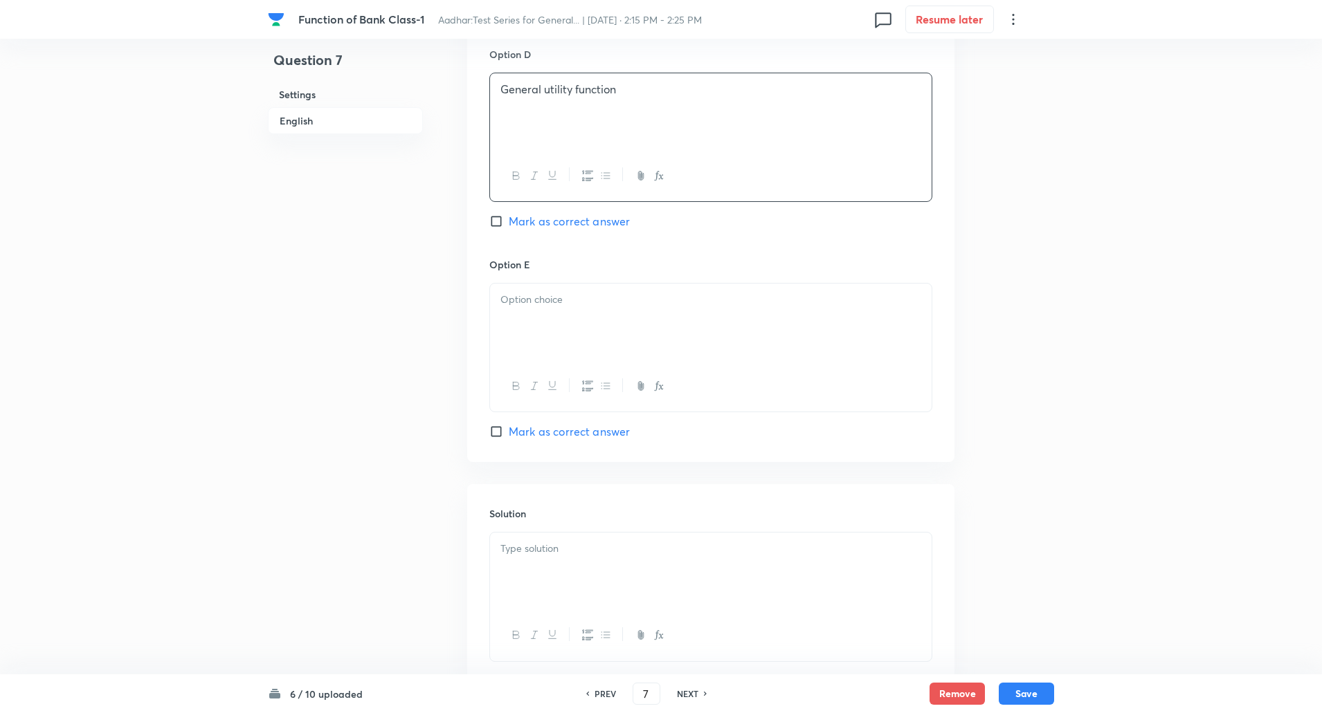
scroll to position [1304, 0]
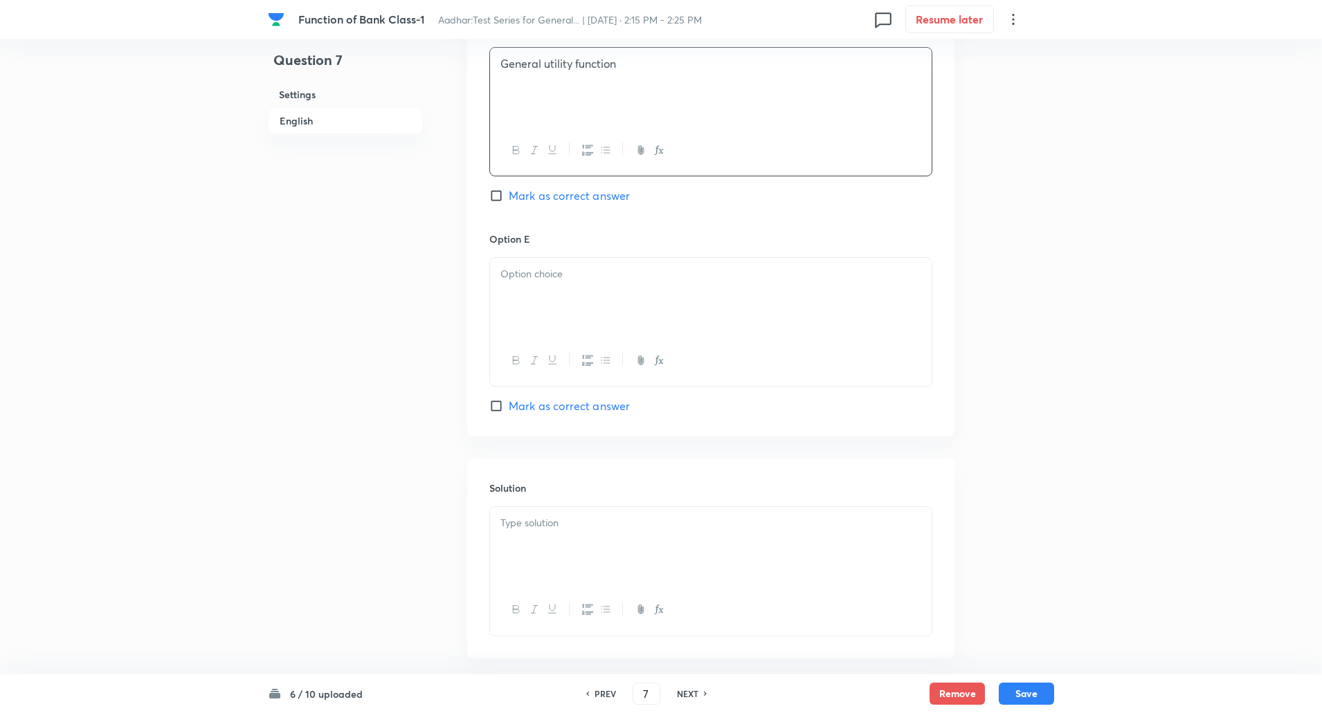
click at [498, 196] on input "Mark as correct answer" at bounding box center [498, 196] width 19 height 14
checkbox input "true"
click at [531, 258] on div at bounding box center [710, 297] width 441 height 78
paste div
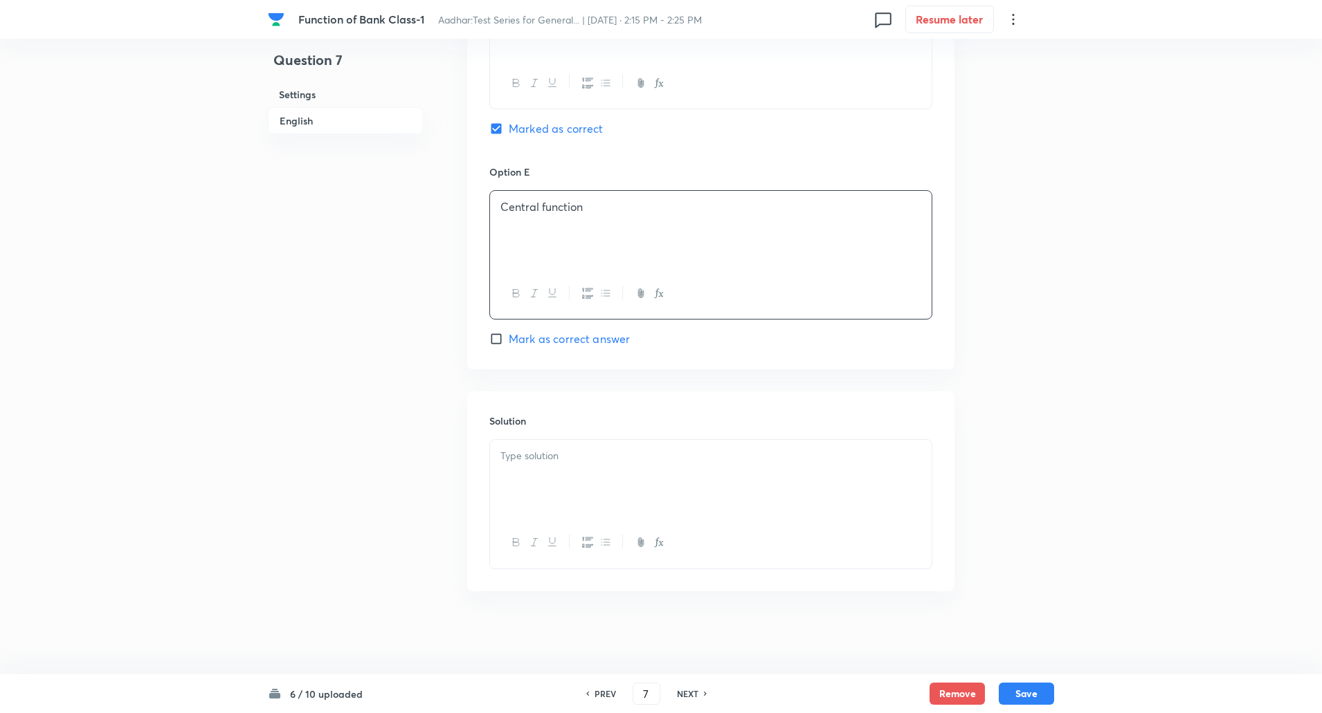
click at [547, 463] on p at bounding box center [710, 456] width 421 height 16
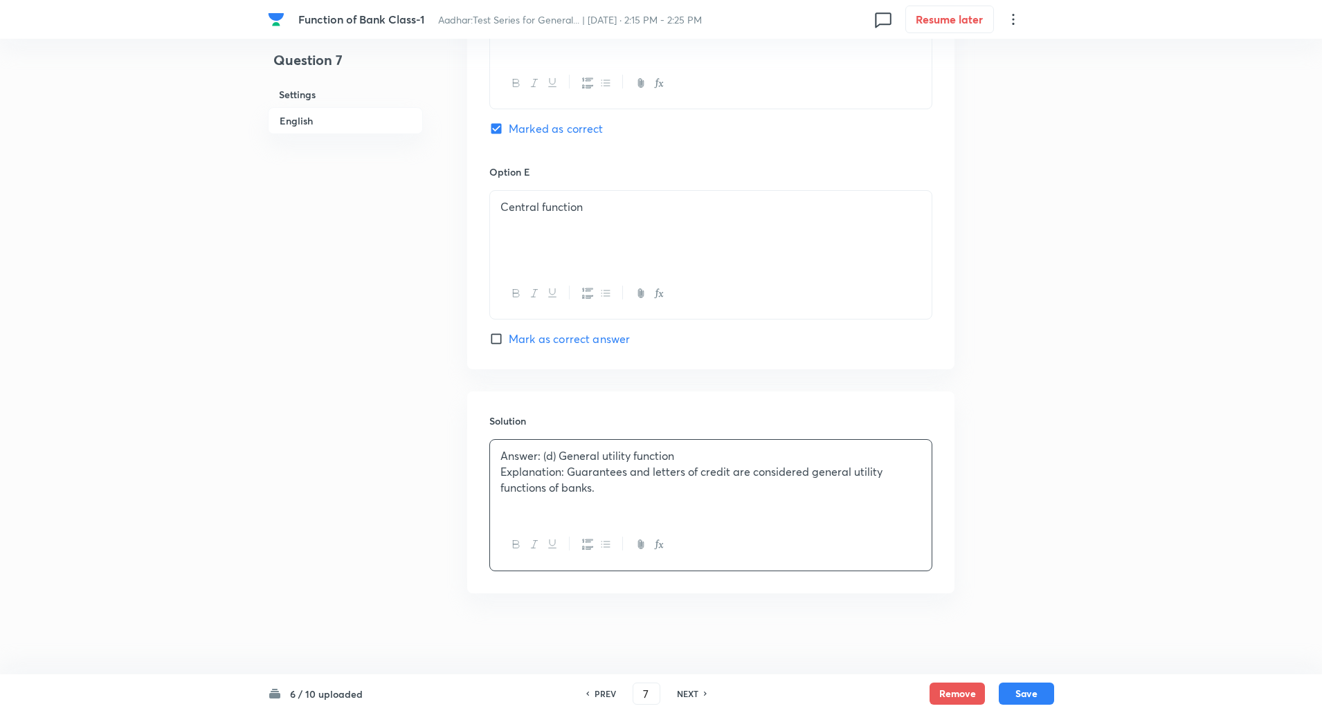
click at [569, 473] on p "Explanation: Guarantees and letters of credit are considered general utility fu…" at bounding box center [710, 479] width 421 height 31
click at [1030, 692] on button "Save" at bounding box center [1026, 693] width 55 height 22
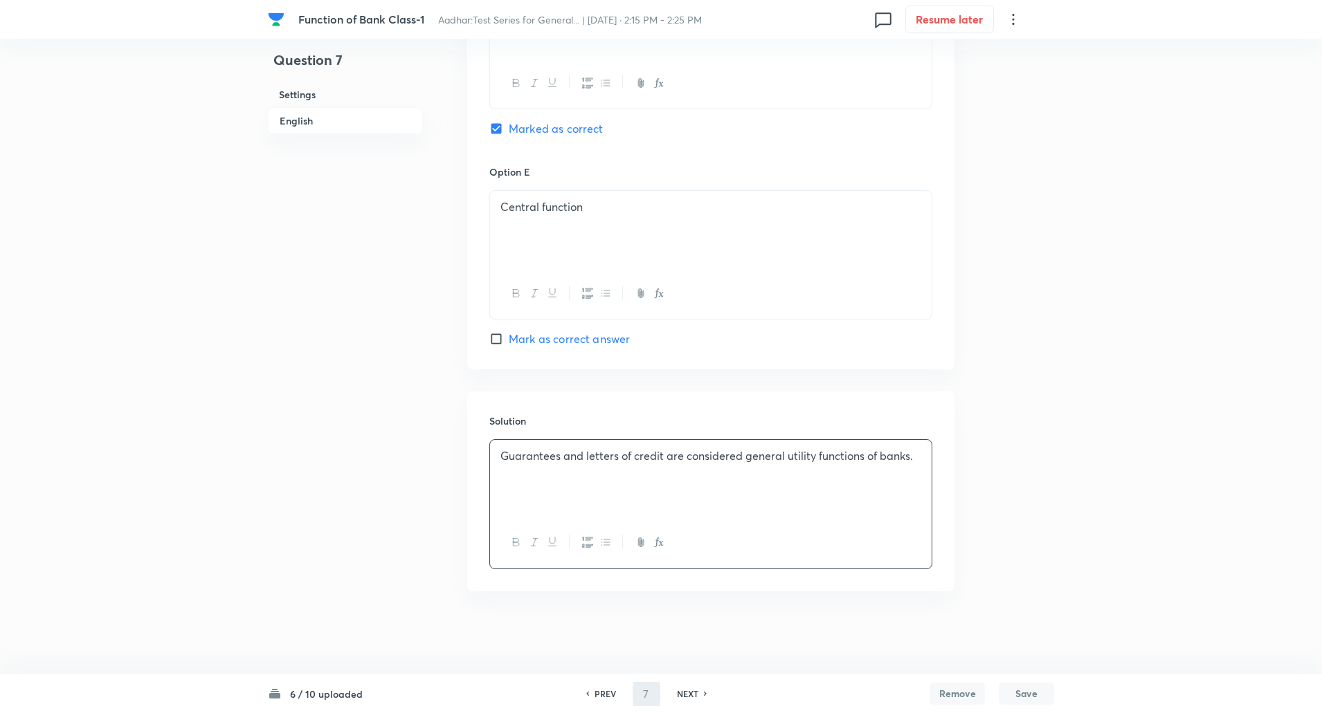
type input "8"
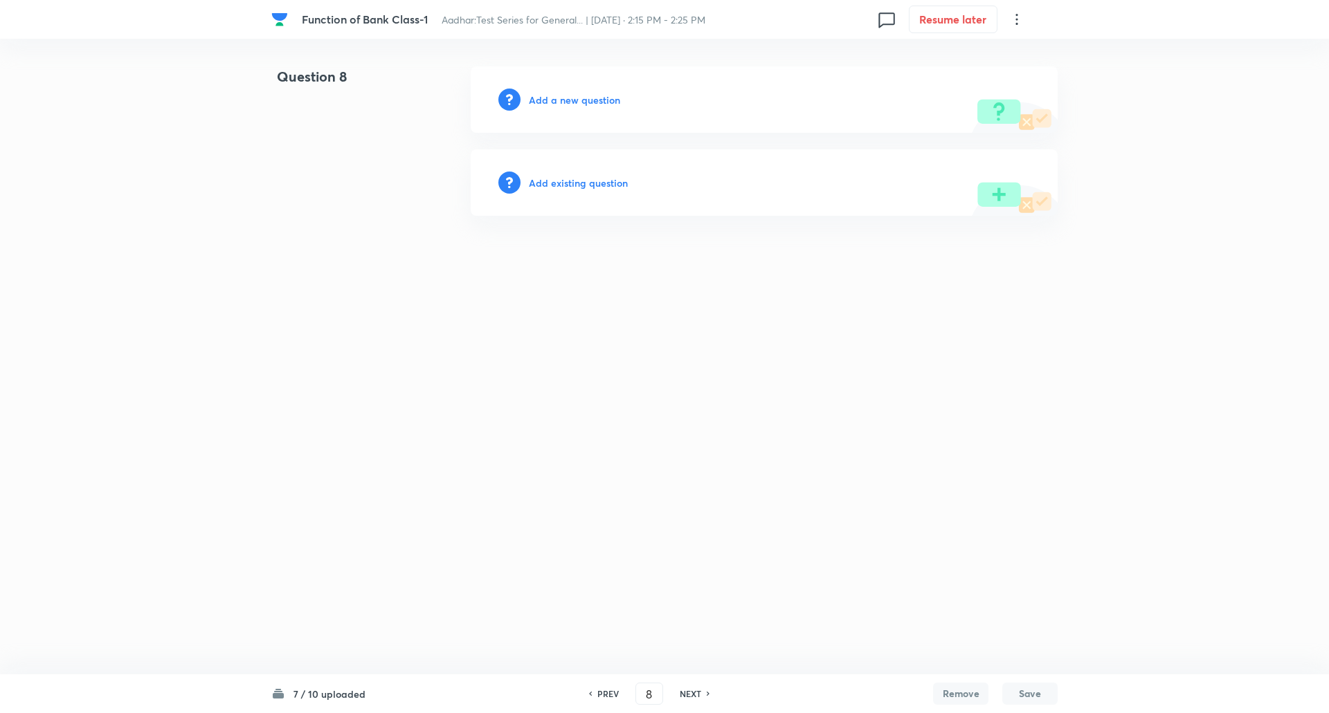
click at [599, 96] on h6 "Add a new question" at bounding box center [574, 100] width 91 height 15
click at [599, 96] on h6 "Choose a question type" at bounding box center [582, 100] width 107 height 15
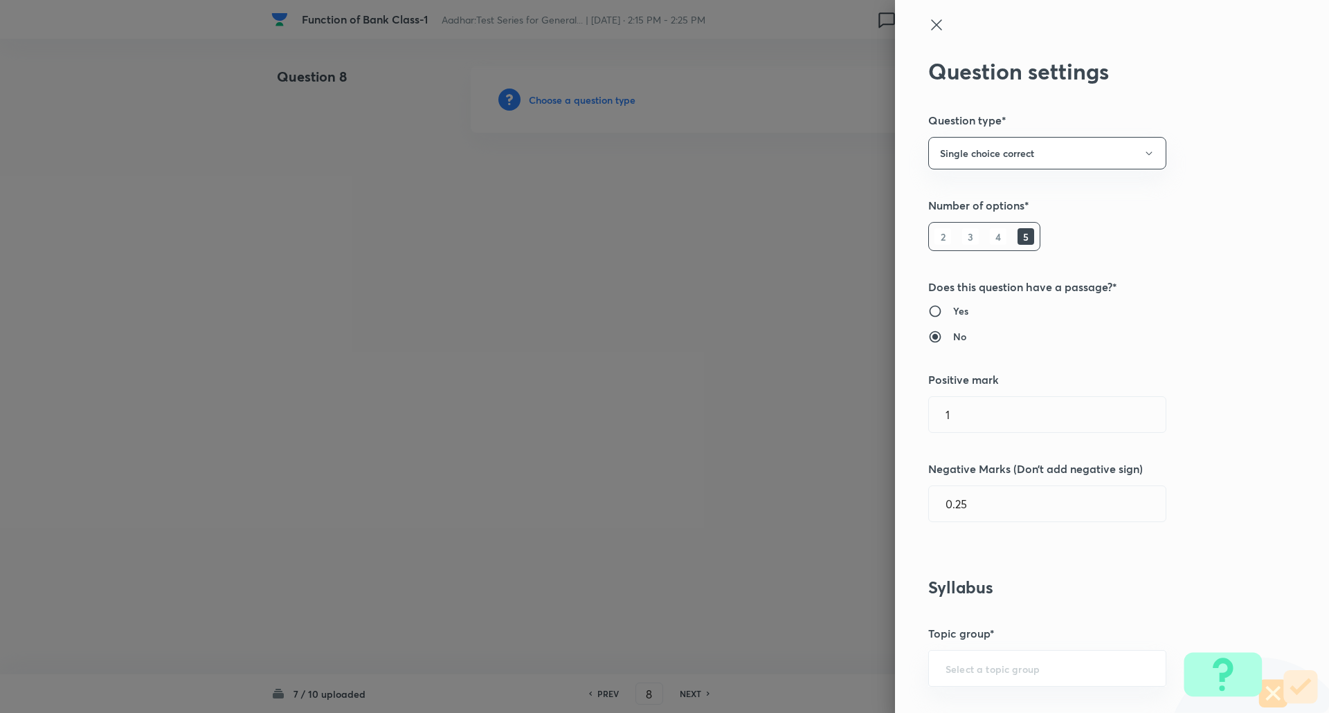
click at [599, 96] on div at bounding box center [664, 356] width 1329 height 713
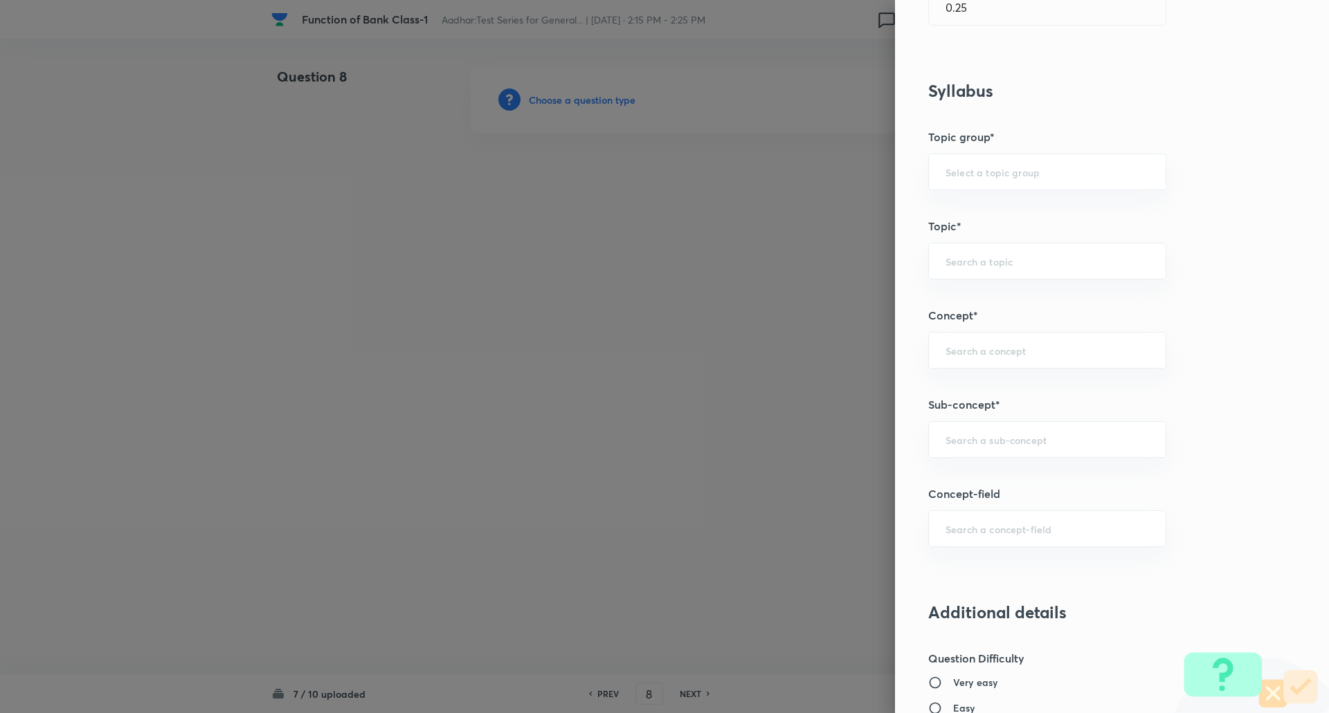
scroll to position [511, 0]
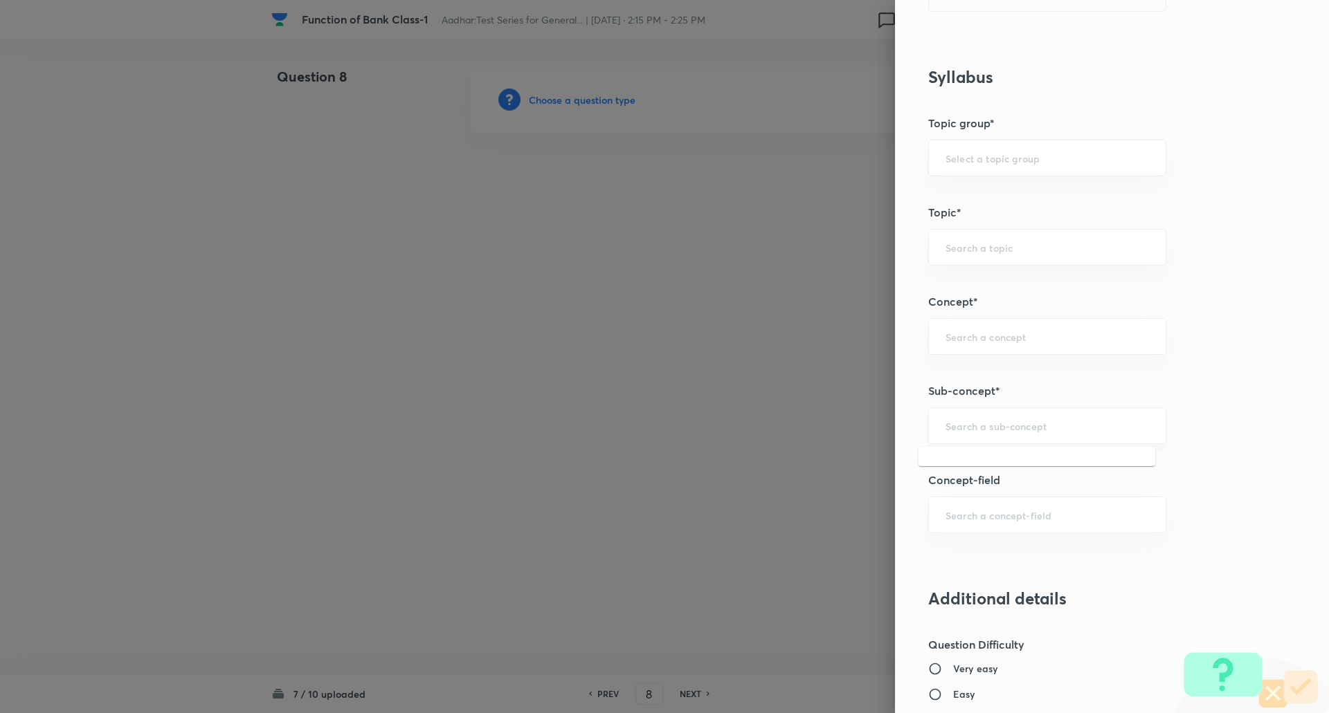
click at [951, 430] on input "text" at bounding box center [1046, 425] width 203 height 13
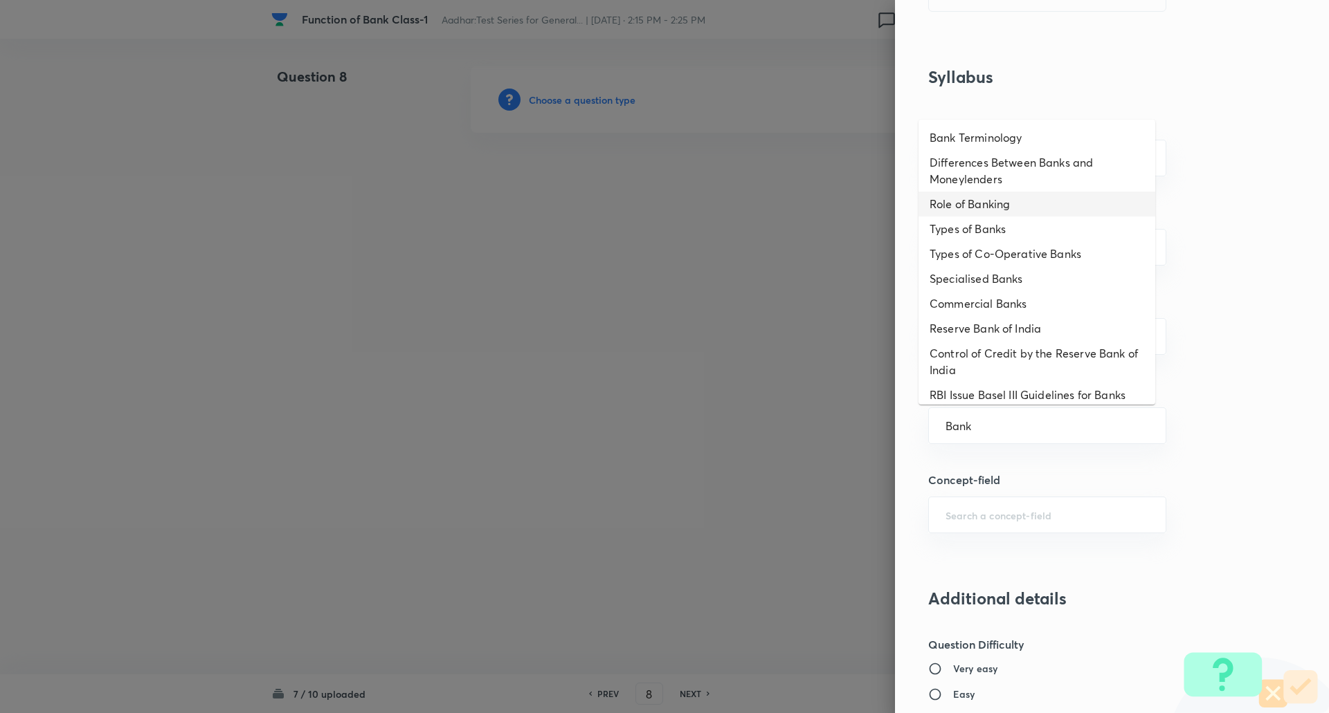
click at [978, 199] on li "Role of Banking" at bounding box center [1036, 204] width 237 height 25
type input "Role of Banking"
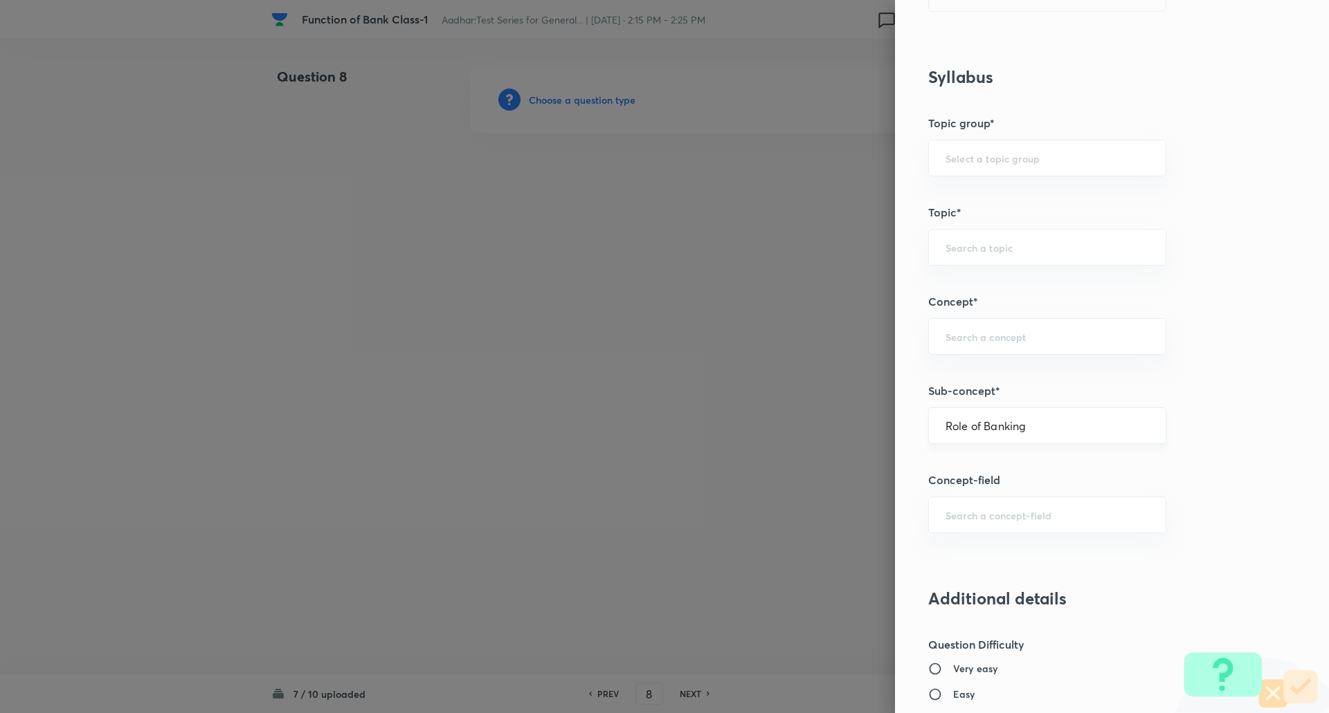
type input "Awareness"
type input "Banking Awareness"
type input "Banking Terms"
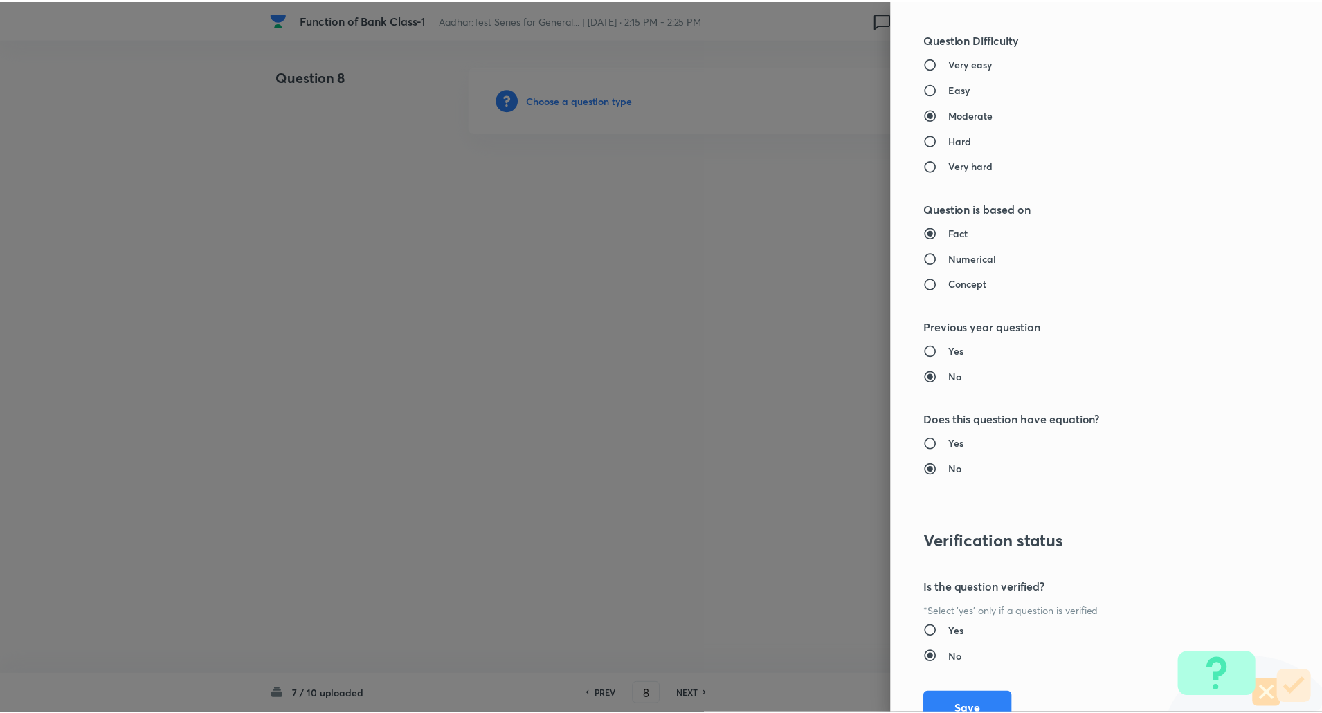
scroll to position [1173, 0]
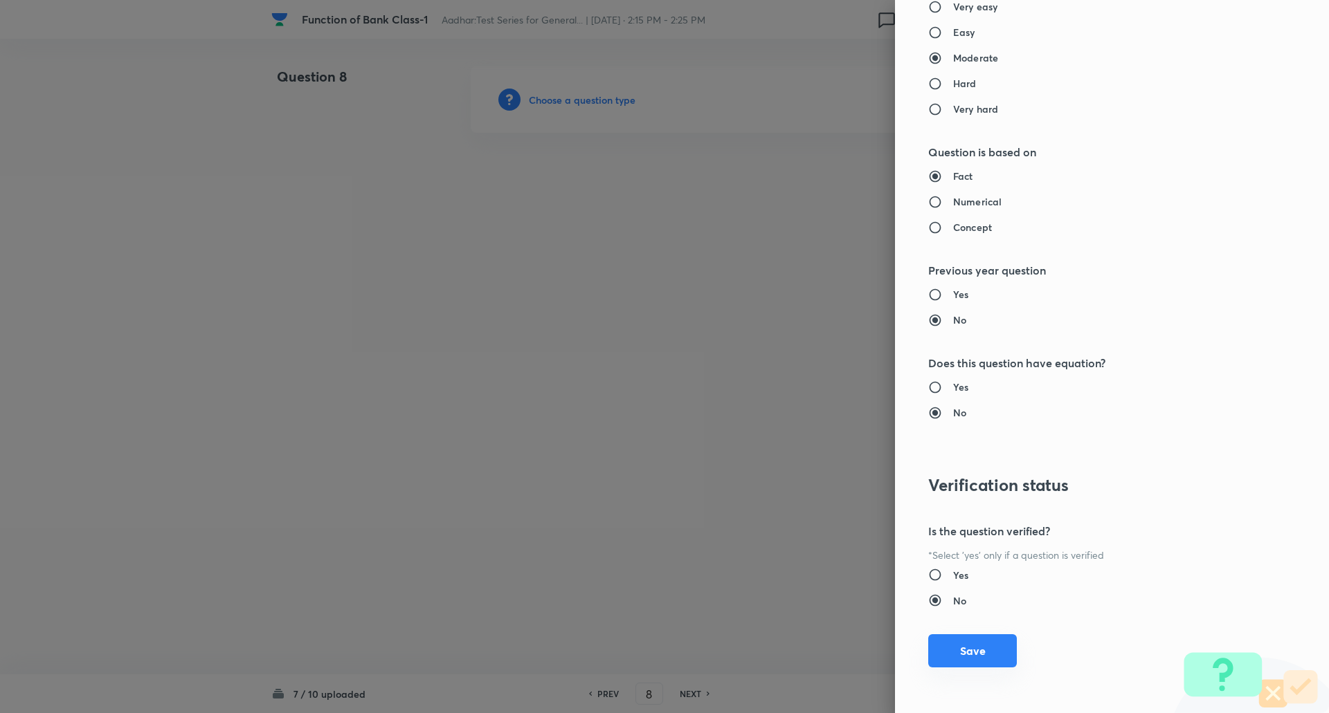
click at [978, 653] on button "Save" at bounding box center [972, 651] width 89 height 33
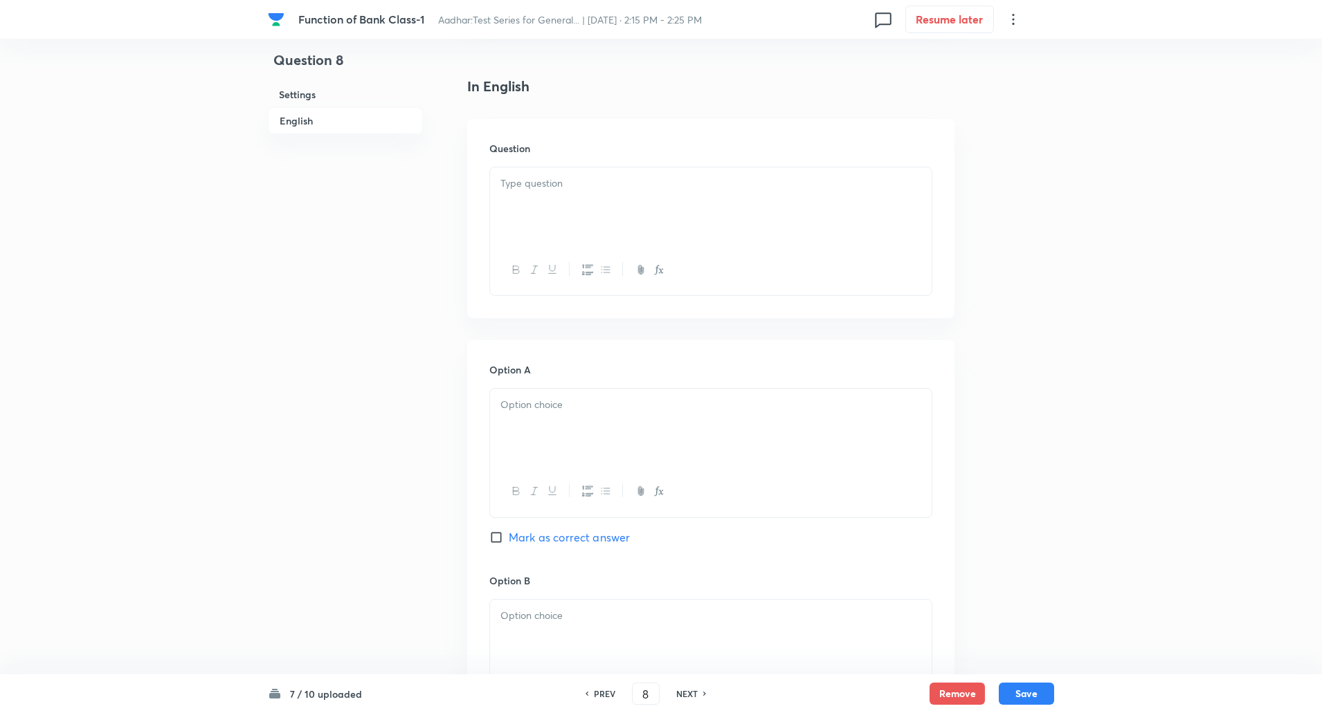
scroll to position [347, 0]
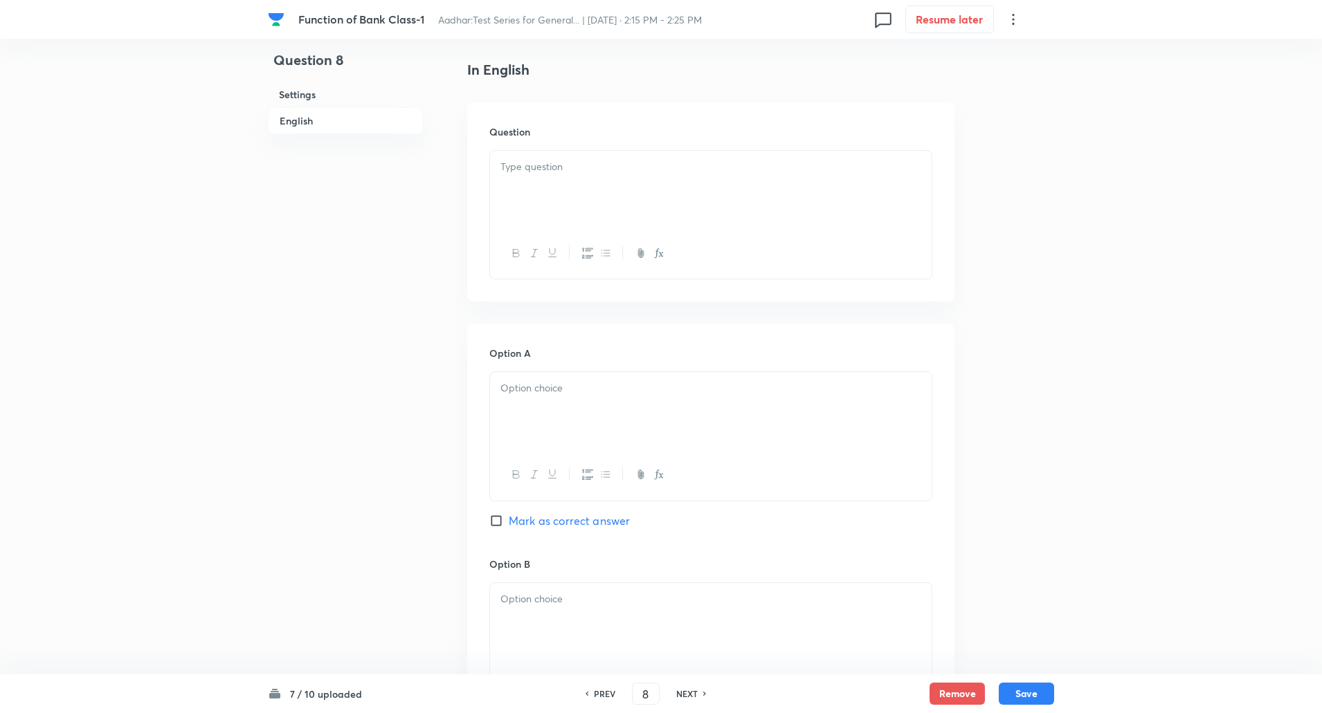
click at [517, 206] on div at bounding box center [710, 190] width 441 height 78
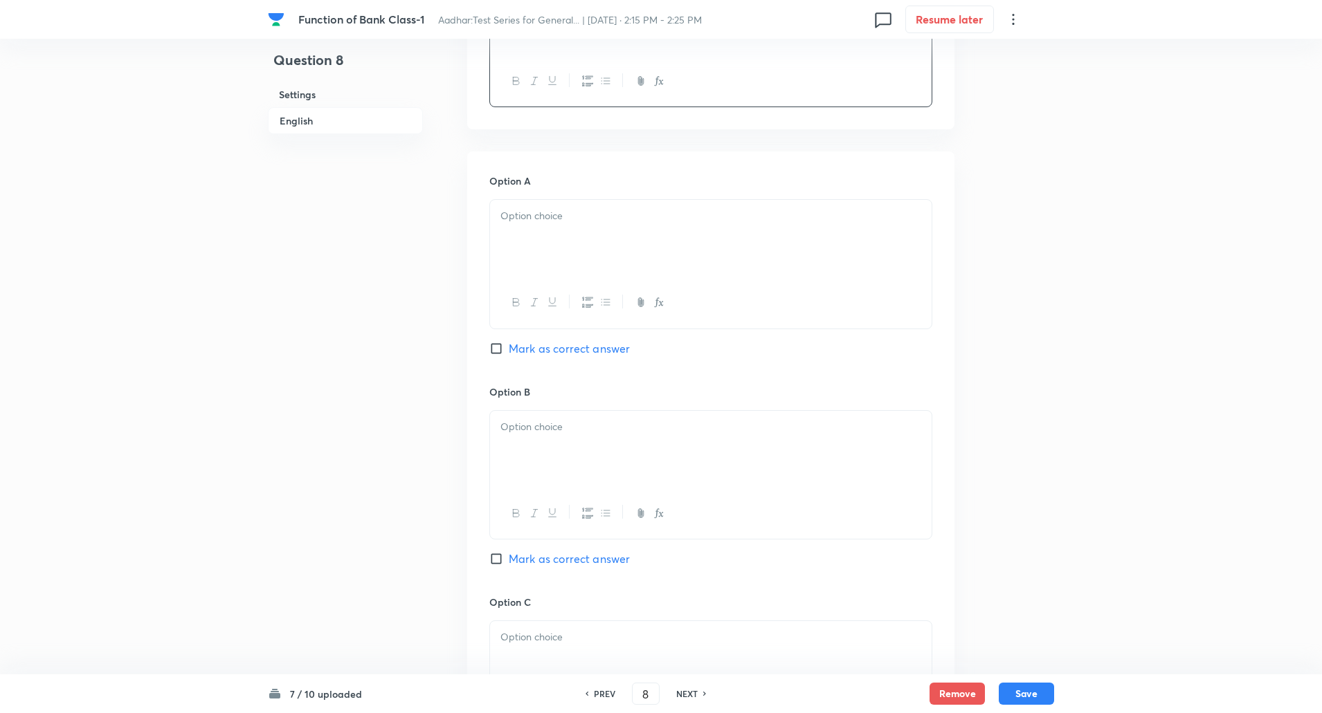
scroll to position [538, 0]
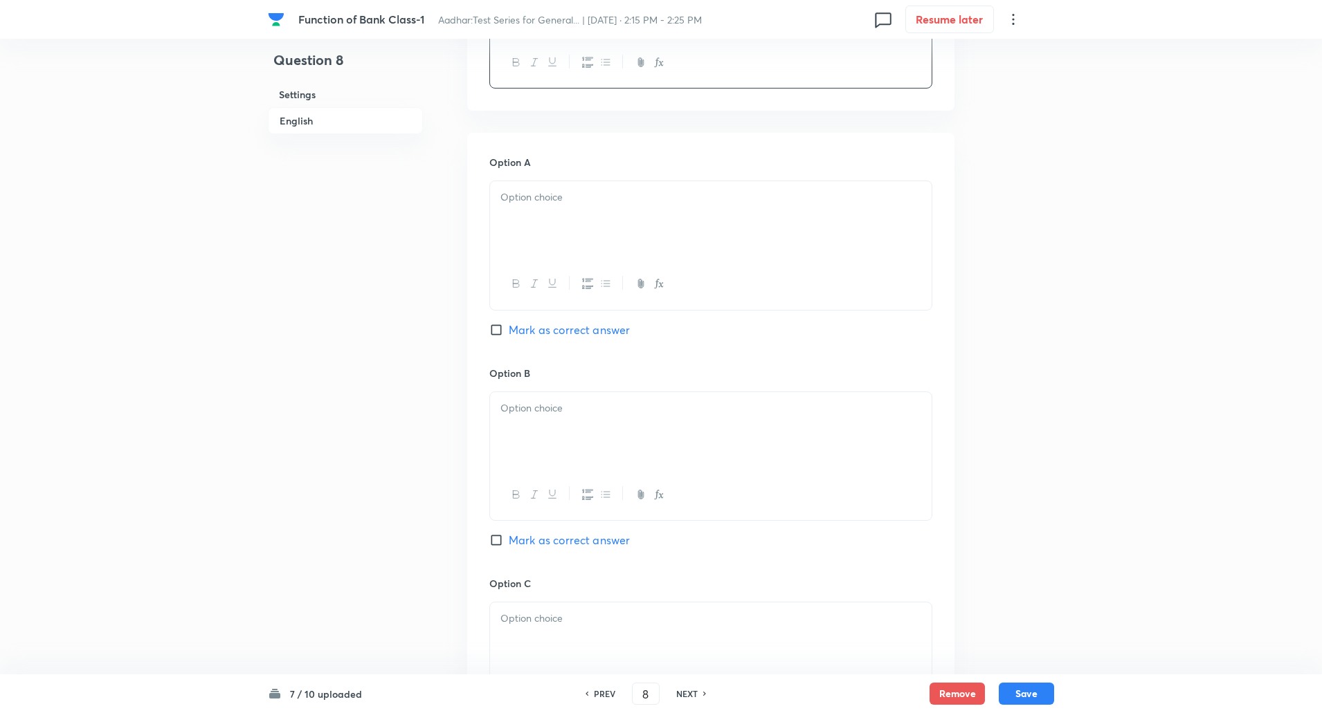
click at [520, 221] on div at bounding box center [710, 220] width 441 height 78
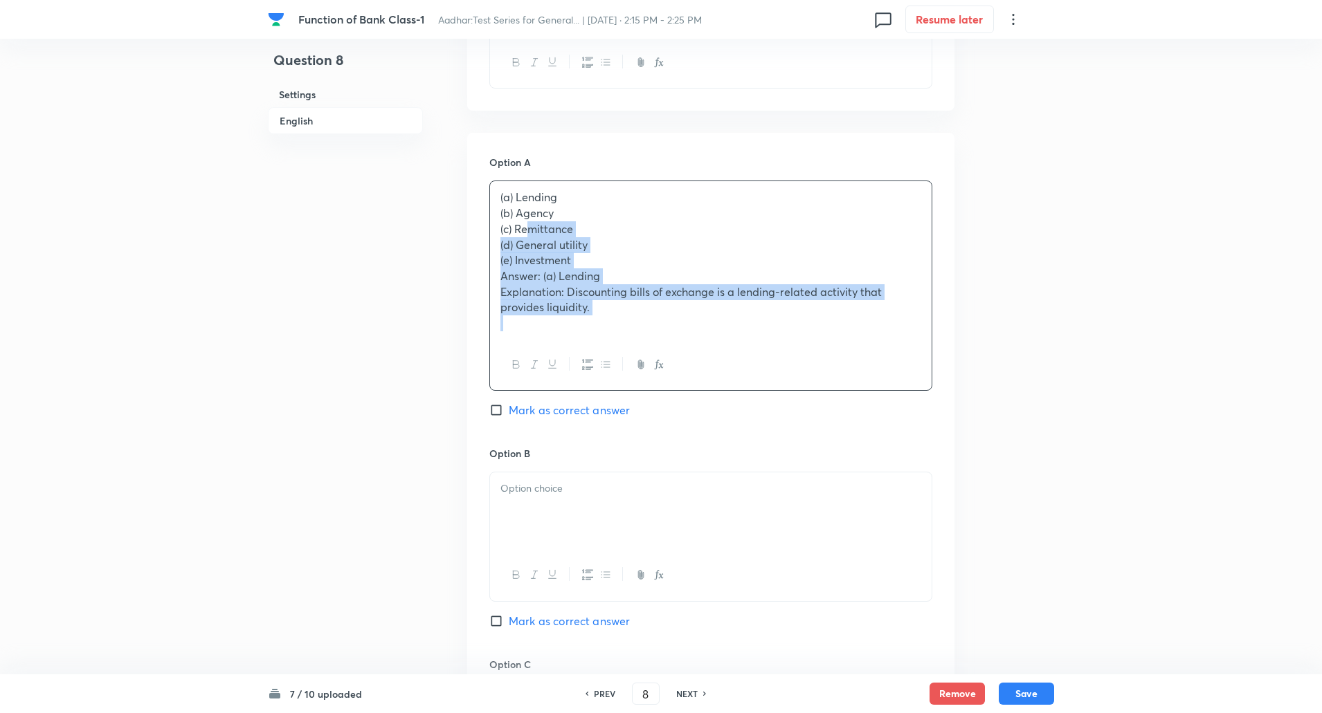
click at [520, 221] on p "(c) Remittance" at bounding box center [710, 229] width 421 height 16
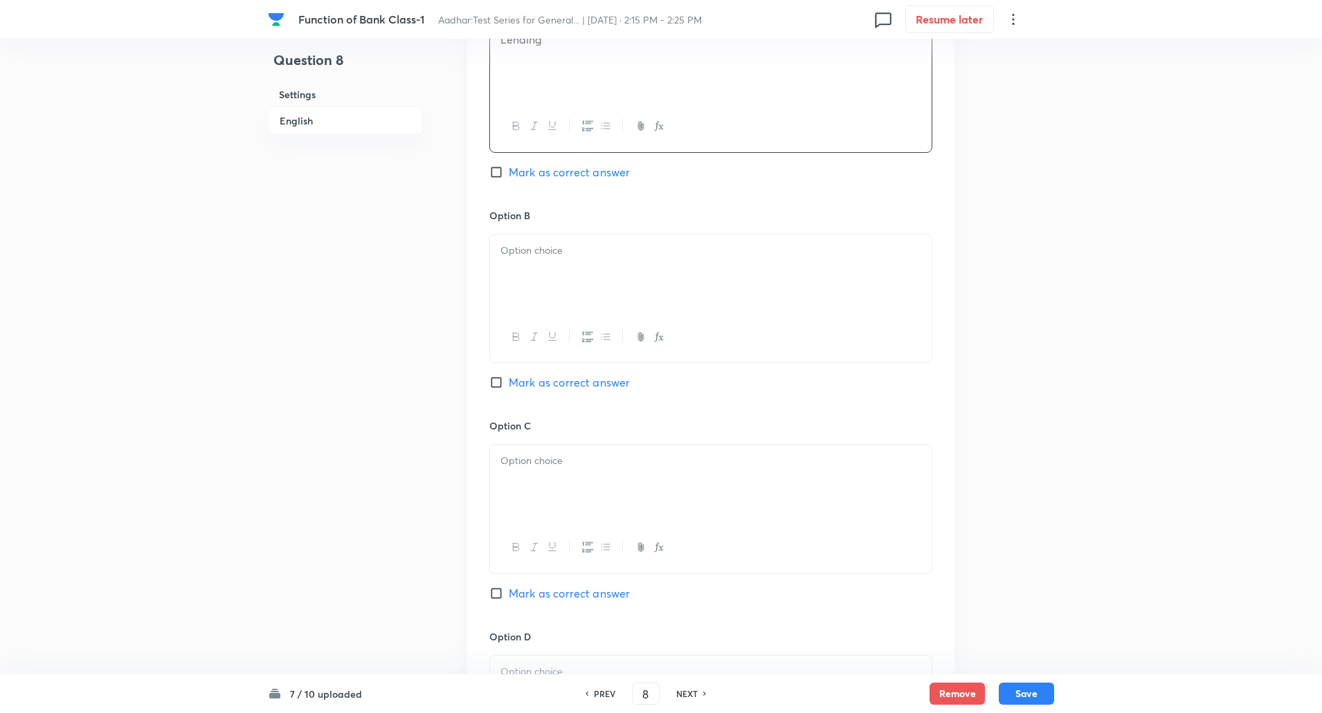
scroll to position [731, 0]
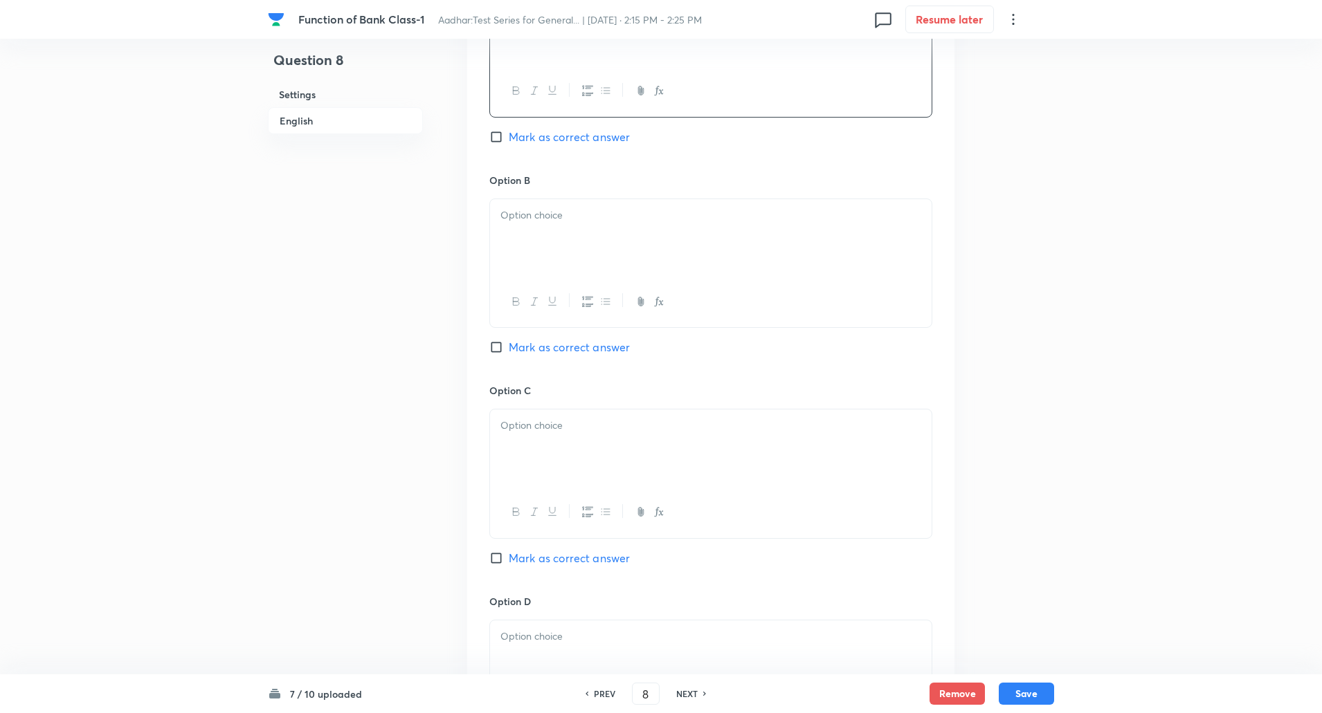
click at [522, 251] on div at bounding box center [710, 238] width 441 height 78
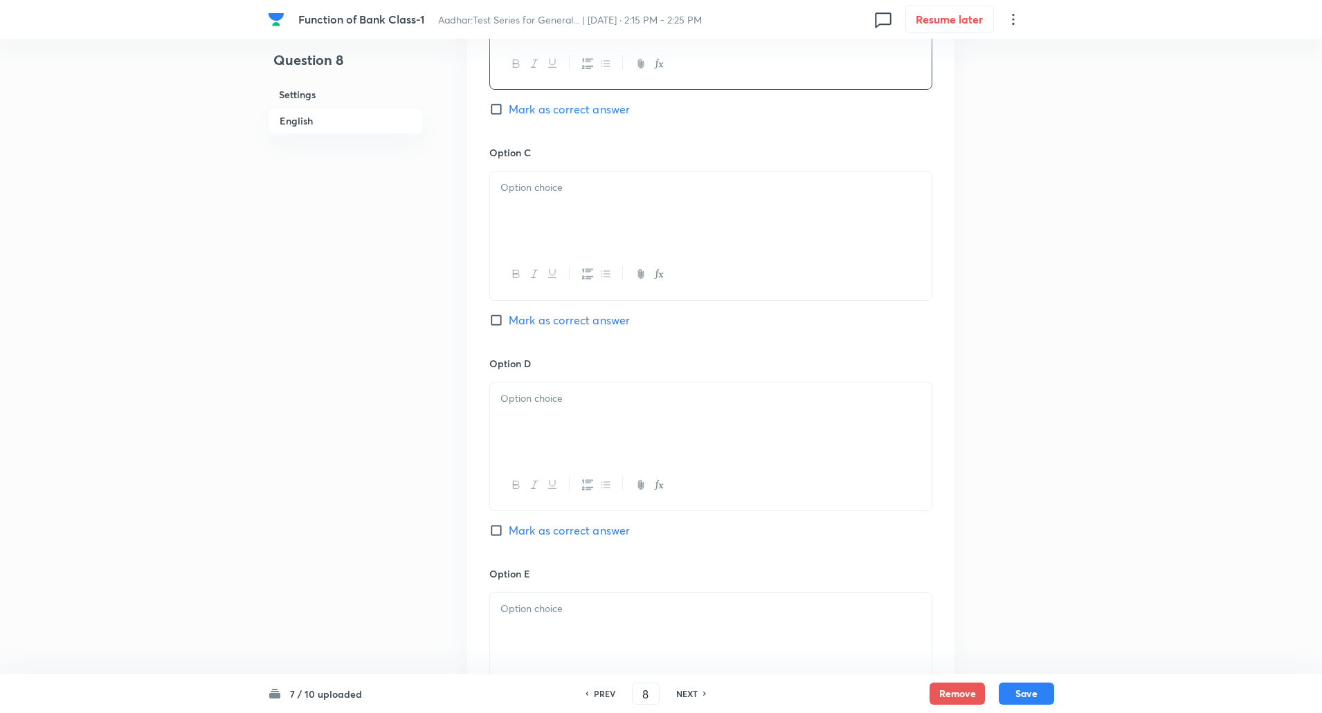
click at [517, 246] on div at bounding box center [710, 211] width 441 height 78
paste div
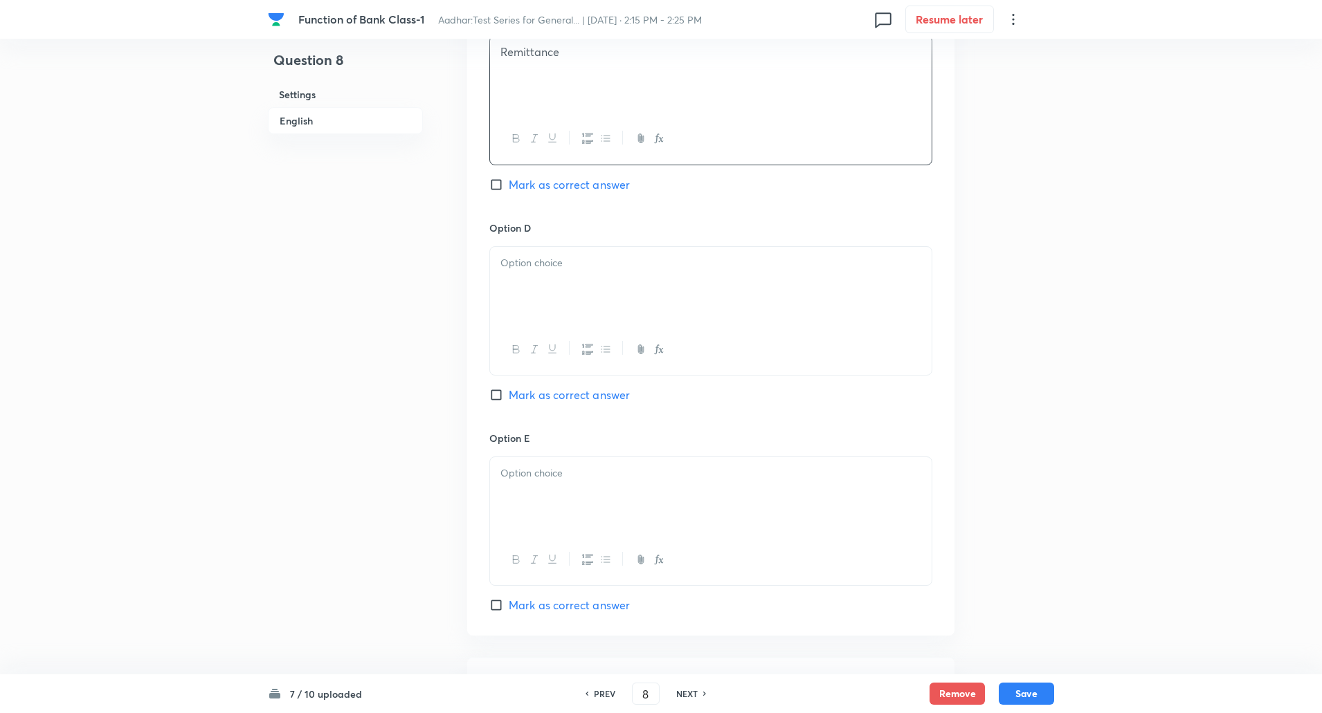
scroll to position [1131, 0]
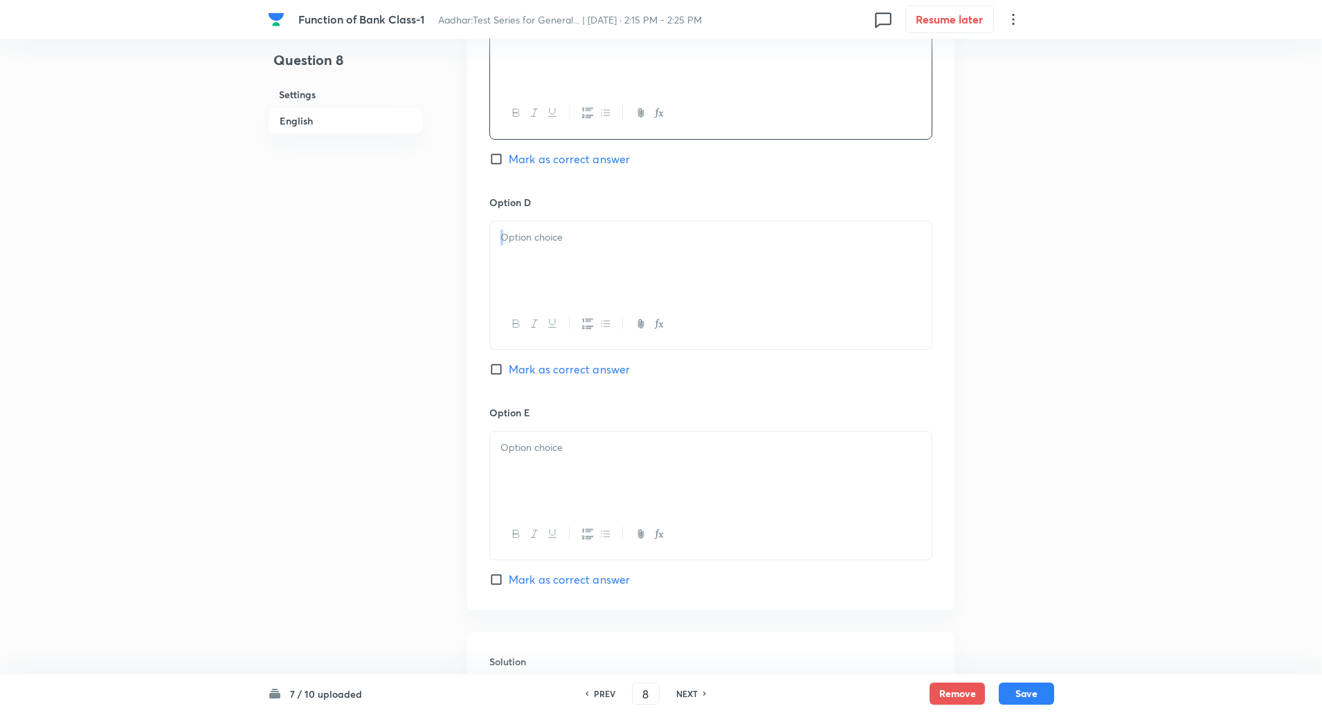
drag, startPoint x: 538, startPoint y: 302, endPoint x: 538, endPoint y: 286, distance: 16.6
click at [538, 286] on div at bounding box center [710, 285] width 443 height 129
click at [538, 286] on div at bounding box center [710, 260] width 441 height 78
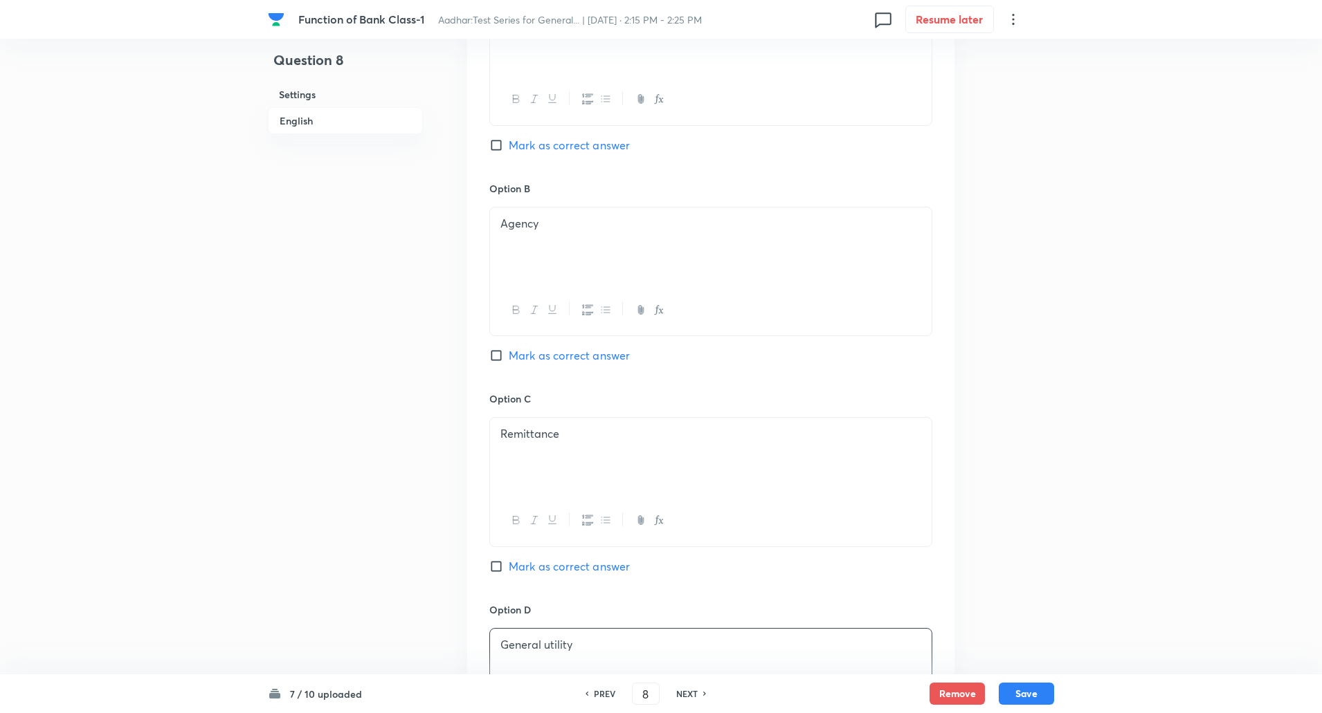
scroll to position [557, 0]
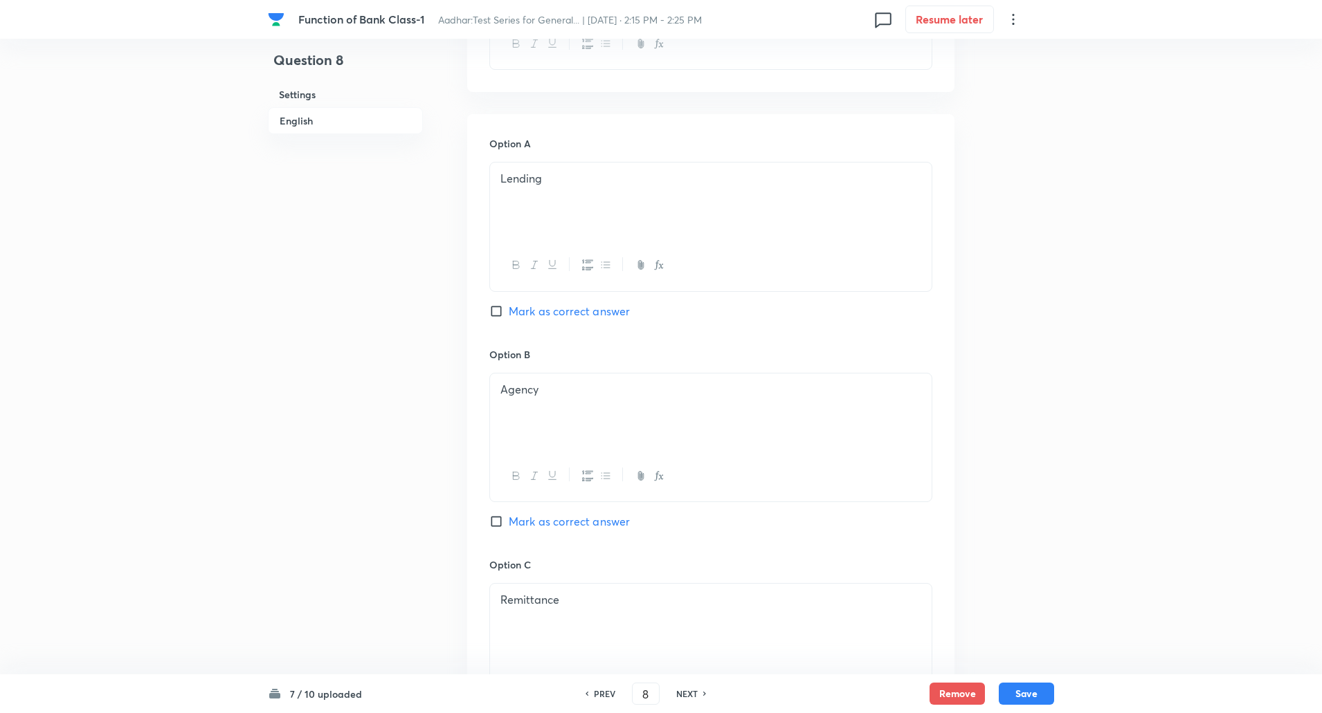
click at [504, 312] on input "Mark as correct answer" at bounding box center [498, 311] width 19 height 14
checkbox input "true"
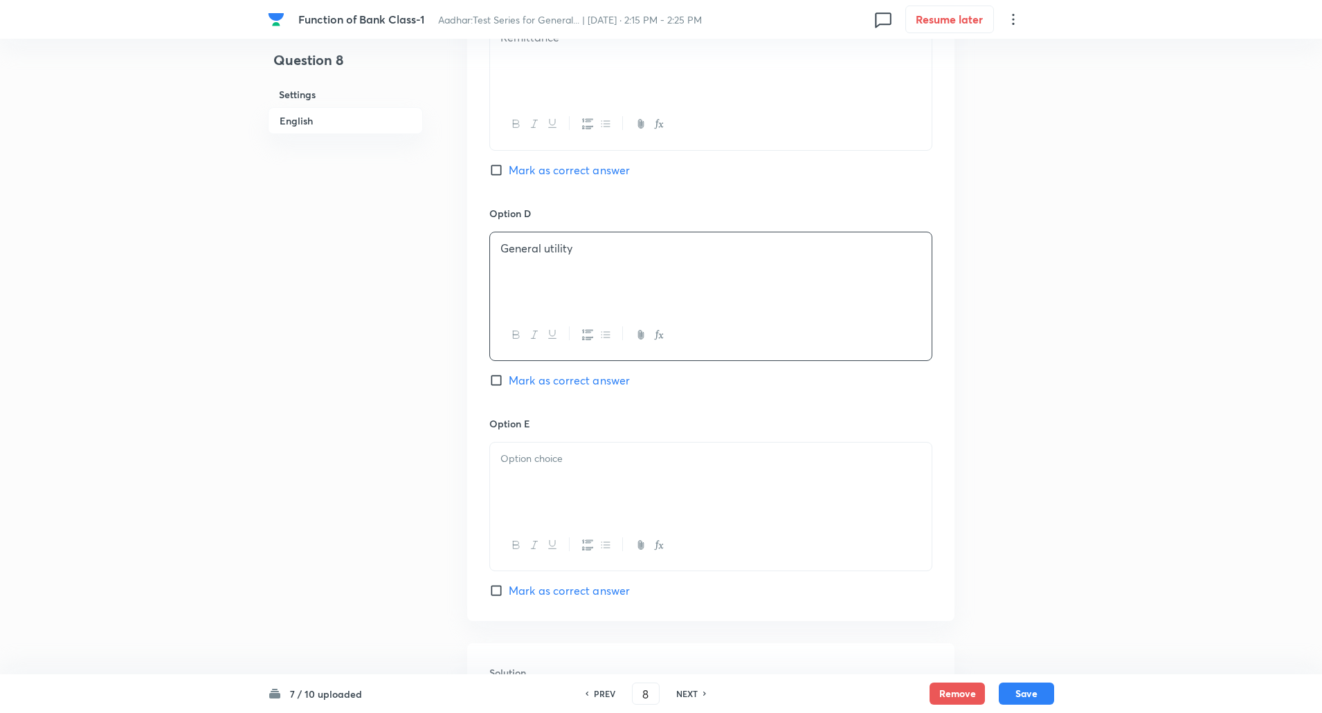
scroll to position [1123, 0]
click at [529, 505] on div at bounding box center [710, 478] width 441 height 78
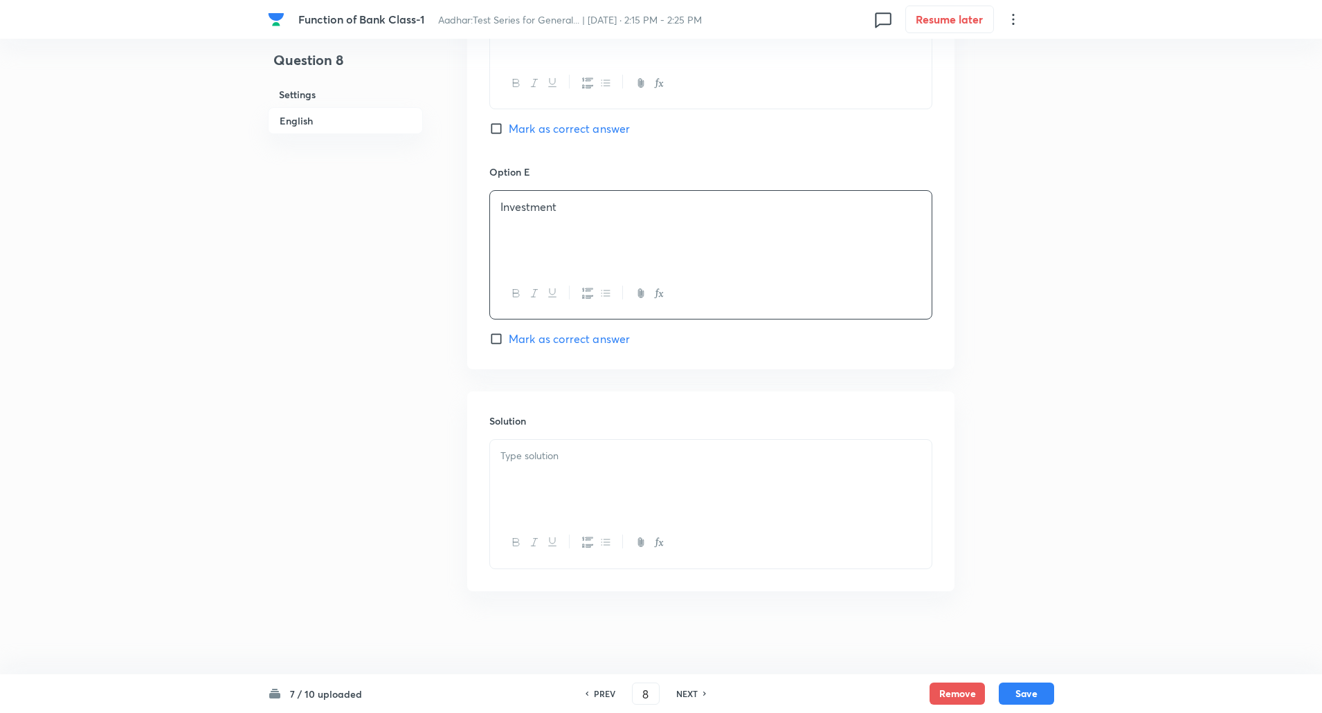
click at [548, 460] on p at bounding box center [710, 456] width 421 height 16
click at [571, 469] on p "Explanation: Discounting bills of exchange is a lending-related activity that p…" at bounding box center [710, 479] width 421 height 31
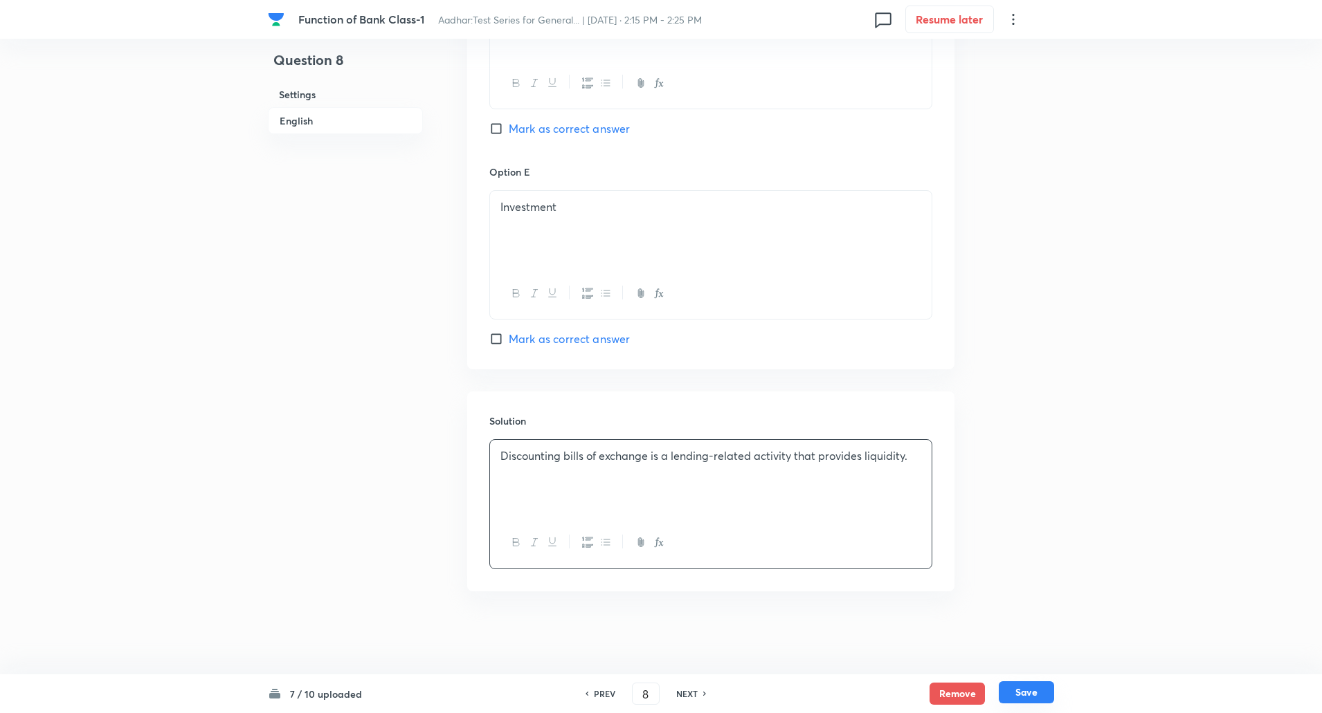
click at [1035, 688] on button "Save" at bounding box center [1026, 693] width 55 height 22
type input "9"
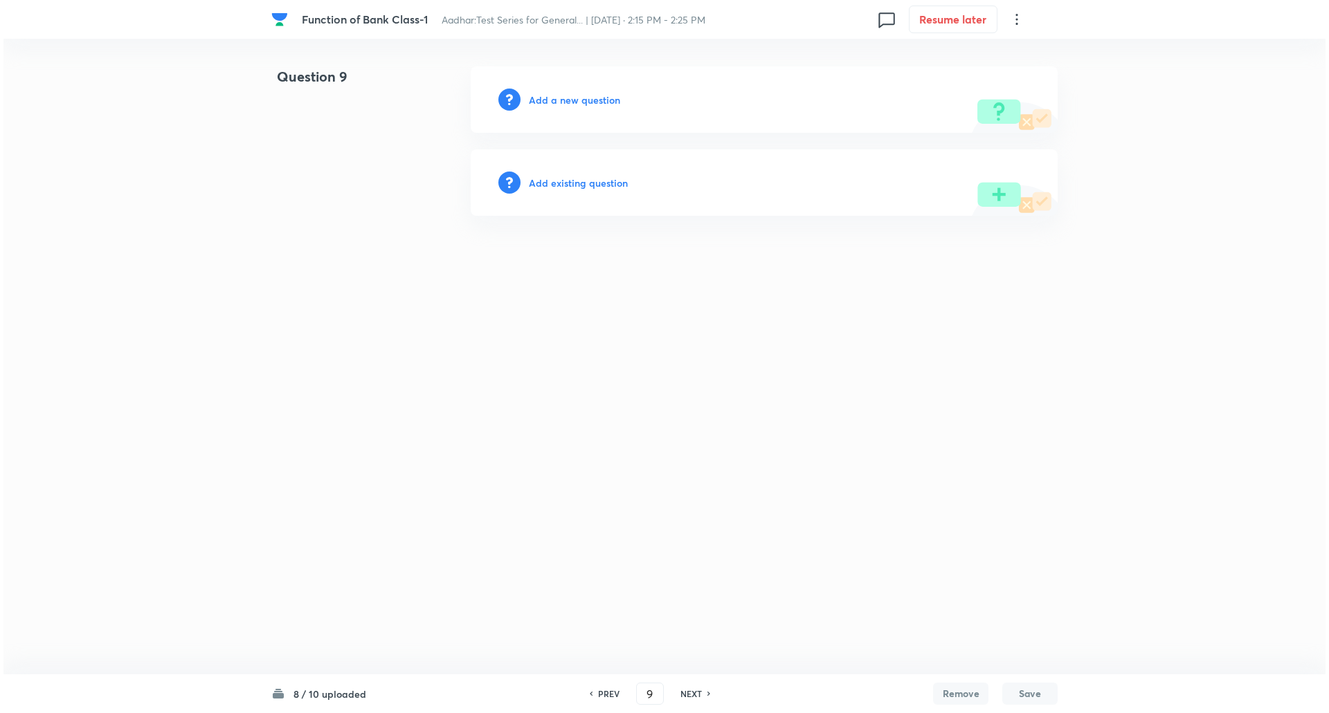
scroll to position [0, 0]
click at [612, 96] on h6 "Add a new question" at bounding box center [574, 100] width 91 height 15
click at [612, 96] on h6 "Choose a question type" at bounding box center [582, 100] width 107 height 15
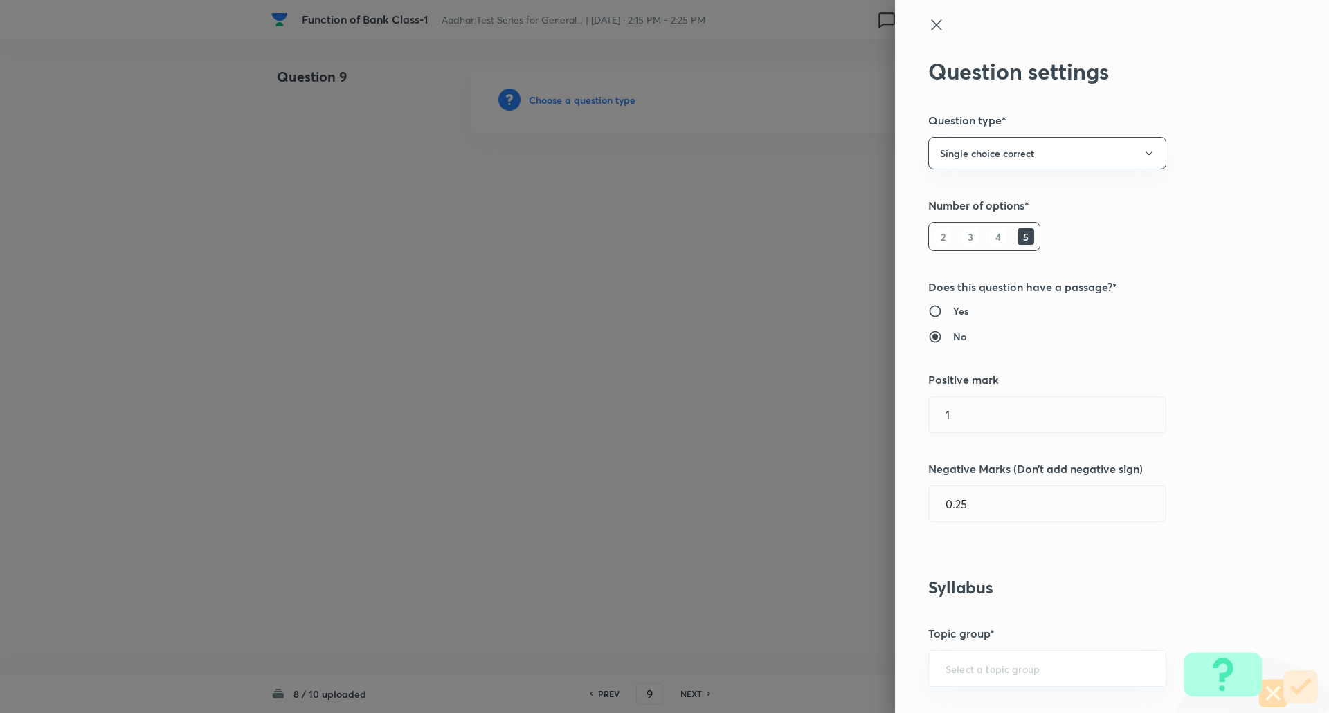
click at [612, 96] on div at bounding box center [664, 356] width 1329 height 713
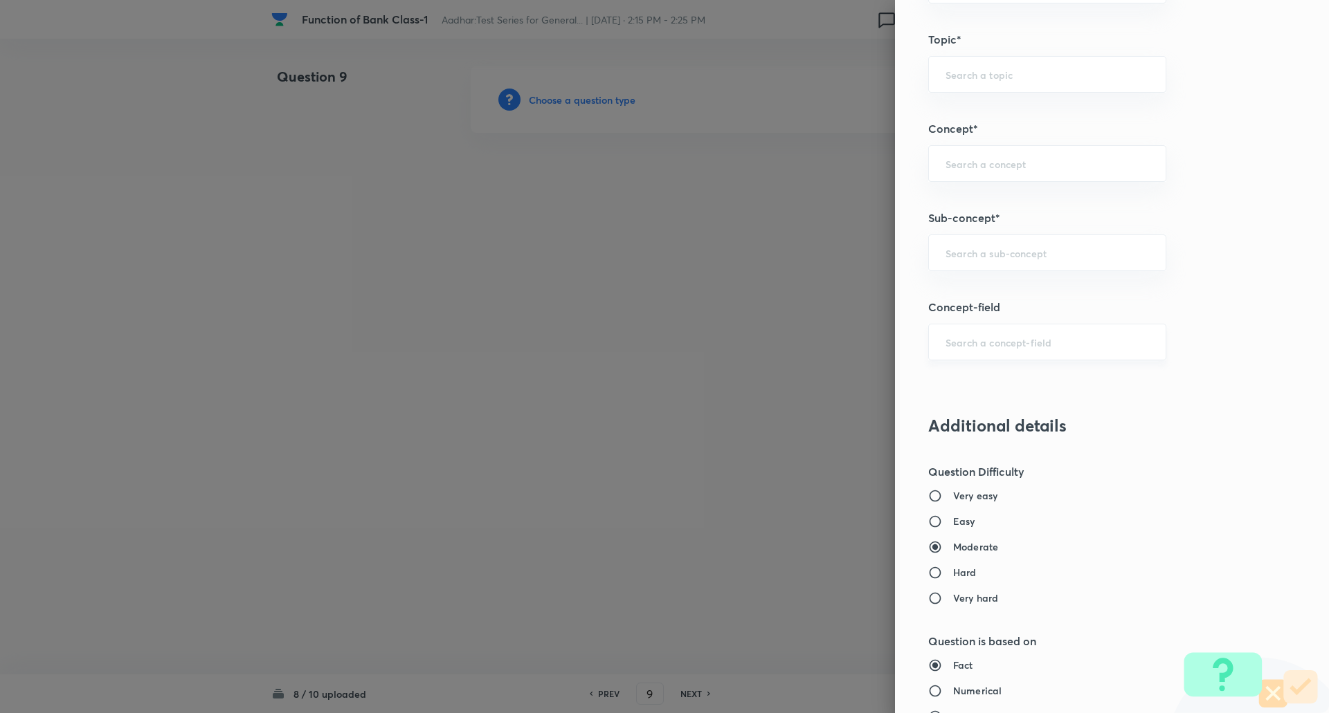
scroll to position [703, 0]
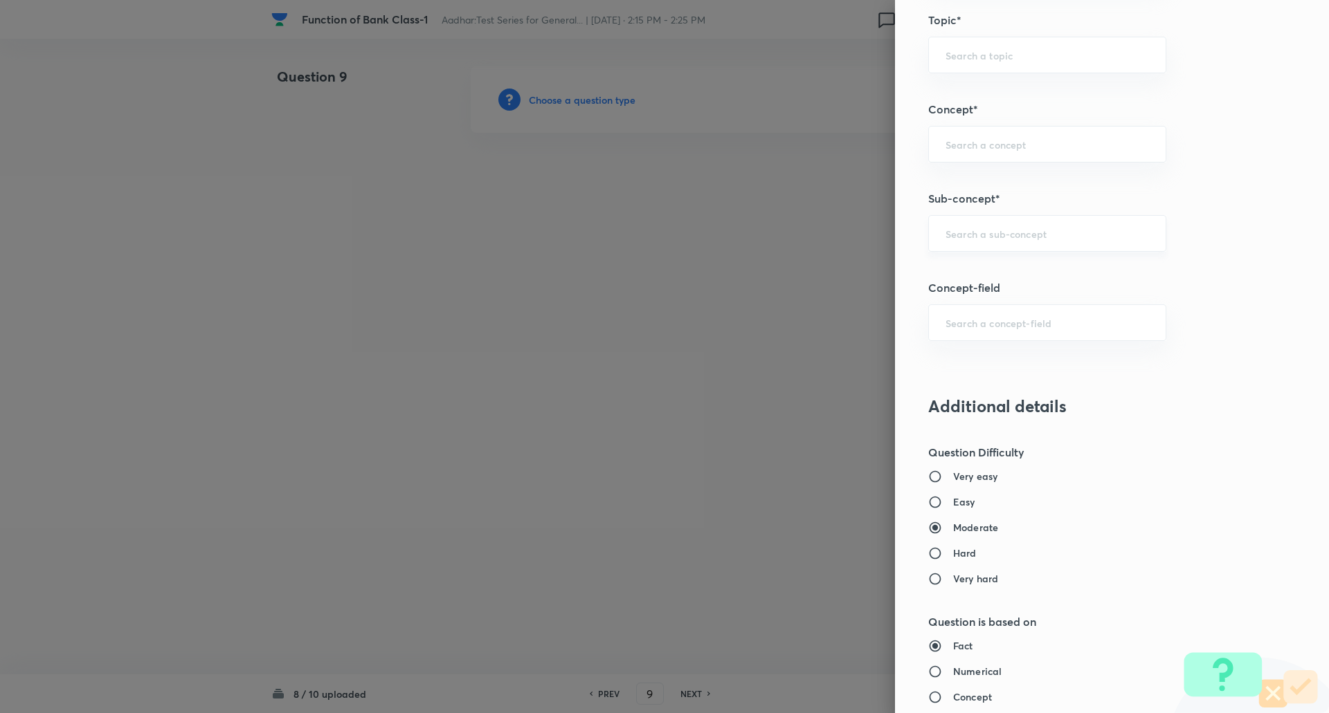
click at [977, 240] on input "text" at bounding box center [1046, 233] width 203 height 13
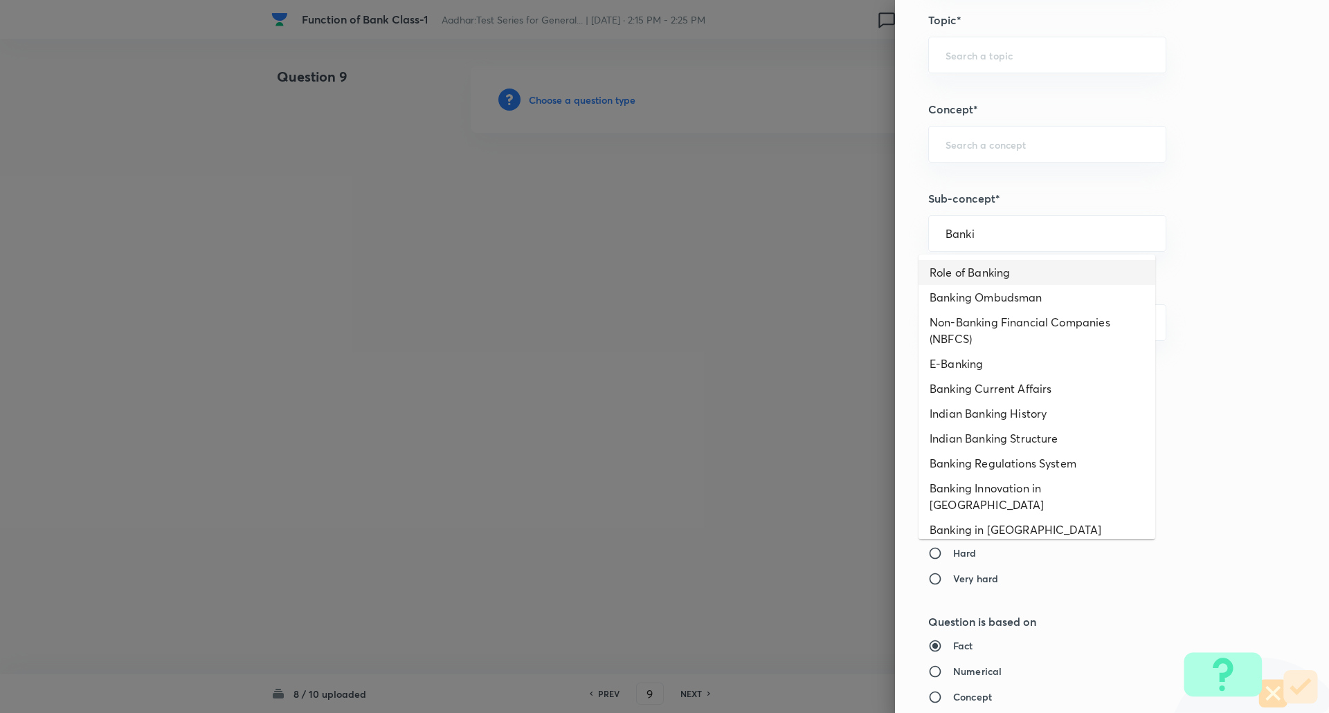
click at [981, 279] on li "Role of Banking" at bounding box center [1036, 272] width 237 height 25
type input "Role of Banking"
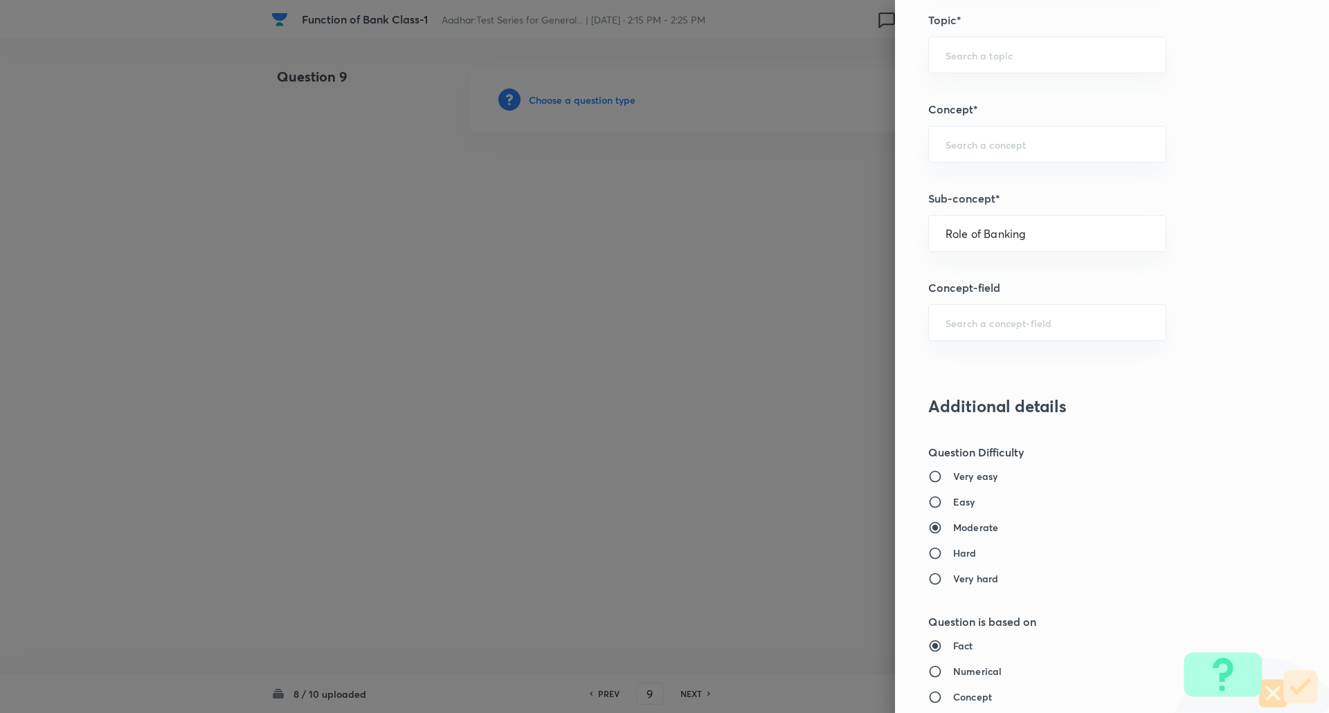
type input "Awareness"
type input "Banking Awareness"
type input "Banking Terms"
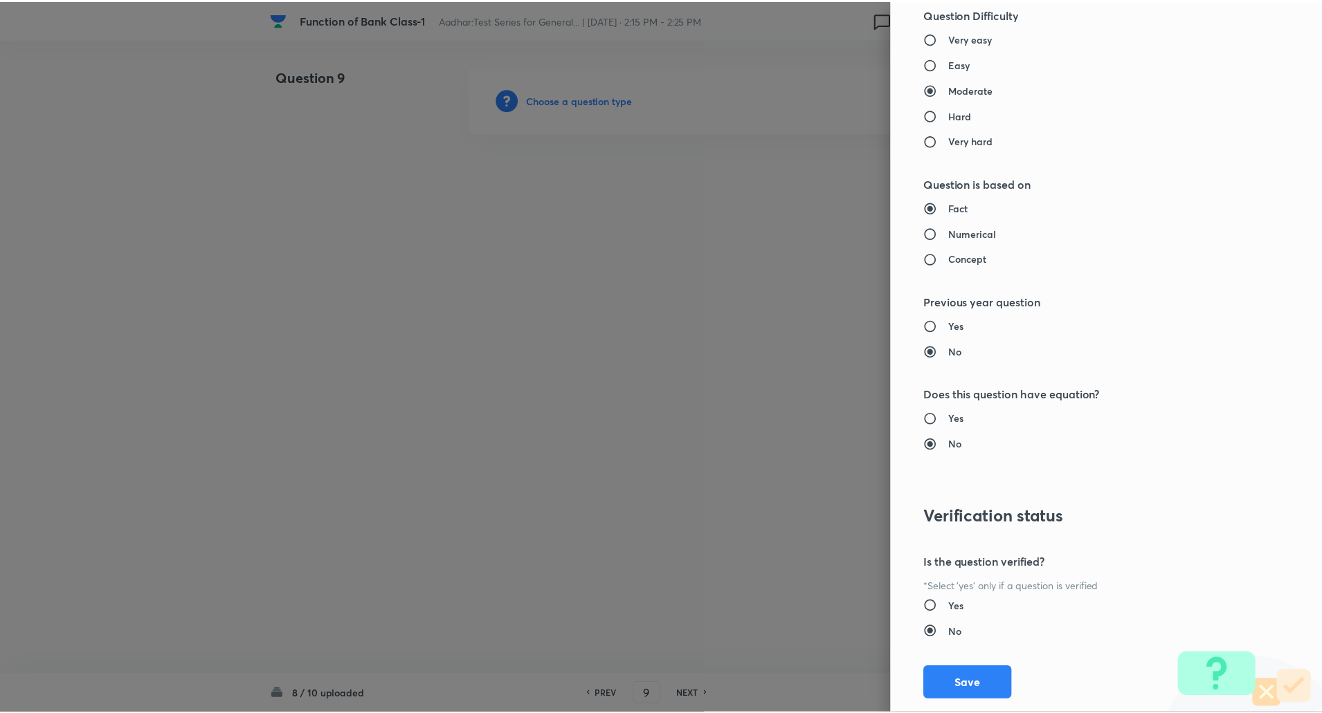
scroll to position [1173, 0]
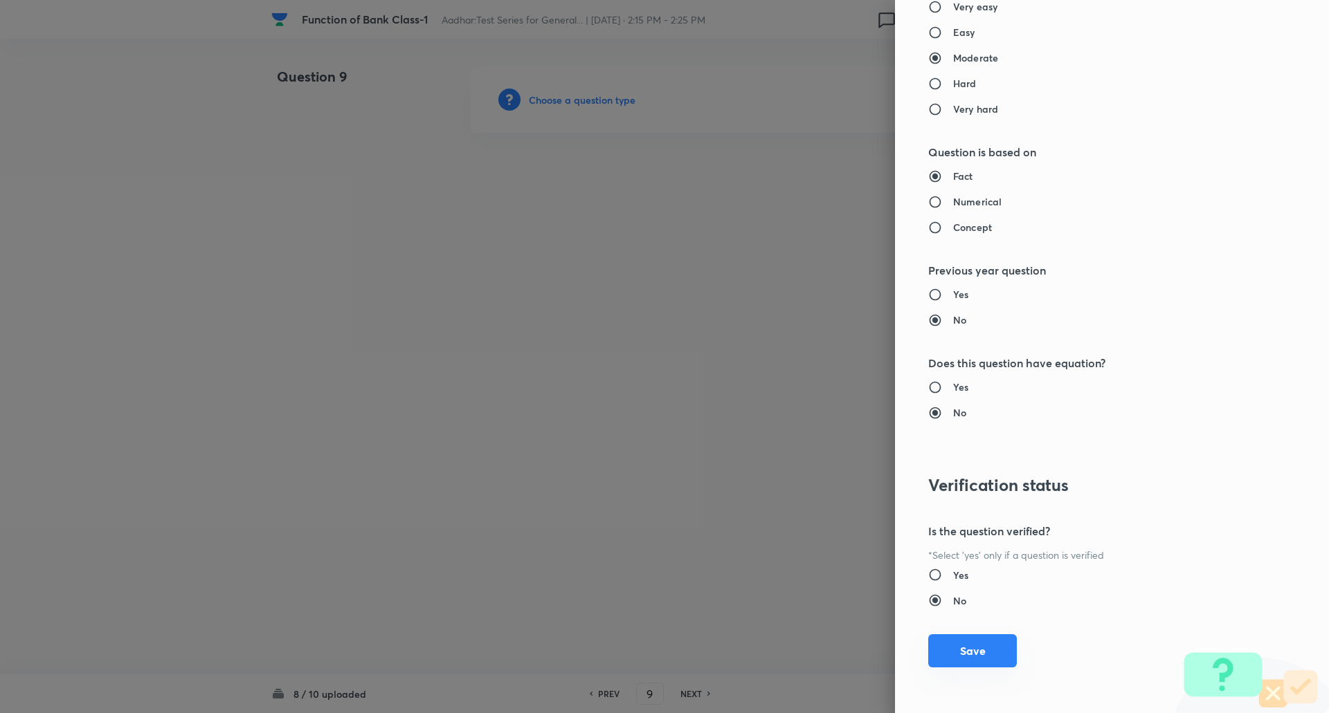
click at [954, 655] on button "Save" at bounding box center [972, 651] width 89 height 33
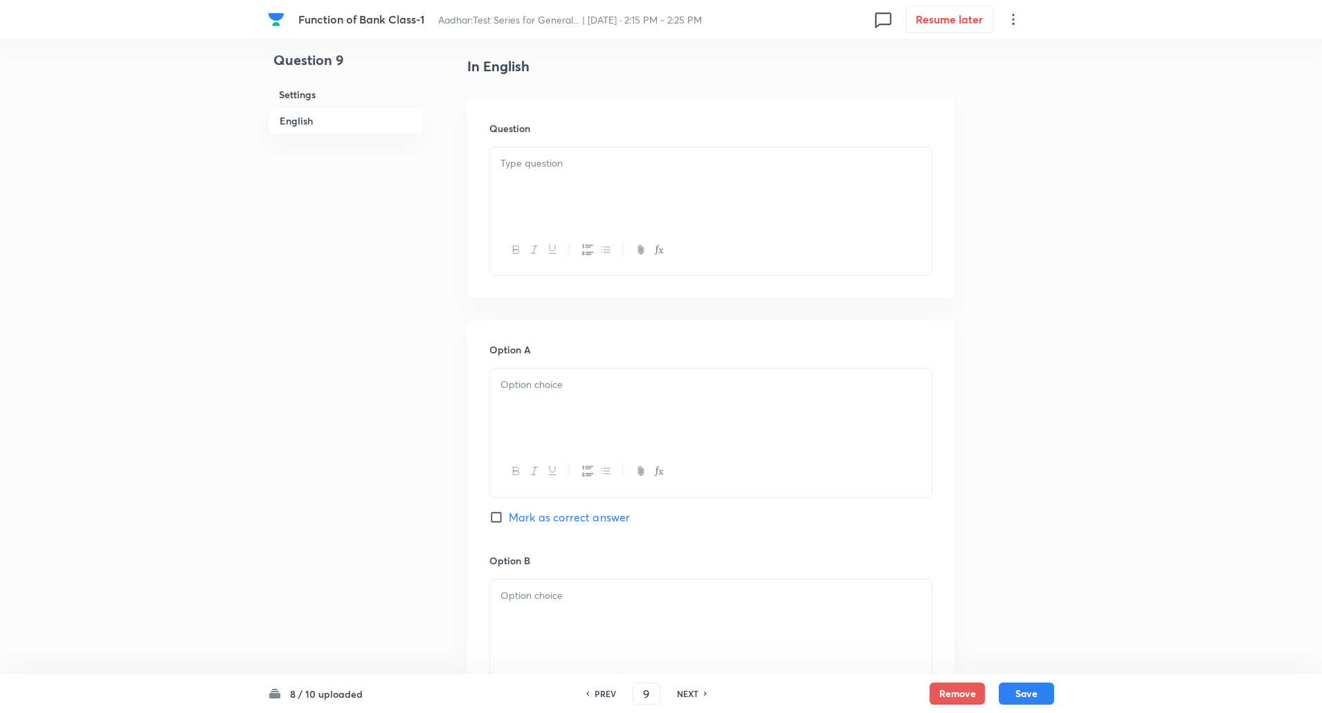
scroll to position [355, 0]
click at [571, 165] on p at bounding box center [710, 160] width 421 height 16
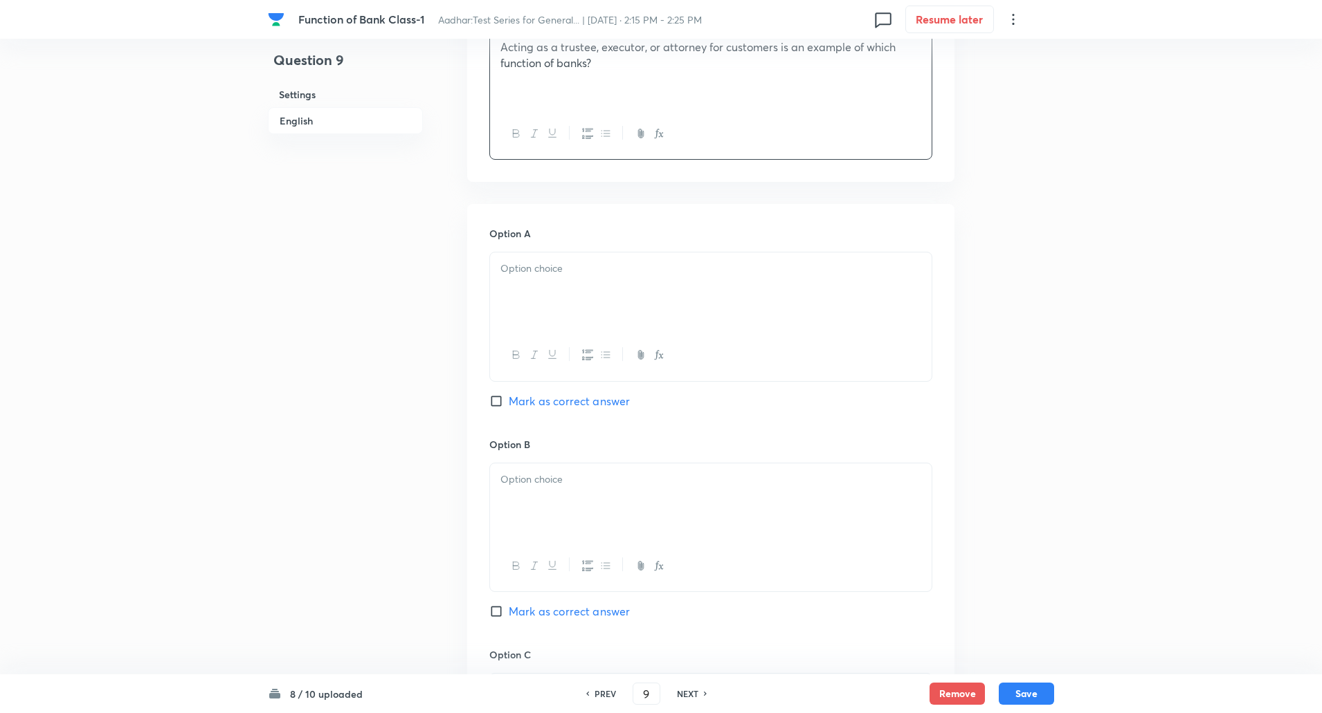
scroll to position [508, 0]
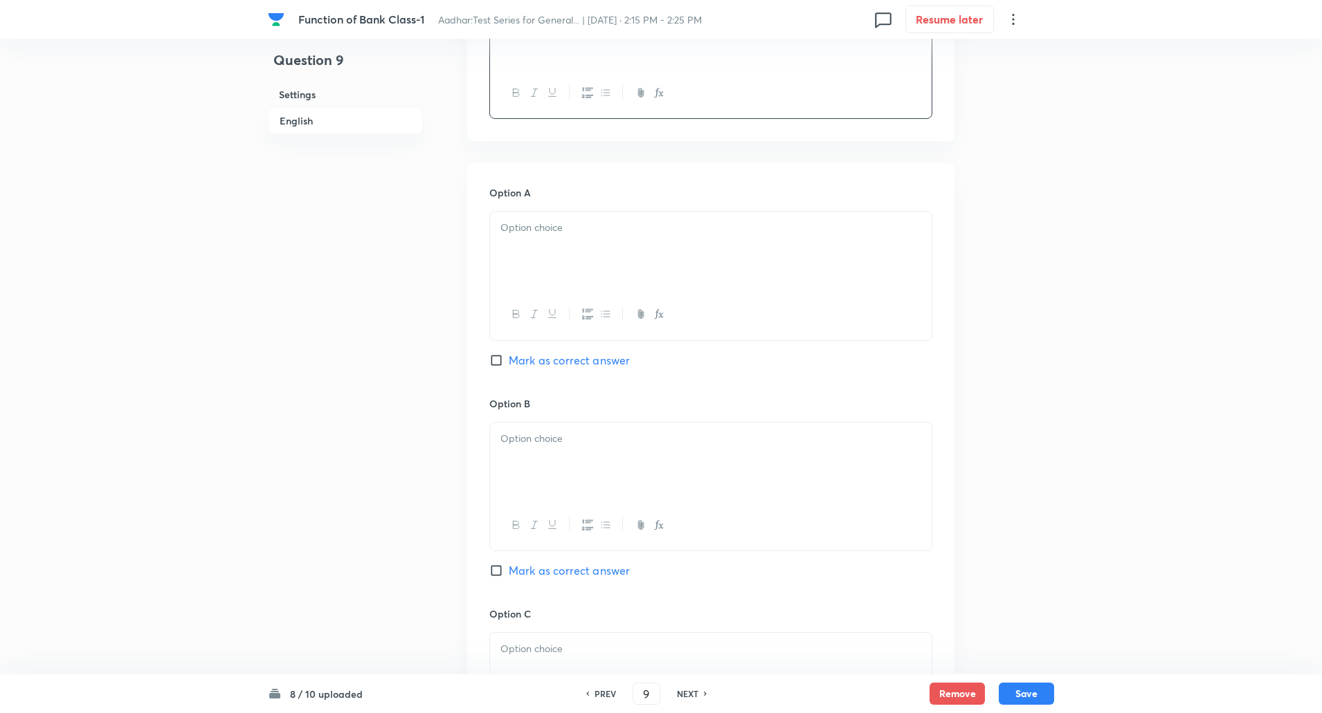
click at [597, 265] on div at bounding box center [710, 251] width 441 height 78
click at [498, 355] on input "Mark as correct answer" at bounding box center [498, 361] width 19 height 14
checkbox input "true"
click at [518, 410] on h6 "Option B" at bounding box center [710, 404] width 443 height 15
click at [522, 428] on div at bounding box center [710, 462] width 441 height 78
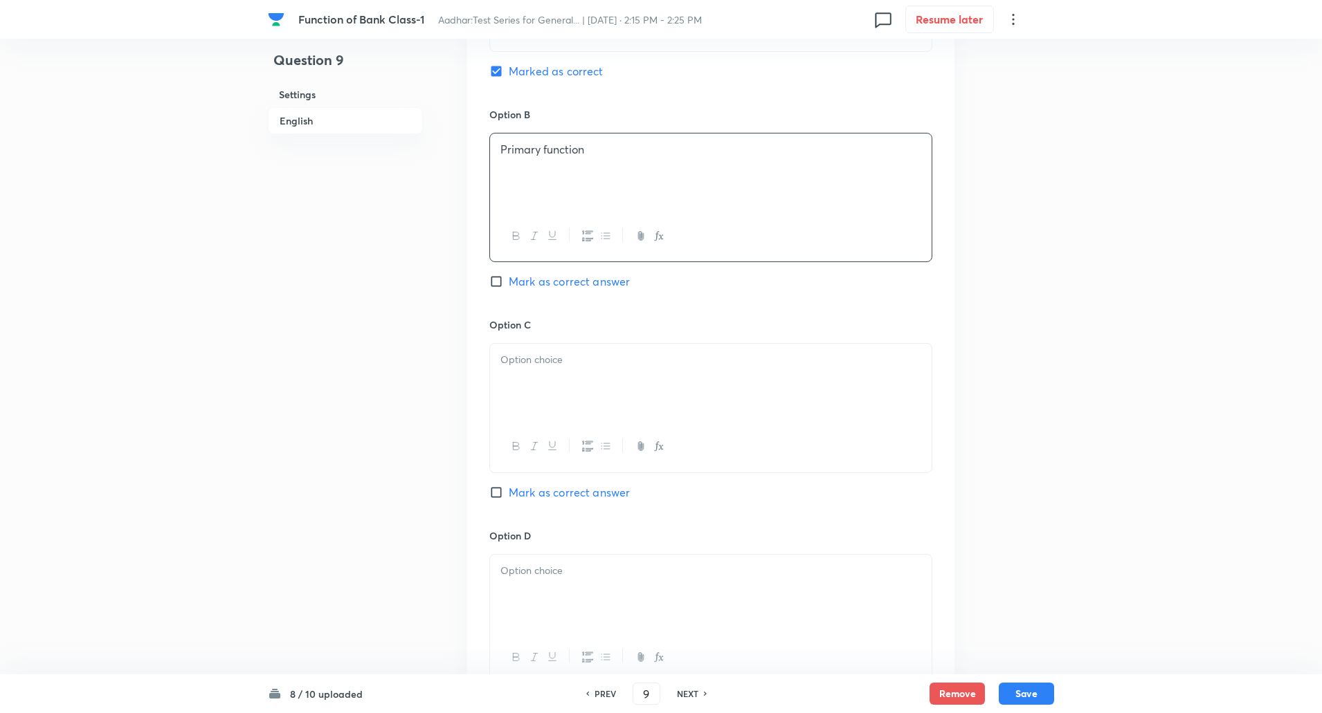
scroll to position [798, 0]
click at [522, 384] on div at bounding box center [710, 382] width 441 height 78
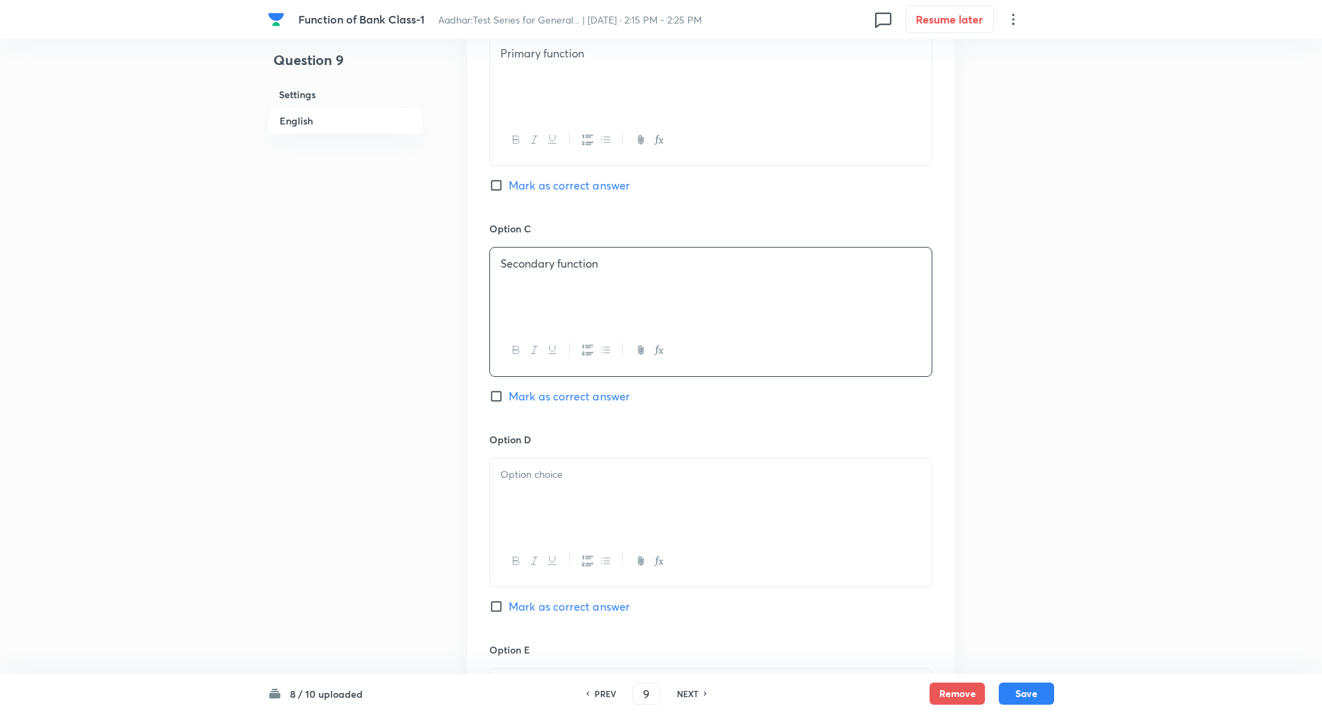
scroll to position [1026, 0]
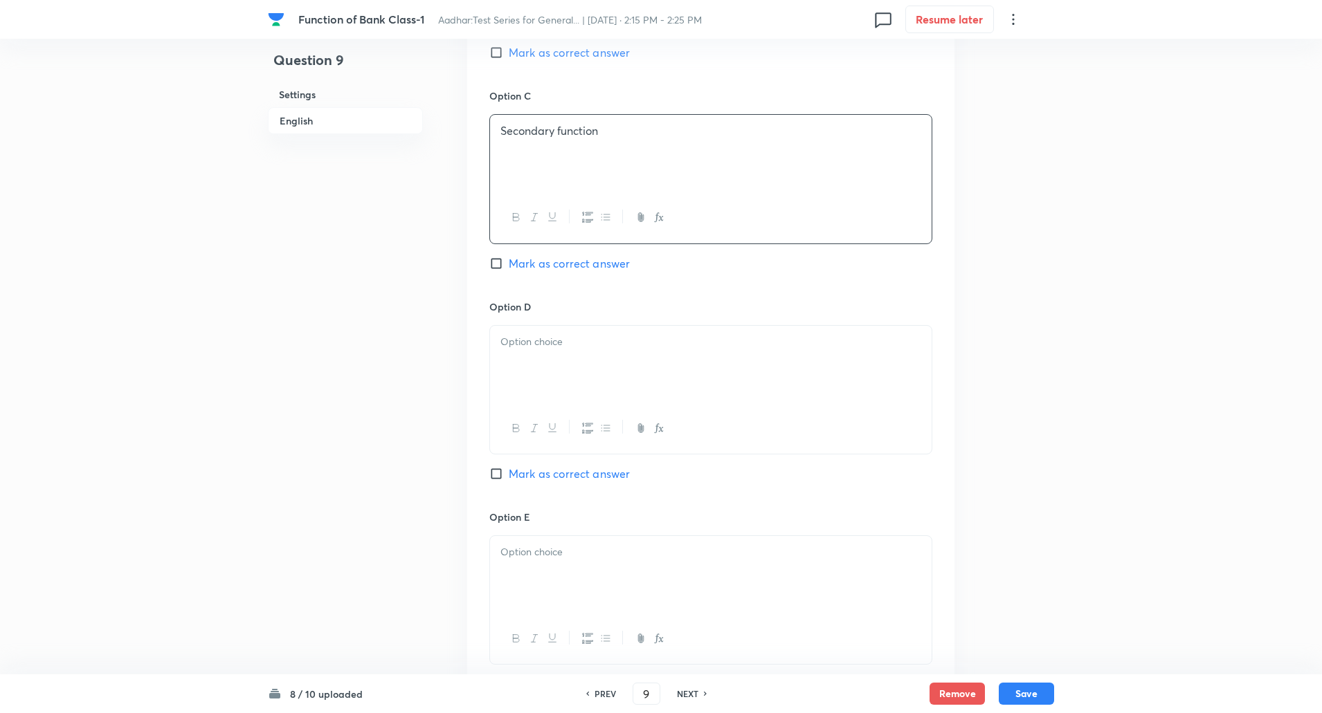
click at [519, 379] on div at bounding box center [710, 365] width 441 height 78
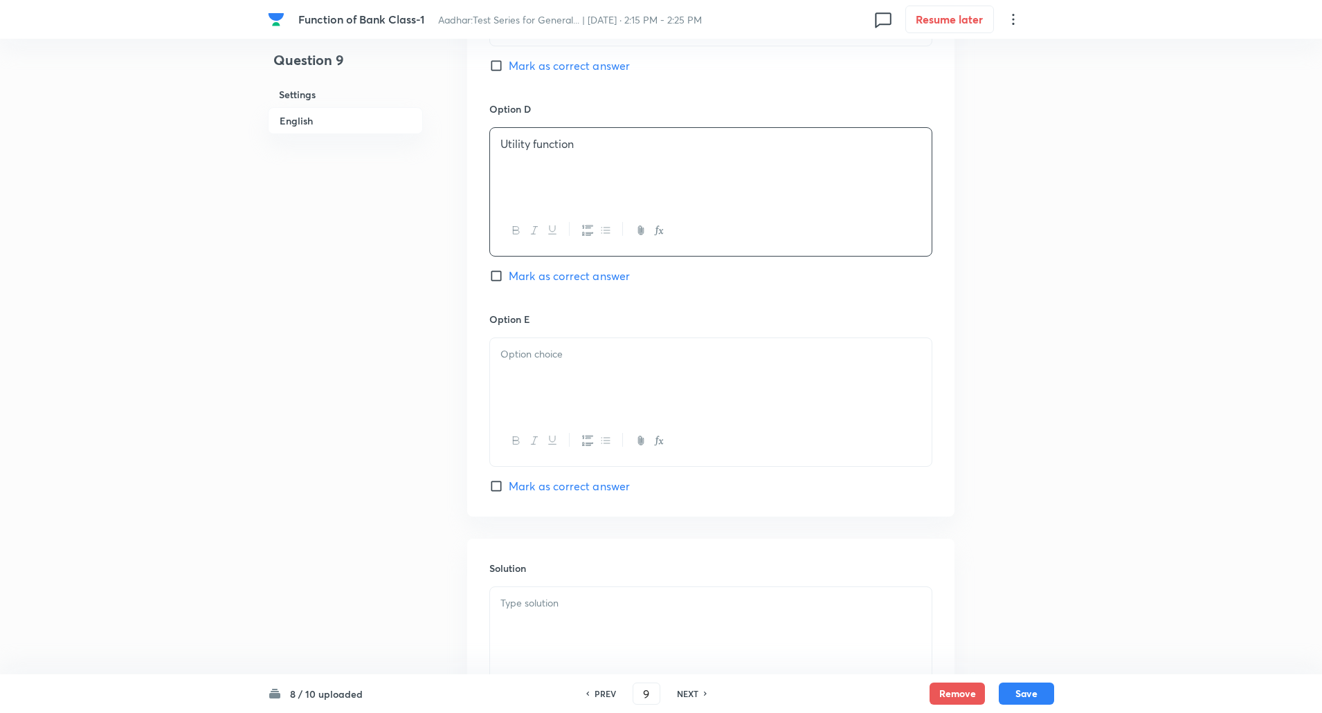
scroll to position [1322, 0]
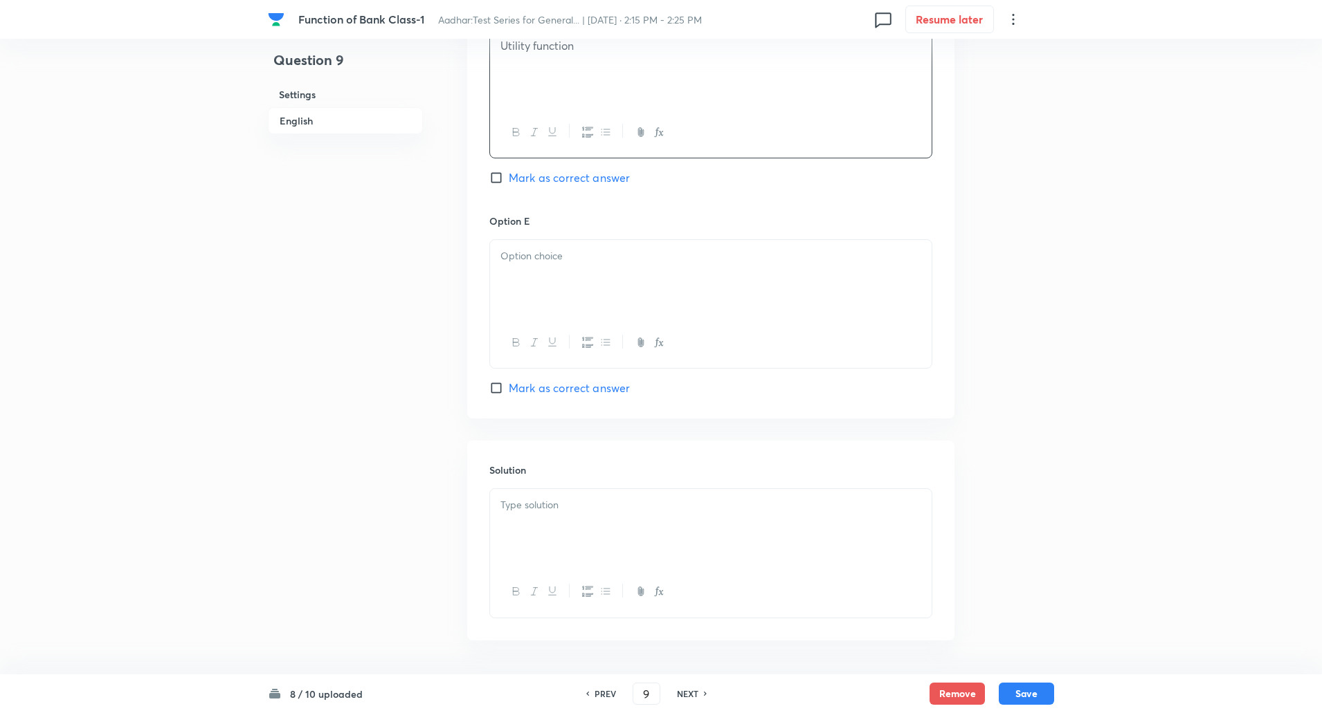
click at [553, 255] on p at bounding box center [710, 256] width 421 height 16
paste div
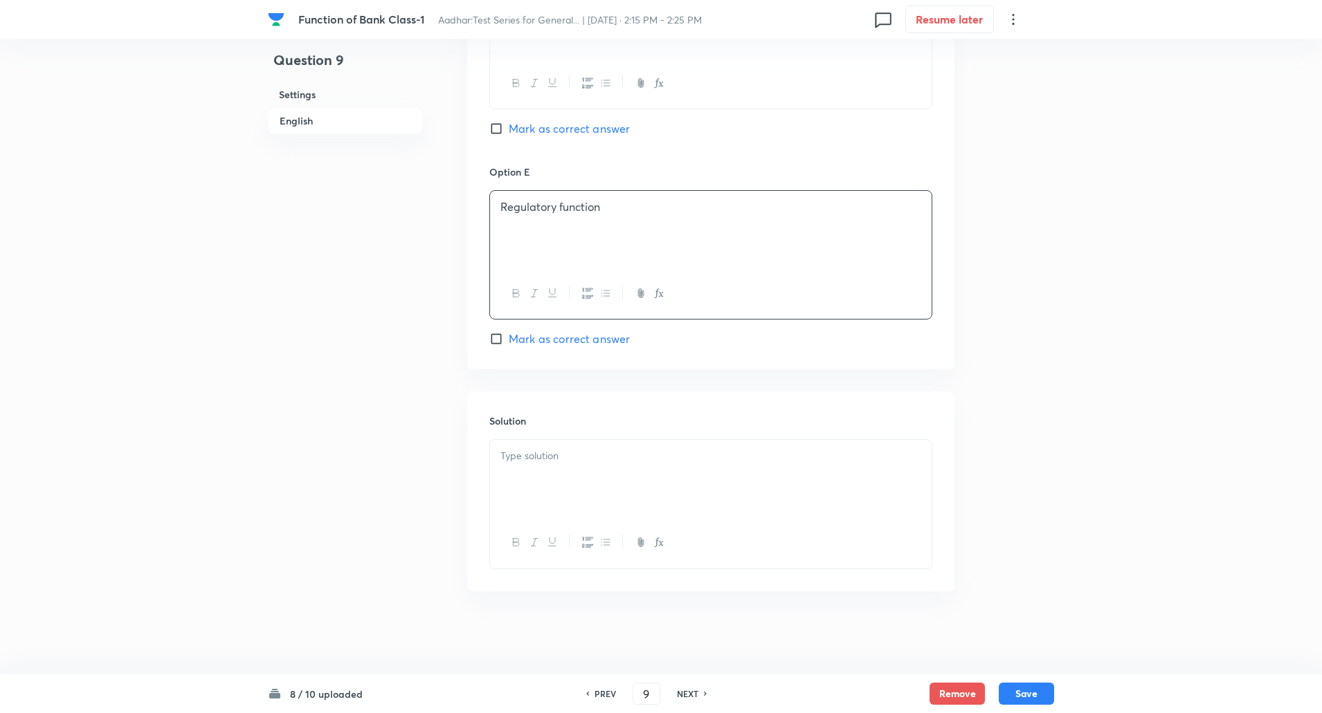
click at [556, 441] on div at bounding box center [710, 479] width 441 height 78
click at [569, 472] on p "Explanation: Banks act as agents for their customers in these fiduciary roles." at bounding box center [710, 472] width 421 height 16
click at [1030, 691] on button "Save" at bounding box center [1026, 693] width 55 height 22
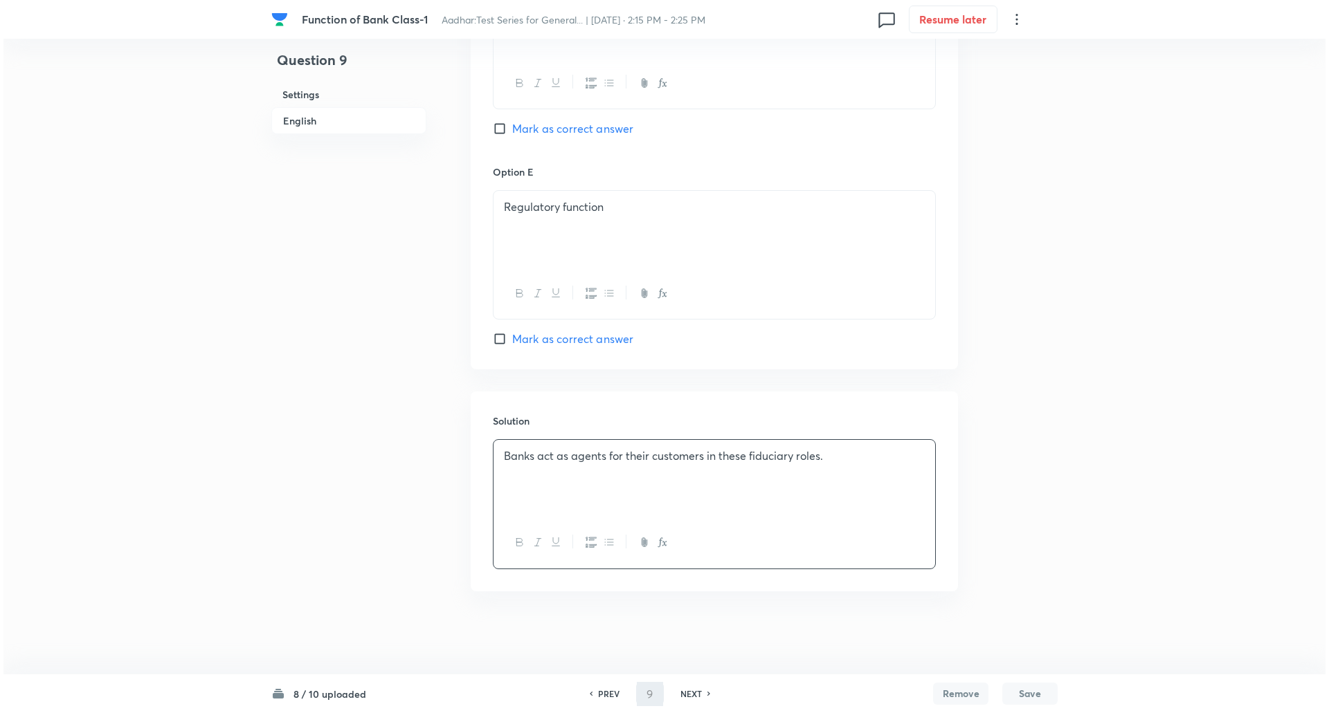
scroll to position [0, 0]
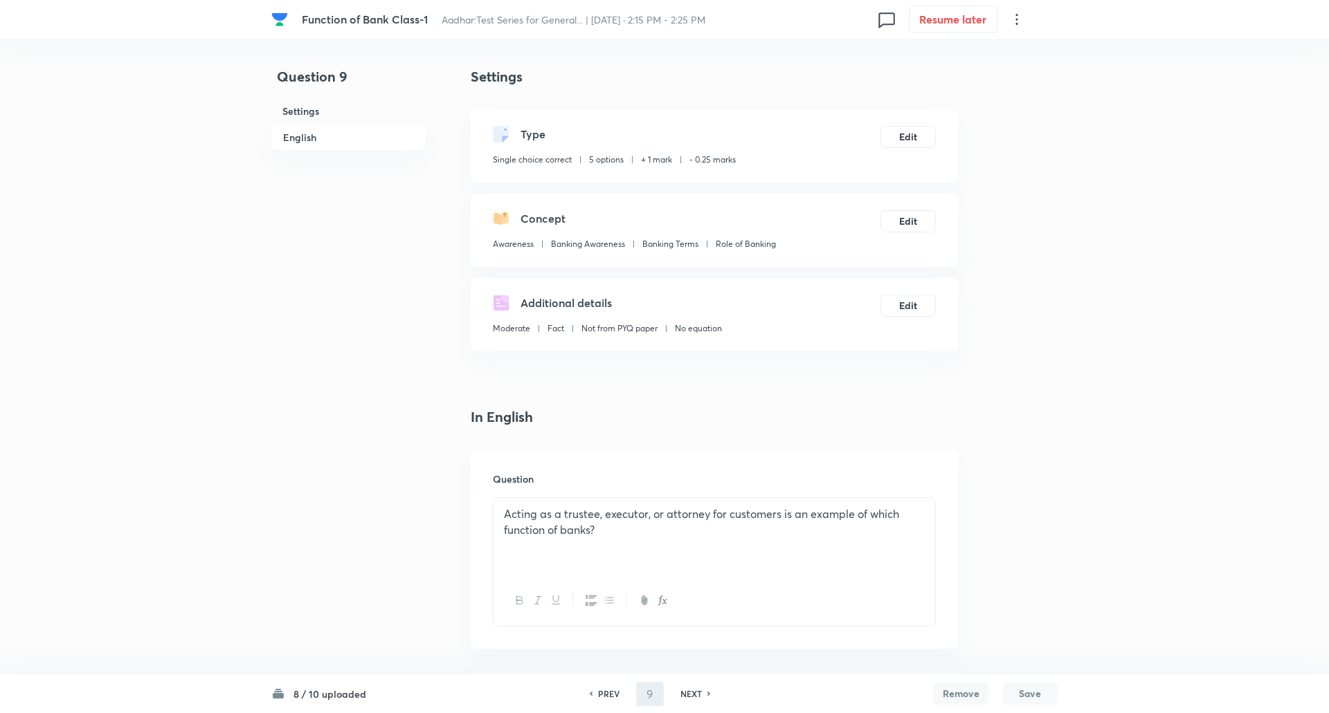
type input "10"
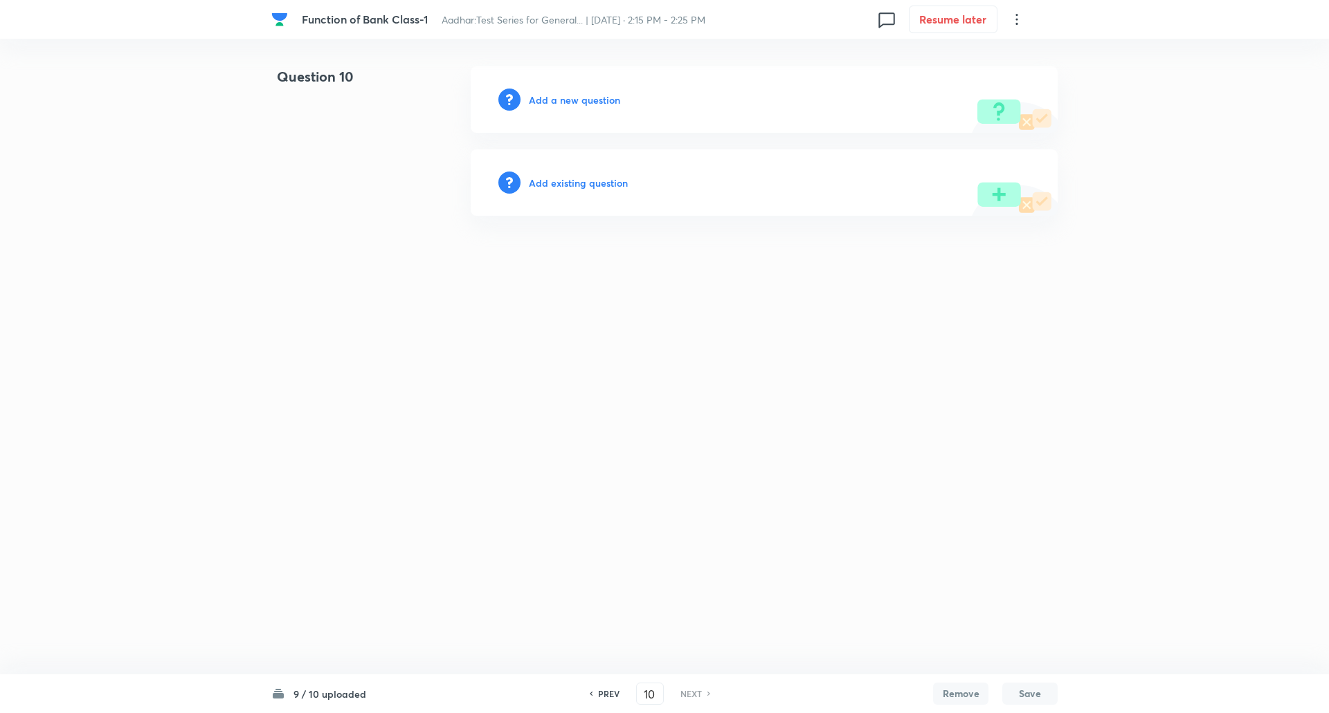
click at [613, 95] on h6 "Add a new question" at bounding box center [574, 100] width 91 height 15
click at [613, 95] on h6 "Choose a question type" at bounding box center [582, 100] width 107 height 15
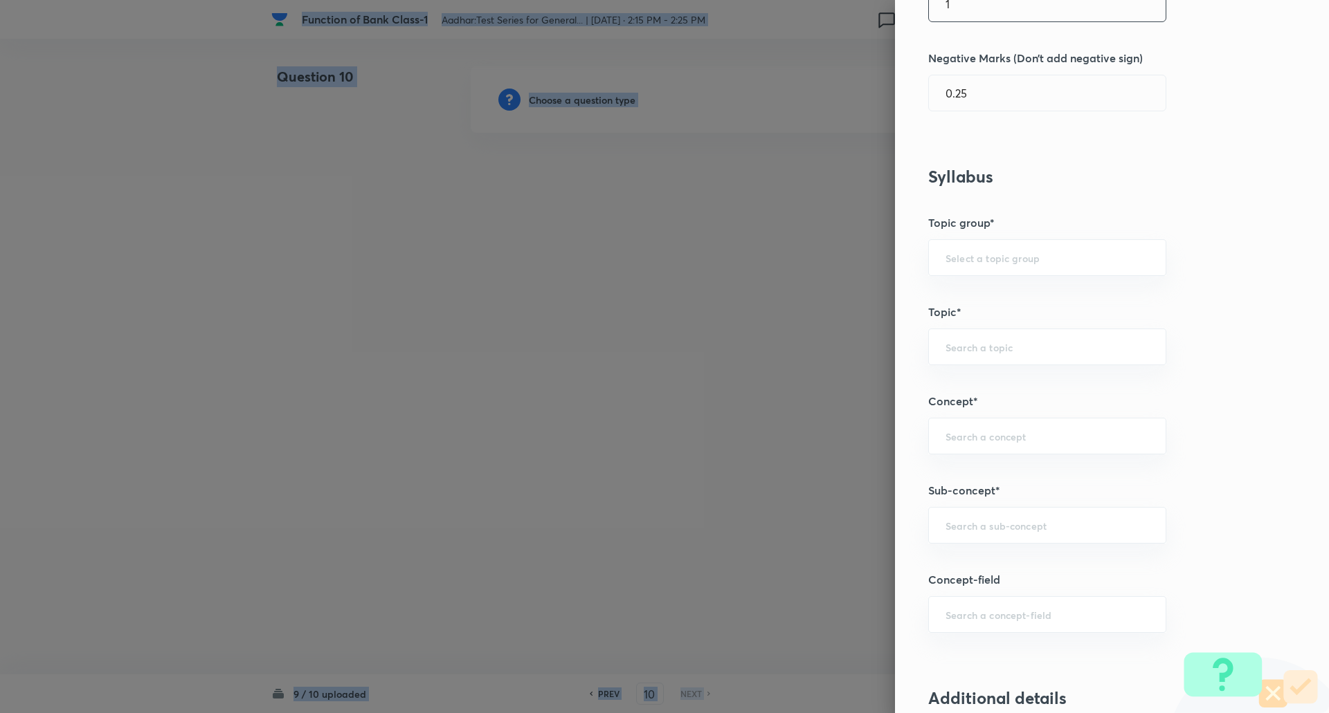
scroll to position [462, 0]
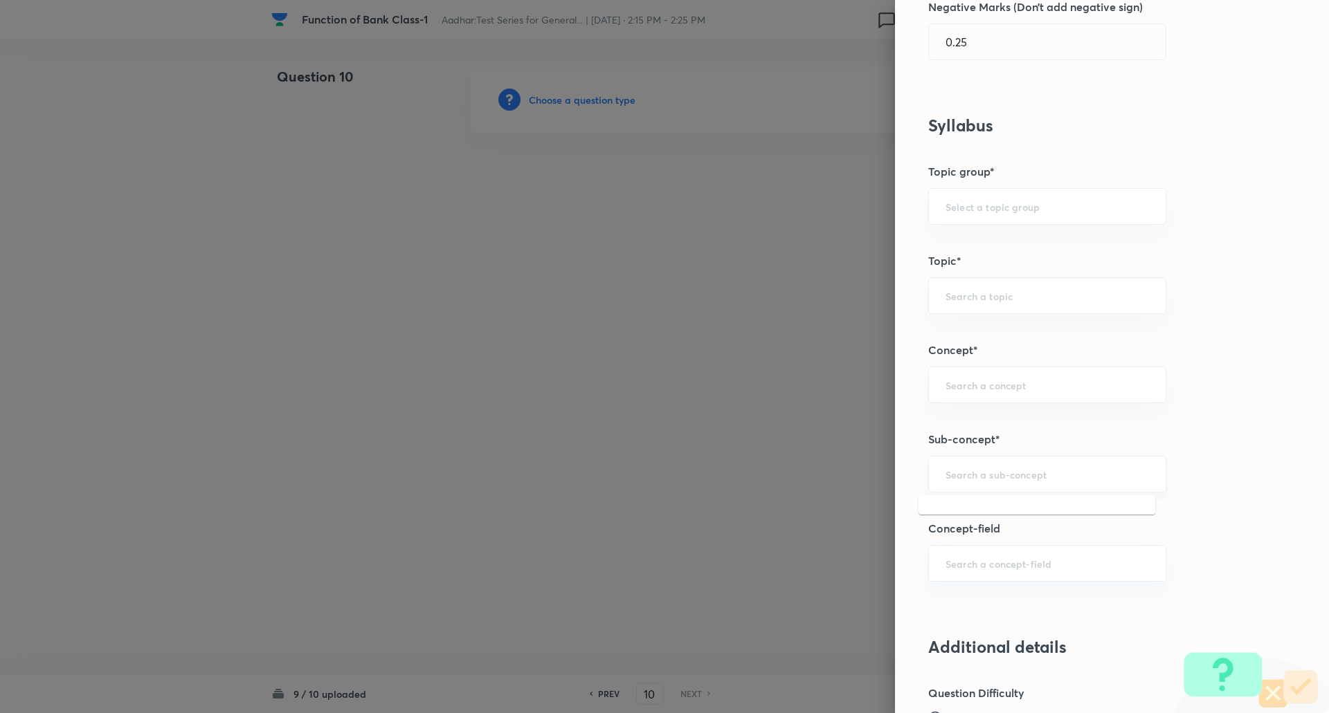
click at [951, 477] on input "text" at bounding box center [1046, 474] width 203 height 13
click at [1055, 468] on input "Banking function" at bounding box center [1046, 474] width 203 height 13
click at [993, 479] on input "Bank" at bounding box center [1046, 474] width 203 height 13
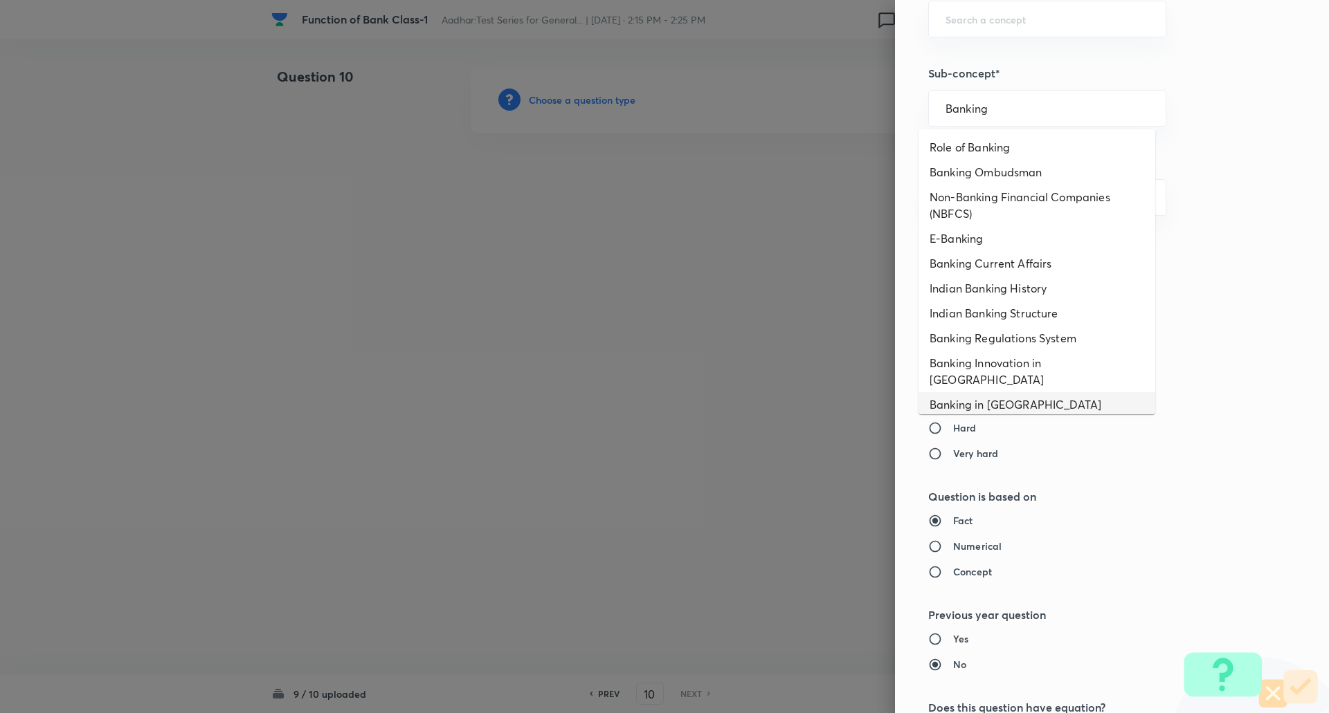
scroll to position [17, 0]
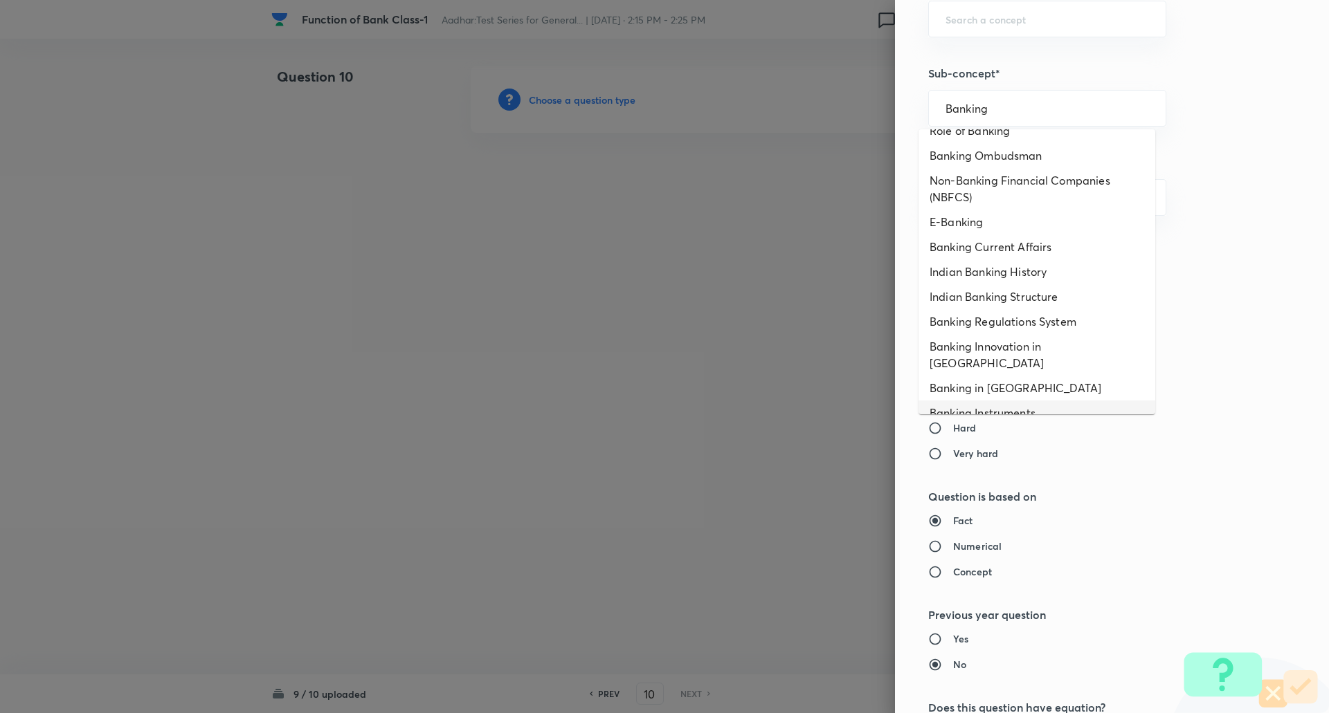
click at [1032, 401] on li "Banking Instruments" at bounding box center [1036, 413] width 237 height 25
type input "Banking Instruments"
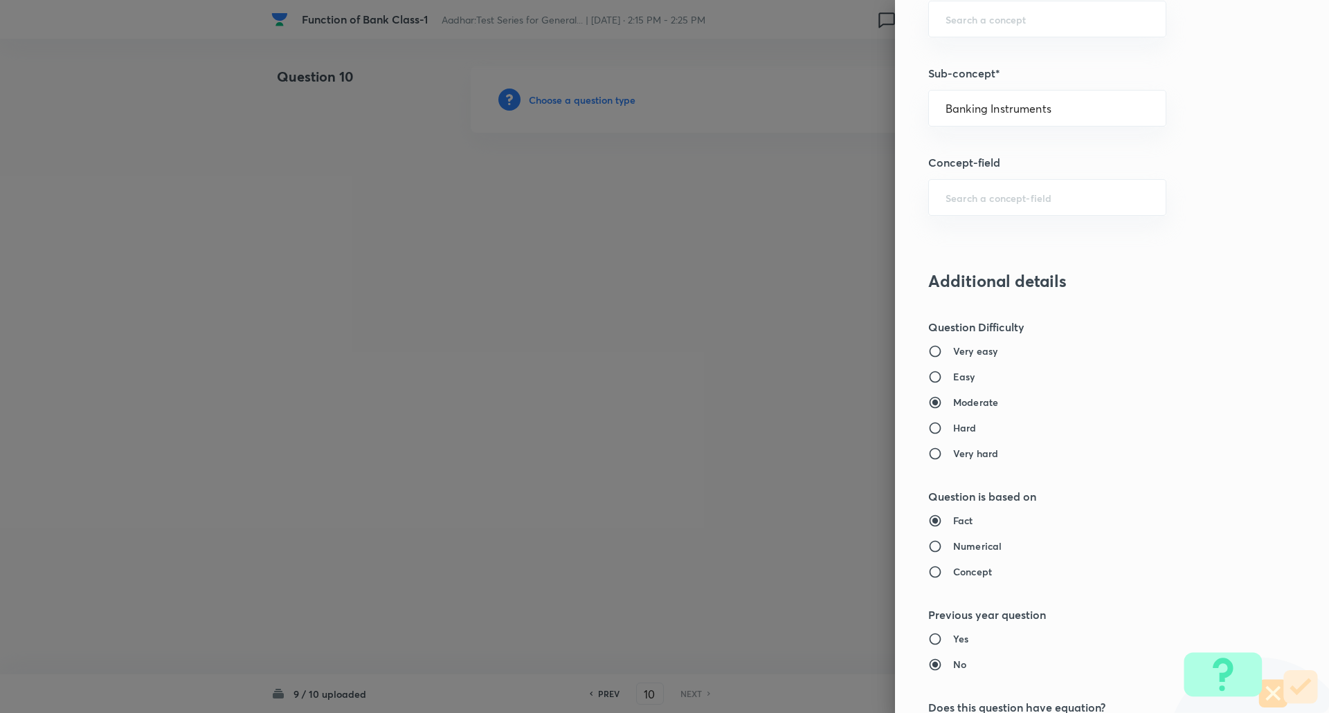
type input "Awareness"
type input "Static GK"
type input "Indian Economy"
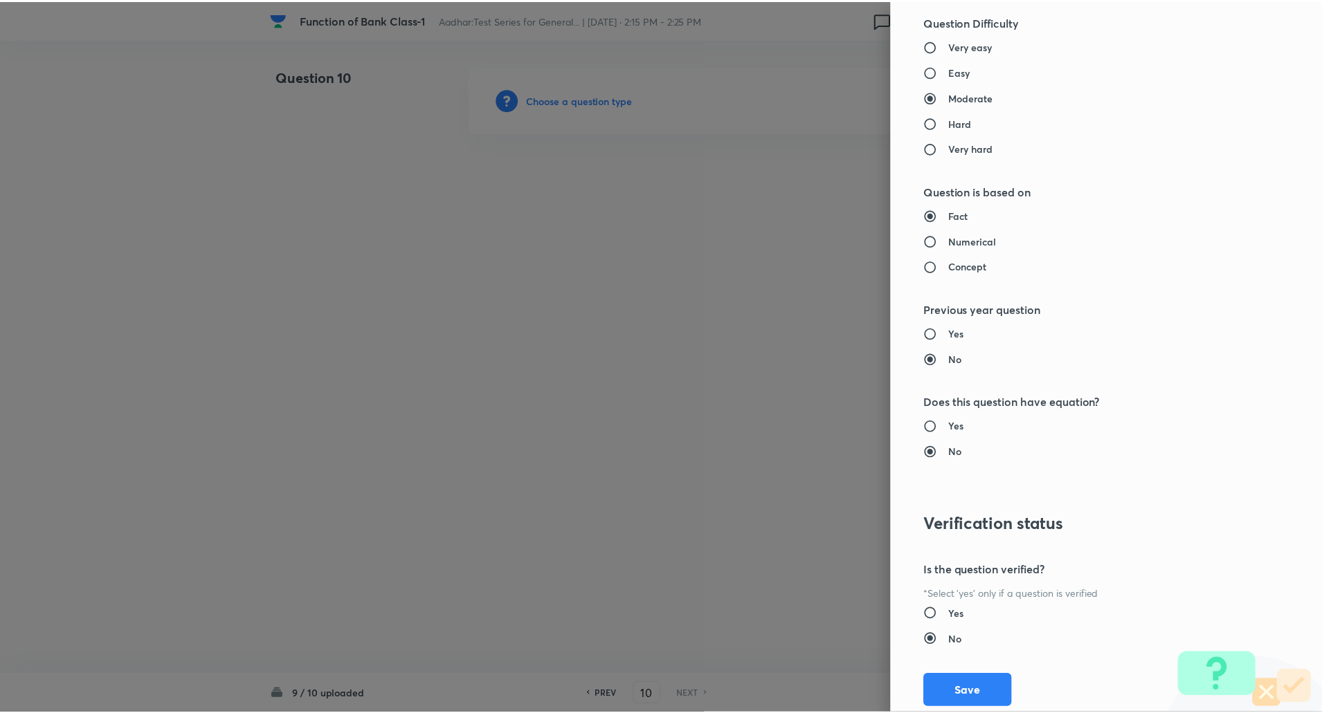
scroll to position [1173, 0]
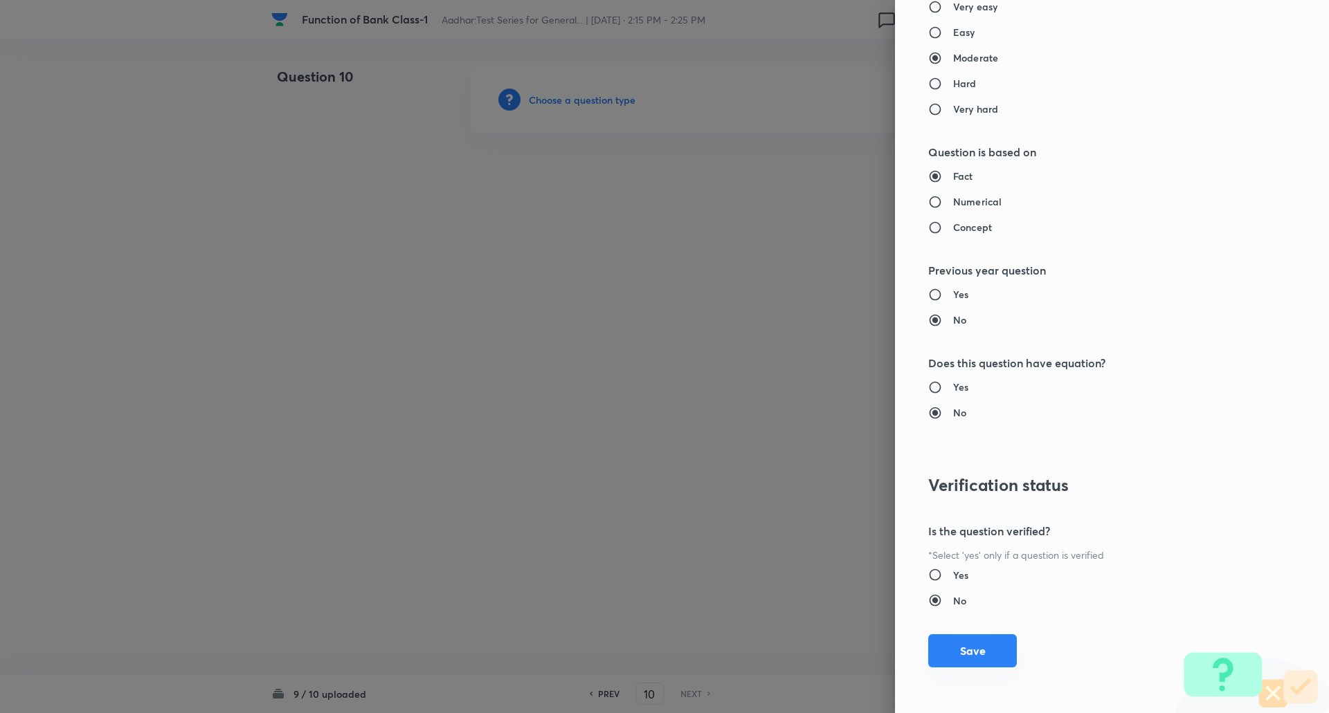
click at [975, 654] on button "Save" at bounding box center [972, 651] width 89 height 33
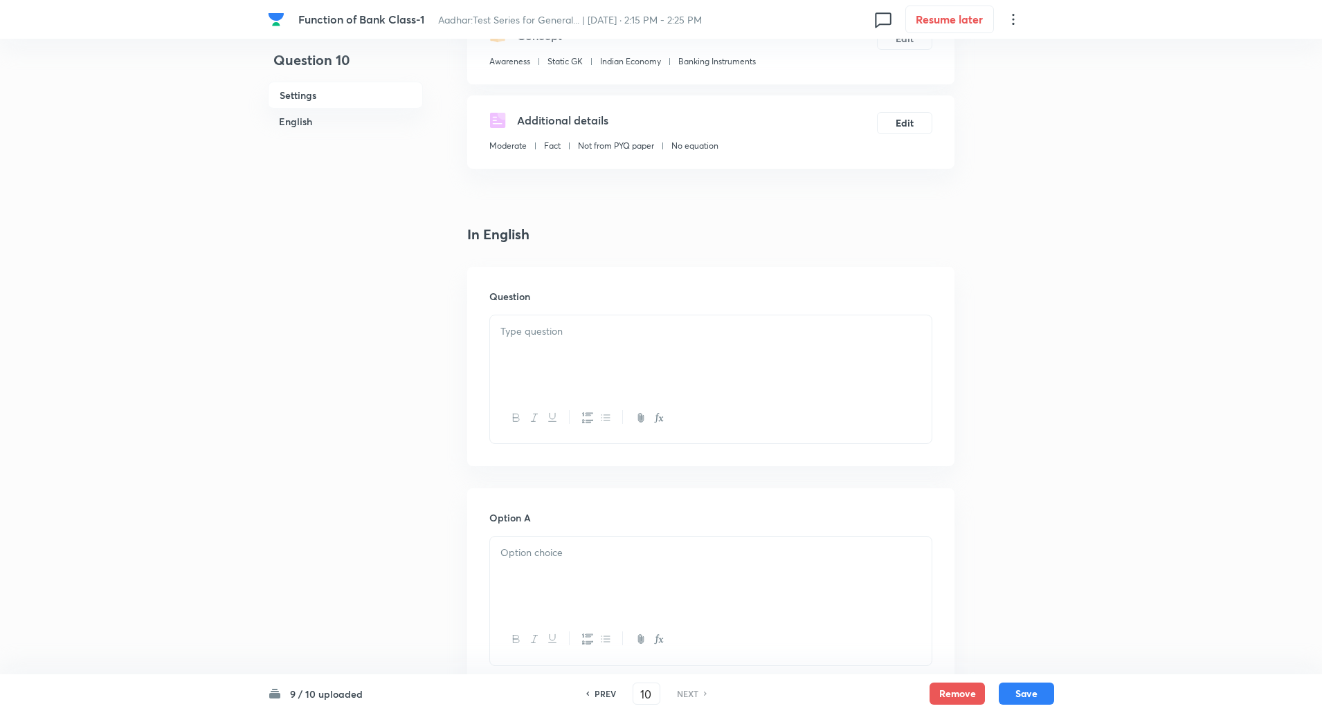
scroll to position [184, 0]
click at [540, 352] on div at bounding box center [710, 353] width 441 height 78
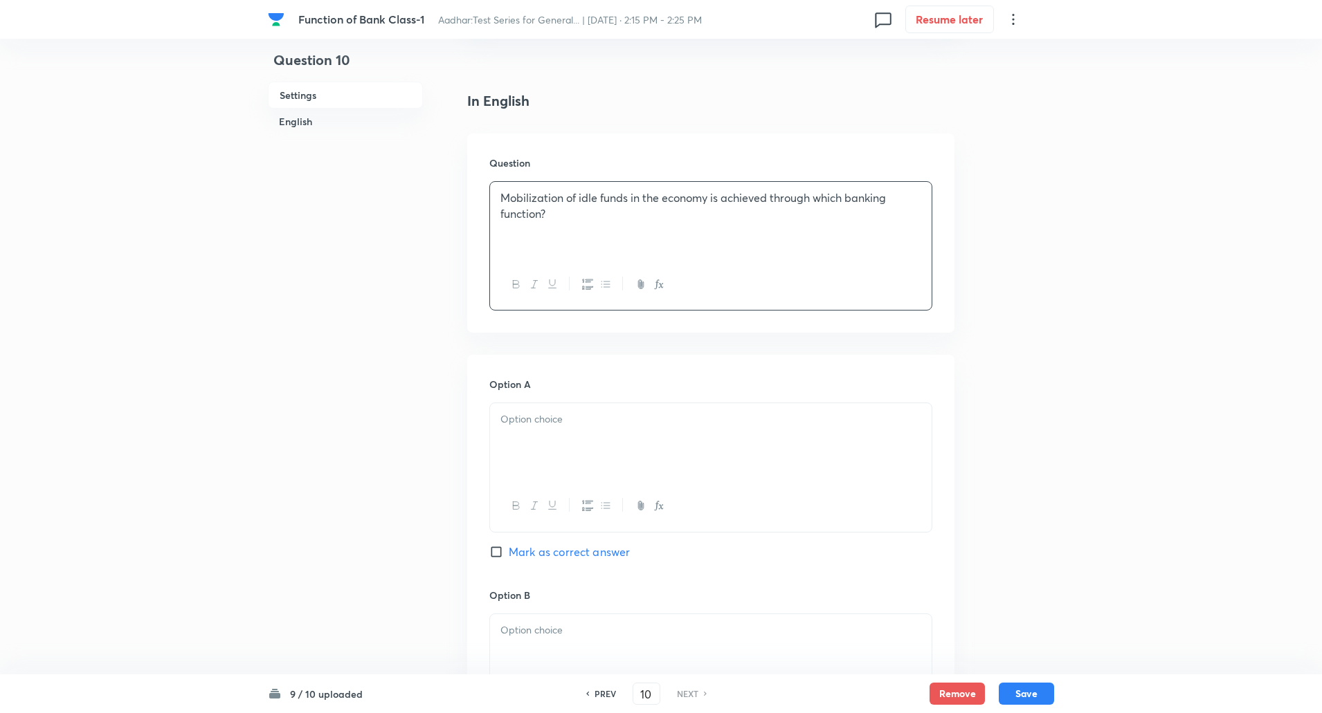
scroll to position [360, 0]
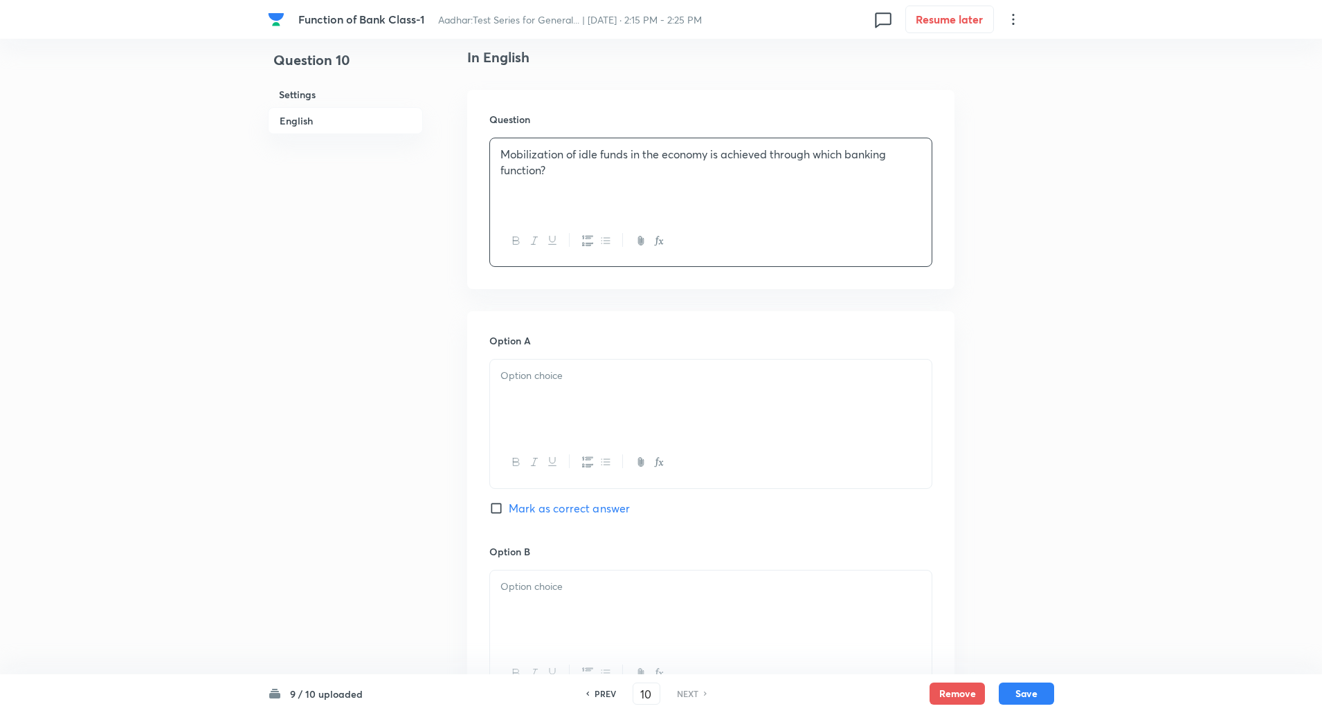
click at [549, 391] on div at bounding box center [710, 399] width 441 height 78
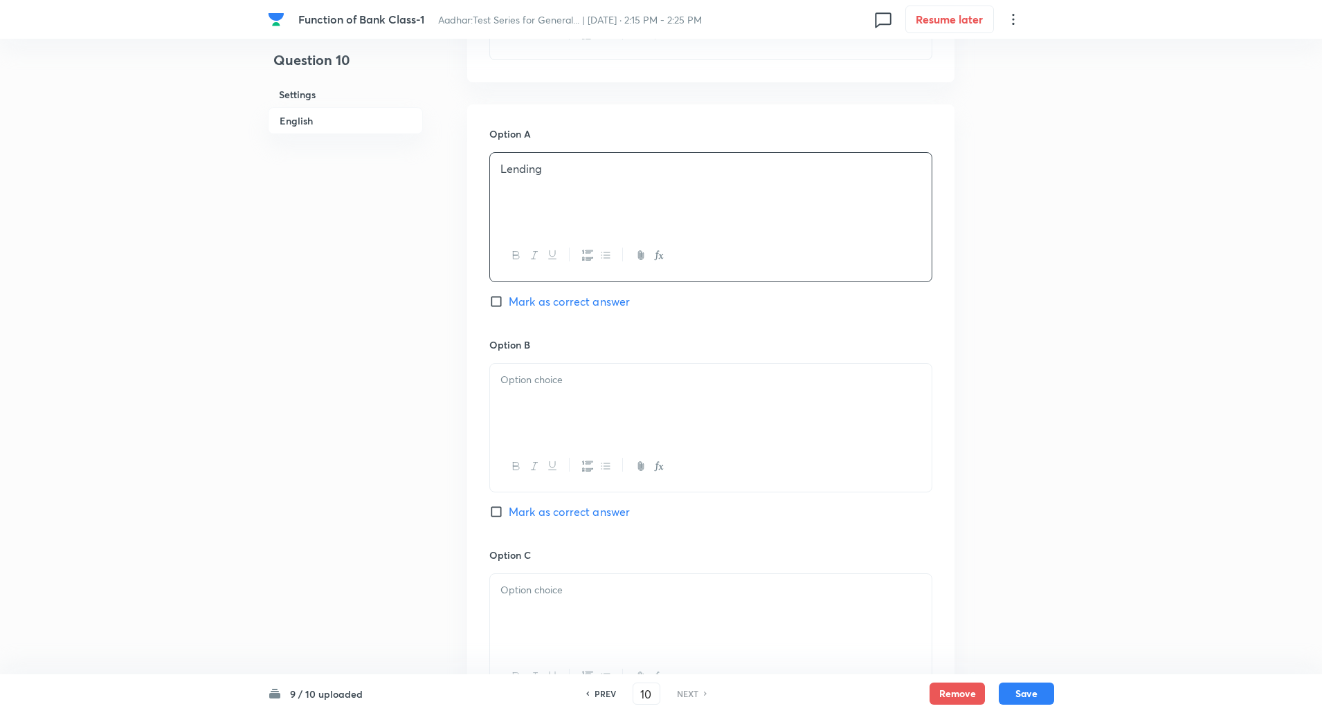
scroll to position [567, 0]
click at [545, 389] on div at bounding box center [710, 402] width 441 height 78
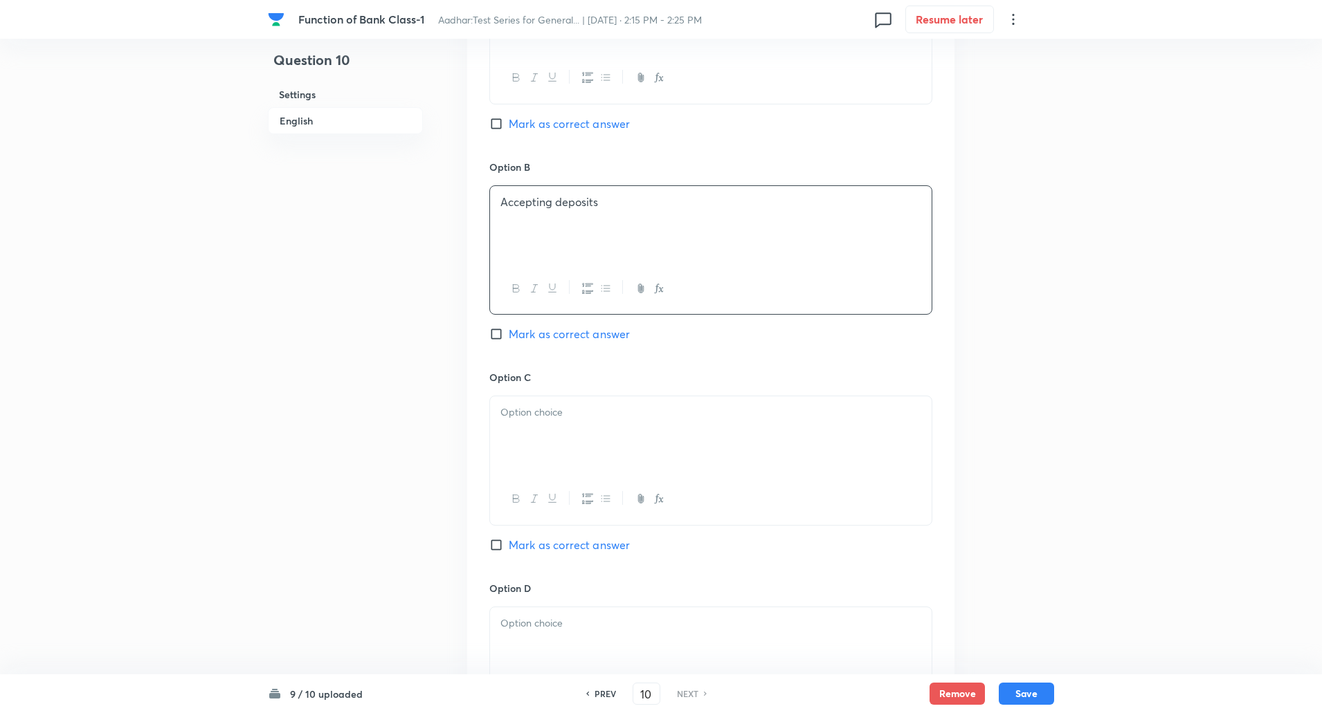
scroll to position [775, 0]
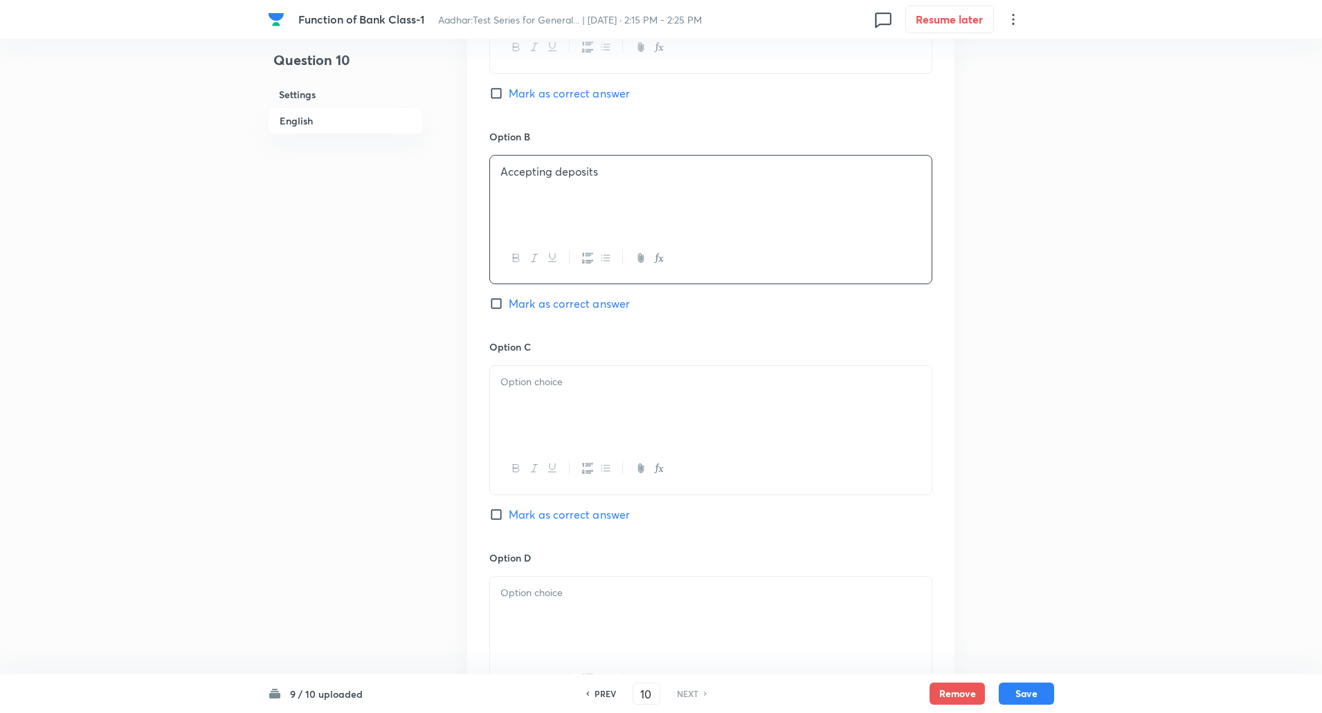
click at [538, 417] on div at bounding box center [710, 405] width 441 height 78
paste div
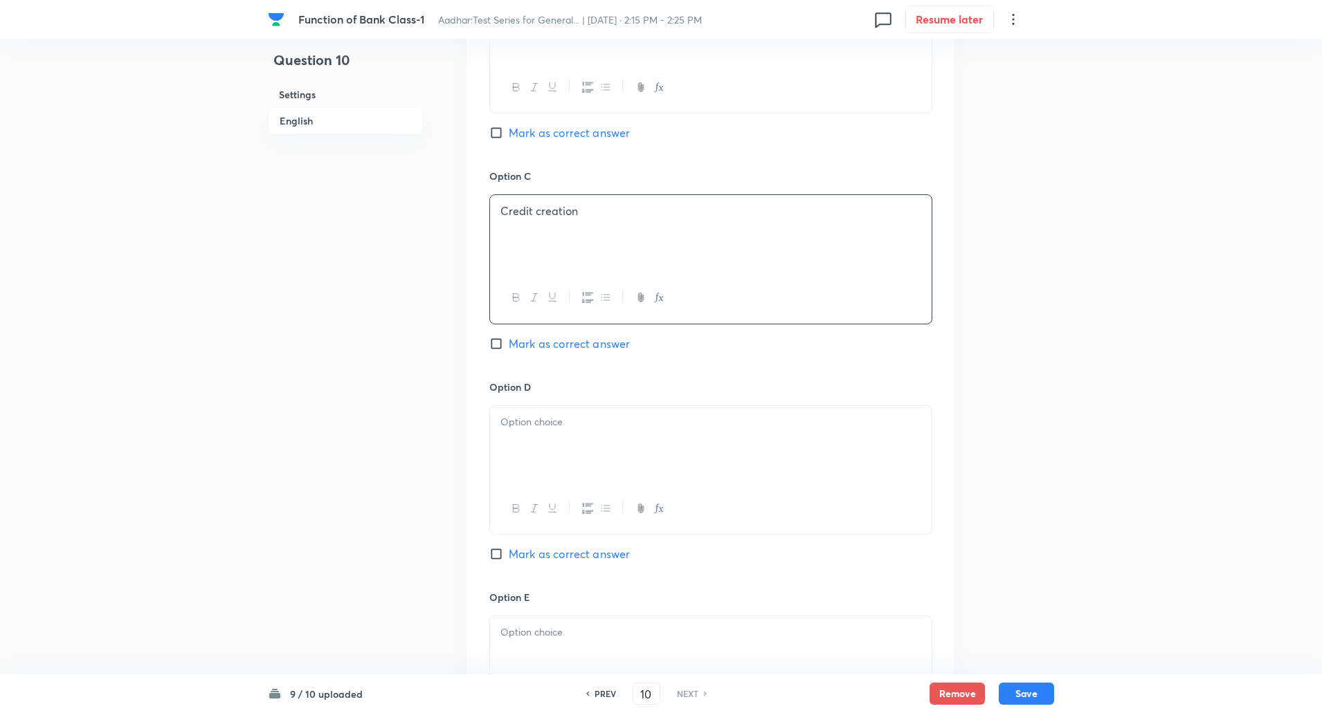
scroll to position [962, 0]
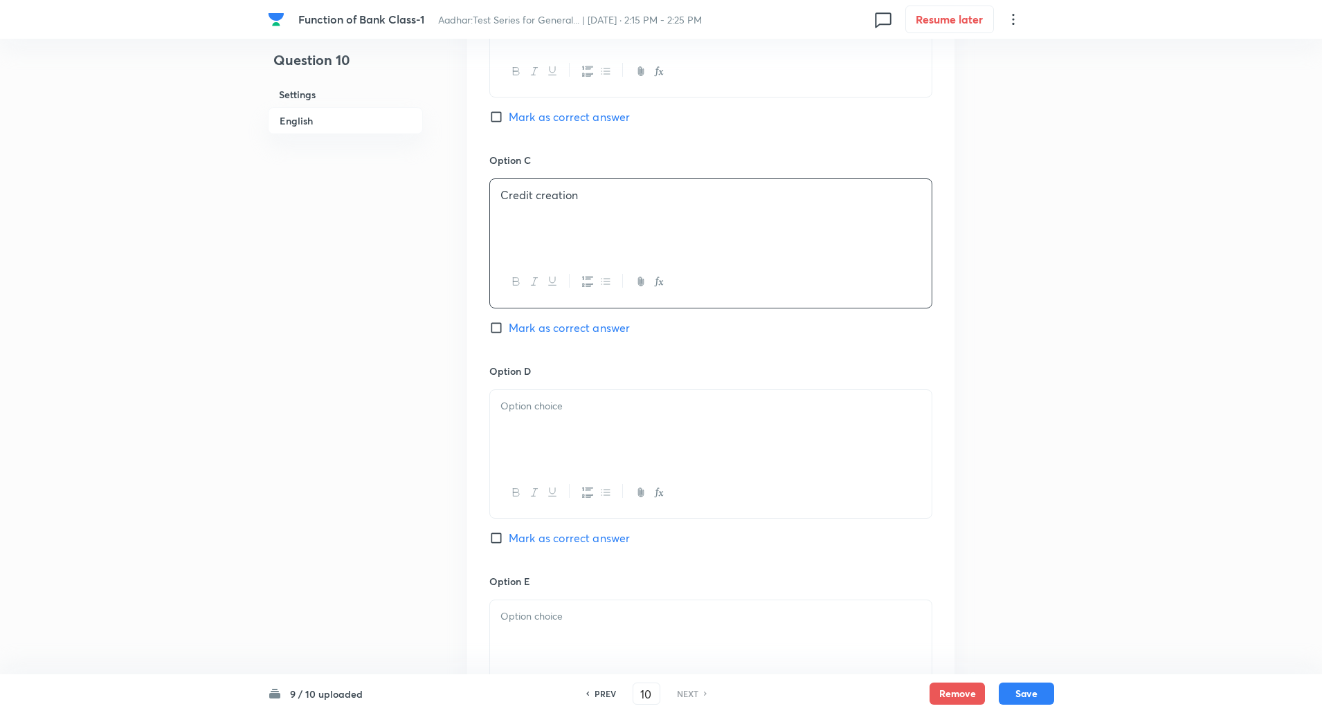
click at [537, 434] on div at bounding box center [710, 429] width 441 height 78
click at [497, 331] on input "Mark as correct answer" at bounding box center [498, 328] width 19 height 14
checkbox input "true"
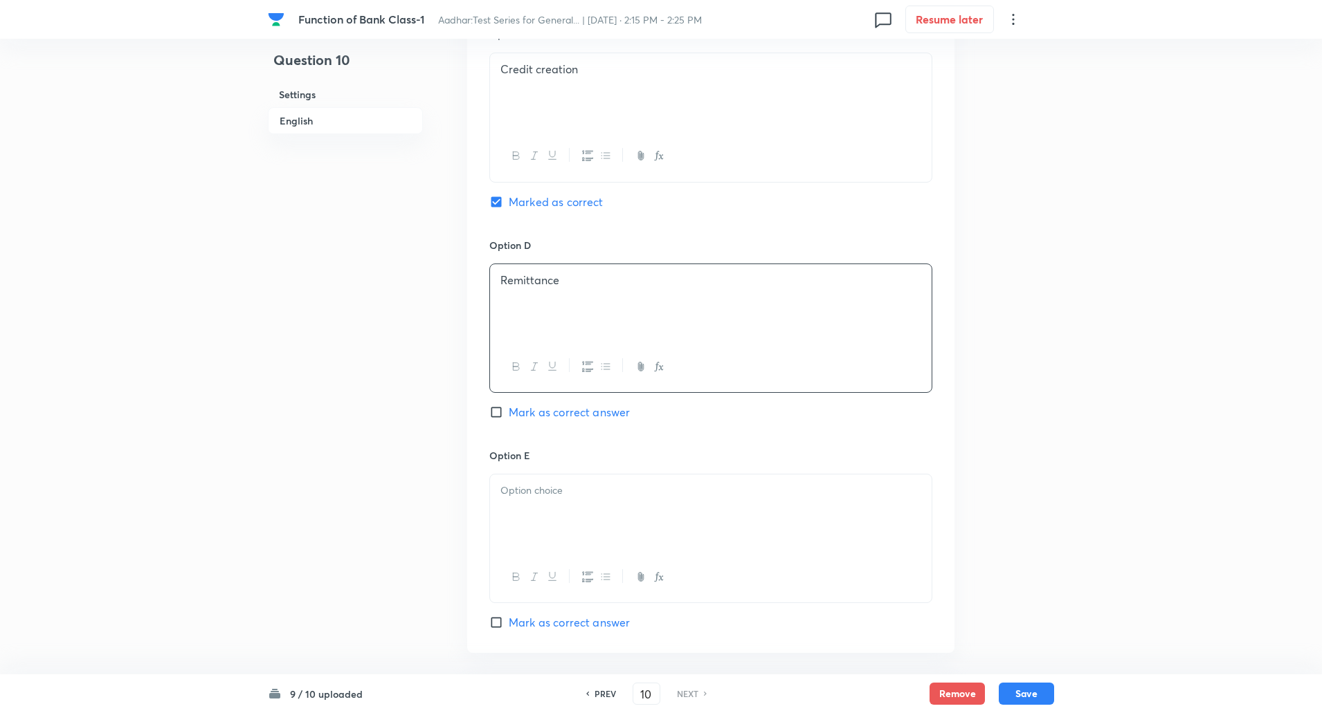
scroll to position [1088, 0]
click at [563, 491] on p at bounding box center [710, 490] width 421 height 16
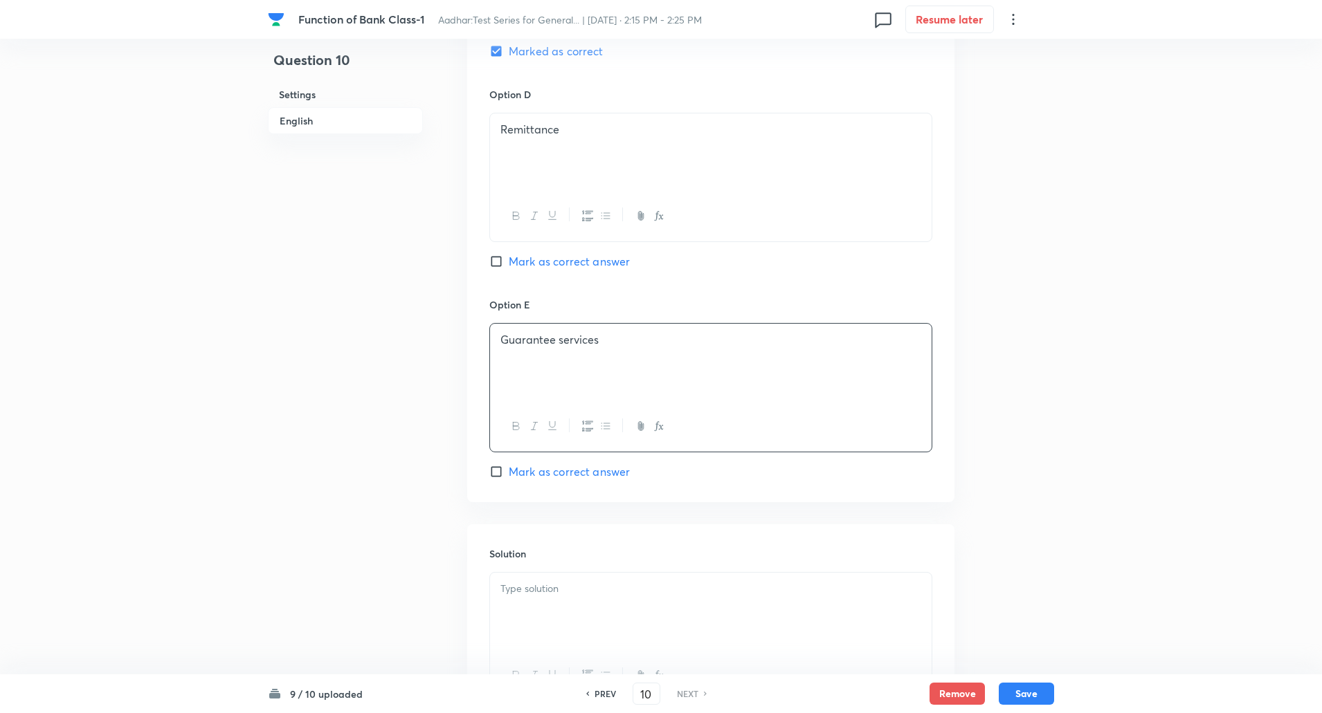
scroll to position [1257, 0]
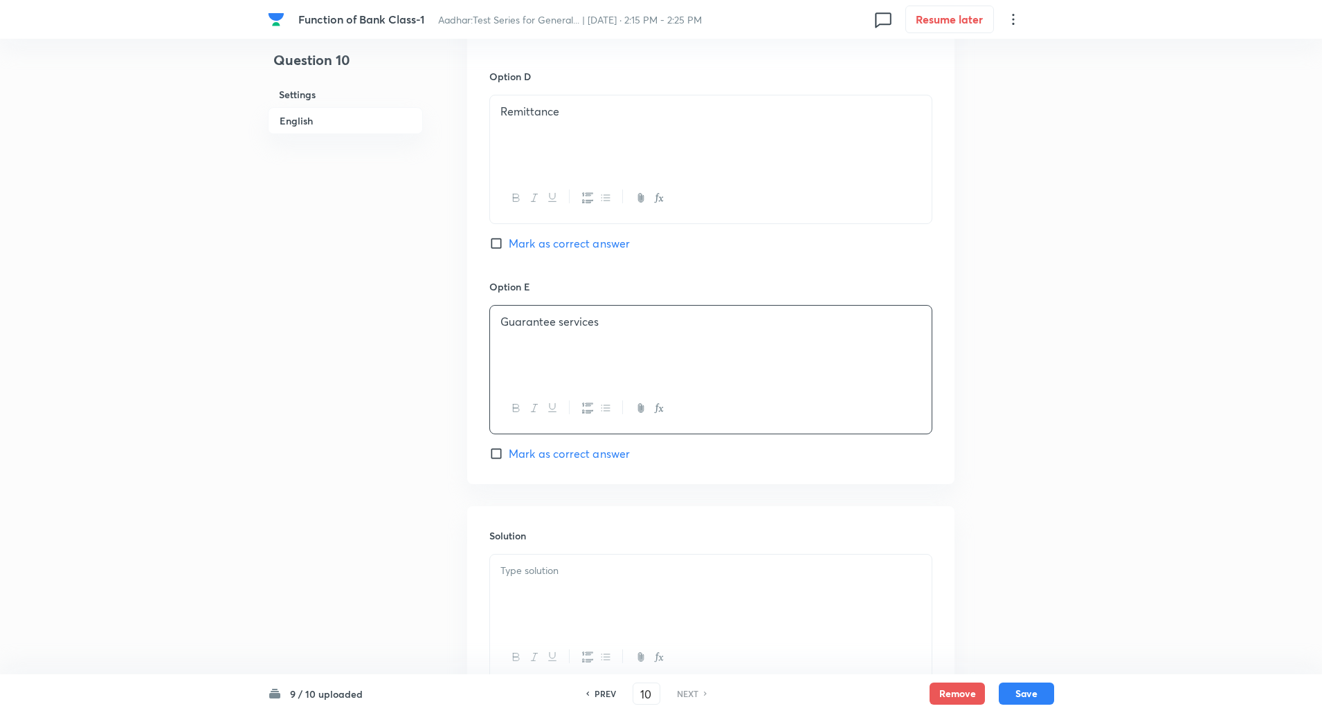
click at [563, 592] on div at bounding box center [710, 594] width 441 height 78
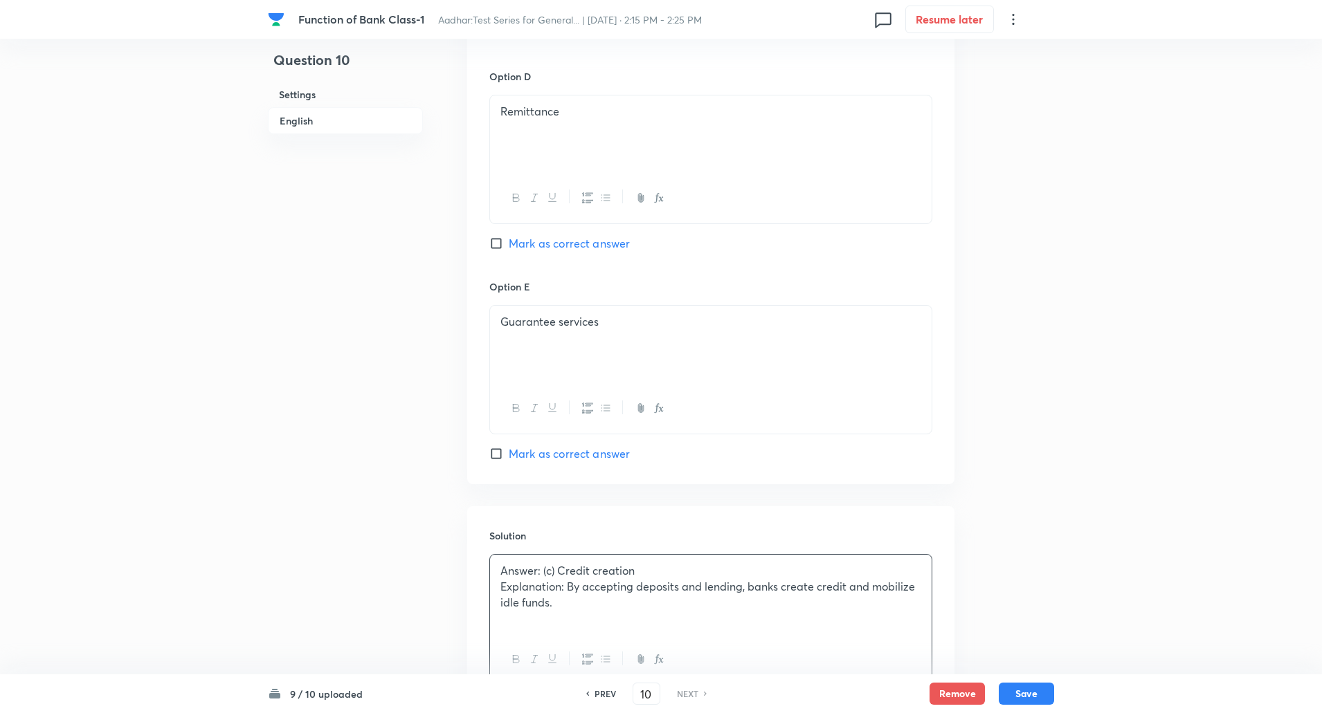
click at [568, 585] on p "Explanation: By accepting deposits and lending, banks create credit and mobiliz…" at bounding box center [710, 594] width 421 height 31
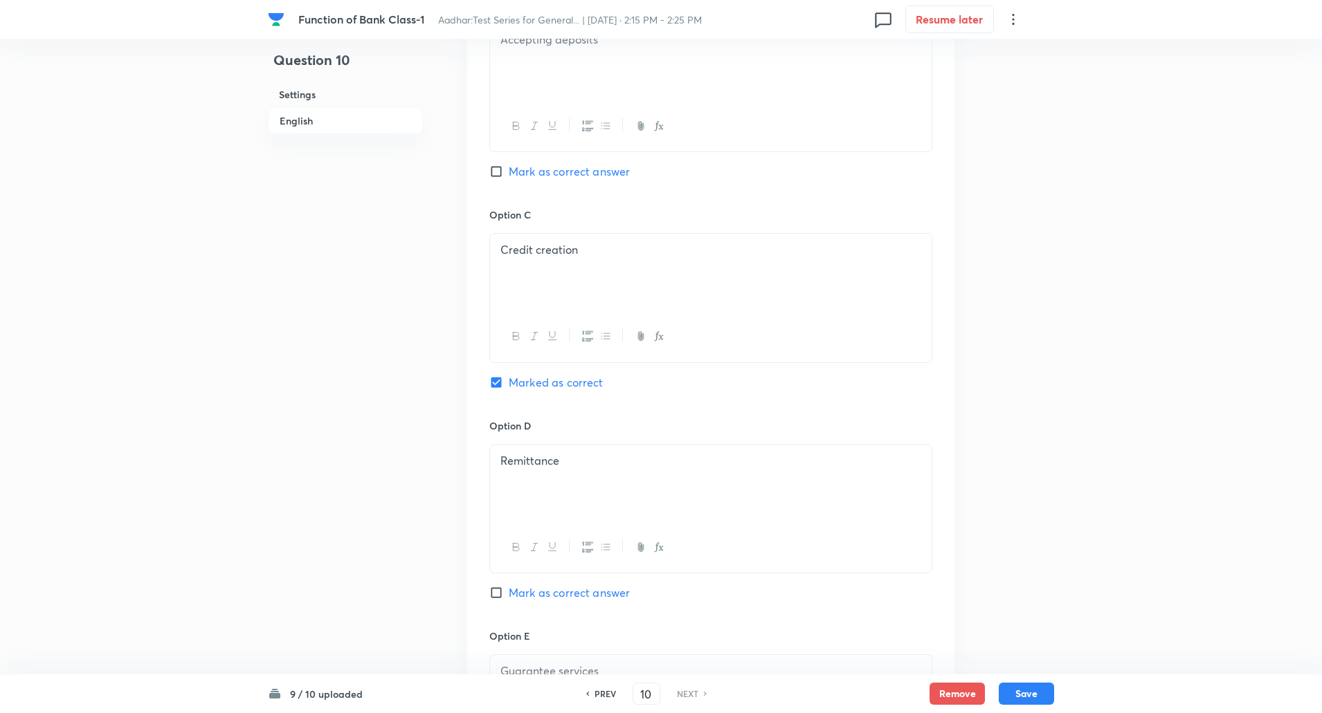
scroll to position [1371, 0]
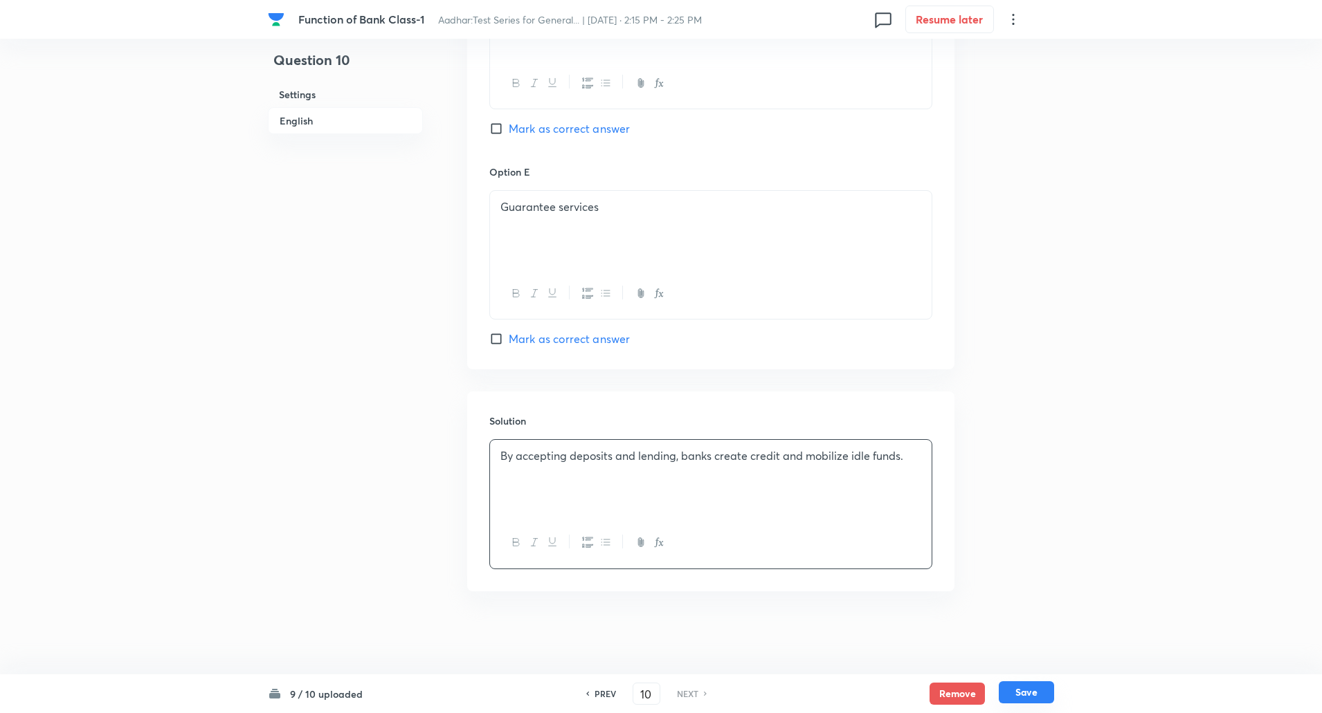
click at [1033, 694] on button "Save" at bounding box center [1026, 693] width 55 height 22
checkbox input "true"
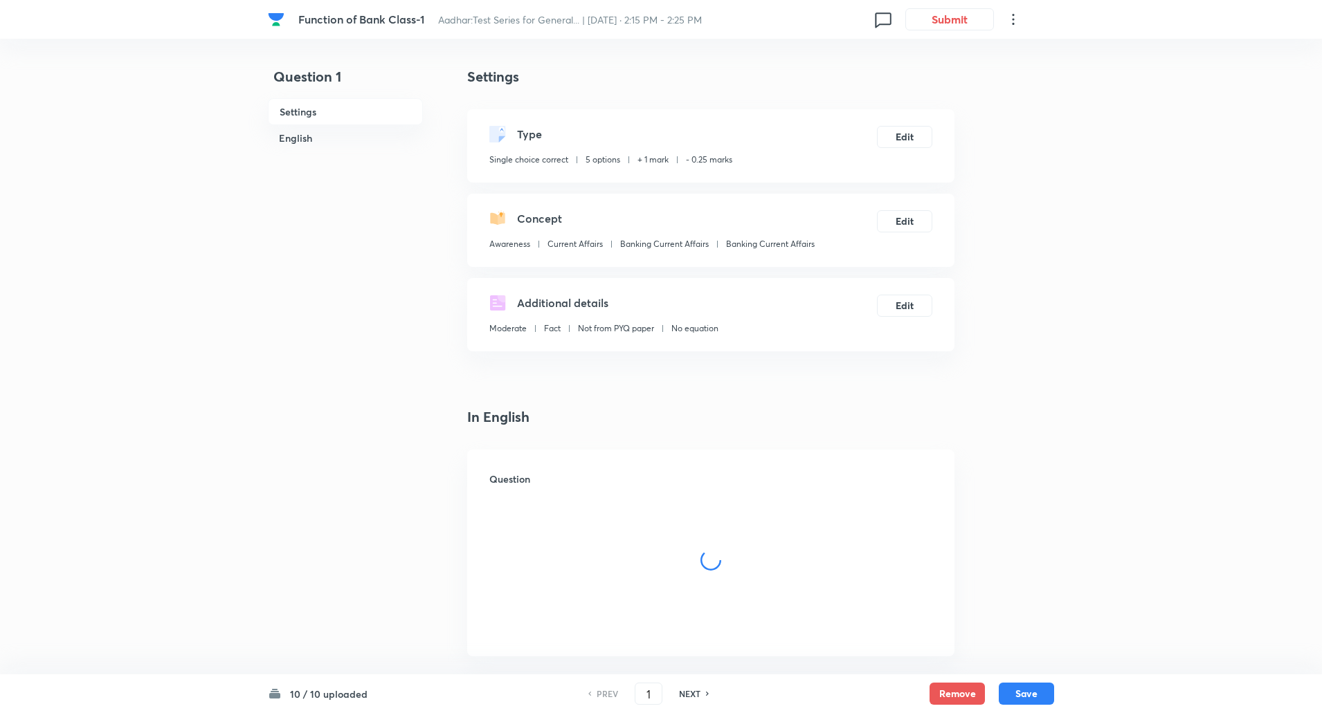
checkbox input "true"
